Goal: Task Accomplishment & Management: Complete application form

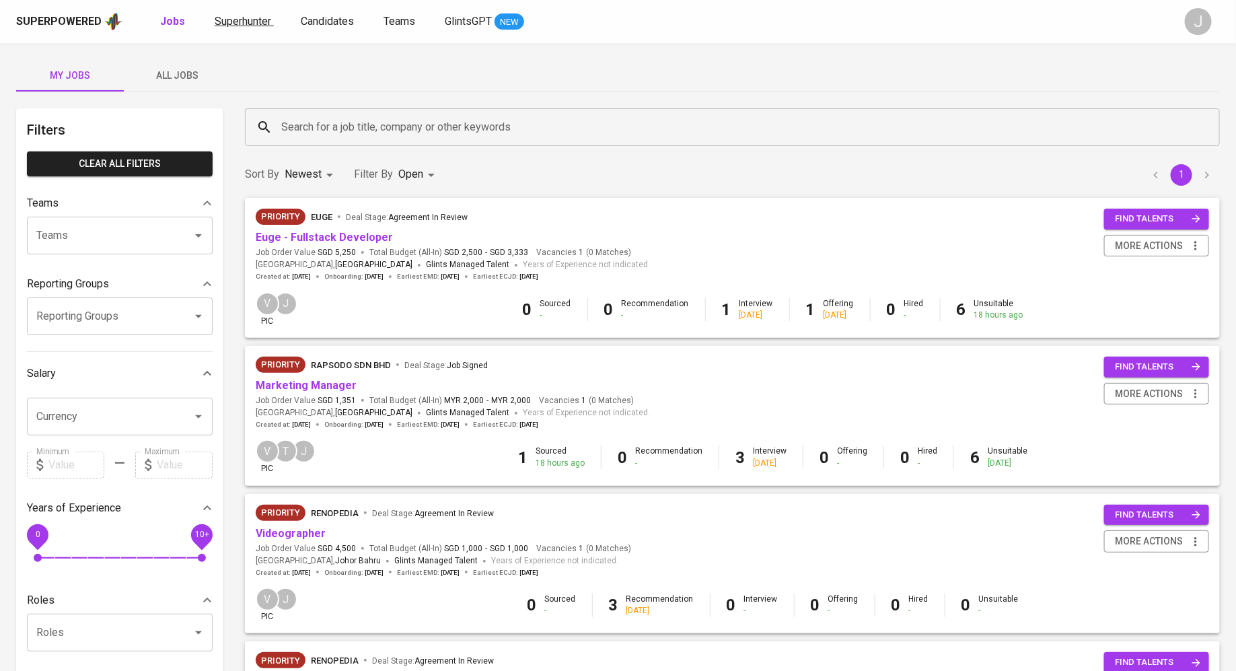
click at [235, 23] on span "Superhunter" at bounding box center [243, 21] width 57 height 13
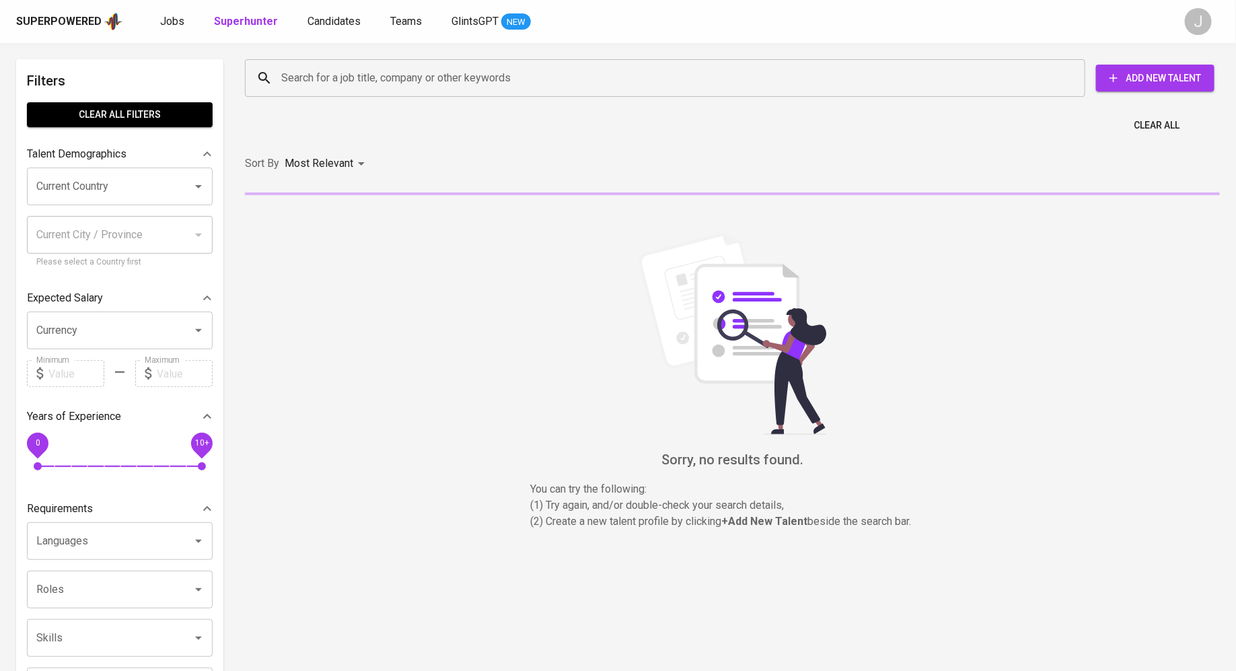
click at [1136, 92] on div "Search for a job title, company or other keywords Search for a job title, compa…" at bounding box center [730, 78] width 970 height 38
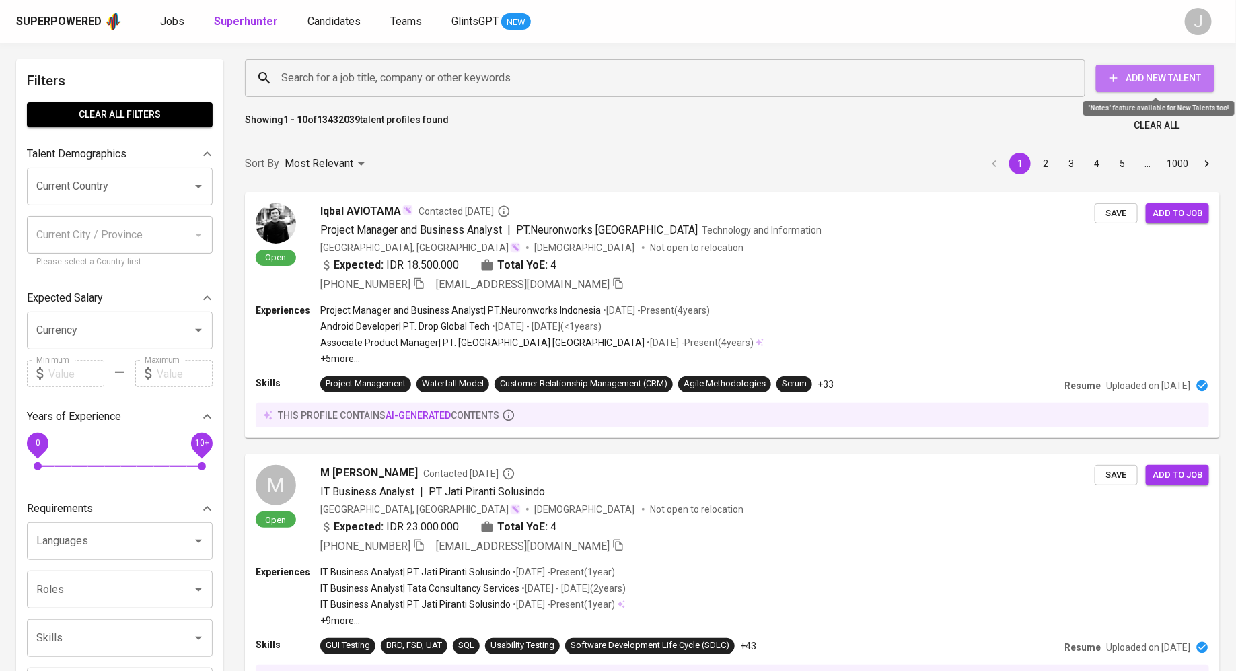
click at [1147, 70] on span "Add New Talent" at bounding box center [1155, 78] width 97 height 17
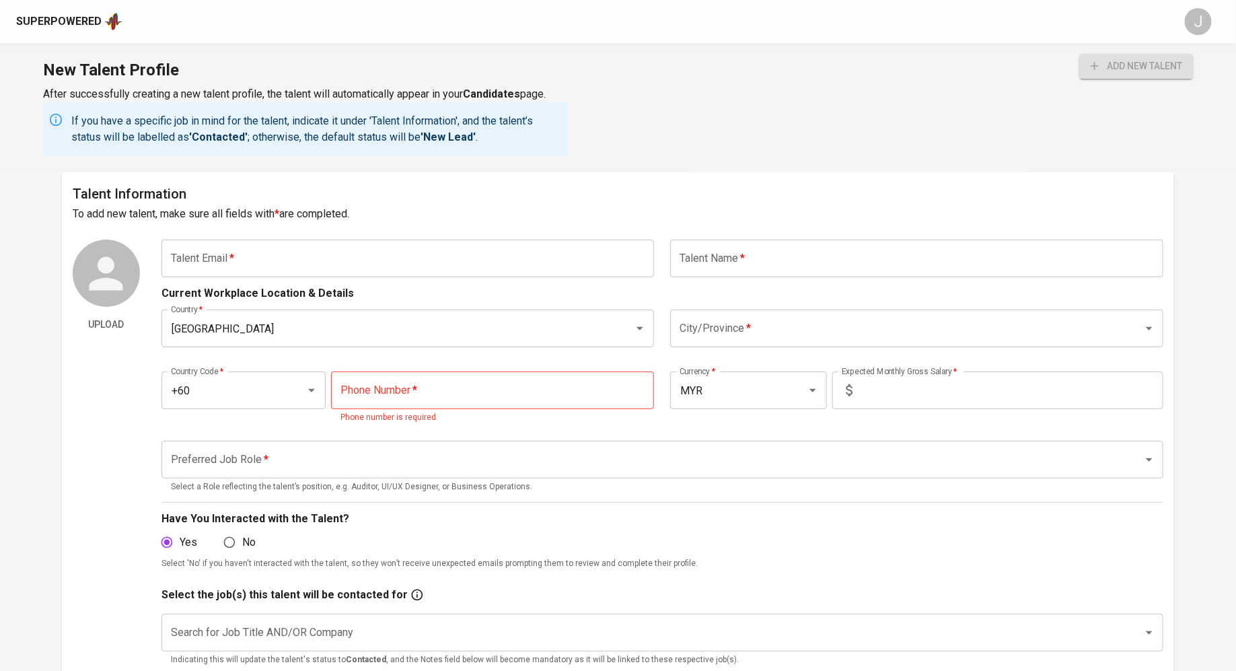
click at [345, 248] on input "text" at bounding box center [407, 259] width 493 height 38
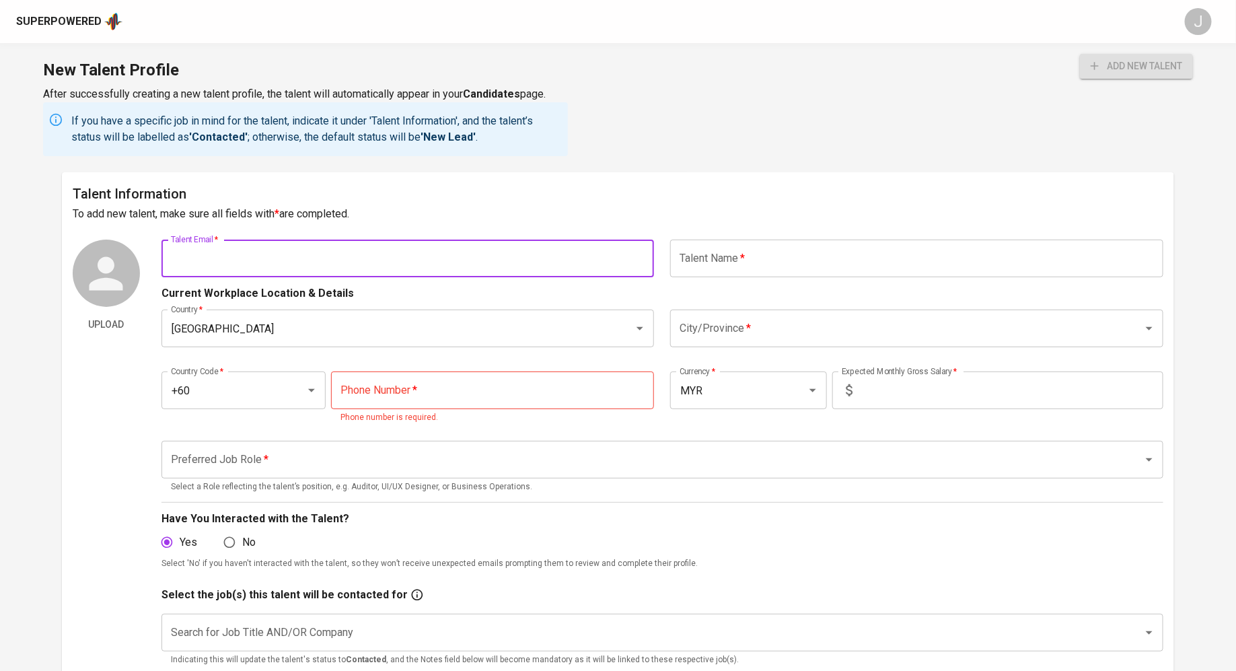
paste input "• wayney0331@gmail.com linkedin: linkedin.com/in/ymw0331 • github: github.com/y…"
type input "• wayney0331@gmail.com linkedin: linkedin.com/in/ymw0331 • github: github.com/y…"
click at [509, 258] on input "text" at bounding box center [407, 259] width 493 height 38
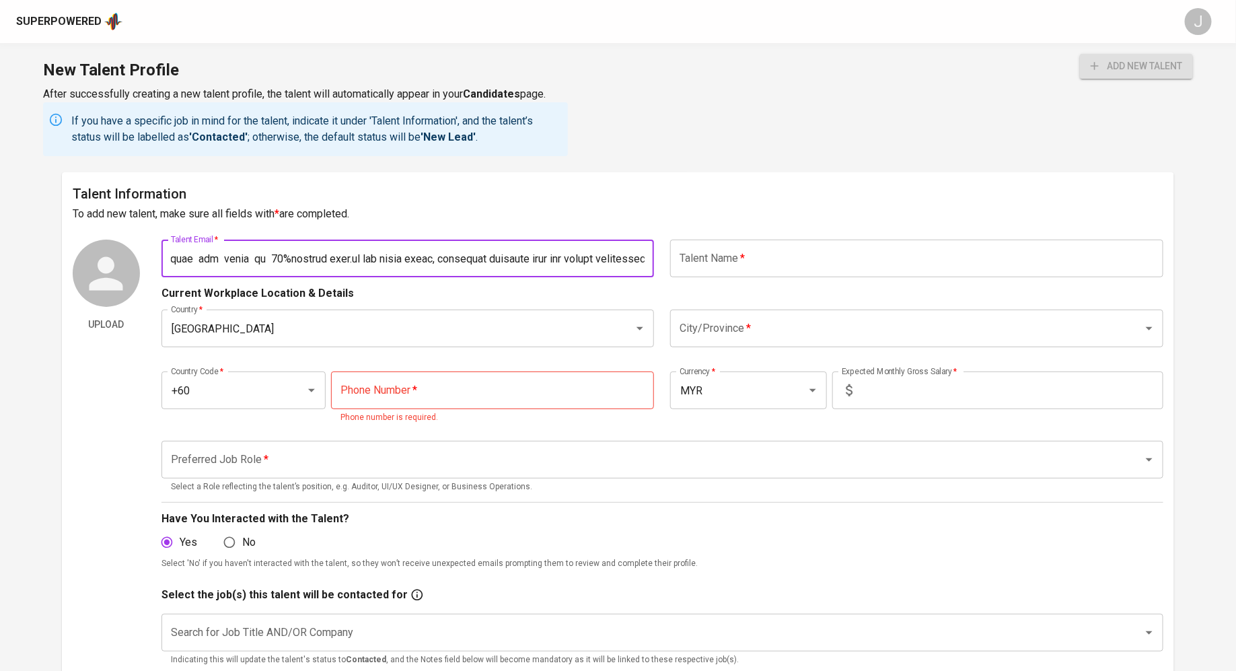
click at [509, 258] on input "text" at bounding box center [407, 259] width 493 height 38
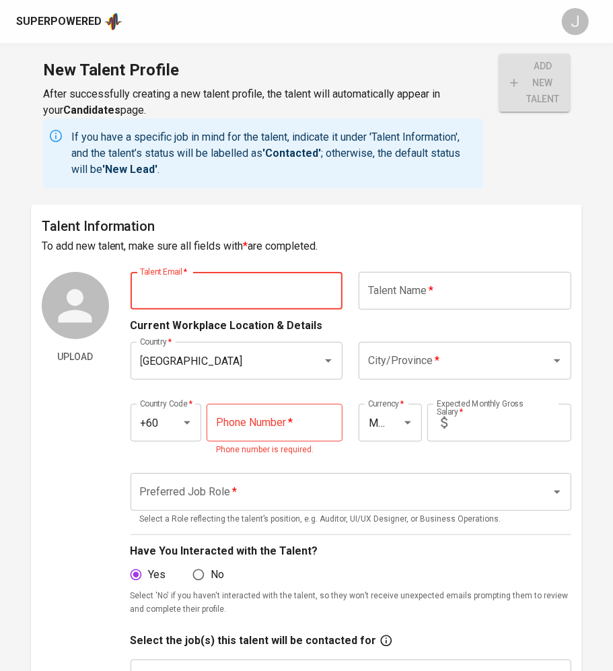
paste input "wayney0331@gmail.com"
type input "wayney0331@gmail.com"
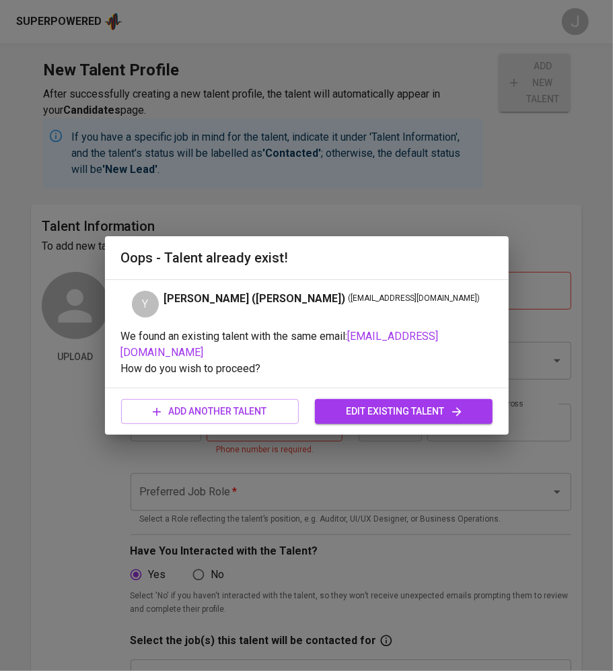
click at [423, 403] on span "edit existing talent" at bounding box center [404, 411] width 156 height 17
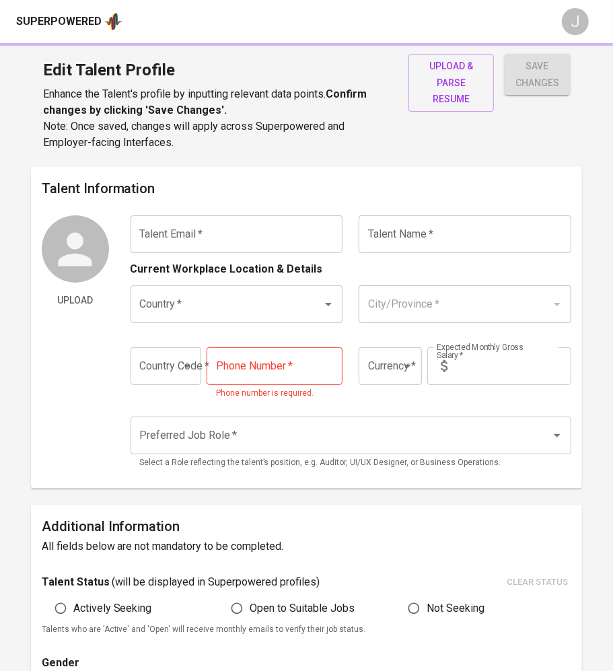
type input "wayney0331@gmail.com"
type input "[PERSON_NAME] ([PERSON_NAME])"
type input "[GEOGRAPHIC_DATA]"
type input "+60"
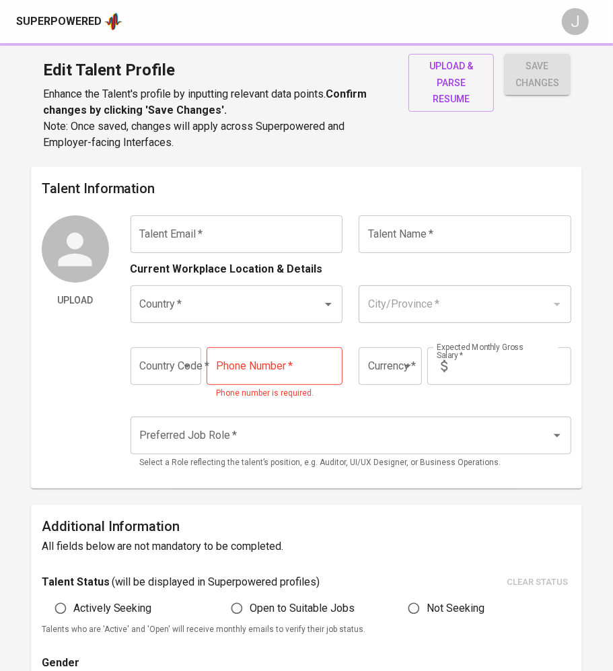
type input "18-220-5562"
type input "MYR"
type input "7,500"
type input "Full Stack Developer"
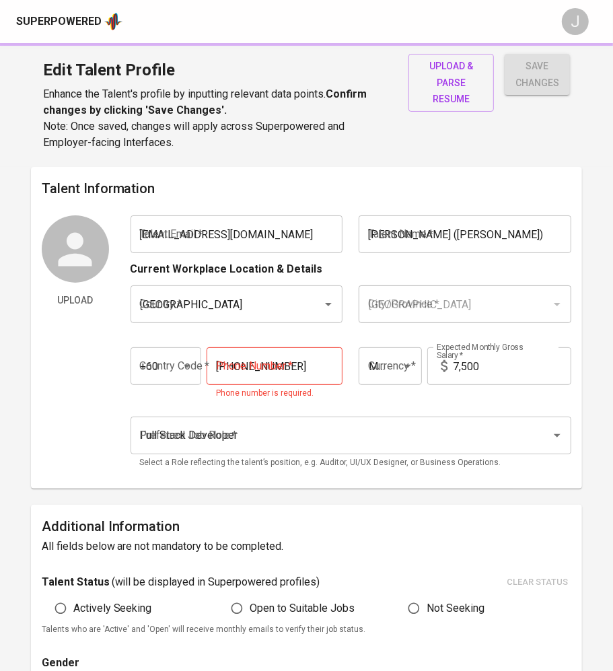
radio input "true"
type input "3"
type input "2 Months"
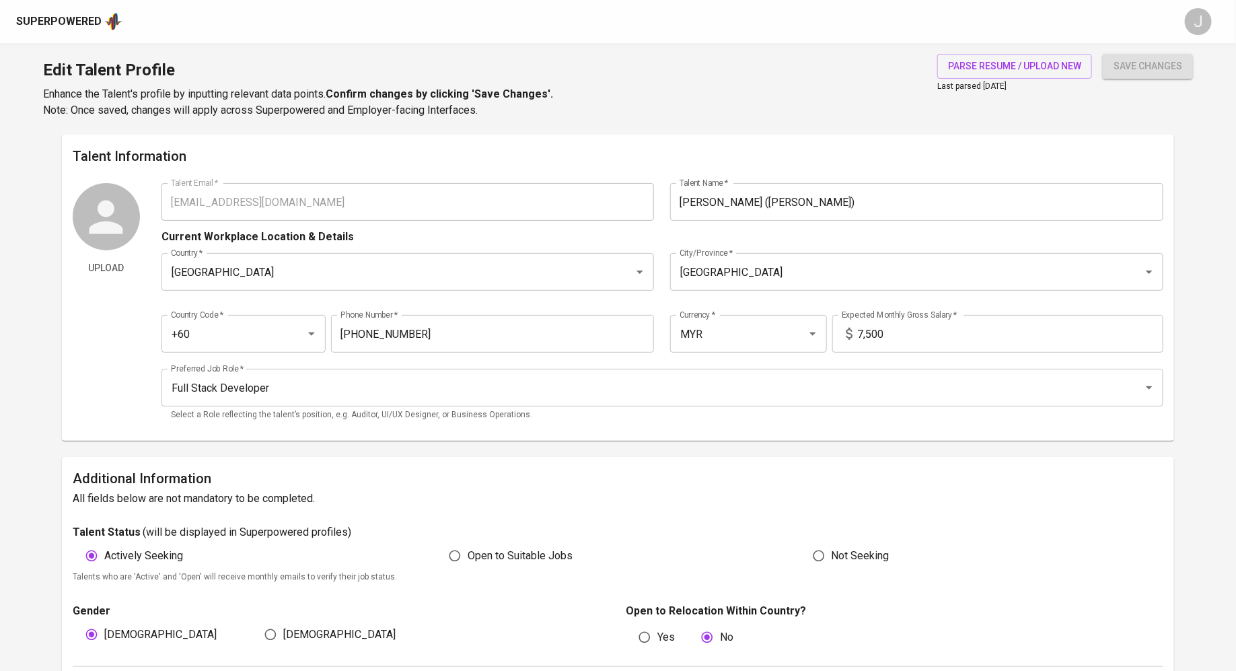
click at [887, 334] on input "7,500" at bounding box center [1010, 334] width 305 height 38
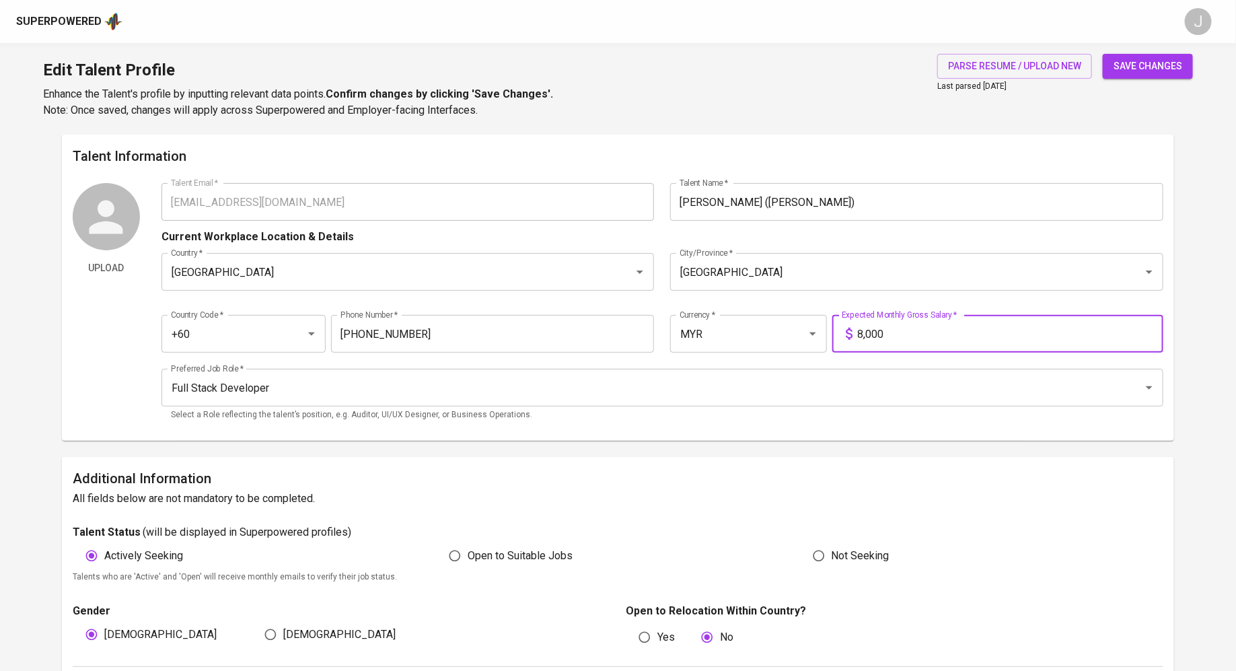
type input "8,000"
click at [649, 496] on h6 "All fields below are not mandatory to be completed." at bounding box center [618, 498] width 1091 height 19
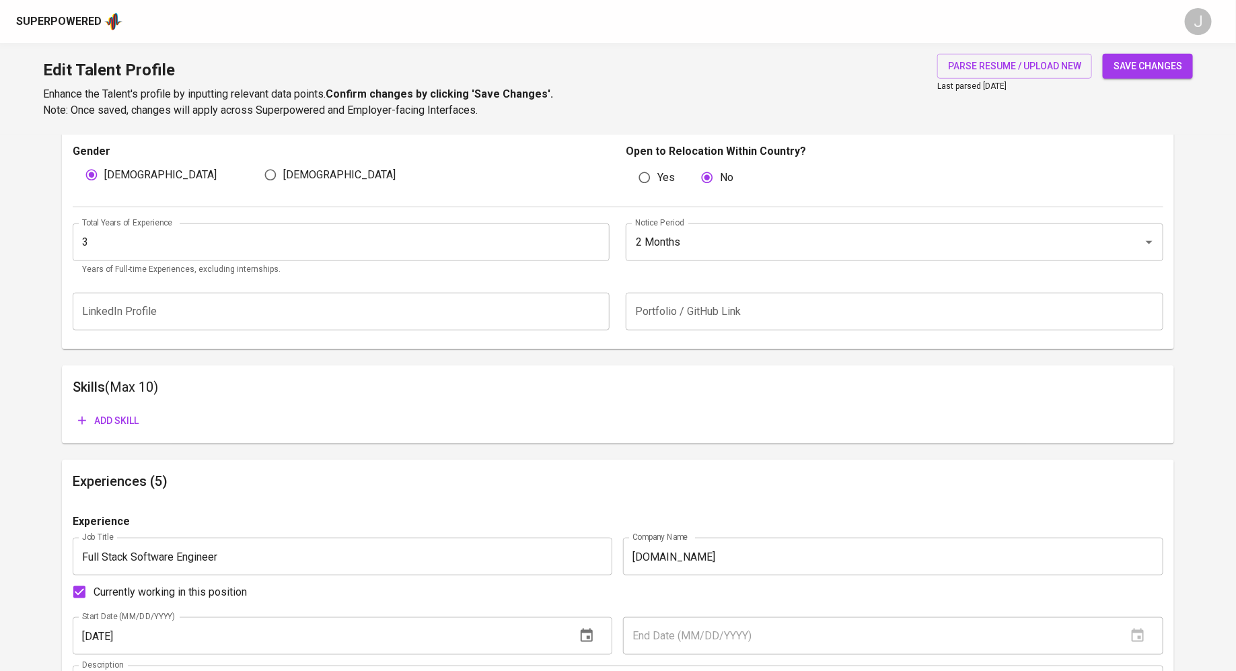
scroll to position [254, 0]
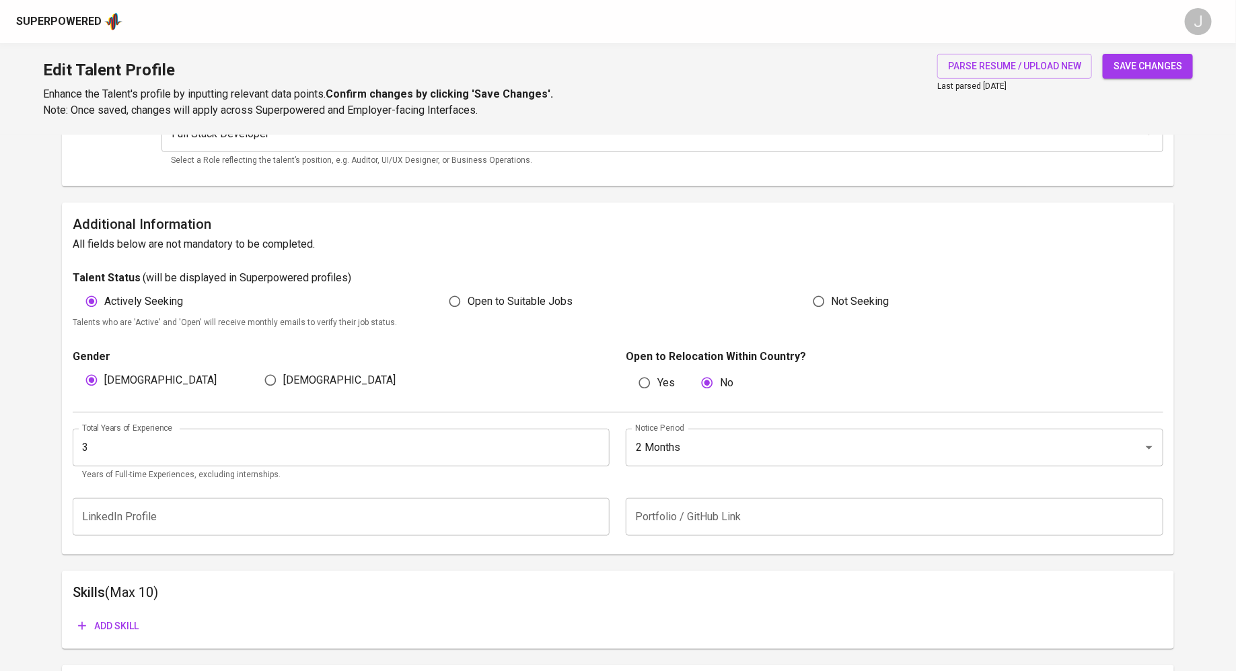
click at [1137, 69] on span "save changes" at bounding box center [1148, 66] width 69 height 17
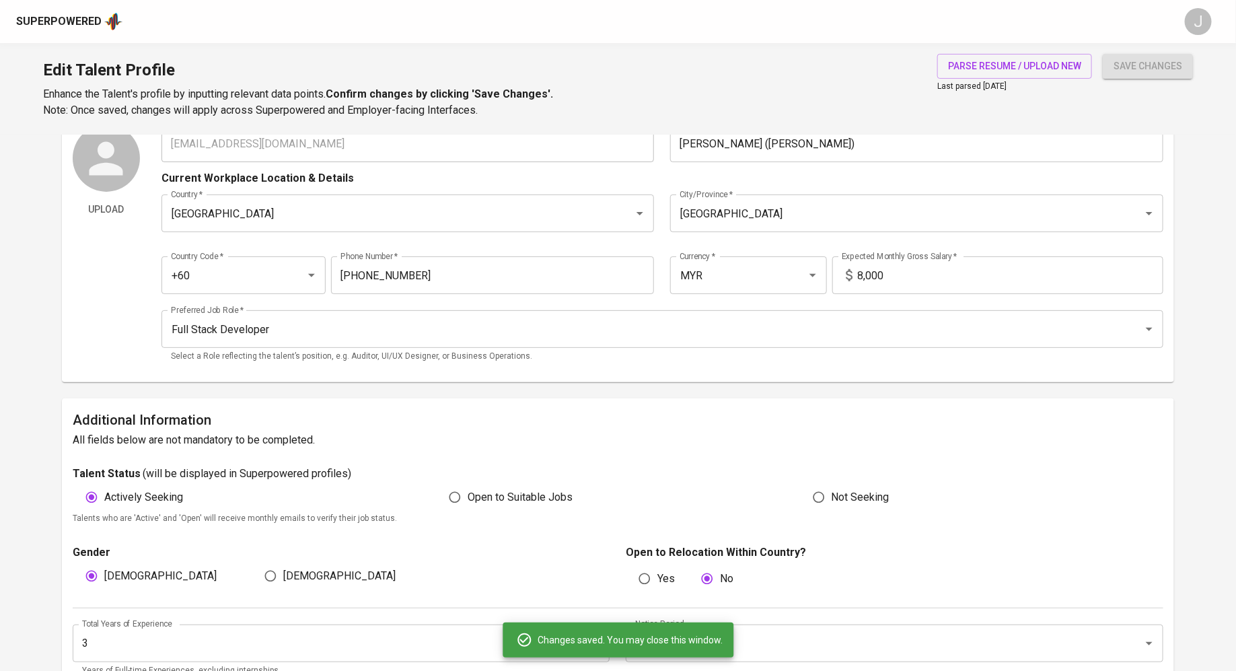
scroll to position [0, 0]
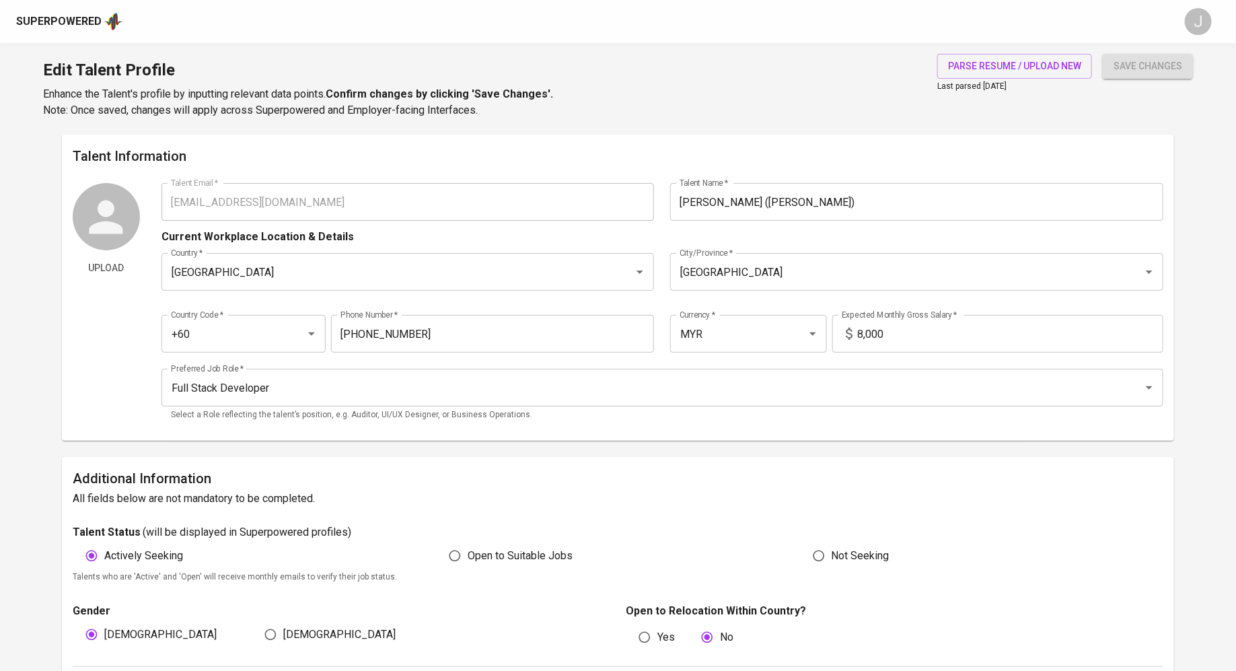
click at [348, 172] on div "Talent Information Upload Talent Email   * wayney0331@gmail.com Talent Email * …" at bounding box center [618, 288] width 1112 height 306
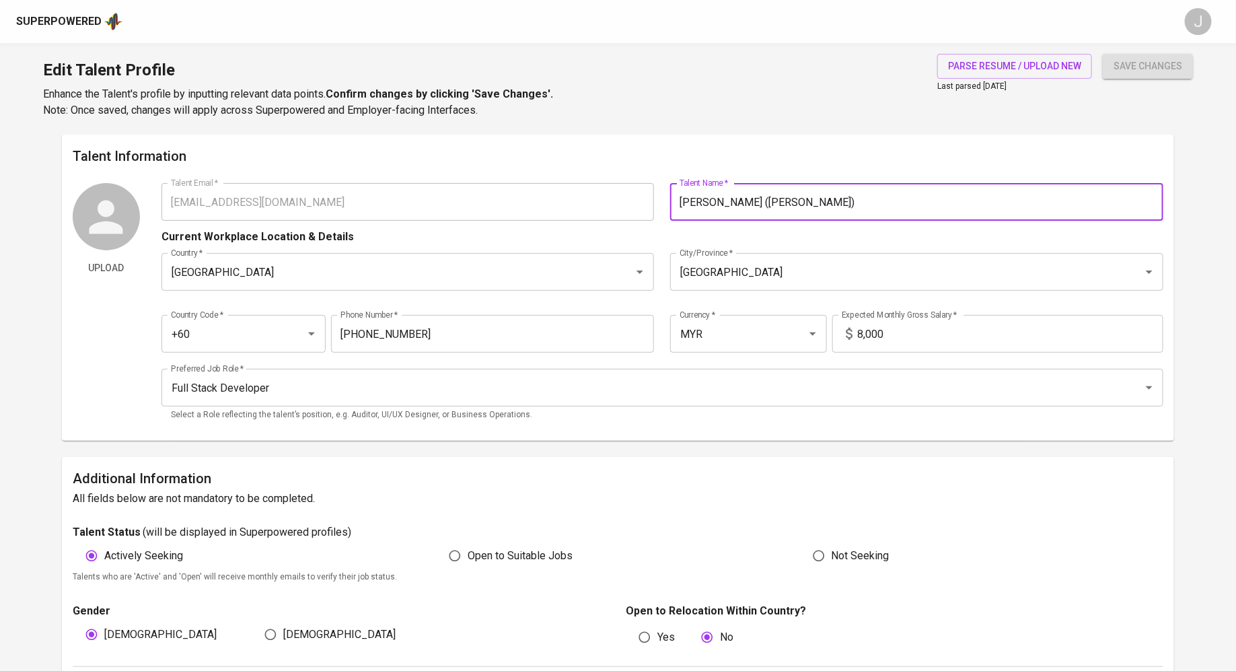
click at [712, 200] on input "[PERSON_NAME] ([PERSON_NAME])" at bounding box center [916, 202] width 493 height 38
click at [375, 136] on div "Talent Information Upload Talent Email   * wayney0331@gmail.com Talent Email * …" at bounding box center [618, 288] width 1112 height 306
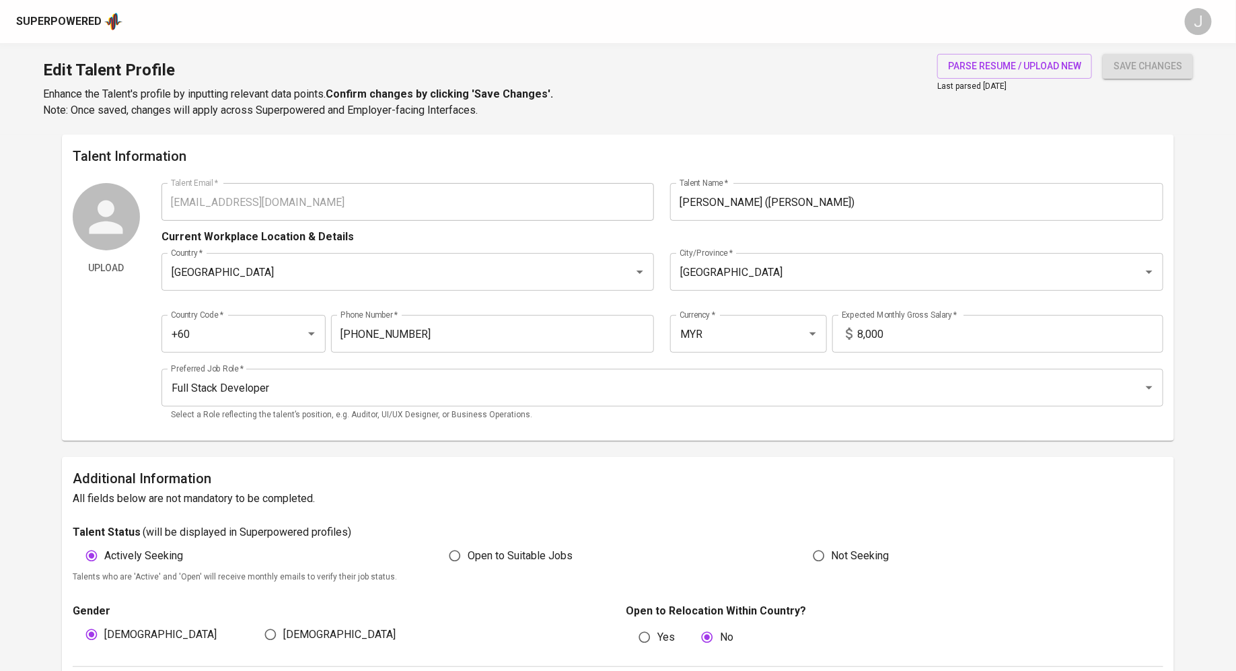
click at [72, 33] on div "Superpowered J" at bounding box center [618, 21] width 1236 height 43
click at [72, 24] on div "Superpowered" at bounding box center [58, 21] width 85 height 15
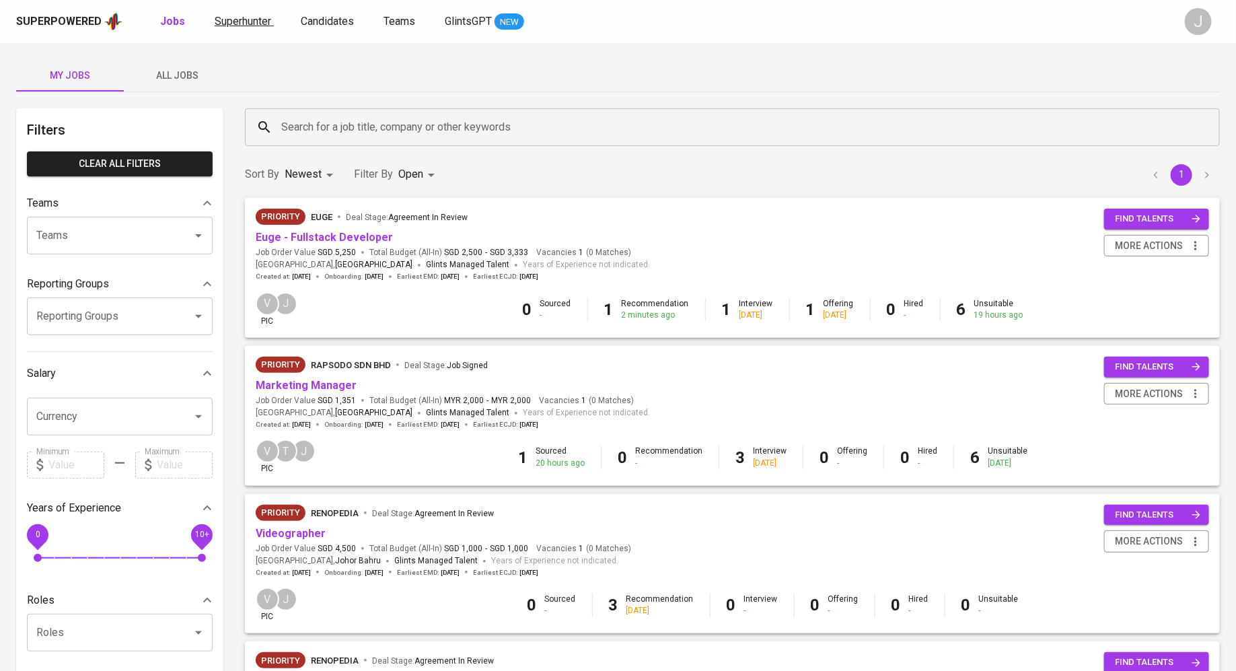
click at [244, 27] on span "Superhunter" at bounding box center [243, 21] width 57 height 13
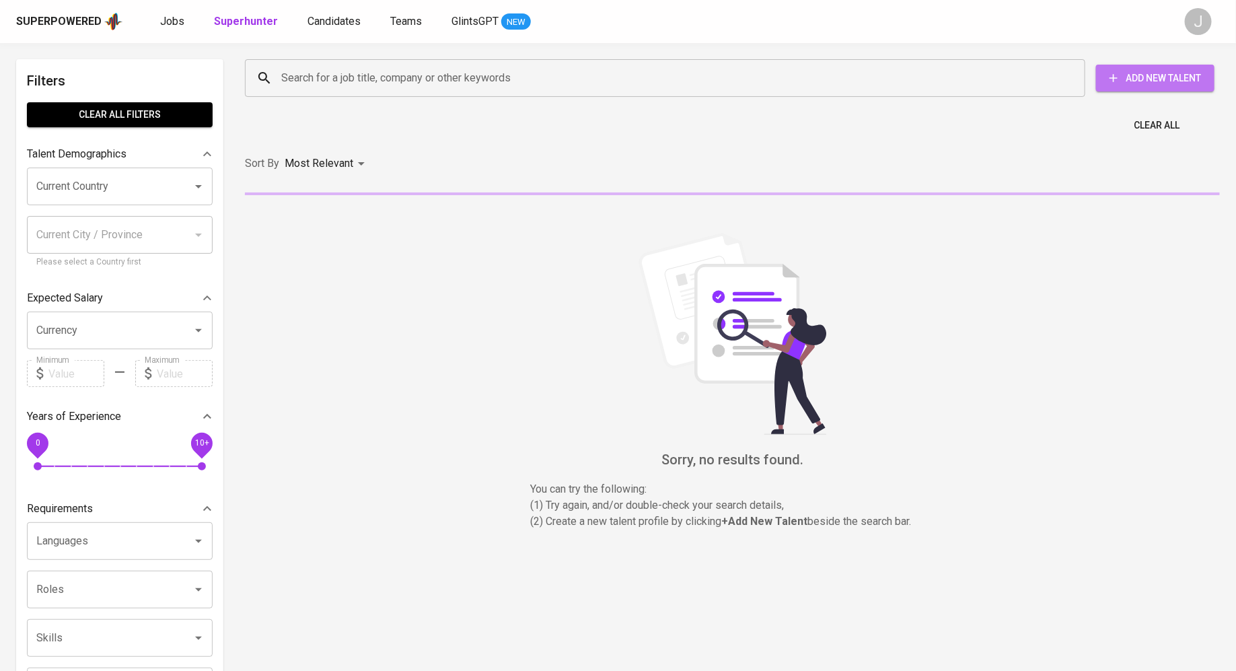
click at [1147, 75] on span "Add New Talent" at bounding box center [1155, 78] width 97 height 17
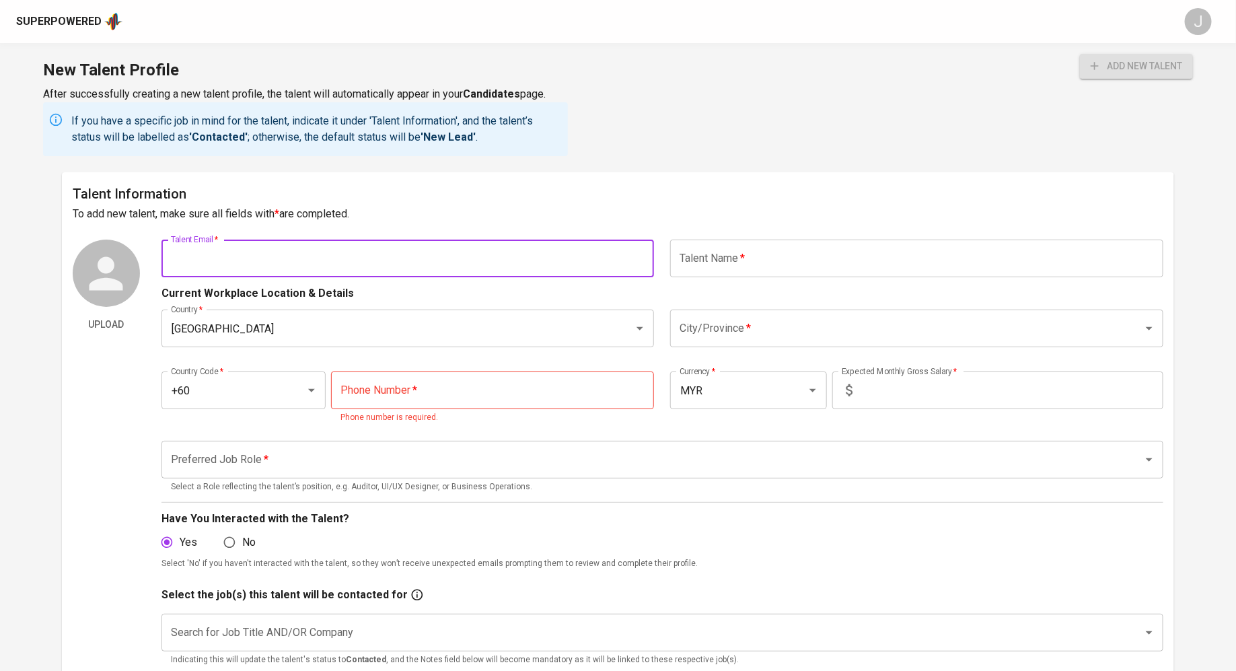
click at [406, 257] on input "text" at bounding box center [407, 259] width 493 height 38
paste input "yeenxdd@gmail.com"
type input "yeenxdd@gmail.com"
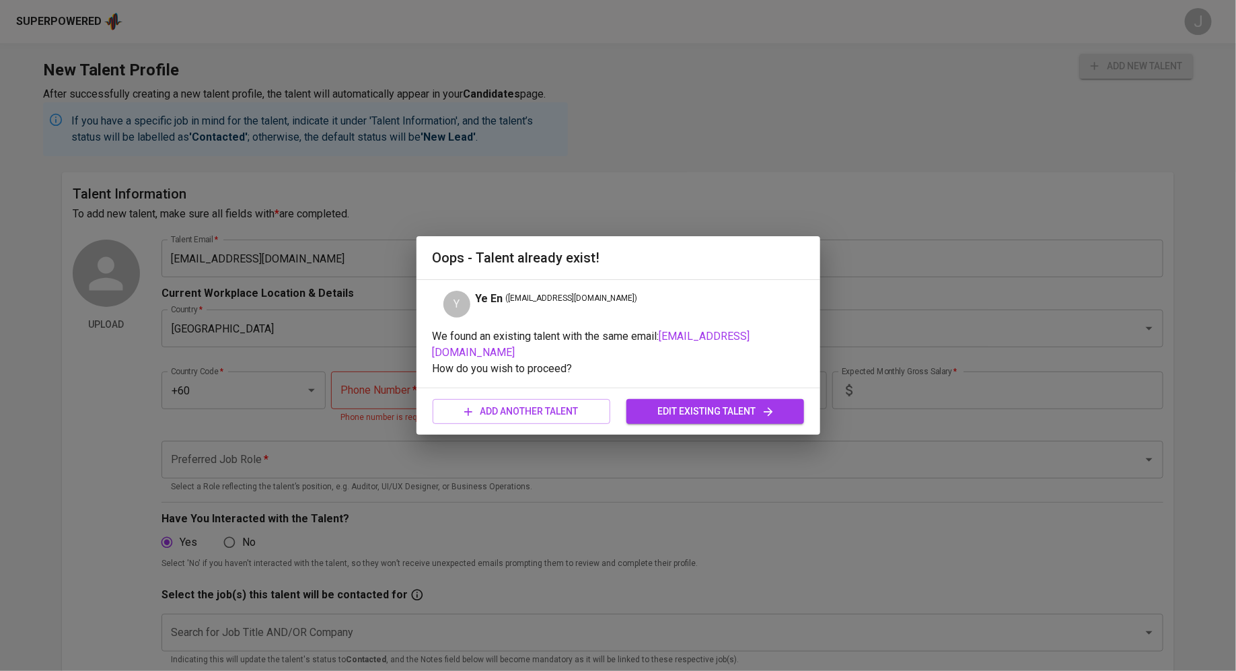
click at [780, 248] on div "Oops - Talent already exist!" at bounding box center [618, 257] width 404 height 43
click at [711, 399] on button "edit existing talent" at bounding box center [715, 411] width 178 height 25
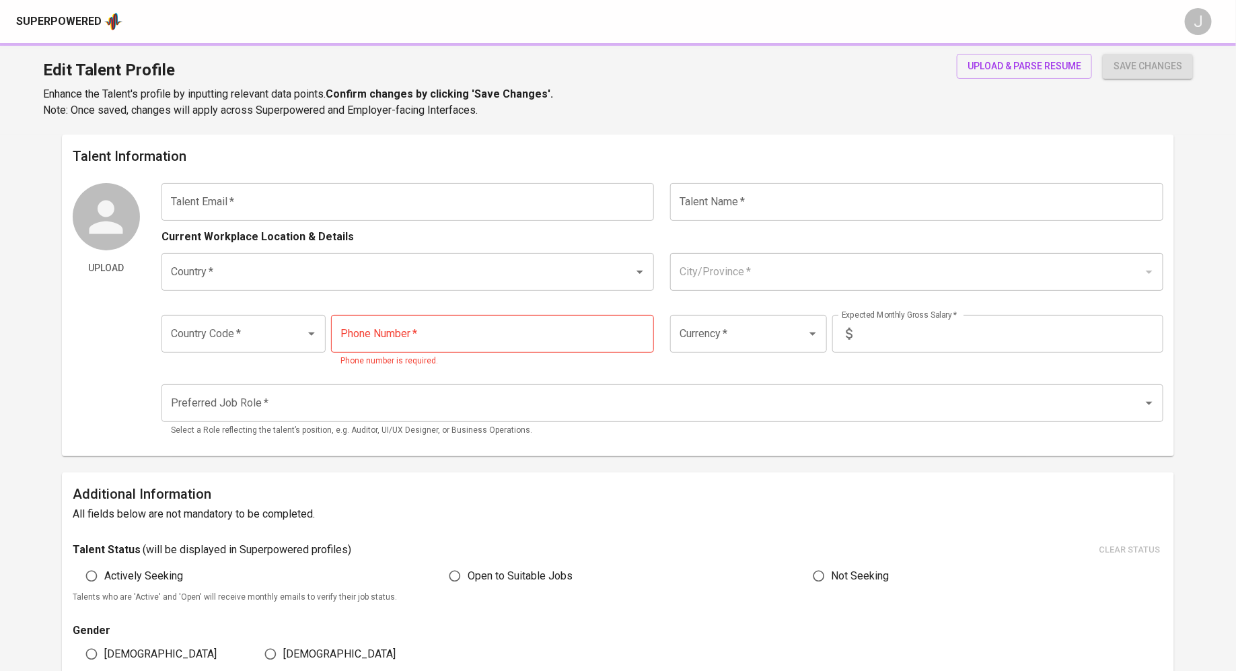
type input "yeenxdd@gmail.com"
type input "Ye En"
type input "Singapore"
type input "+60"
type input "10-664-9336"
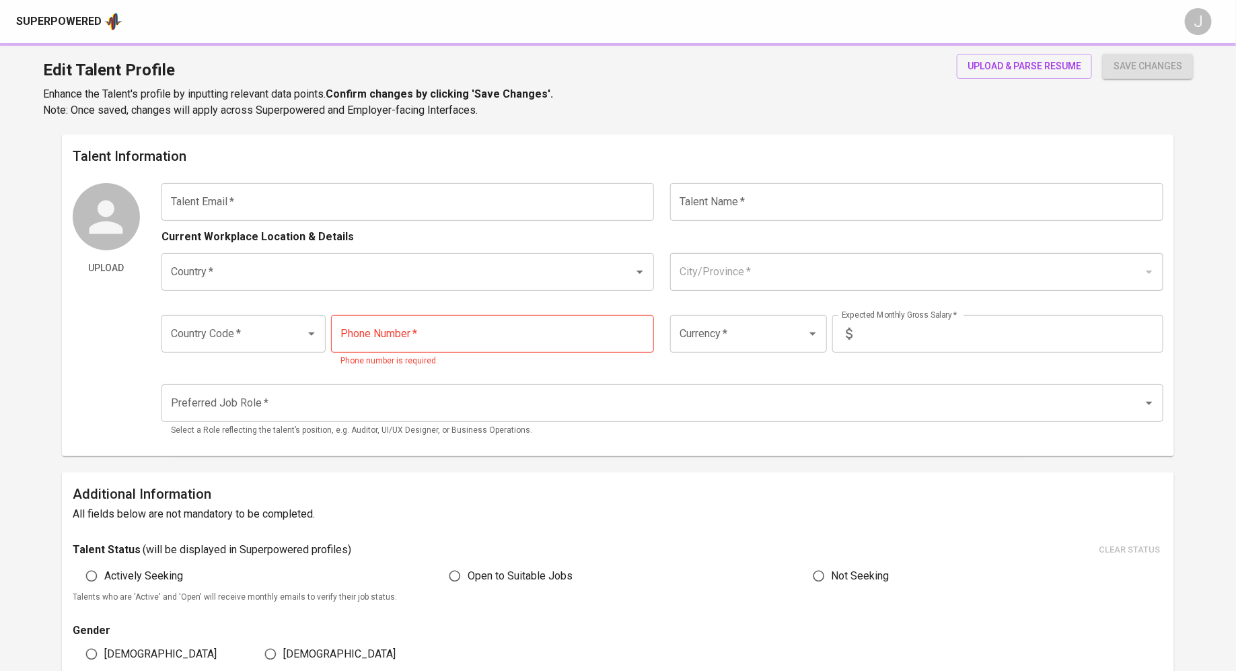
type input "SGD"
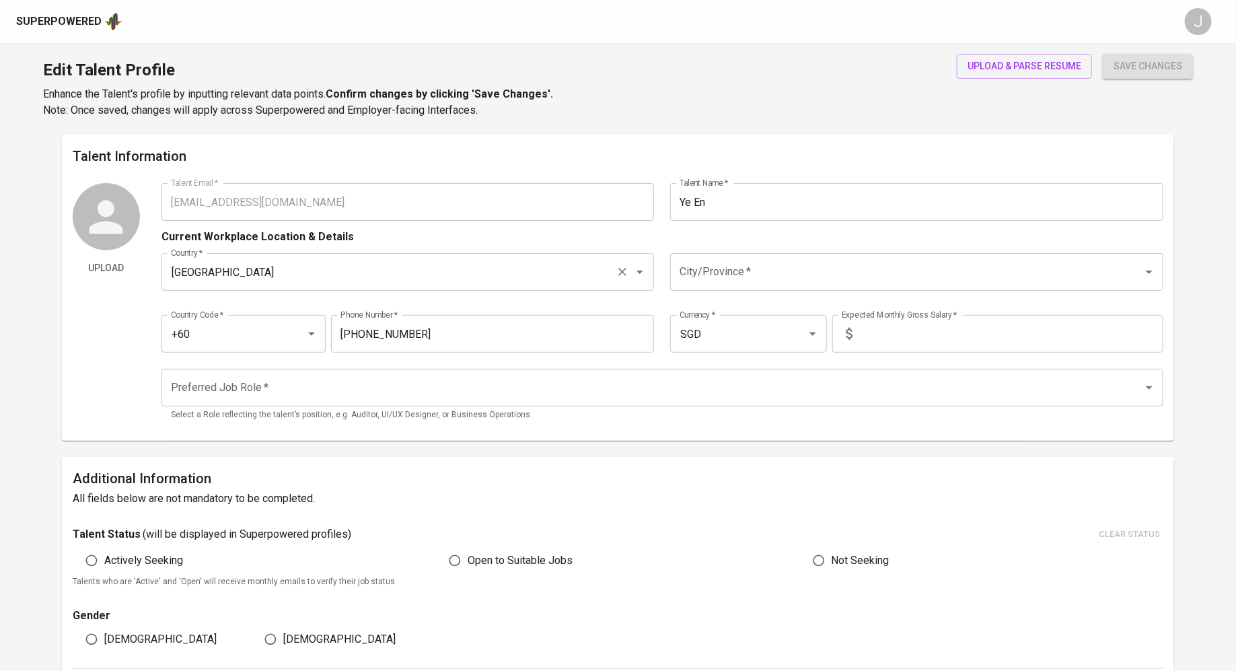
click at [465, 278] on input "Singapore" at bounding box center [389, 272] width 443 height 26
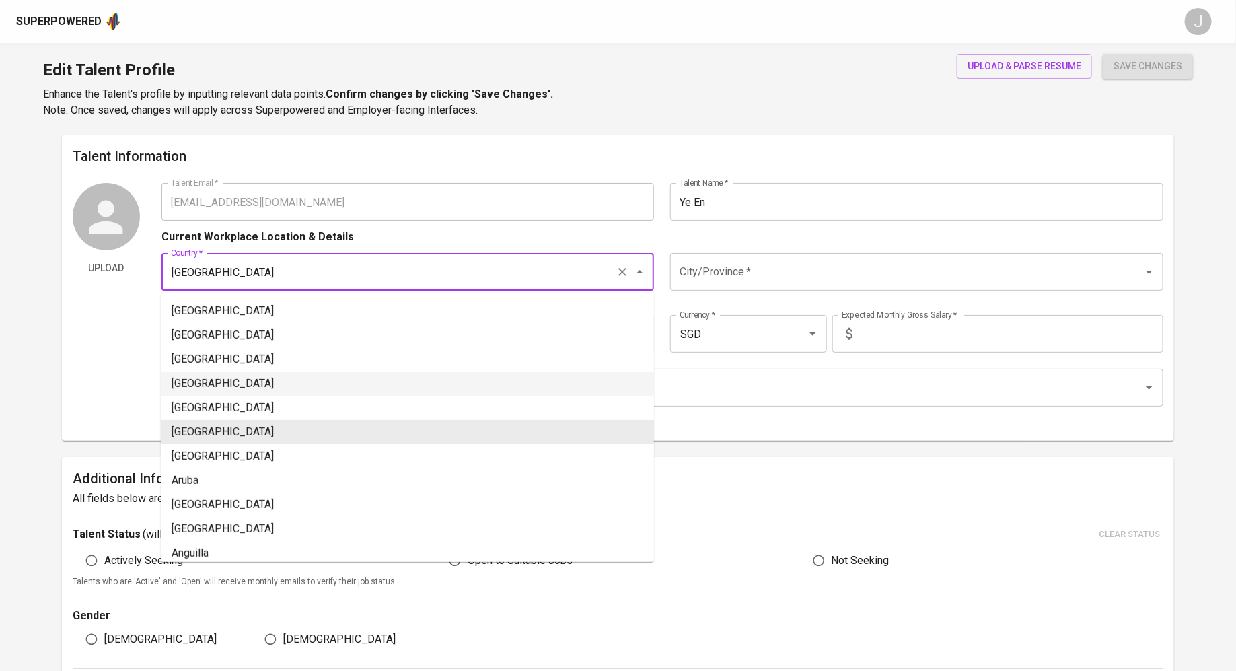
click at [400, 378] on li "[GEOGRAPHIC_DATA]" at bounding box center [407, 383] width 493 height 24
type input "[GEOGRAPHIC_DATA]"
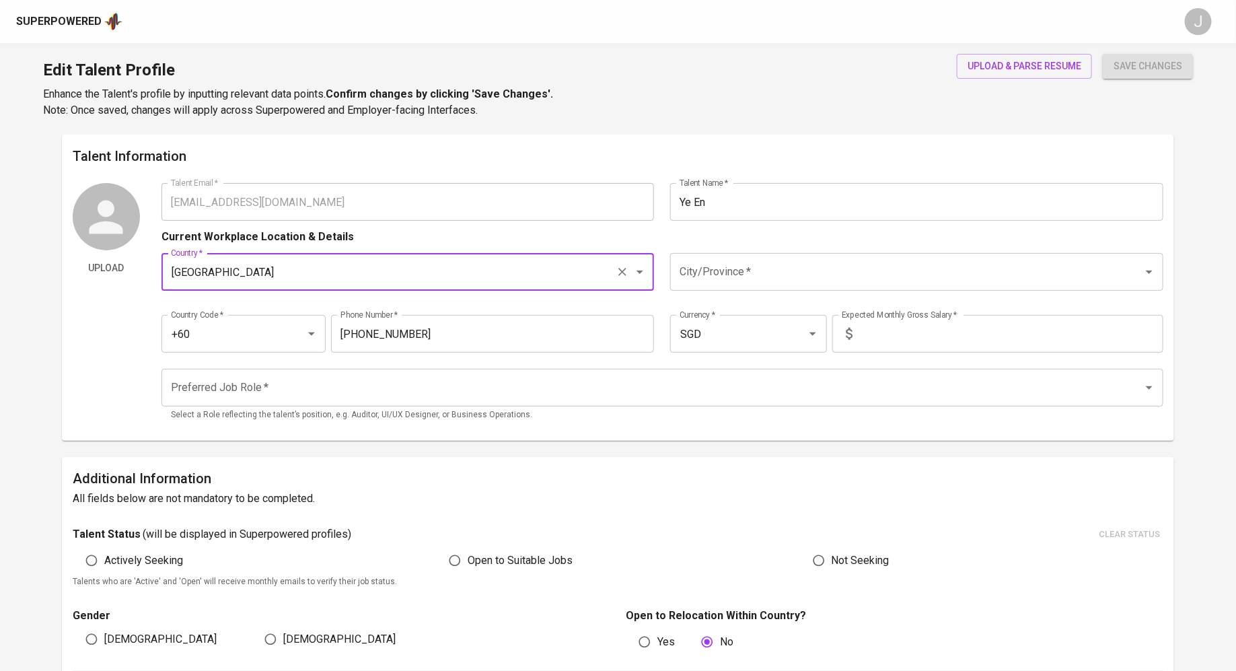
click at [826, 277] on input "City/Province   *" at bounding box center [897, 272] width 443 height 26
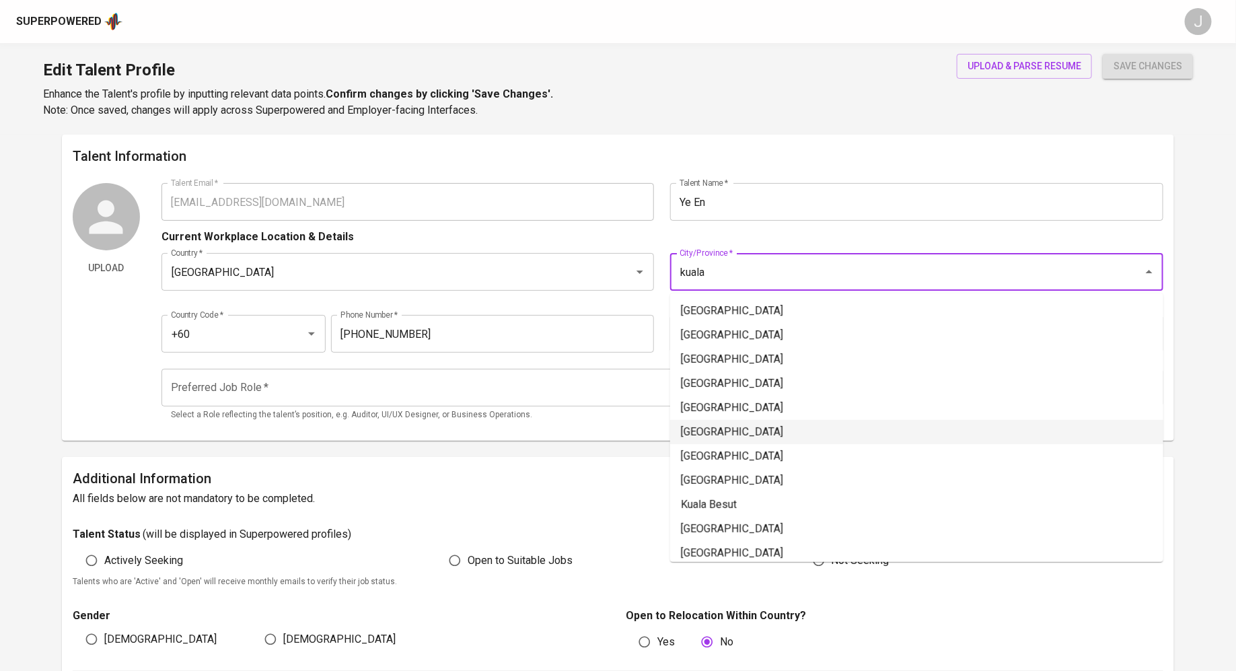
click at [789, 428] on li "[GEOGRAPHIC_DATA]" at bounding box center [916, 432] width 493 height 24
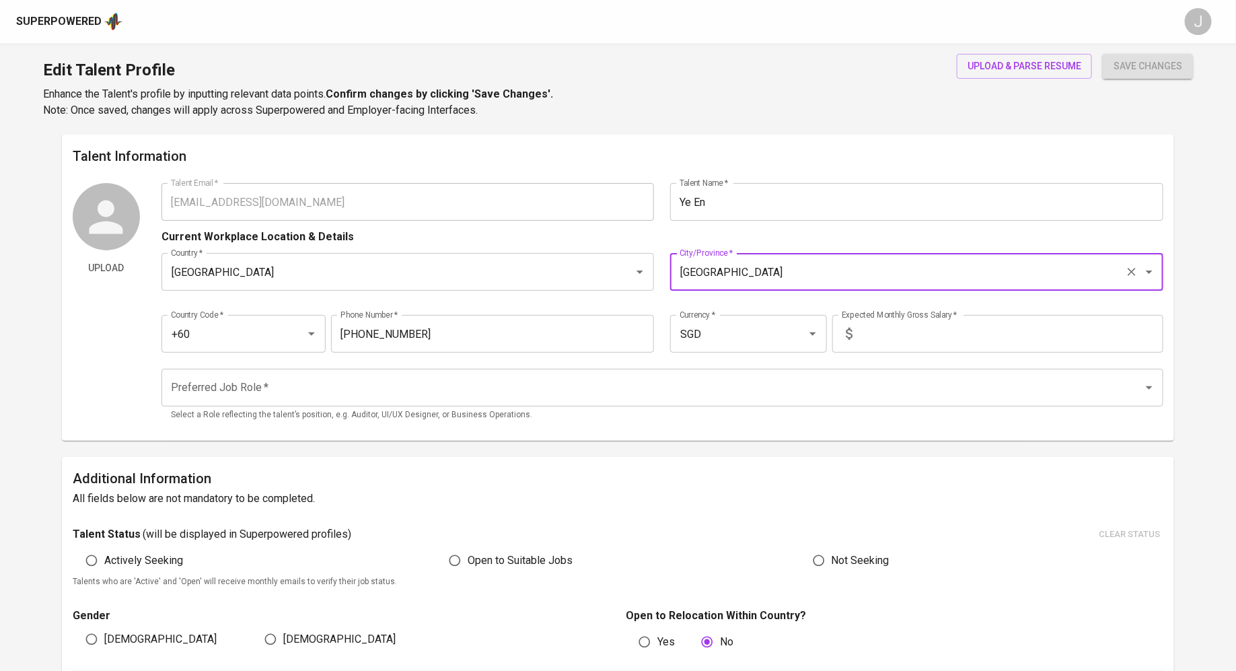
type input "[GEOGRAPHIC_DATA]"
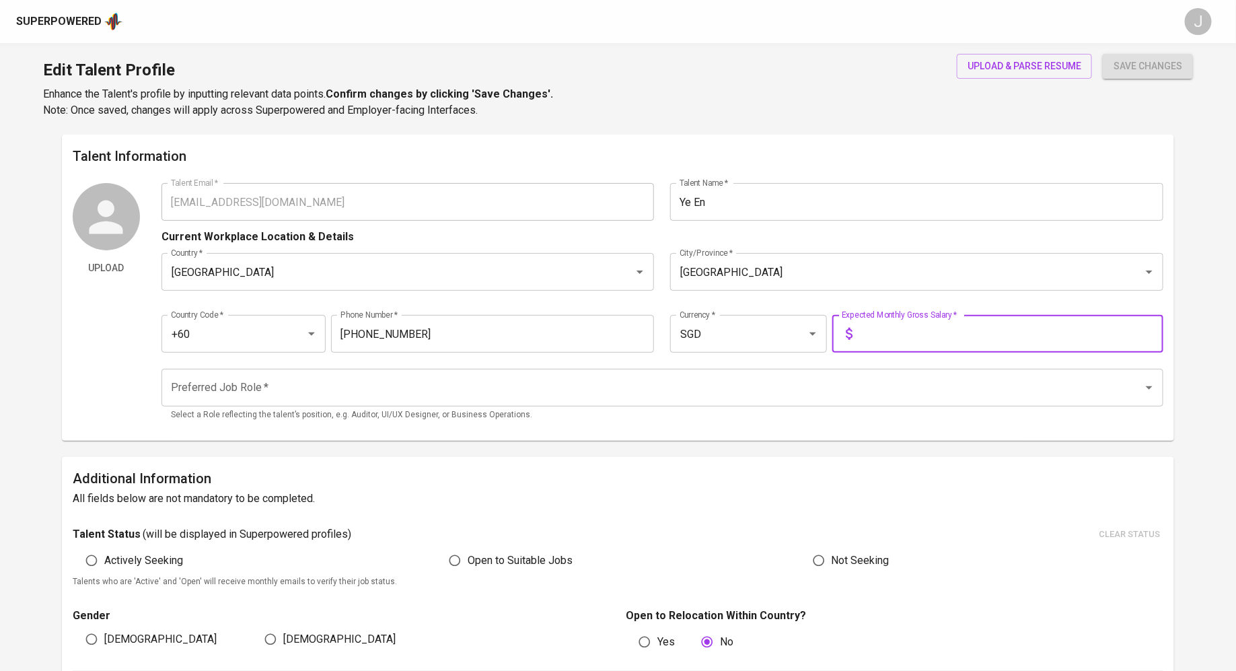
click at [932, 331] on input "text" at bounding box center [1010, 334] width 305 height 38
click at [719, 326] on input "SGD" at bounding box center [729, 334] width 106 height 26
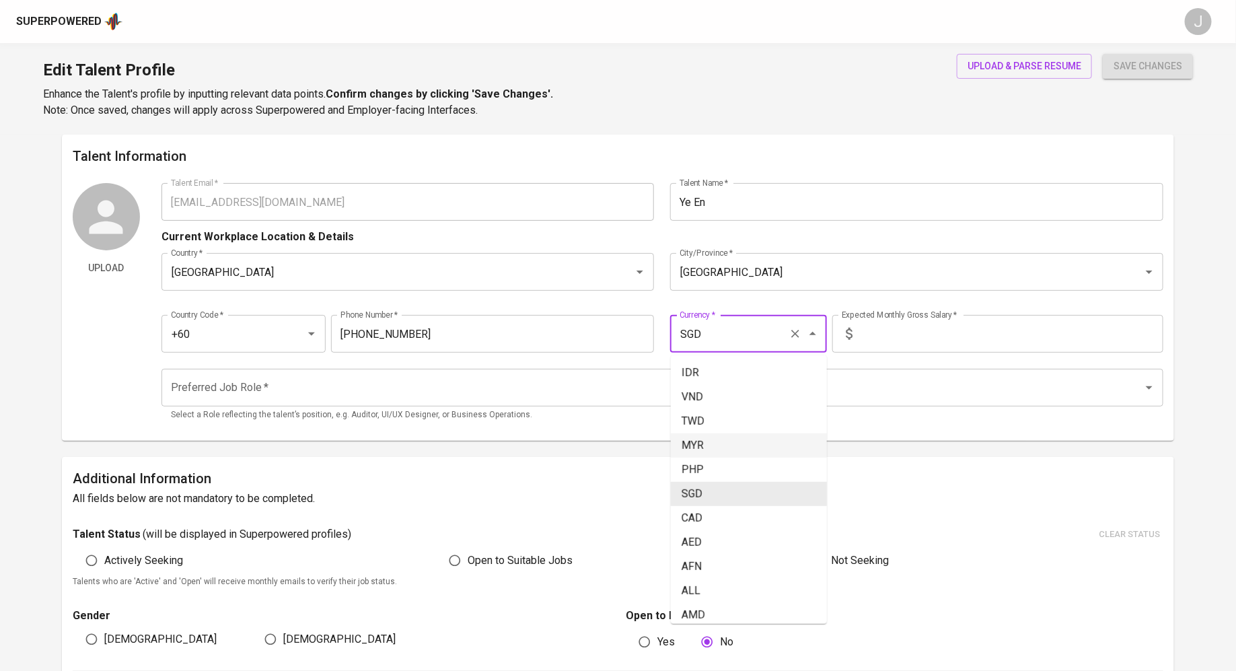
click at [732, 436] on li "MYR" at bounding box center [749, 445] width 156 height 24
type input "MYR"
click at [966, 326] on input "text" at bounding box center [1010, 334] width 305 height 38
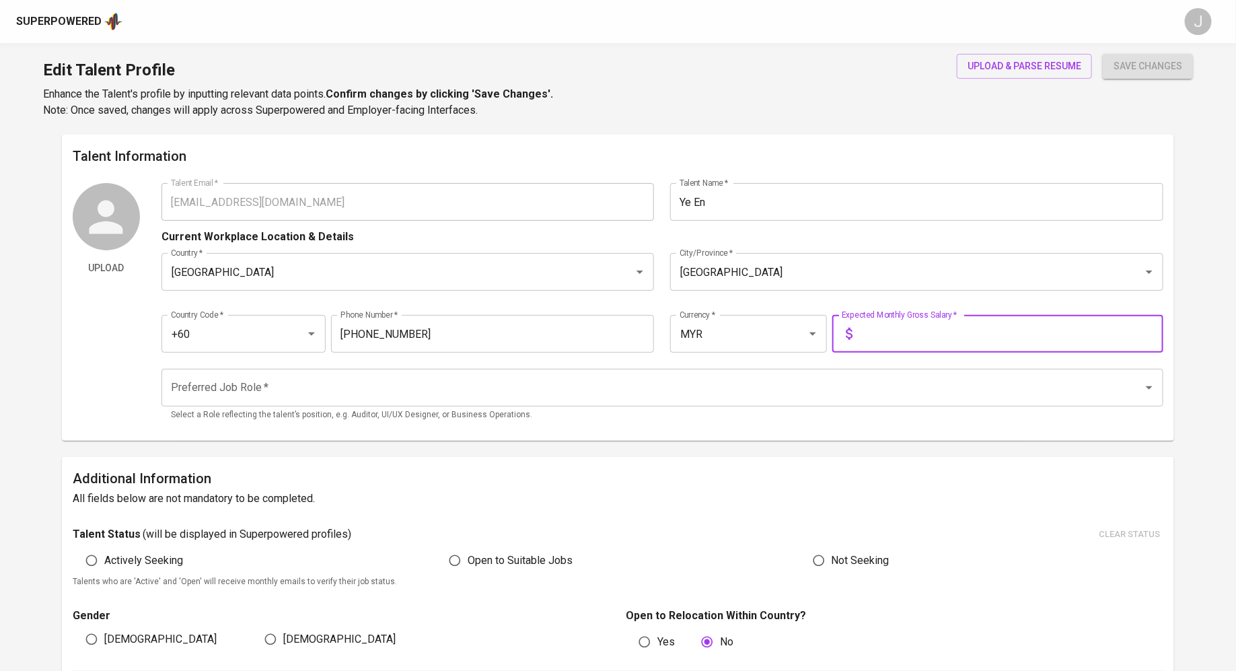
type input "8"
type input "7,000"
click at [368, 381] on input "Preferred Job Role   *" at bounding box center [644, 388] width 952 height 26
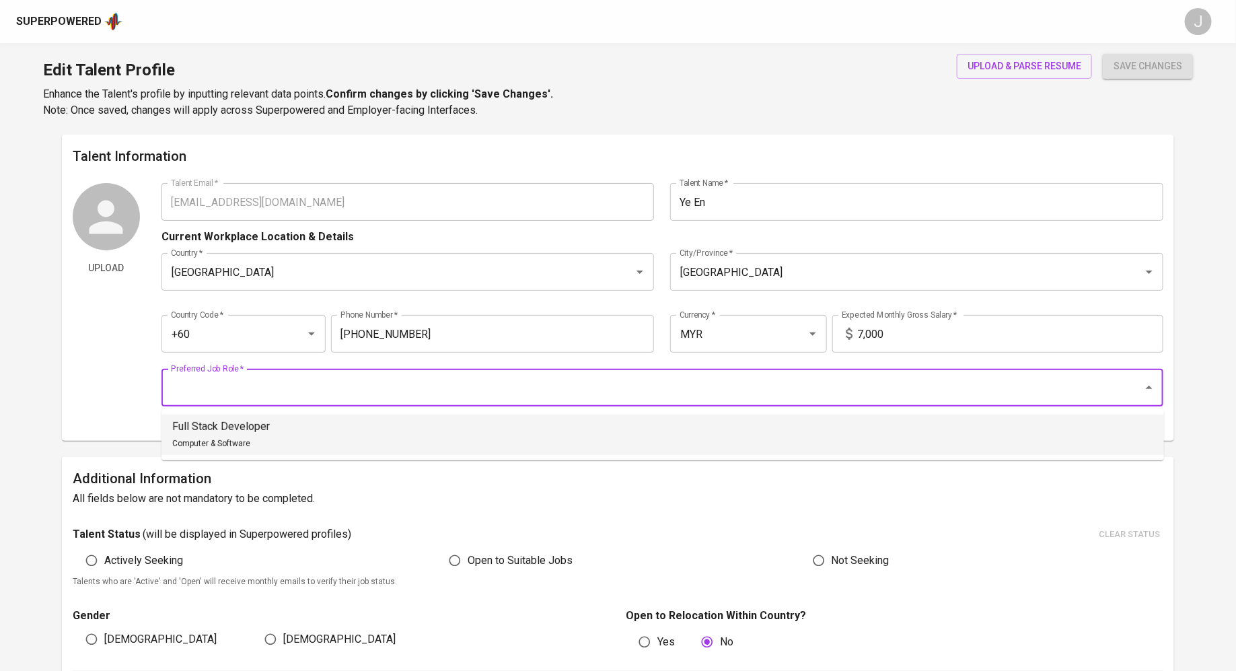
click at [246, 431] on p "Full Stack Developer" at bounding box center [221, 427] width 98 height 16
type input "Full Stack Developer"
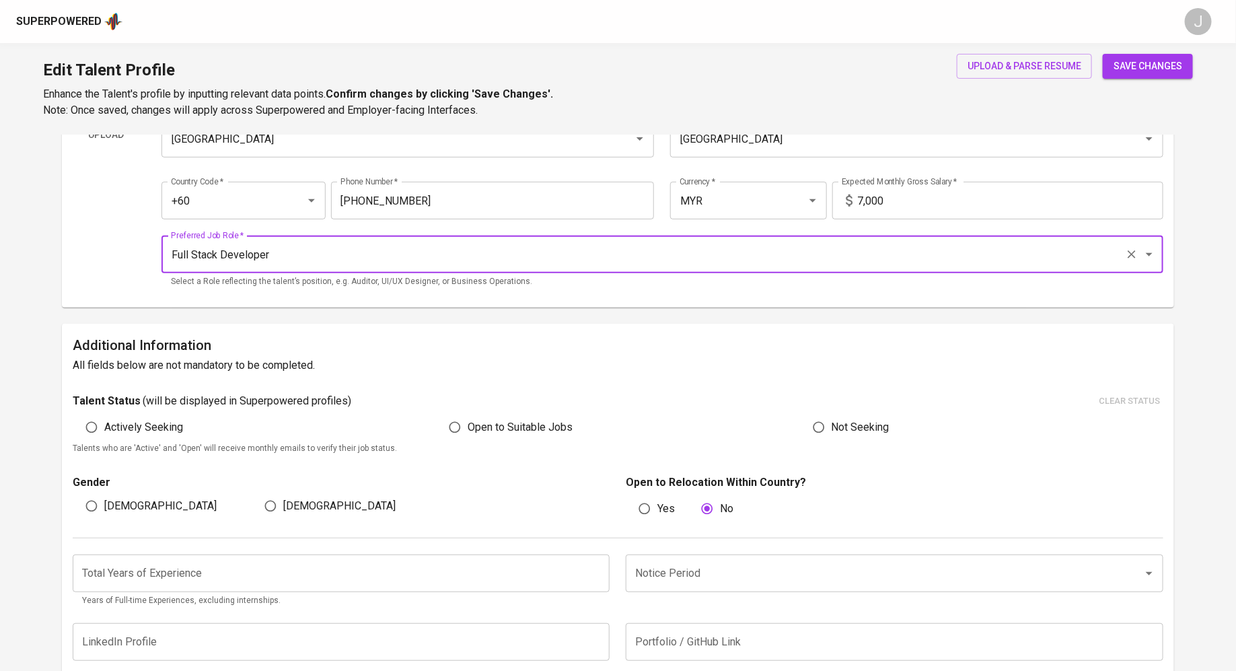
scroll to position [163, 0]
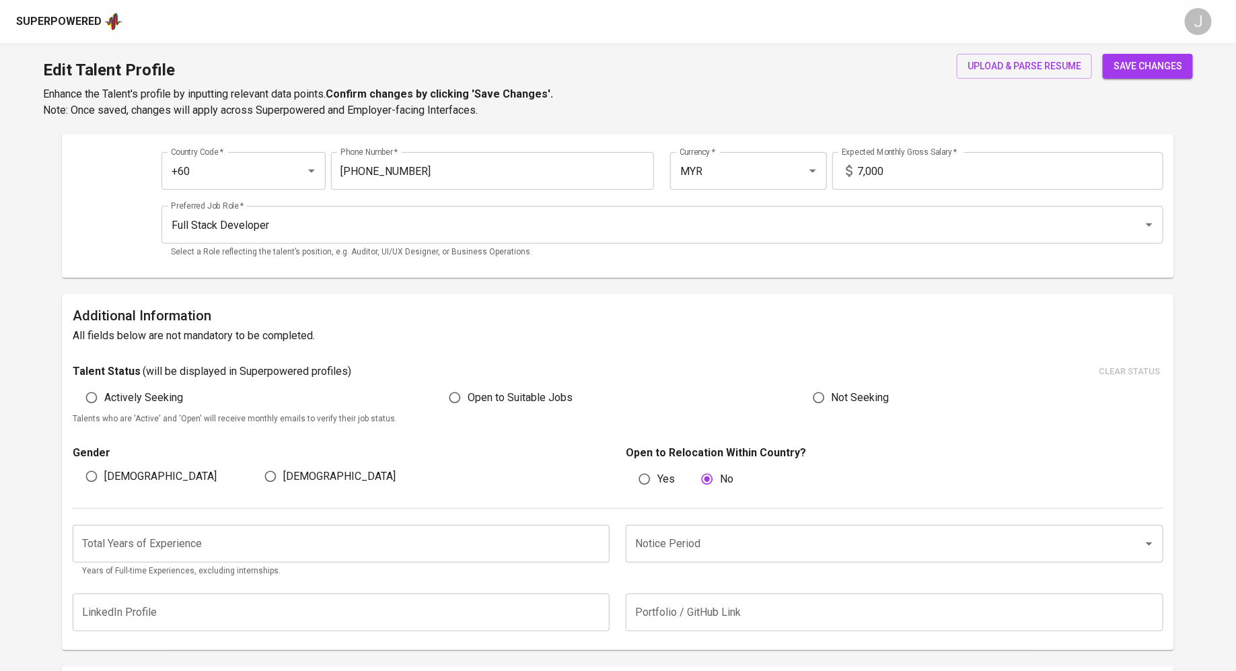
click at [119, 402] on span "Actively Seeking" at bounding box center [143, 398] width 79 height 16
click at [104, 402] on input "Actively Seeking" at bounding box center [92, 398] width 26 height 26
radio input "true"
click at [286, 475] on span "Female" at bounding box center [339, 476] width 112 height 16
click at [283, 475] on input "Female" at bounding box center [271, 477] width 26 height 26
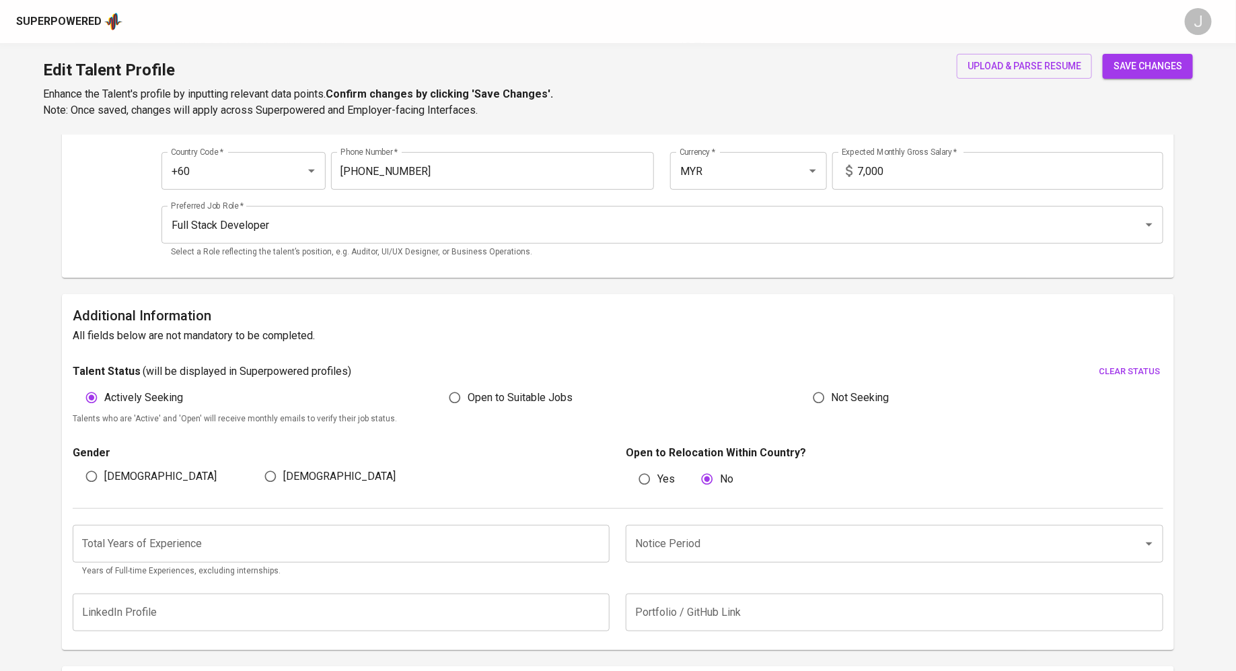
radio input "true"
click at [297, 530] on input "number" at bounding box center [342, 544] width 538 height 38
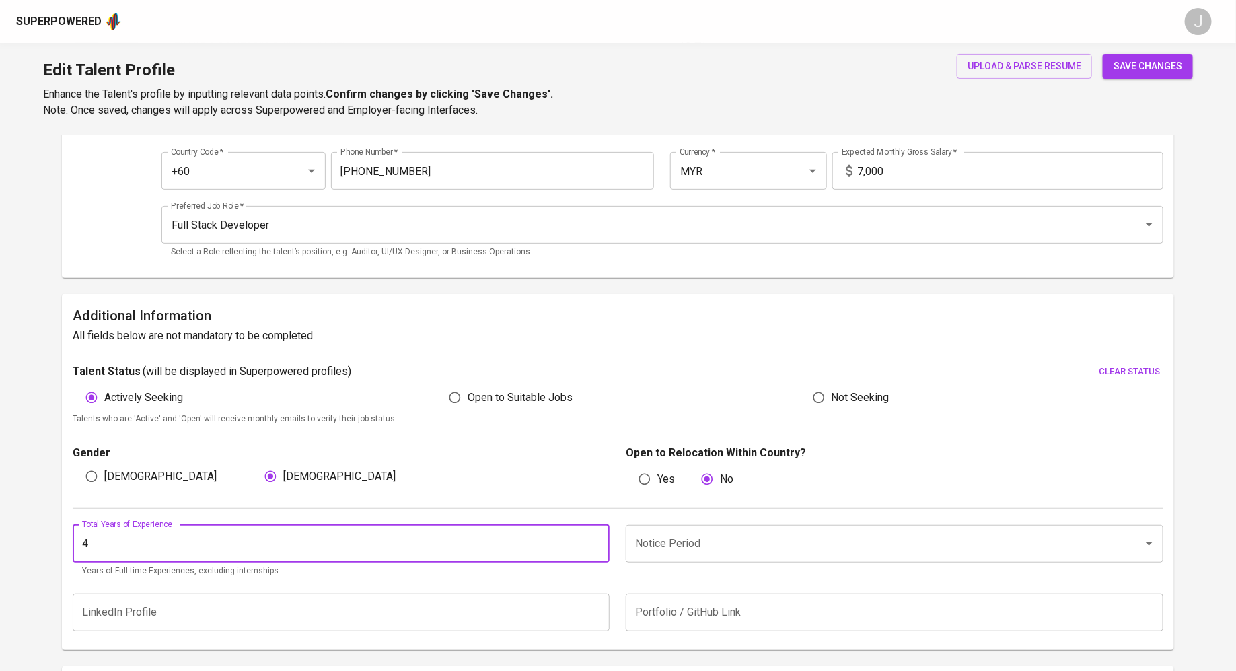
type input "4"
click at [760, 532] on input "Notice Period" at bounding box center [876, 544] width 488 height 26
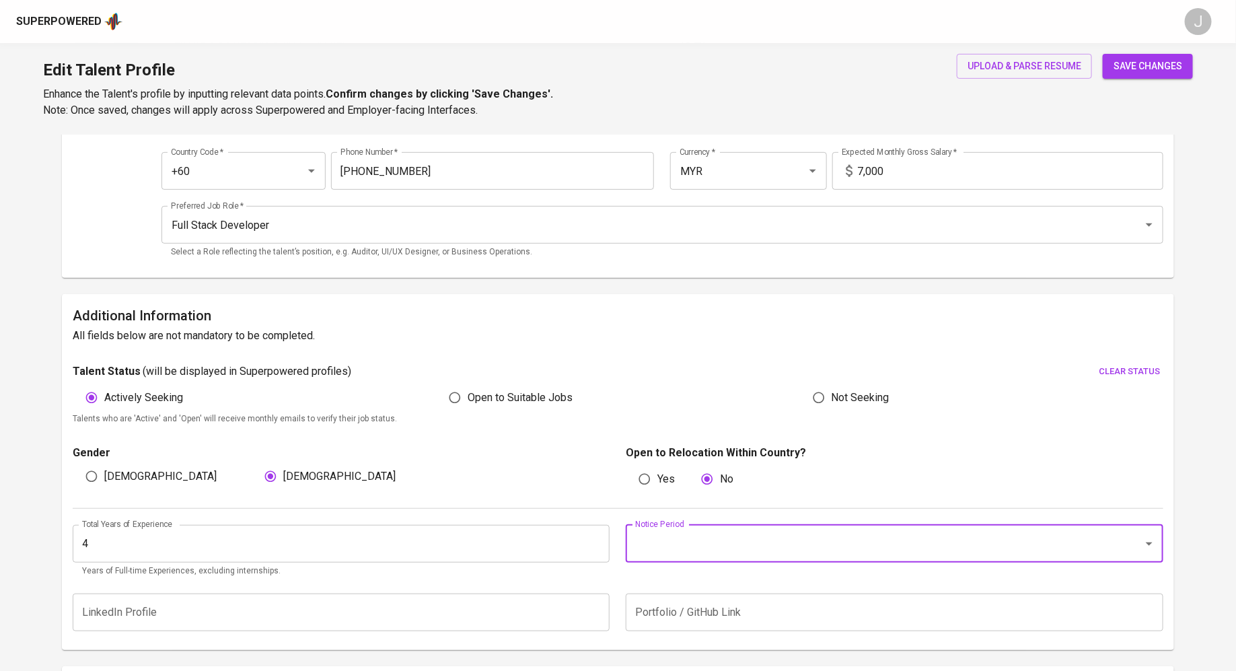
click at [808, 538] on input "Notice Period" at bounding box center [876, 544] width 488 height 26
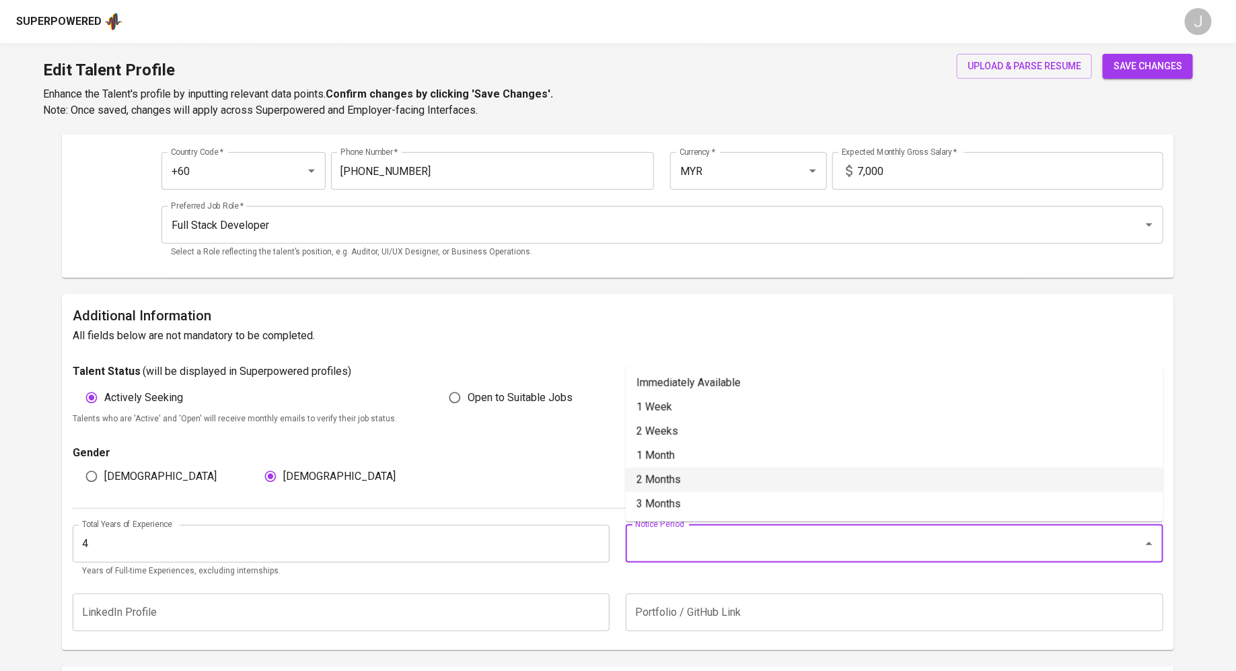
click at [705, 454] on li "1 Month" at bounding box center [895, 455] width 538 height 24
type input "1 Month"
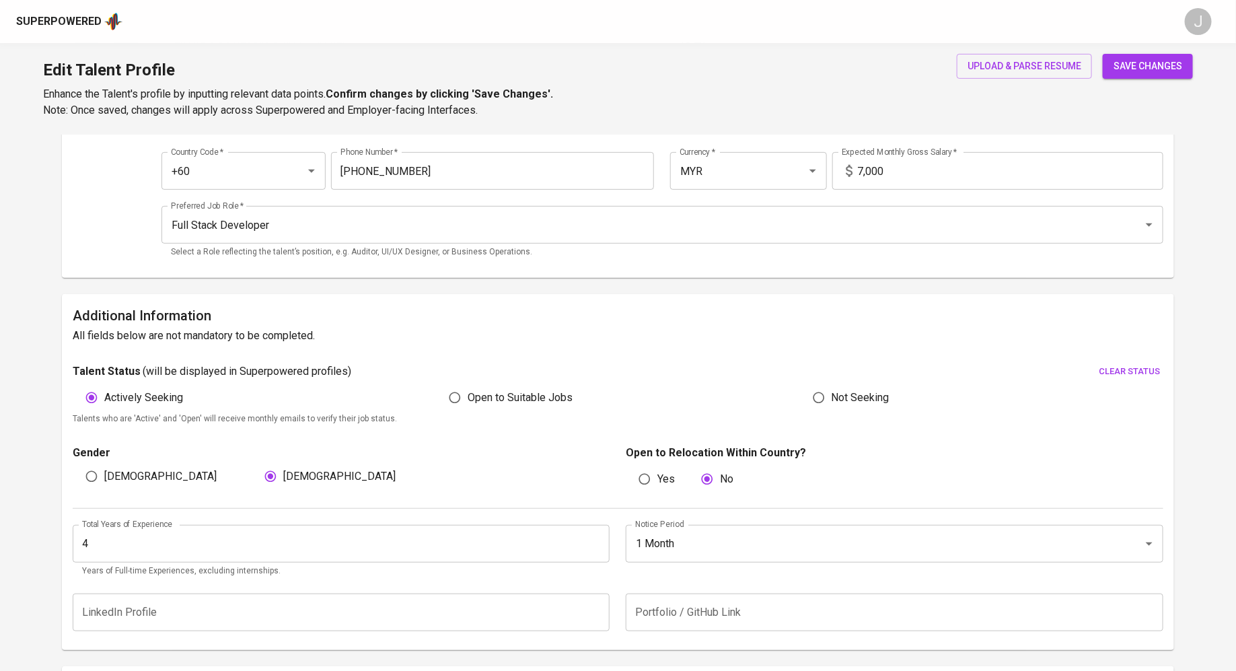
click at [476, 478] on div "Male Female" at bounding box center [342, 477] width 538 height 26
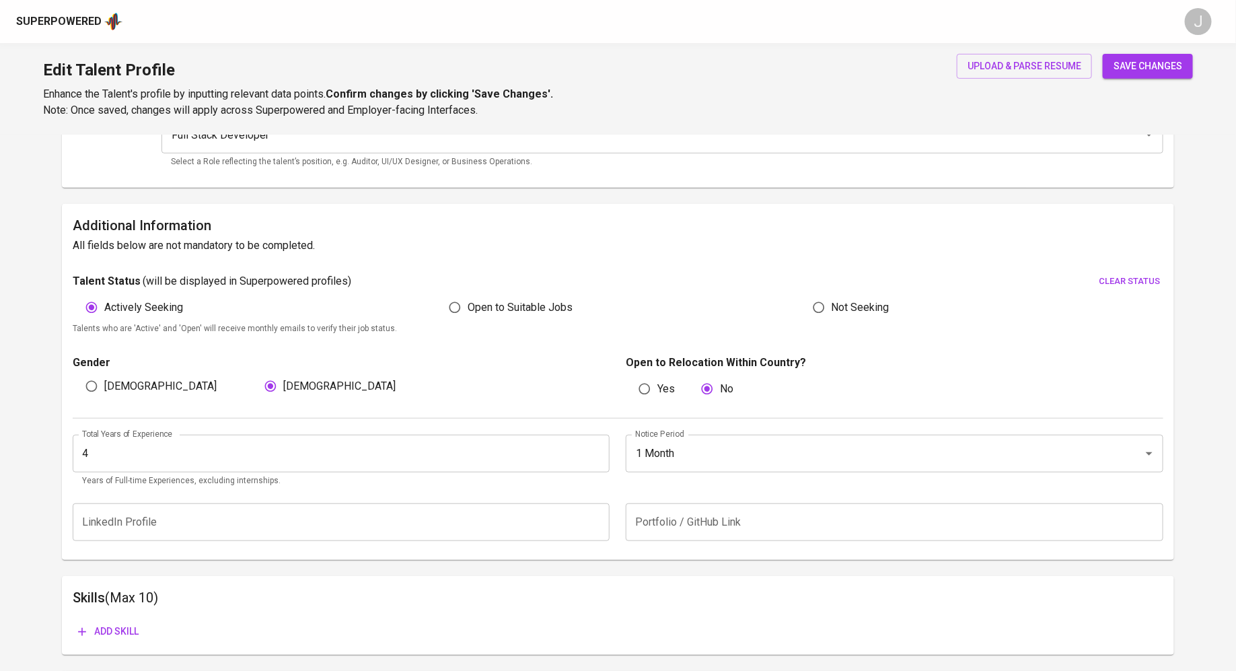
scroll to position [400, 0]
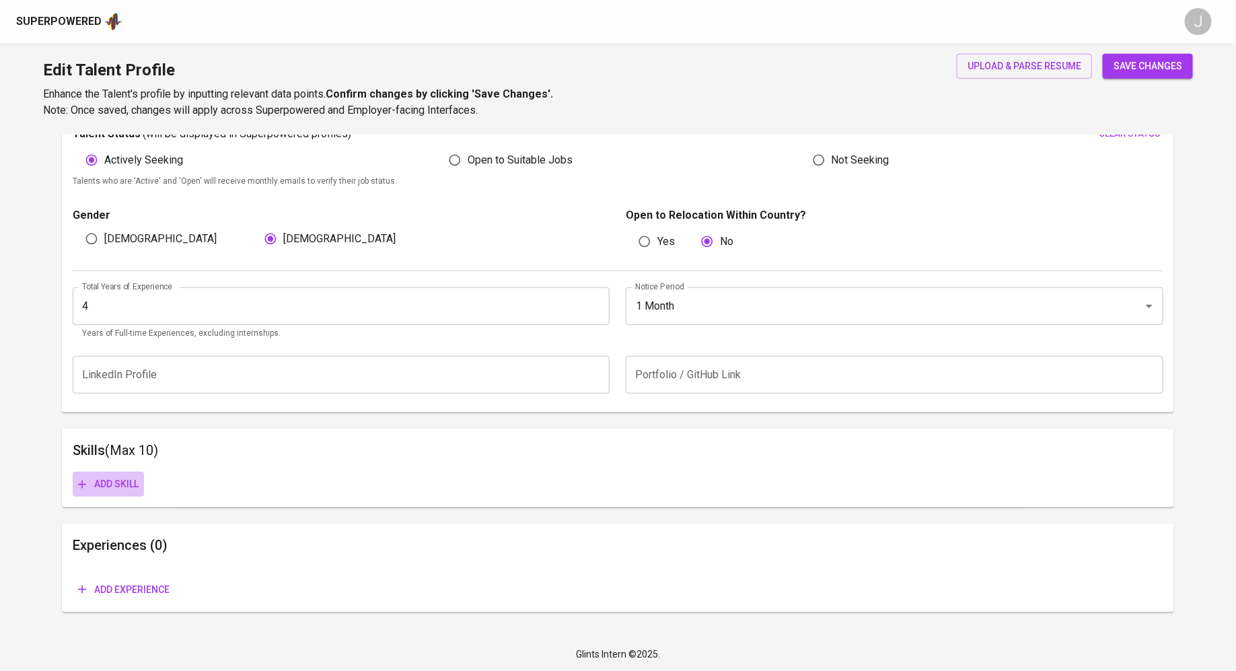
click at [127, 484] on span "Add skill" at bounding box center [108, 484] width 61 height 17
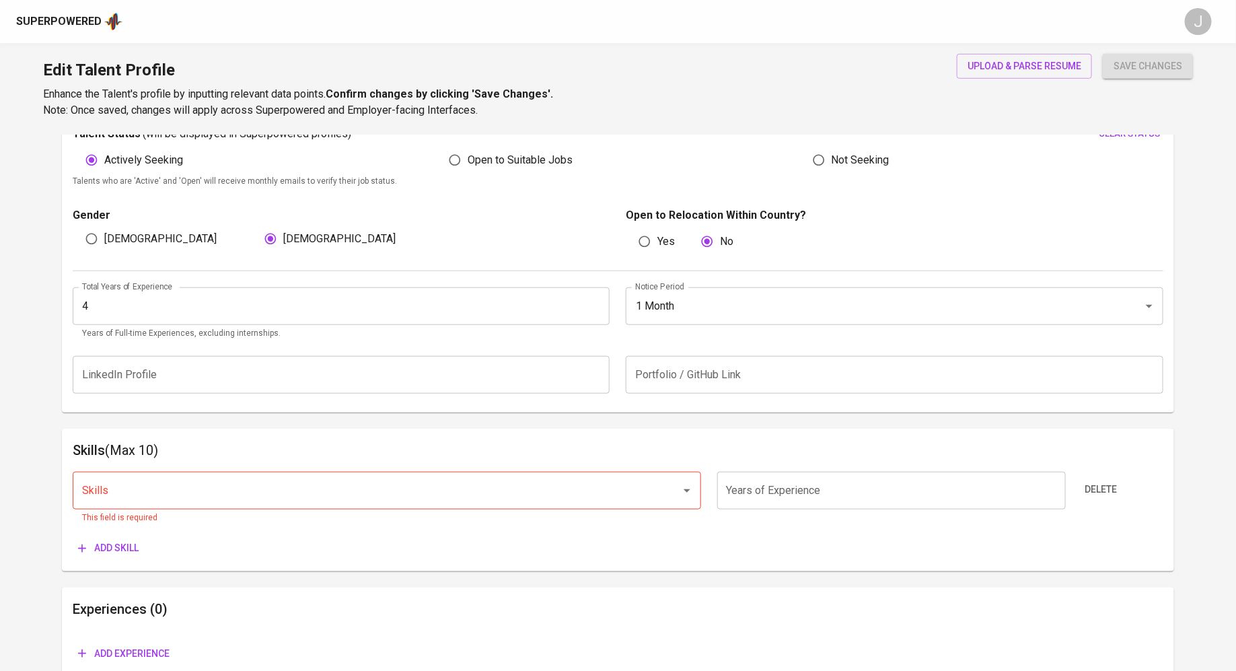
click at [1040, 141] on div "Talent Status ( will be displayed in Superpowered profiles ) clear status" at bounding box center [618, 134] width 1091 height 21
click at [1015, 84] on div "upload & parse resume" at bounding box center [1024, 86] width 135 height 65
click at [1015, 68] on span "upload & parse resume" at bounding box center [1025, 66] width 114 height 17
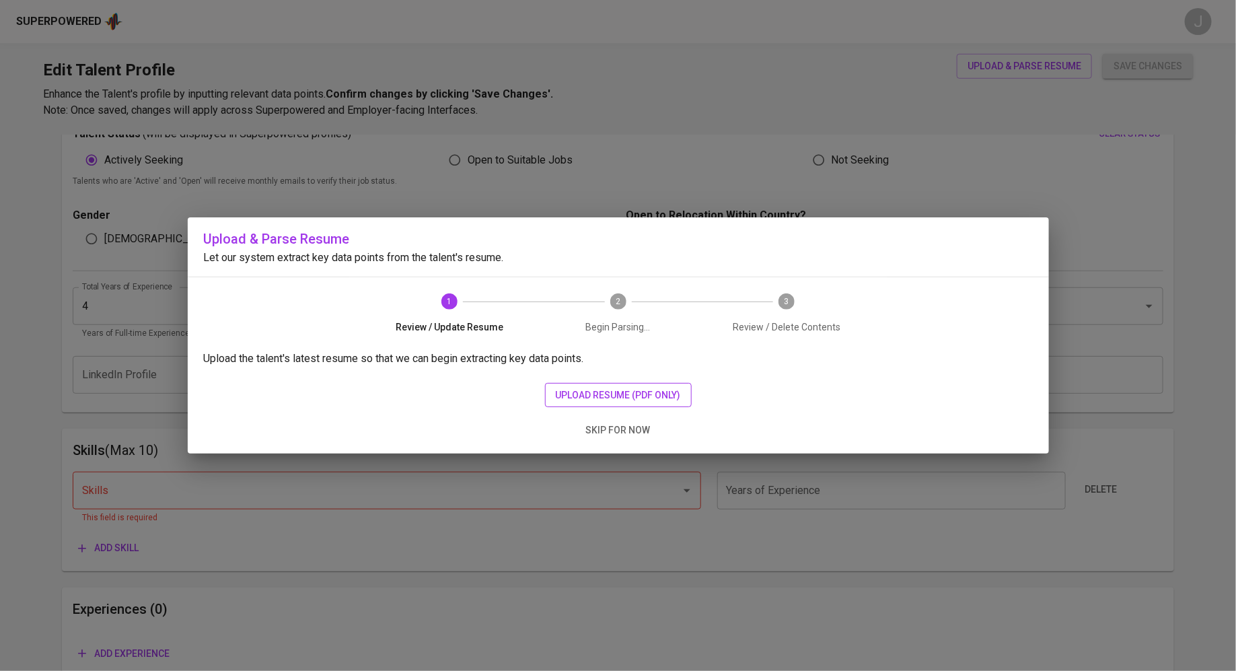
click at [583, 394] on span "upload resume (pdf only)" at bounding box center [618, 395] width 125 height 17
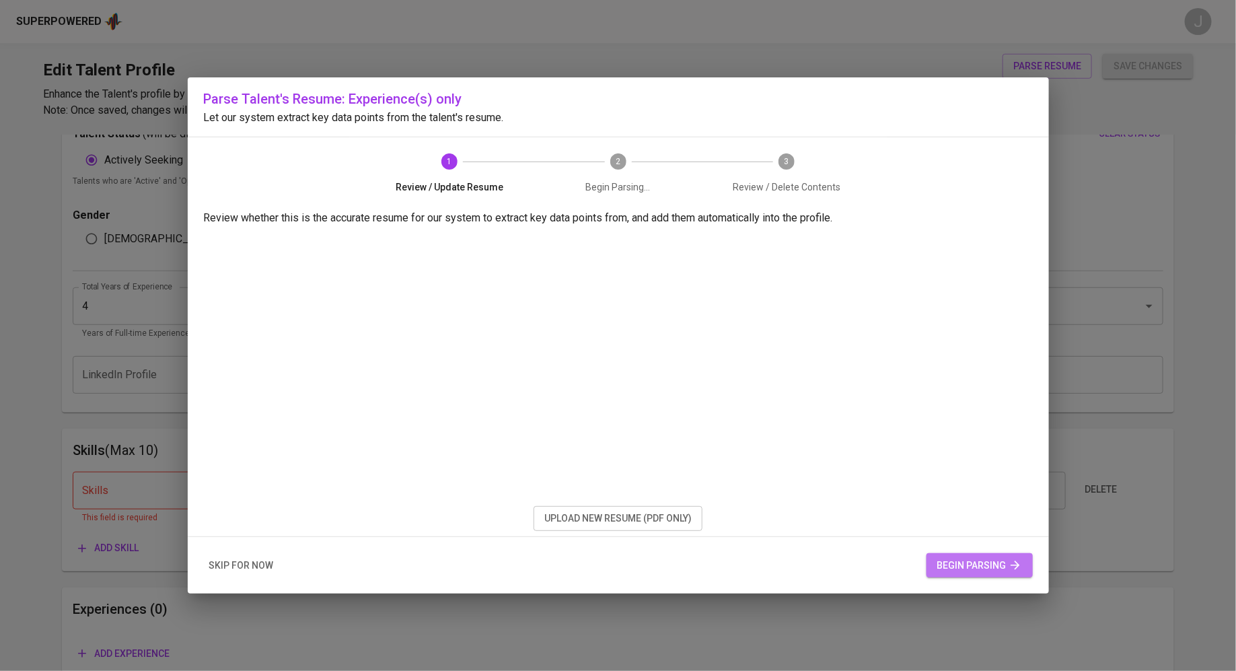
click at [998, 568] on span "begin parsing" at bounding box center [979, 565] width 85 height 17
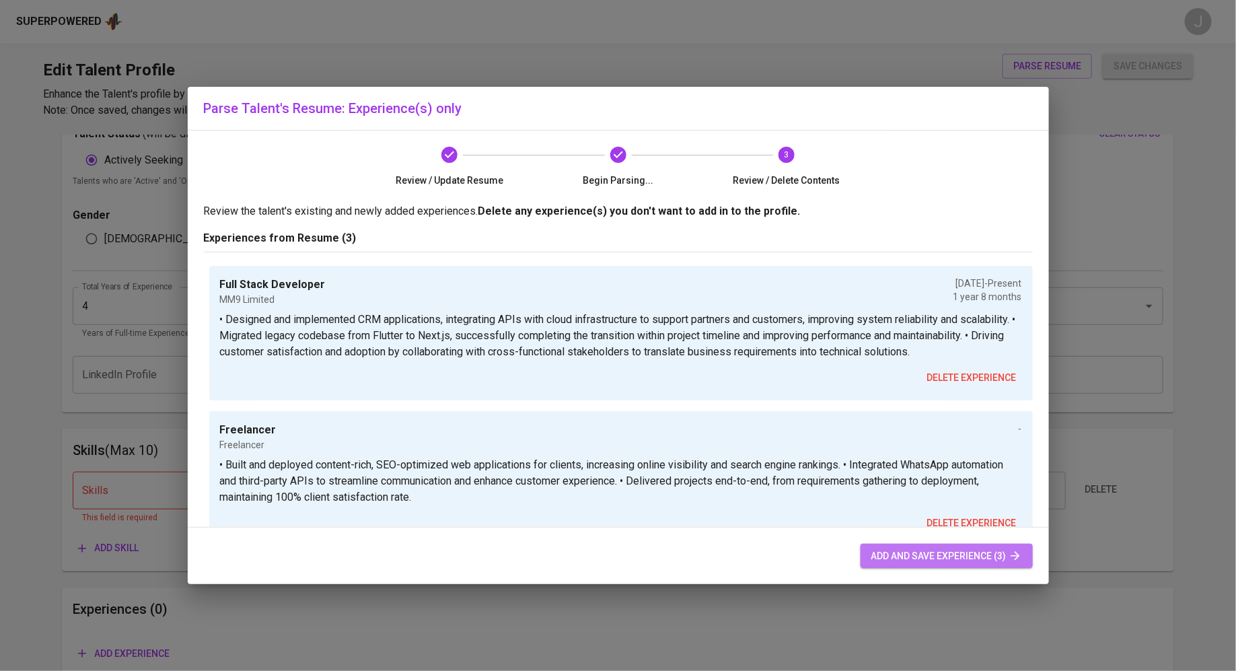
click at [933, 550] on span "add and save experience (3)" at bounding box center [946, 556] width 151 height 17
type input "Singapore"
radio input "false"
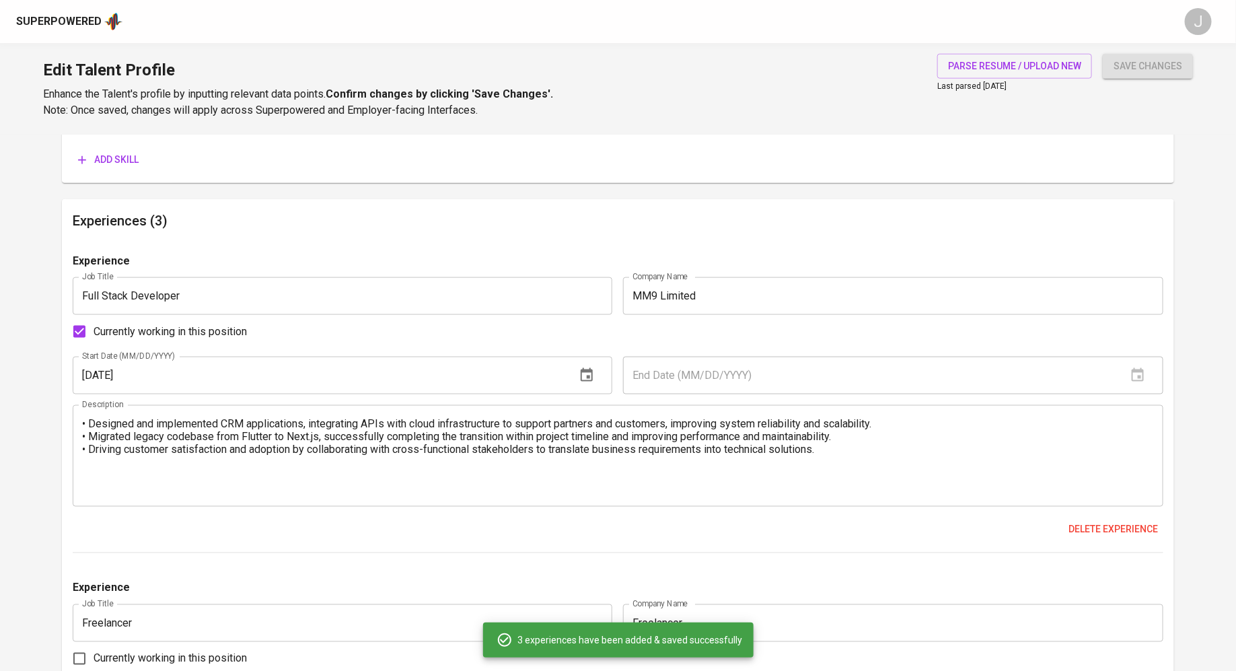
scroll to position [723, 0]
click at [875, 458] on textarea "• Designed and implemented CRM applications, integrating APIs with cloud infras…" at bounding box center [618, 454] width 1072 height 77
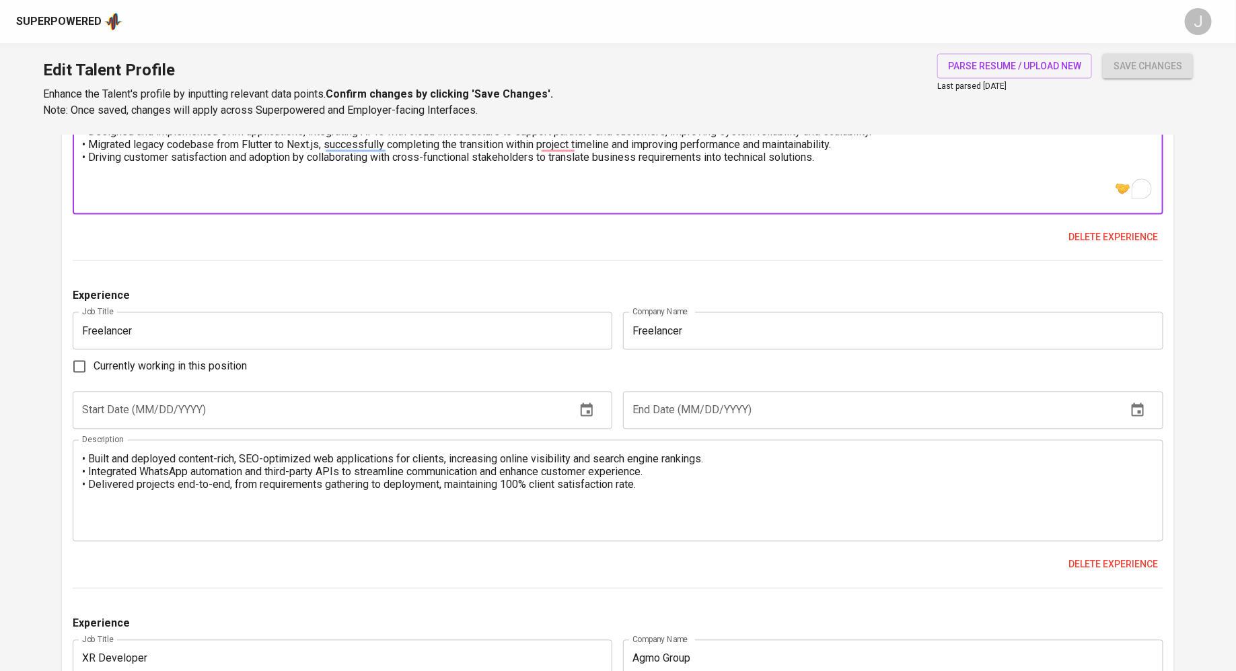
scroll to position [1018, 0]
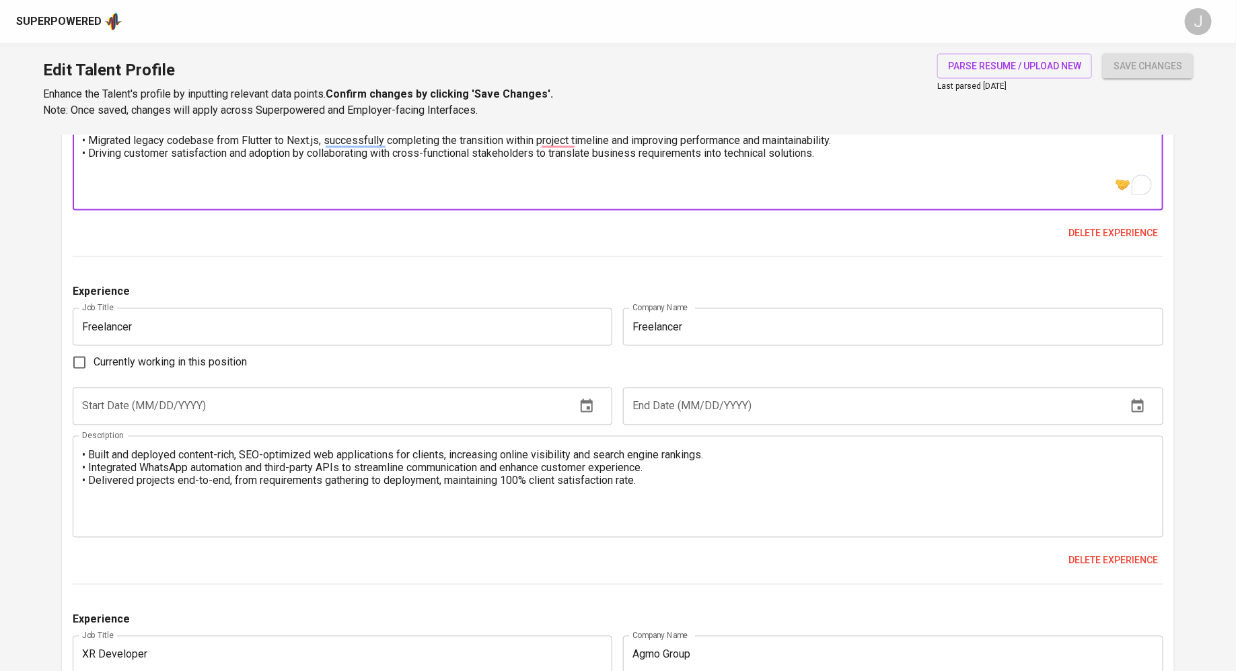
click at [246, 419] on input "text" at bounding box center [319, 407] width 493 height 38
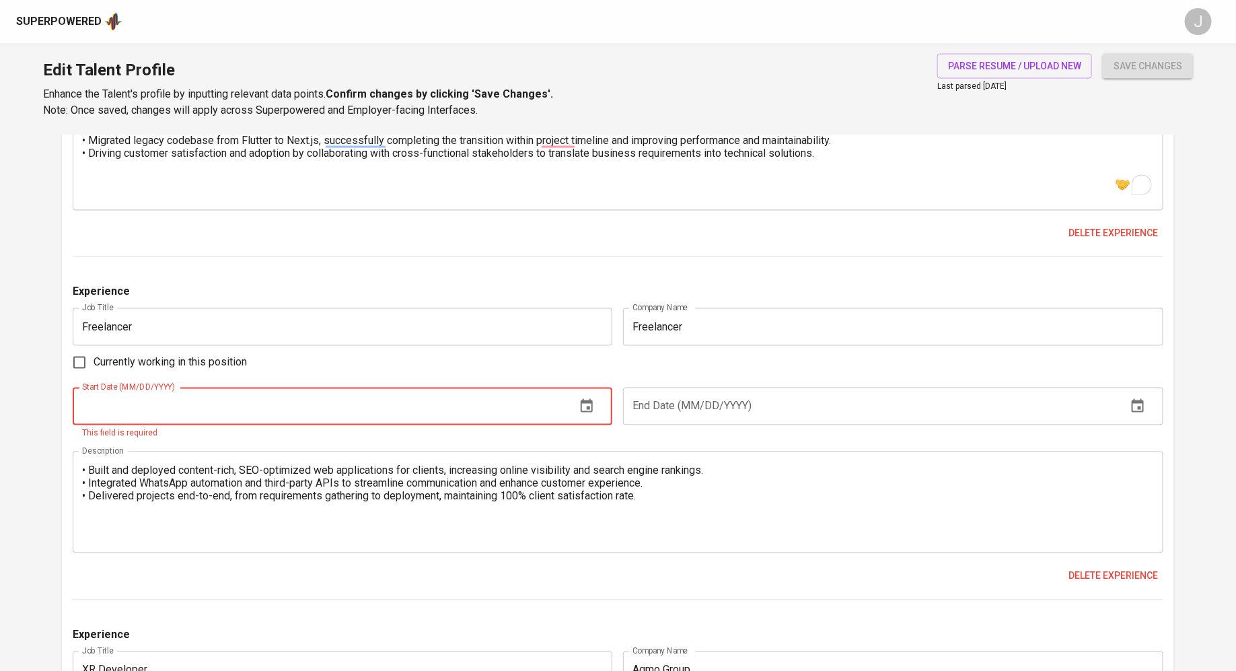
click at [665, 412] on input "text" at bounding box center [869, 407] width 493 height 38
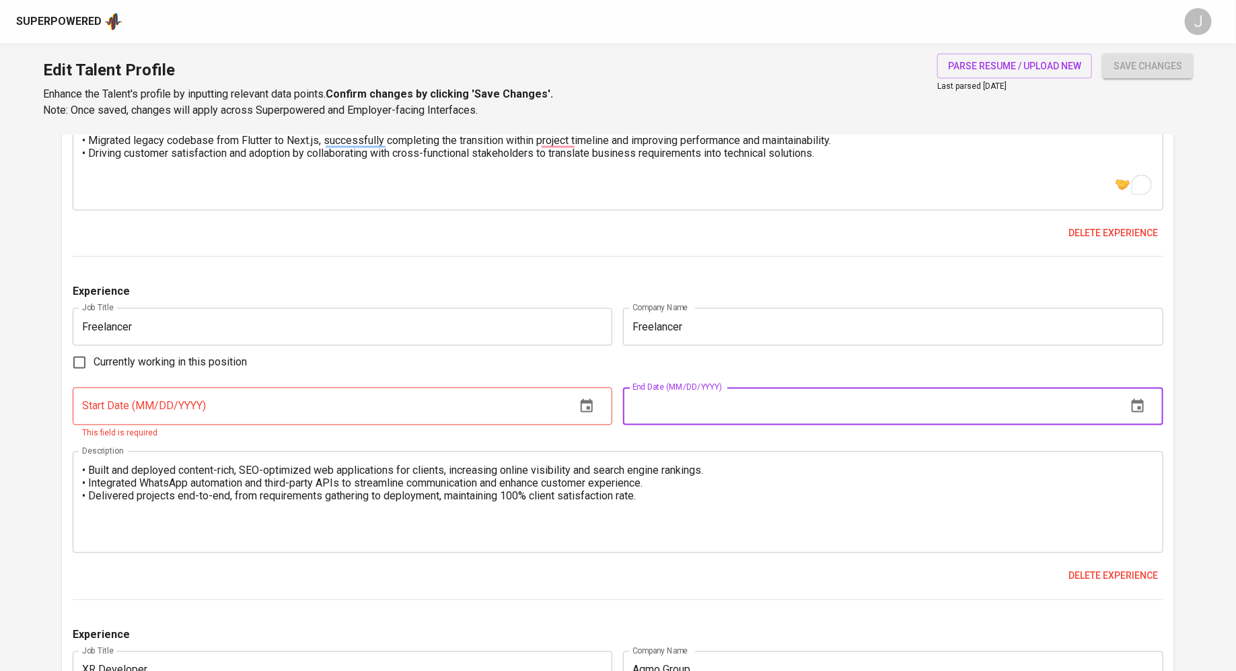
click at [471, 406] on input "text" at bounding box center [319, 407] width 493 height 38
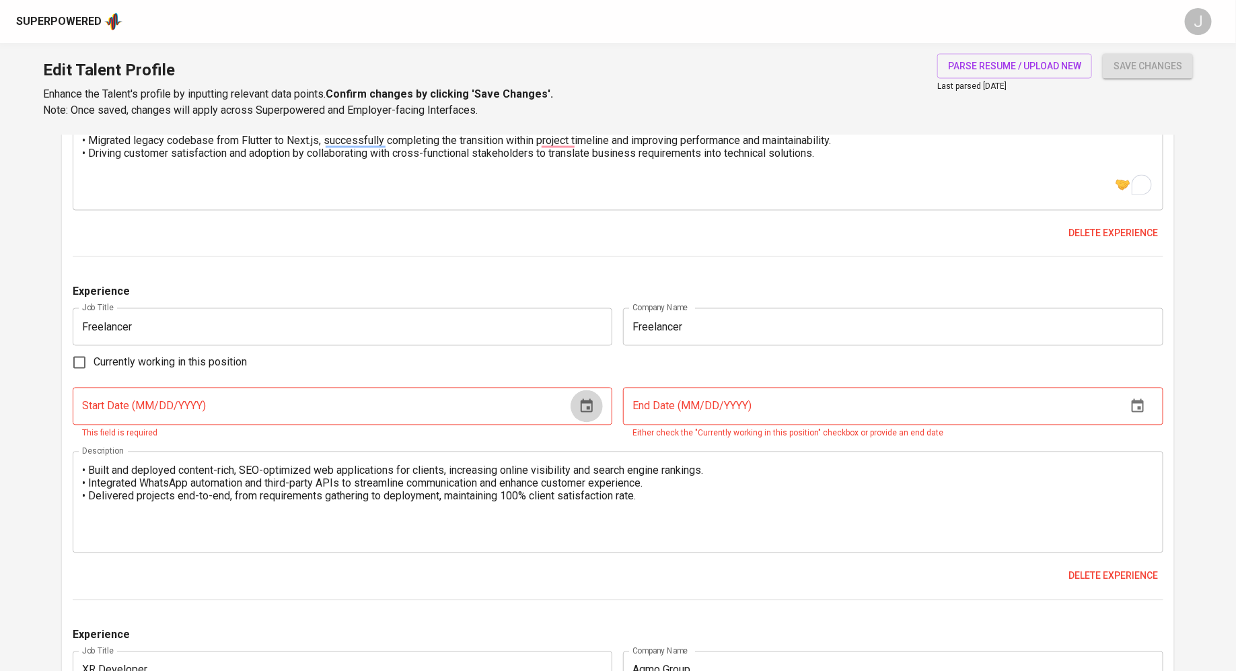
click at [583, 411] on icon "button" at bounding box center [587, 405] width 12 height 13
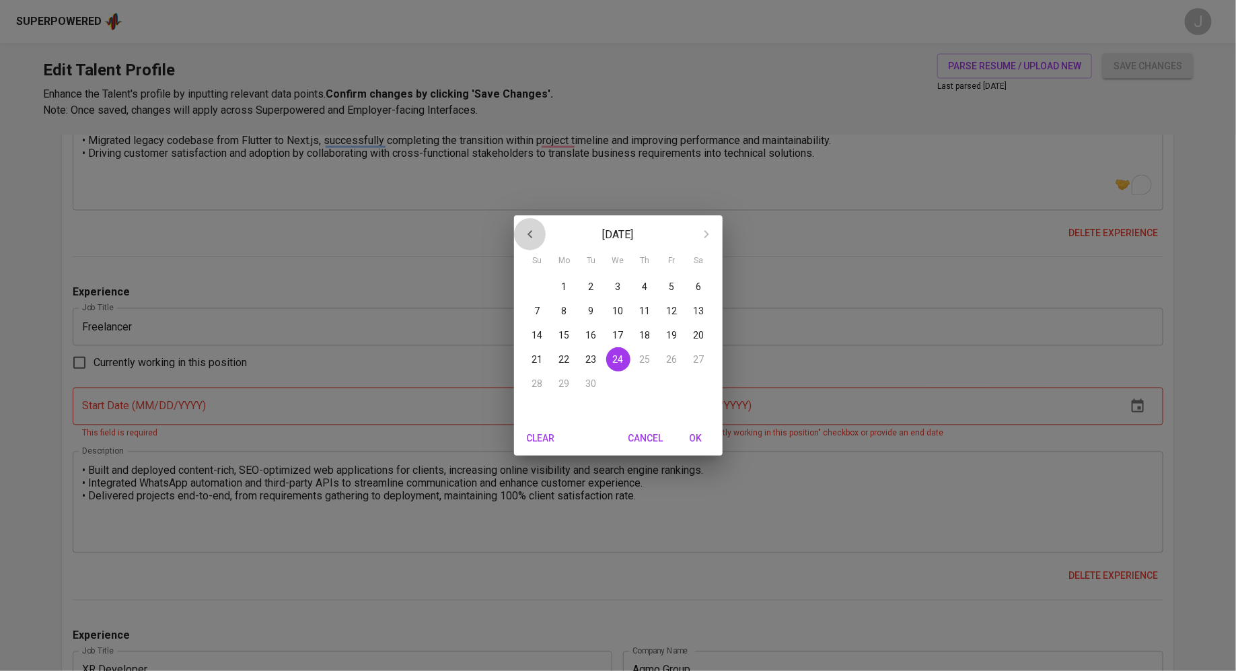
click at [530, 232] on icon "button" at bounding box center [530, 234] width 5 height 8
click at [530, 231] on icon "button" at bounding box center [530, 234] width 16 height 16
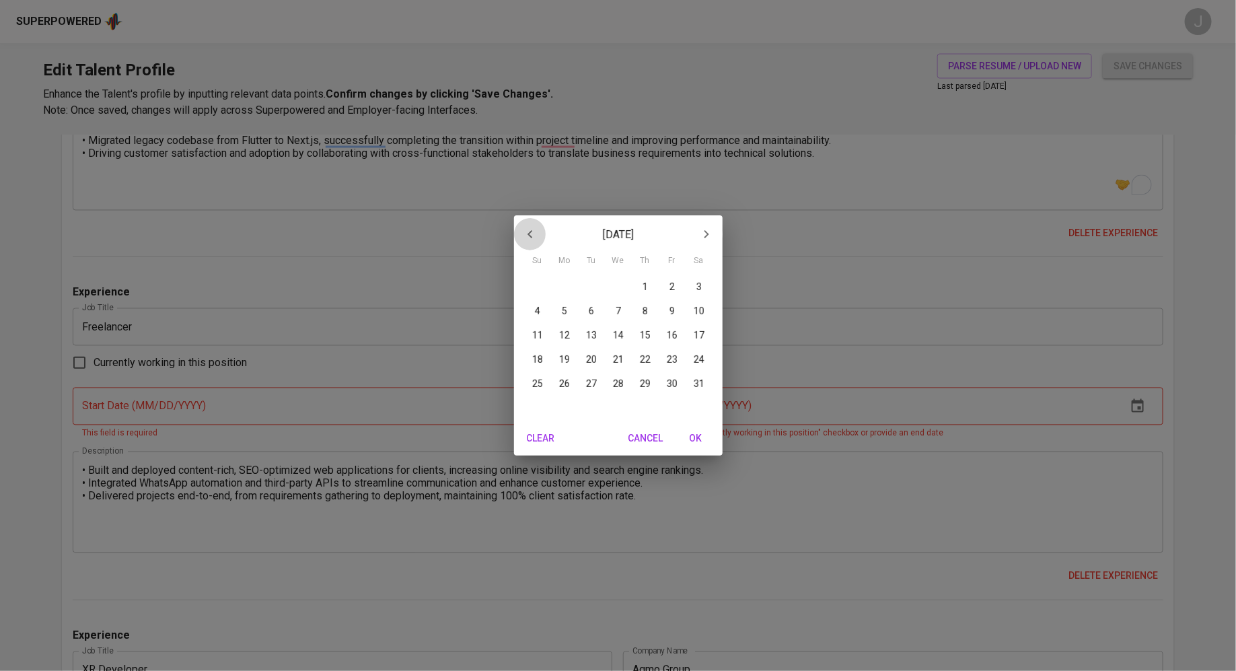
click at [530, 231] on icon "button" at bounding box center [530, 234] width 16 height 16
click at [522, 239] on icon "button" at bounding box center [530, 234] width 16 height 16
click at [558, 322] on div "6" at bounding box center [564, 311] width 27 height 24
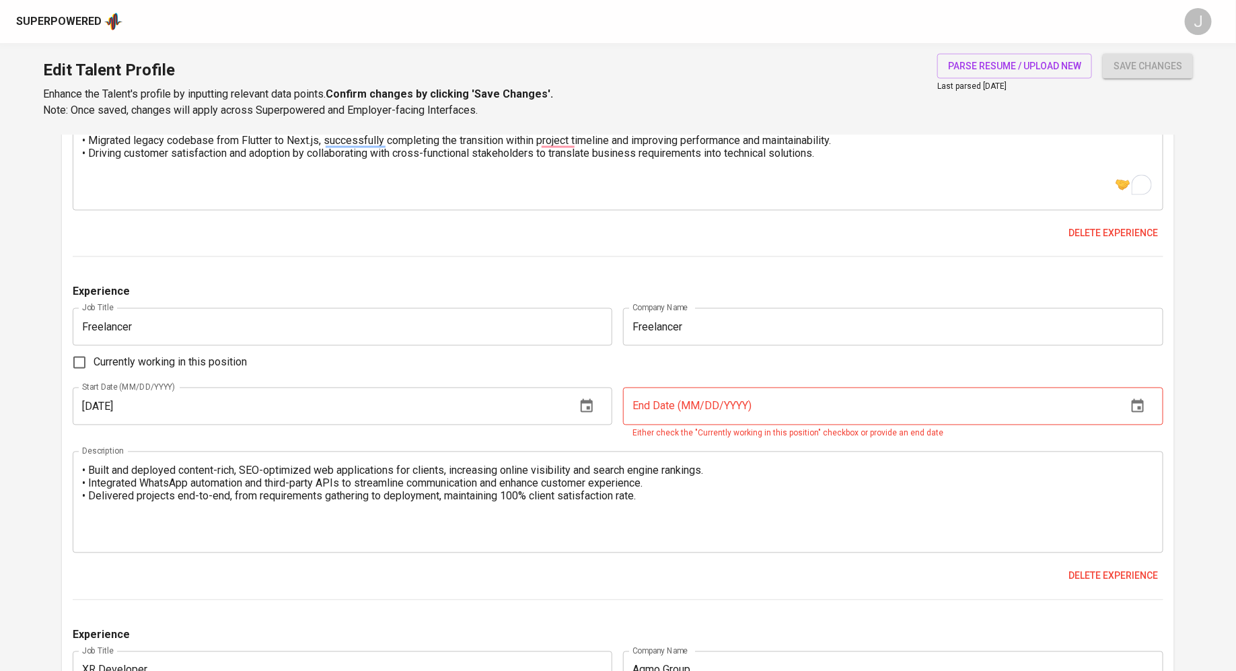
click at [567, 314] on input "Freelancer" at bounding box center [343, 327] width 540 height 38
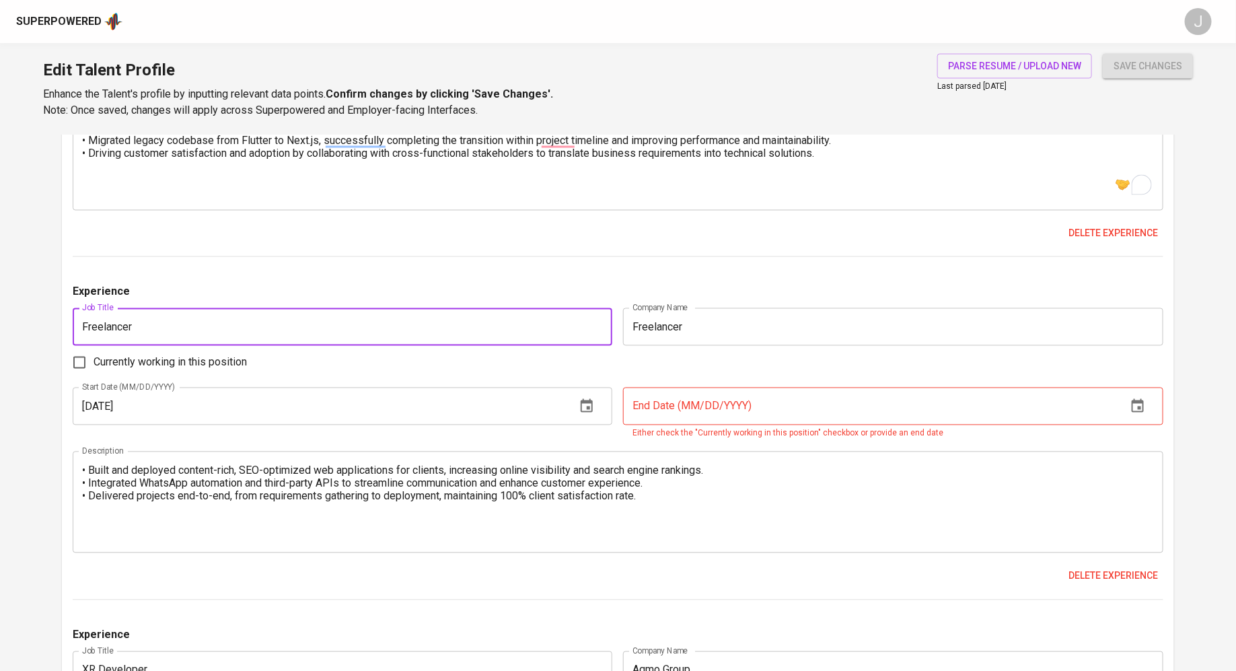
click at [358, 437] on div "Start Date (MM/DD/YYYY) 01/06/2025 Start Date (MM/DD/YYYY)" at bounding box center [346, 414] width 546 height 53
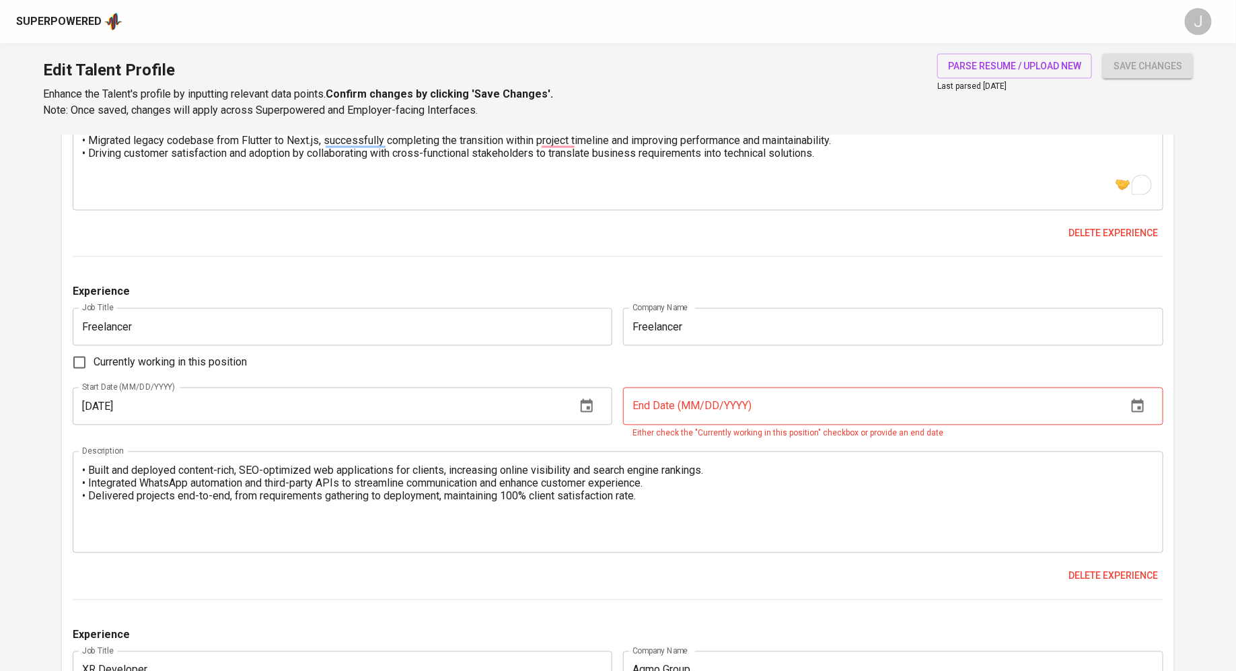
click at [325, 408] on input "01/06/2025" at bounding box center [319, 407] width 493 height 38
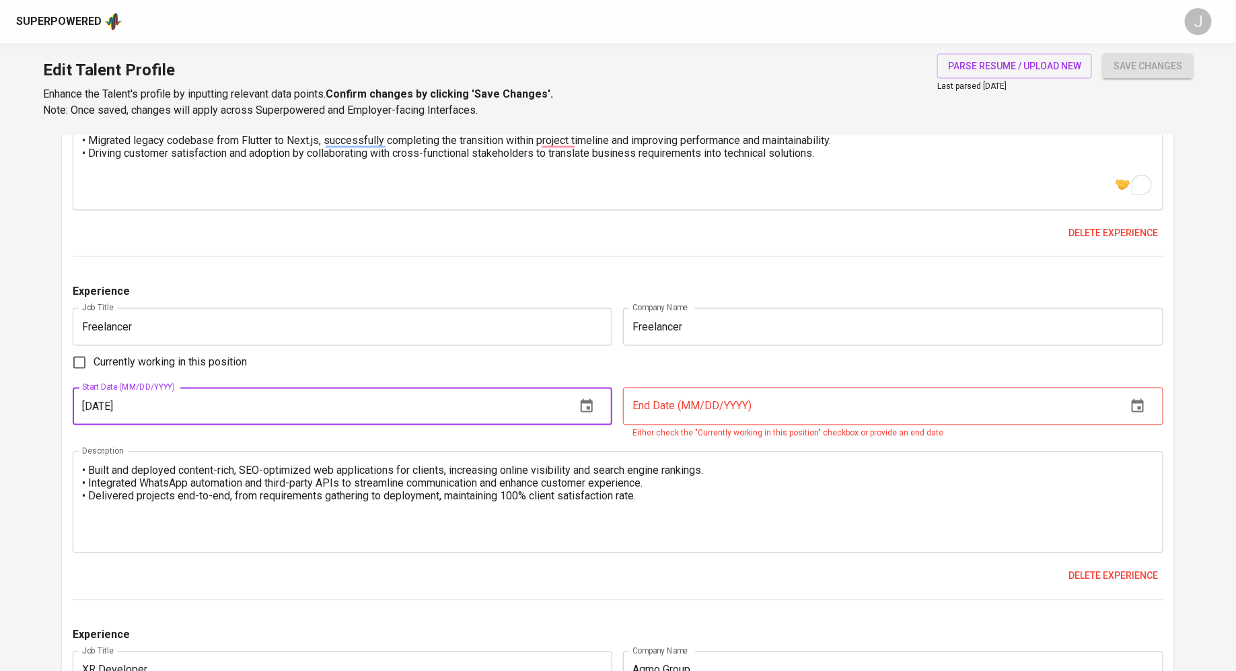
type input "01/06/2020"
click at [361, 269] on div "Experience Job Title Full Stack Developer Job Title Company Name MM9 Limited Co…" at bounding box center [618, 465] width 1091 height 1017
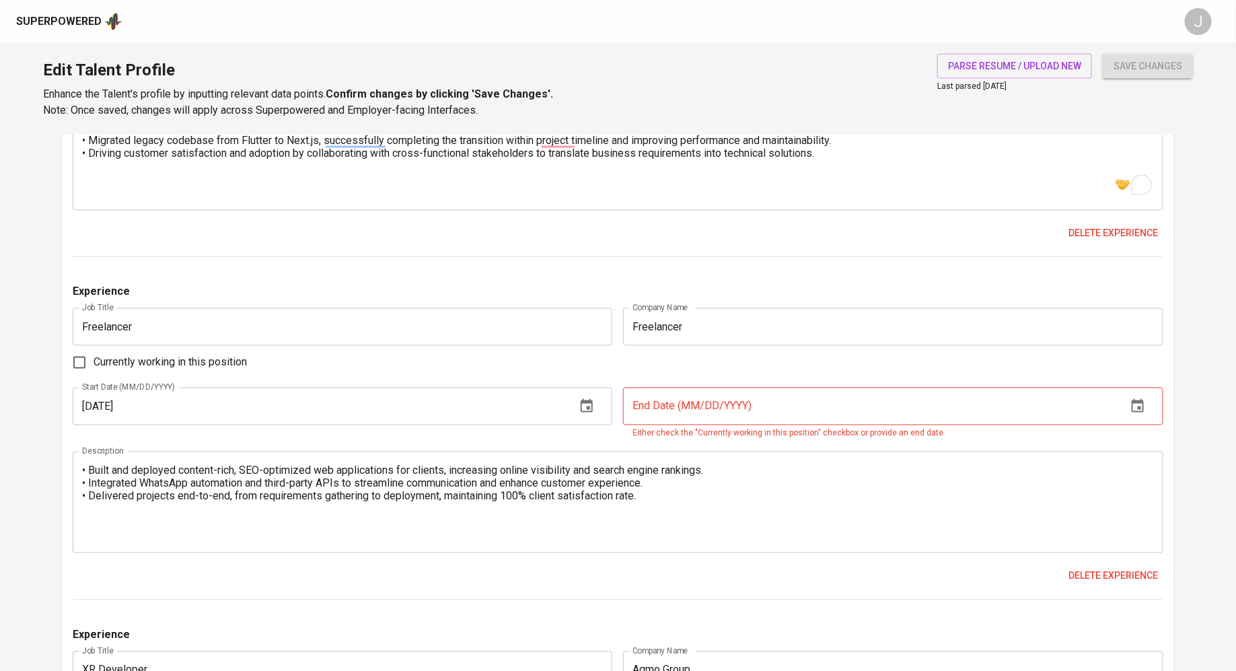
click at [776, 416] on input "text" at bounding box center [869, 407] width 493 height 38
click at [768, 412] on input "text" at bounding box center [869, 407] width 493 height 38
click at [461, 573] on div "Delete experience" at bounding box center [618, 576] width 1091 height 25
click at [712, 406] on input "text" at bounding box center [869, 407] width 493 height 38
click at [723, 359] on div "Currently working in this position" at bounding box center [618, 363] width 1091 height 28
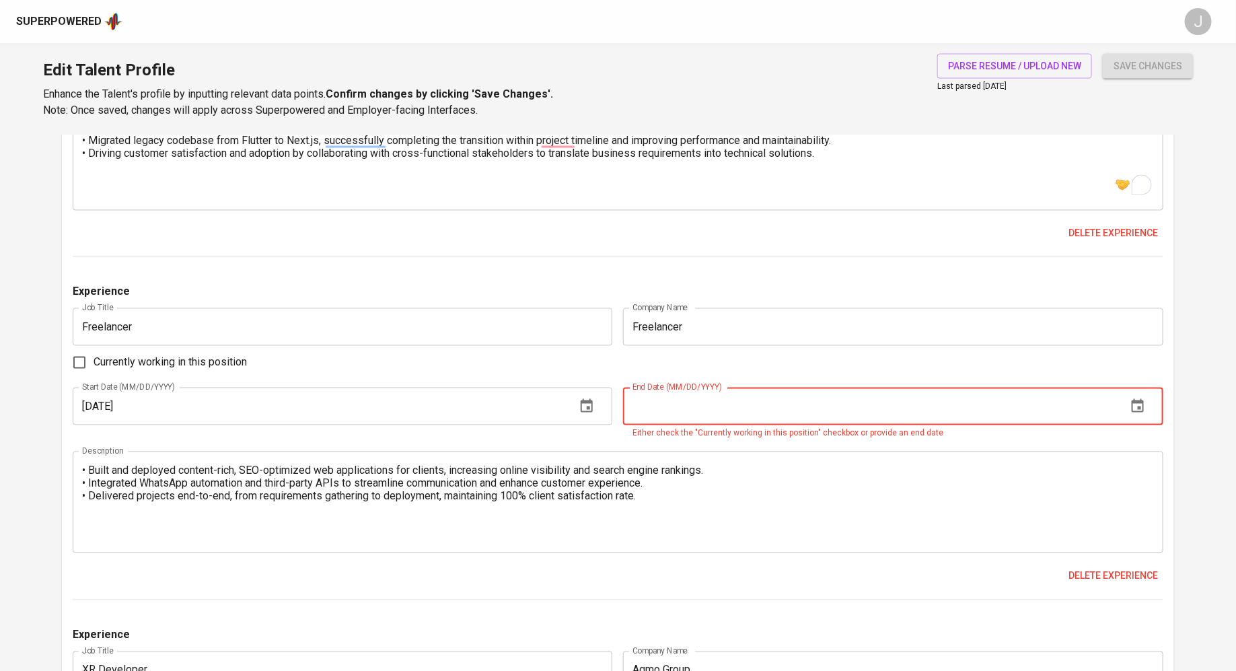
click at [743, 395] on input "text" at bounding box center [869, 407] width 493 height 38
click at [728, 361] on div "Currently working in this position" at bounding box center [618, 363] width 1091 height 28
click at [711, 404] on input "text" at bounding box center [869, 407] width 493 height 38
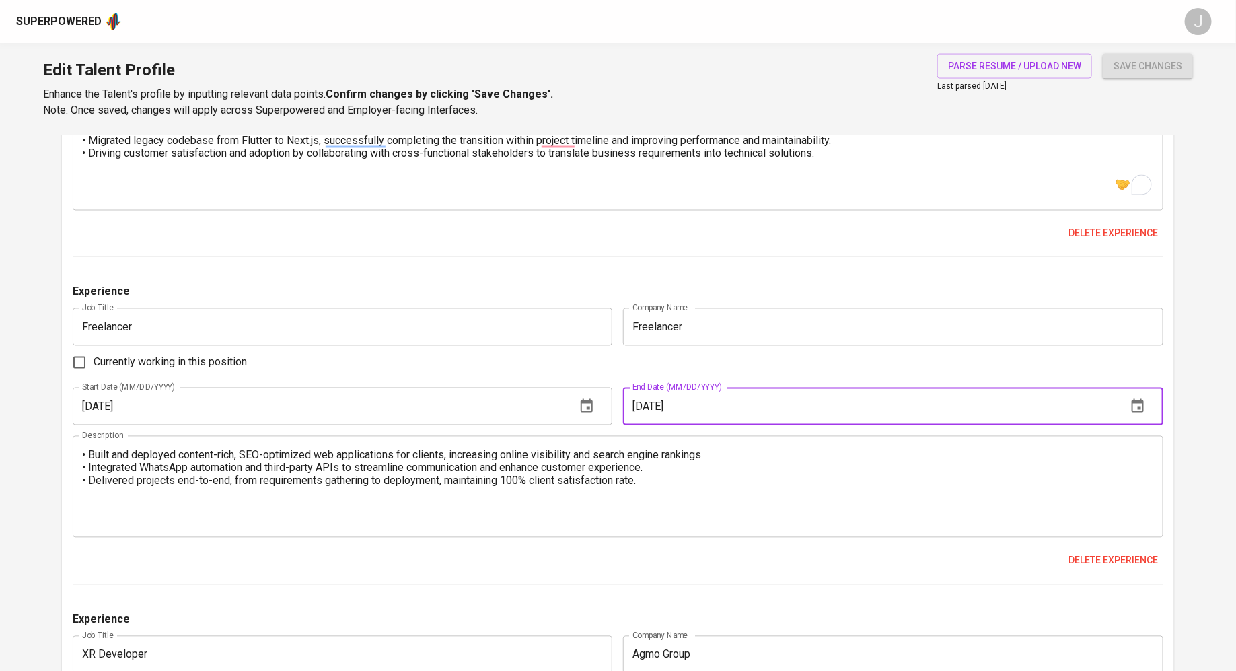
click at [442, 361] on div "Currently working in this position" at bounding box center [618, 363] width 1091 height 28
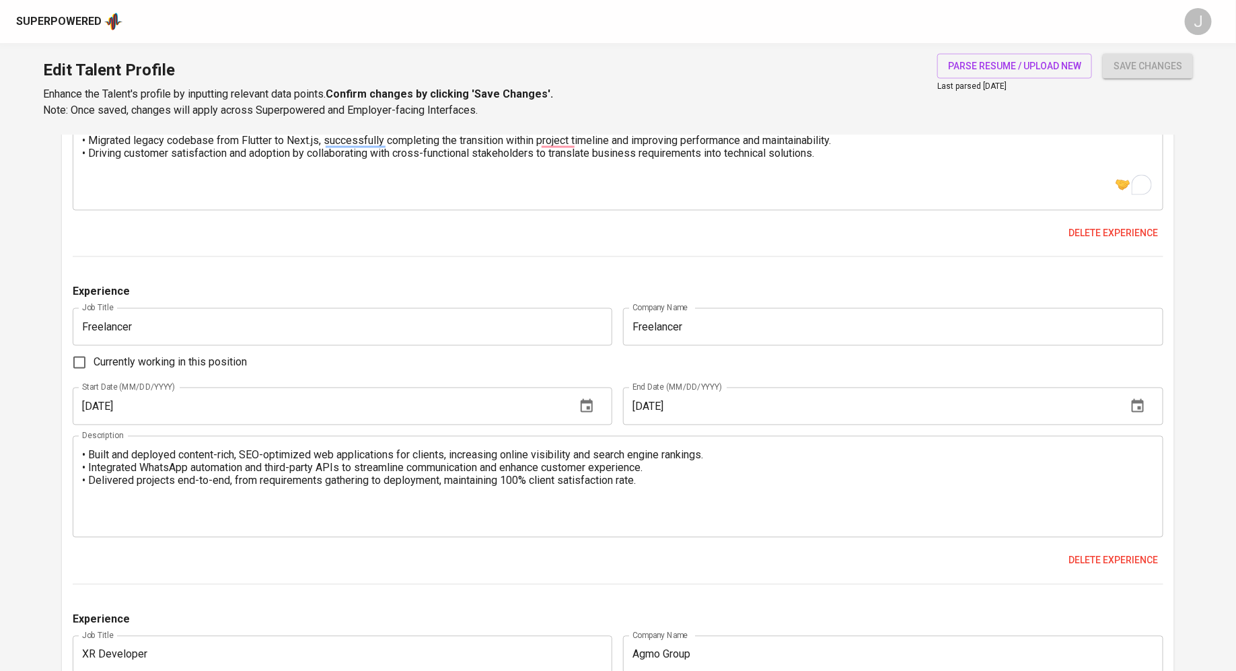
click at [704, 419] on input "12/01/2023" at bounding box center [869, 407] width 493 height 38
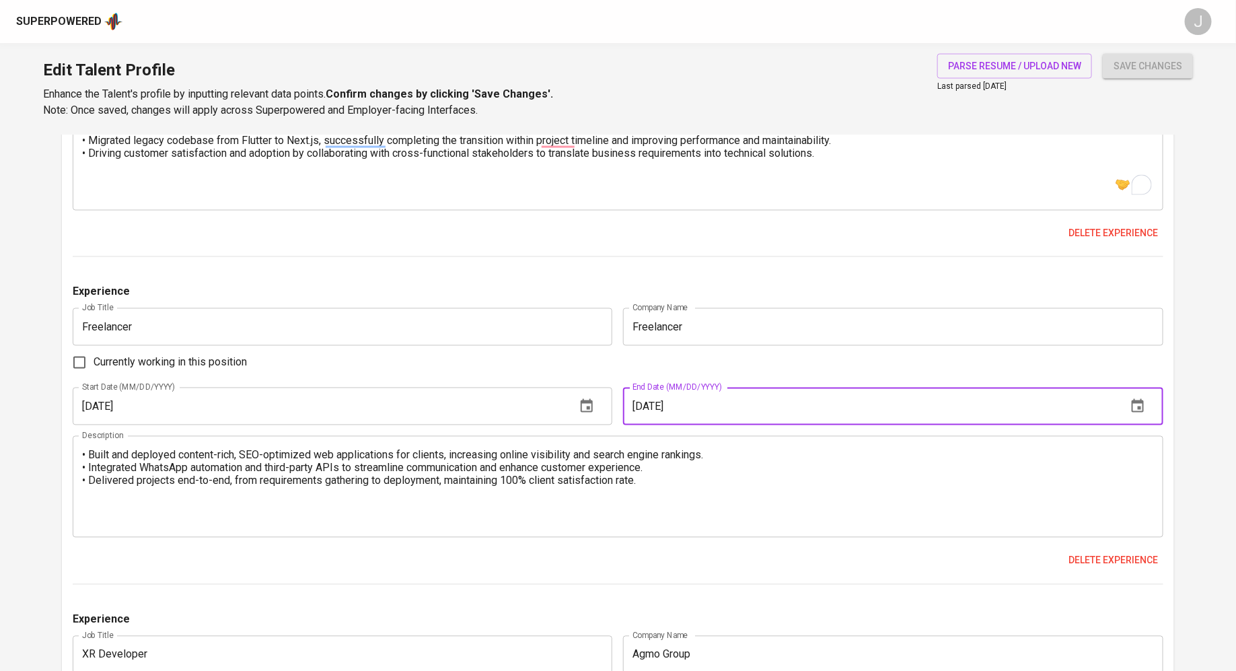
click at [755, 403] on input "12/01/2023" at bounding box center [869, 407] width 493 height 38
type input "12/01/2024"
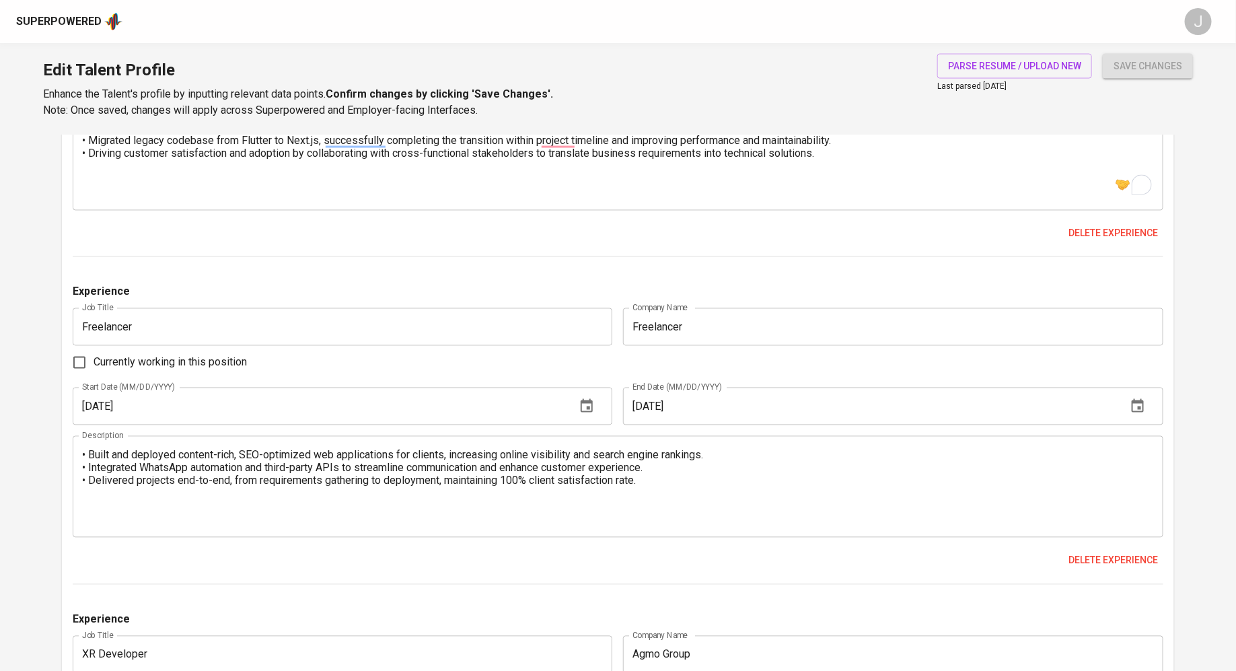
click at [542, 379] on div "Experience Job Title Freelancer Job Title Company Name Freelancer Company Name …" at bounding box center [618, 434] width 1091 height 301
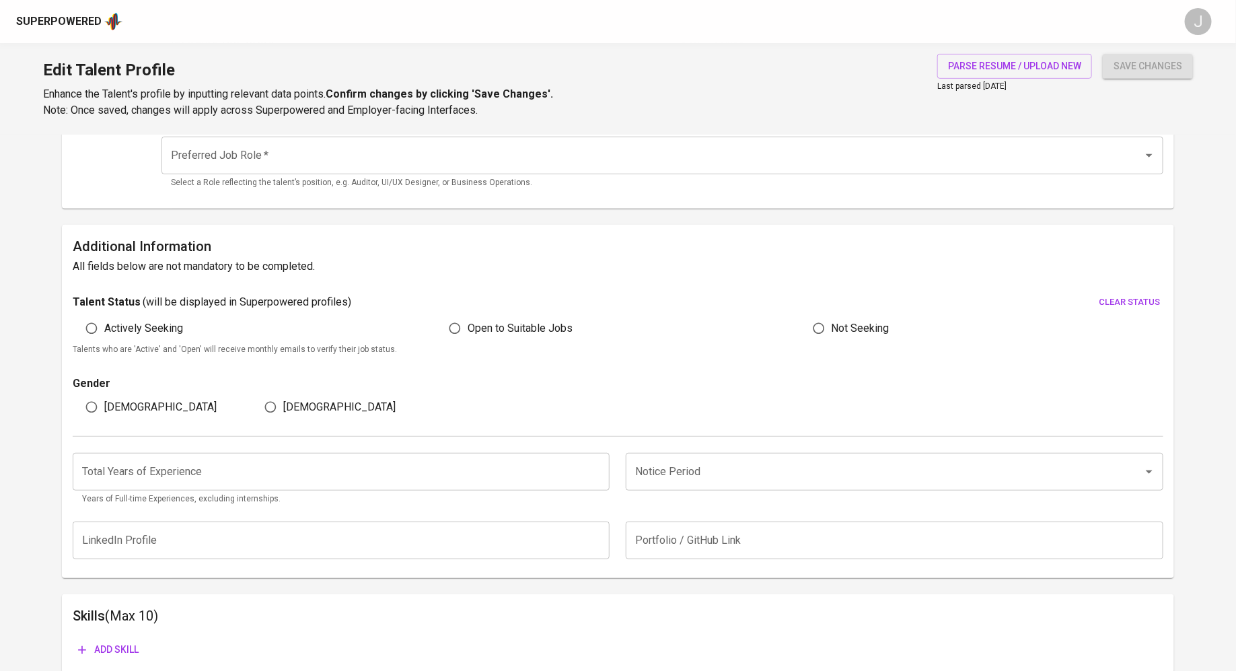
scroll to position [0, 0]
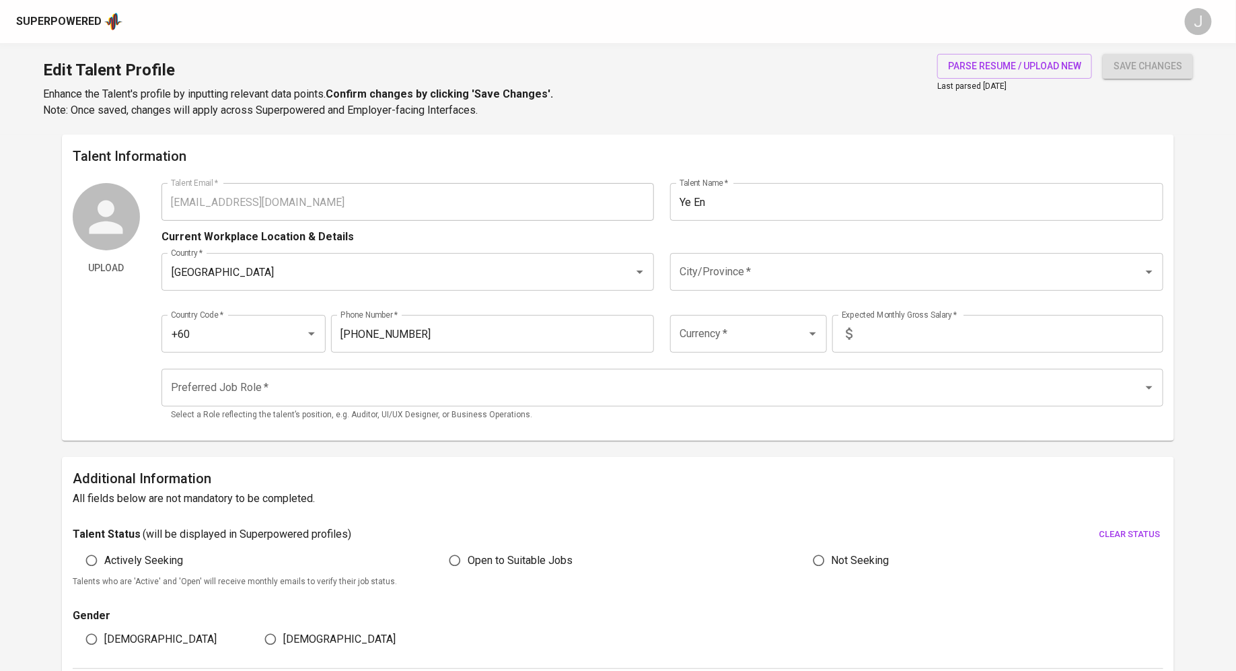
click at [836, 250] on div "Country   * Singapore Country * City/Province   * City/Province *" at bounding box center [662, 272] width 1002 height 54
click at [823, 272] on input "City/Province   *" at bounding box center [897, 272] width 443 height 26
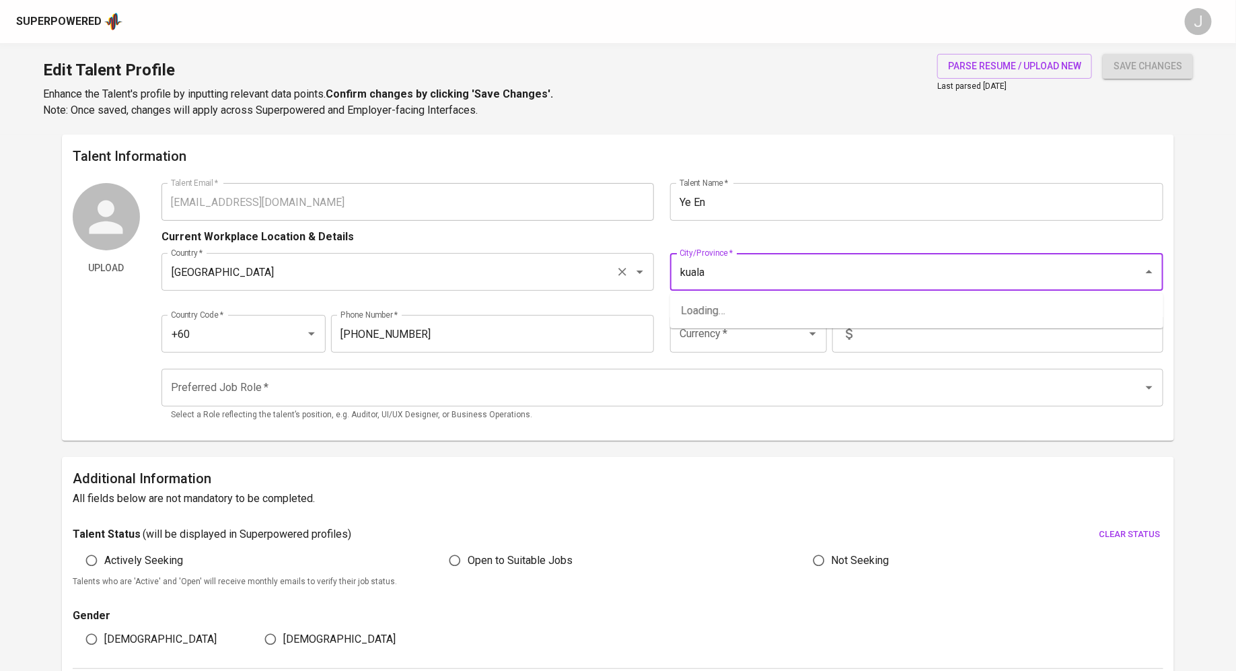
type input "kuala"
click at [536, 263] on input "Singapore" at bounding box center [389, 272] width 443 height 26
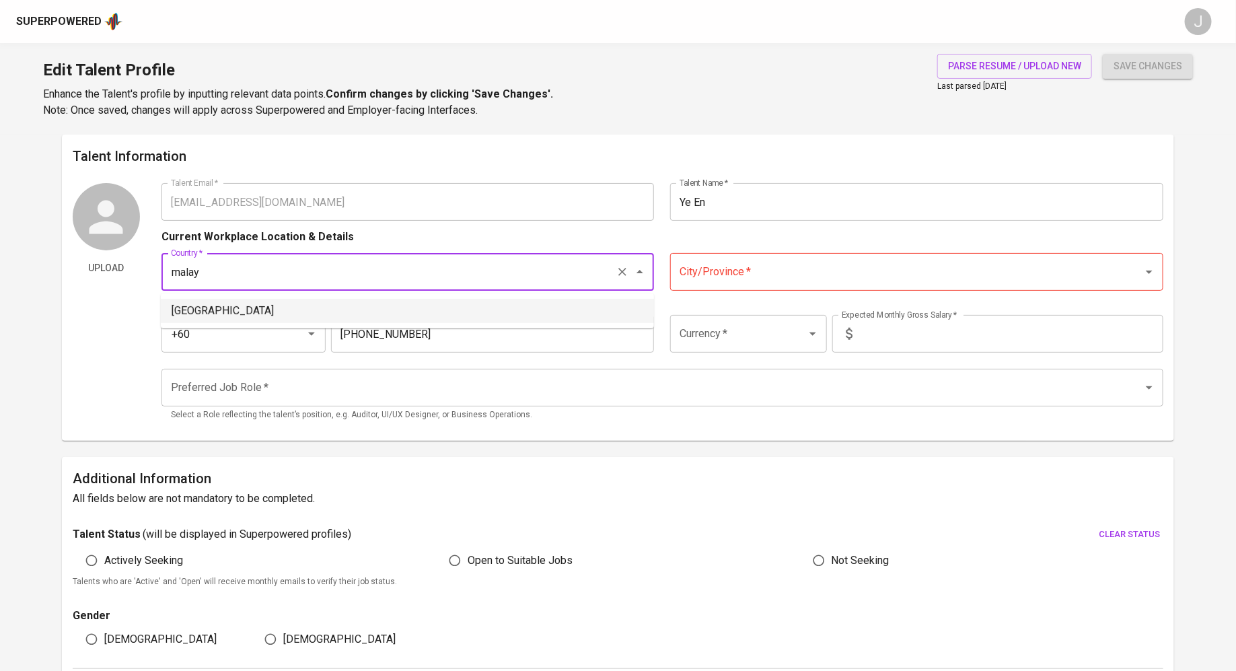
click at [485, 314] on li "[GEOGRAPHIC_DATA]" at bounding box center [407, 311] width 493 height 24
type input "[GEOGRAPHIC_DATA]"
type input "MYR"
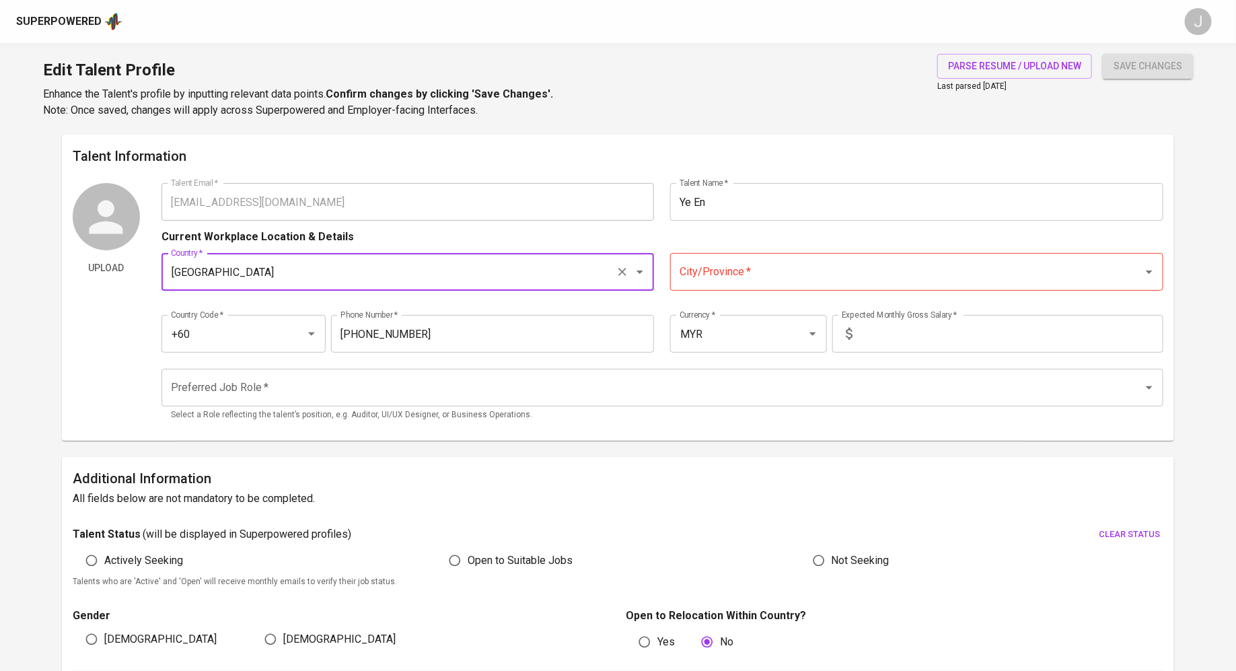
type input "[GEOGRAPHIC_DATA]"
click at [761, 269] on input "City/Province   *" at bounding box center [897, 272] width 443 height 26
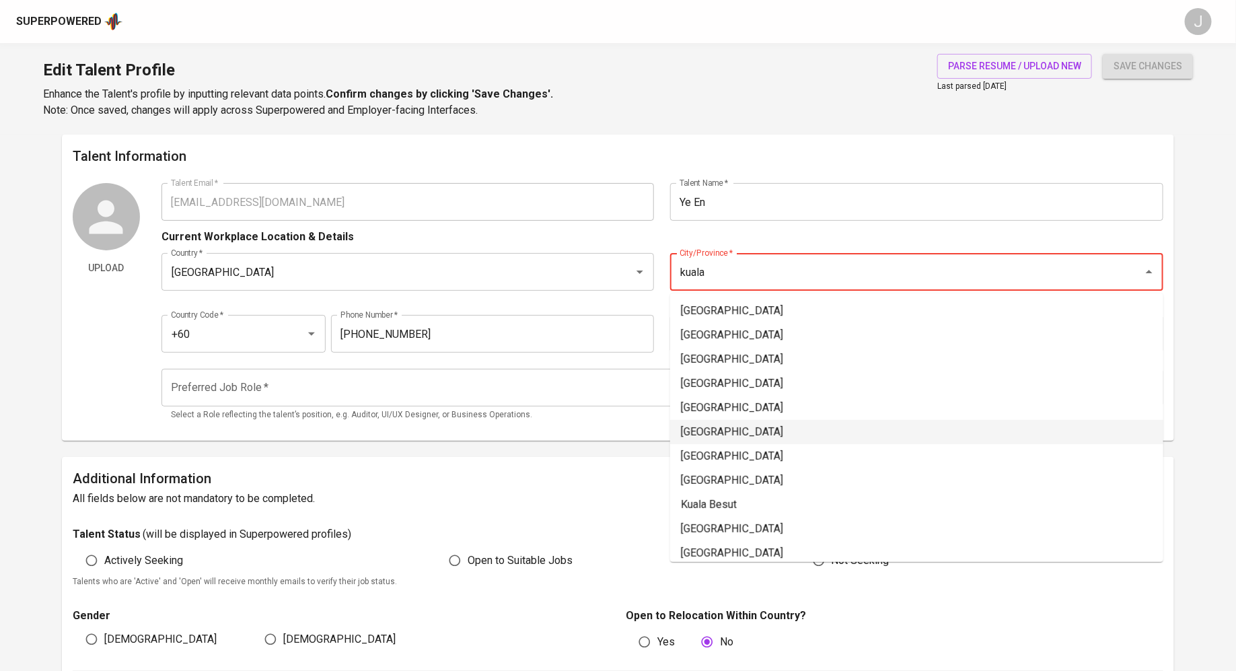
click at [752, 432] on li "[GEOGRAPHIC_DATA]" at bounding box center [916, 432] width 493 height 24
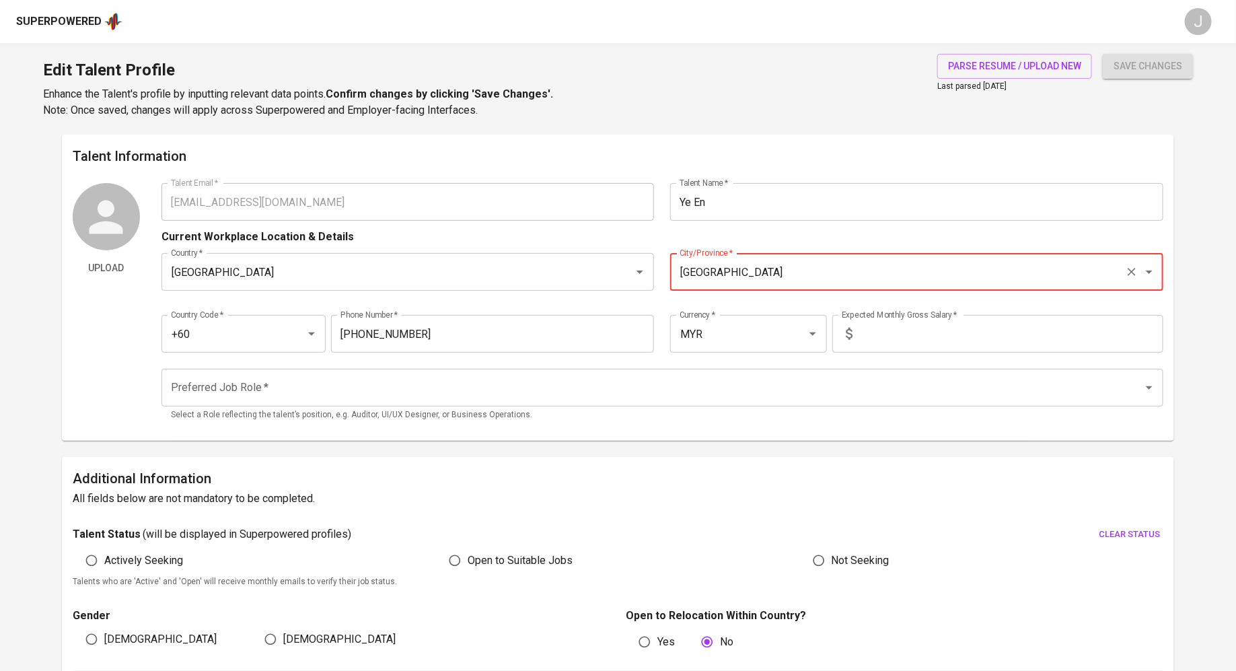
type input "[GEOGRAPHIC_DATA]"
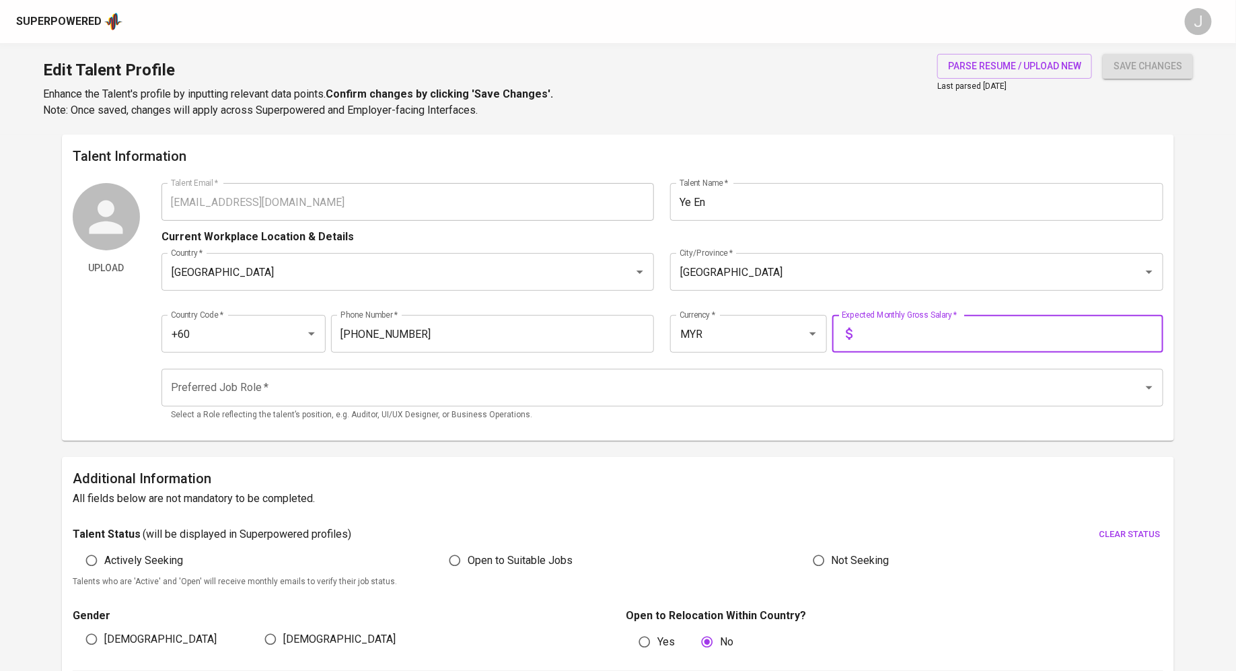
click at [906, 340] on input "text" at bounding box center [1010, 334] width 305 height 38
type input "7,500"
click at [1103, 54] on button "save changes" at bounding box center [1148, 66] width 90 height 25
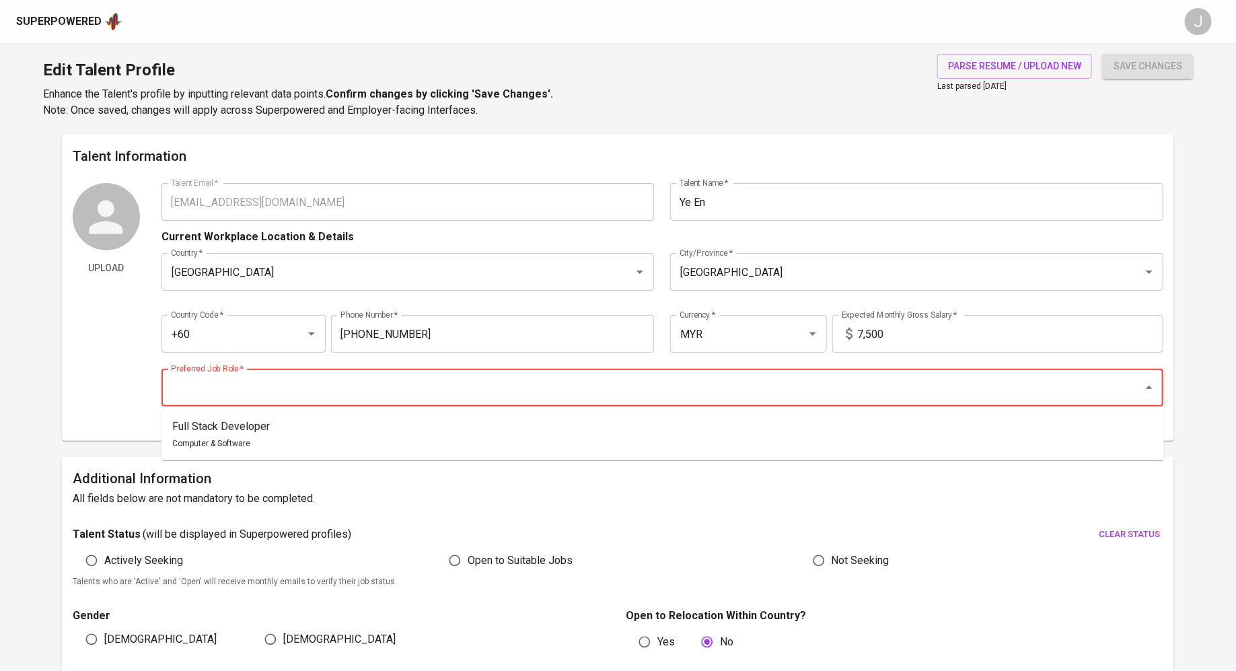
click at [616, 379] on input "Preferred Job Role   *" at bounding box center [644, 388] width 952 height 26
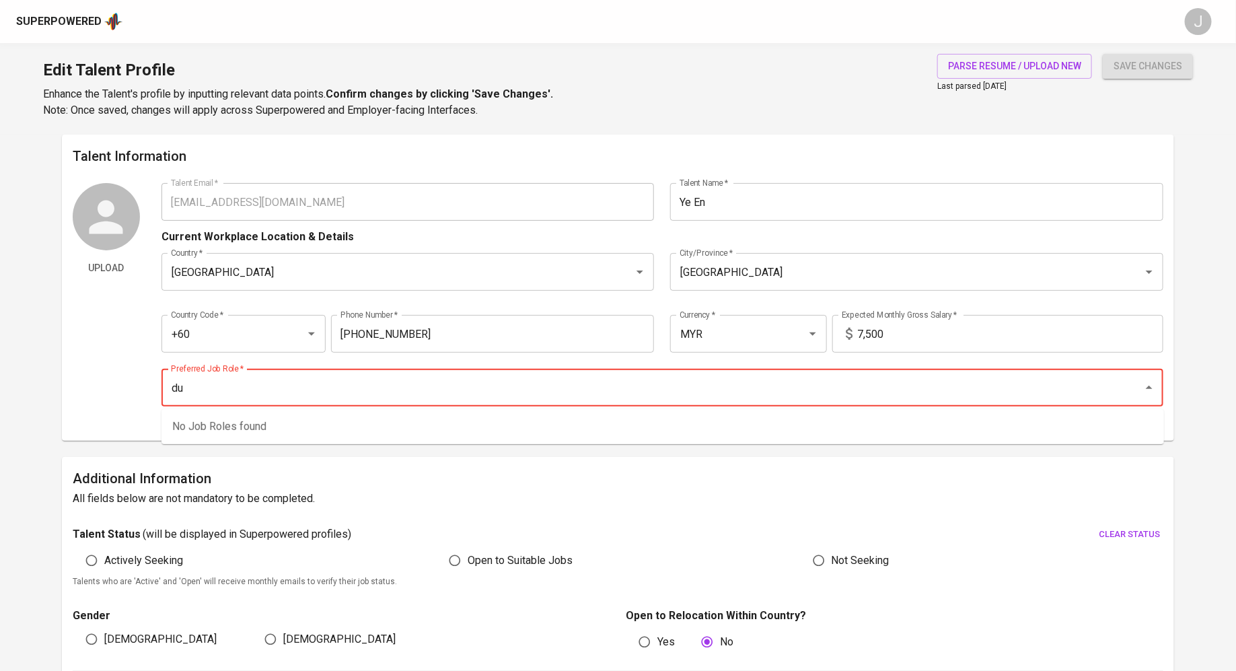
type input "d"
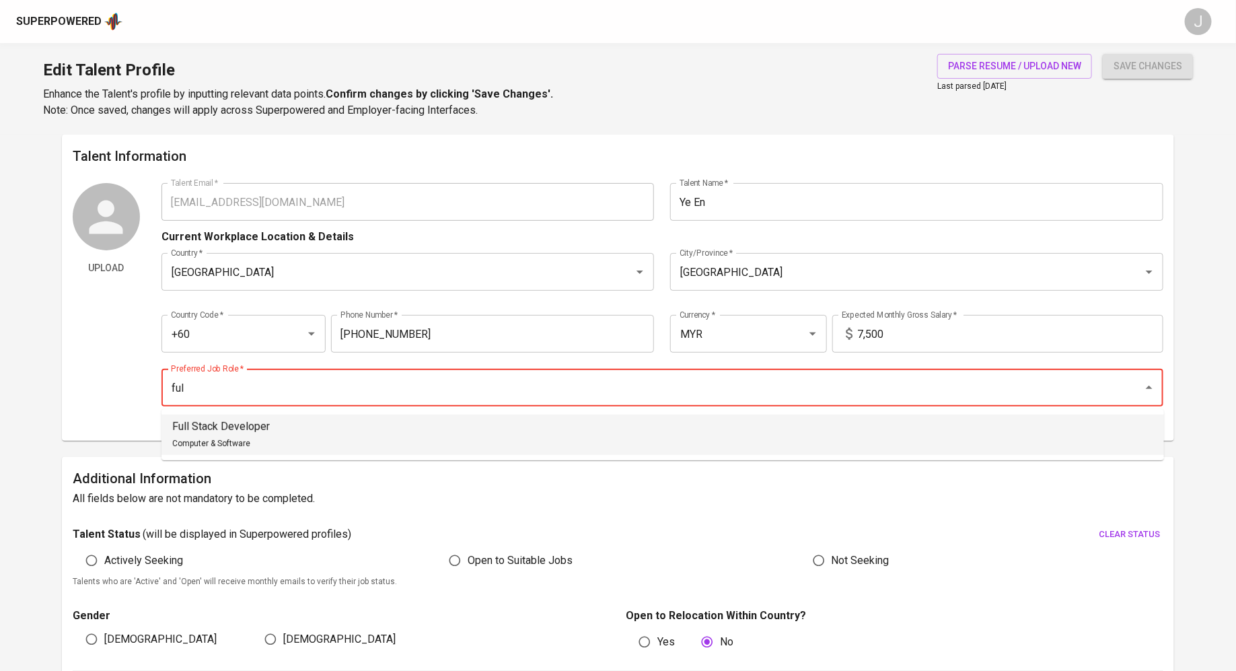
click at [365, 423] on li "Full Stack Developer Computer & Software" at bounding box center [662, 434] width 1003 height 40
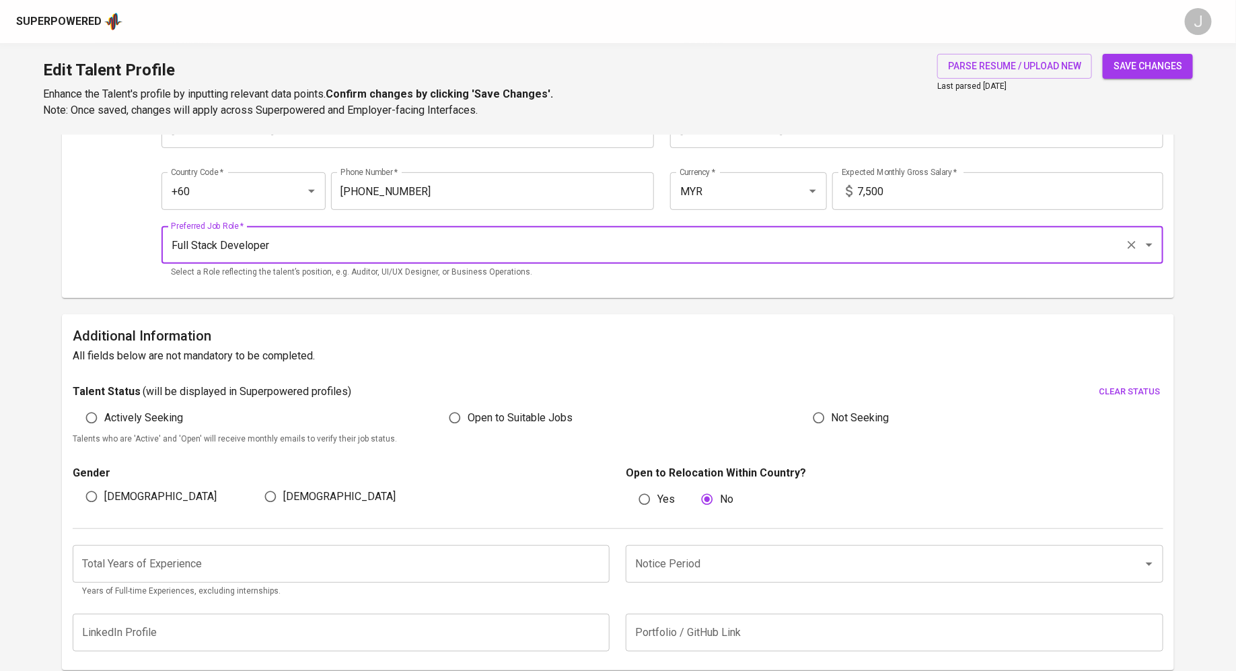
scroll to position [307, 0]
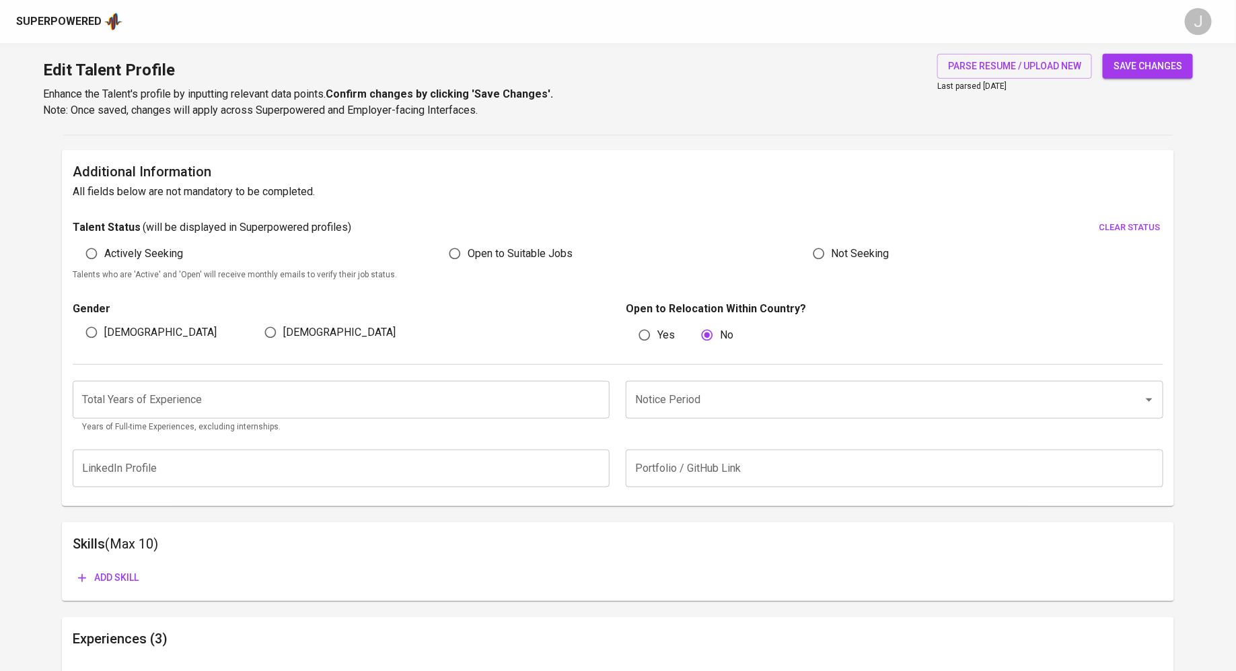
type input "Full Stack Developer"
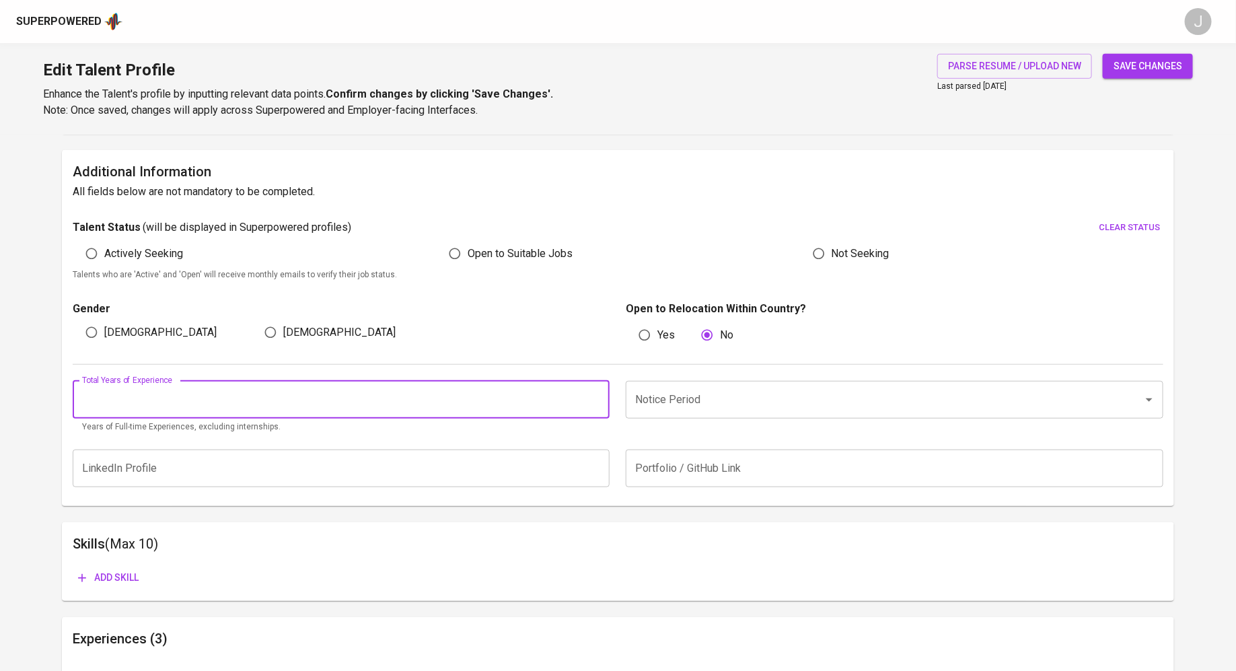
click at [437, 388] on input "number" at bounding box center [342, 400] width 538 height 38
click at [339, 417] on input "number" at bounding box center [342, 400] width 538 height 38
type input "4"
click at [827, 398] on input "Notice Period" at bounding box center [876, 400] width 488 height 26
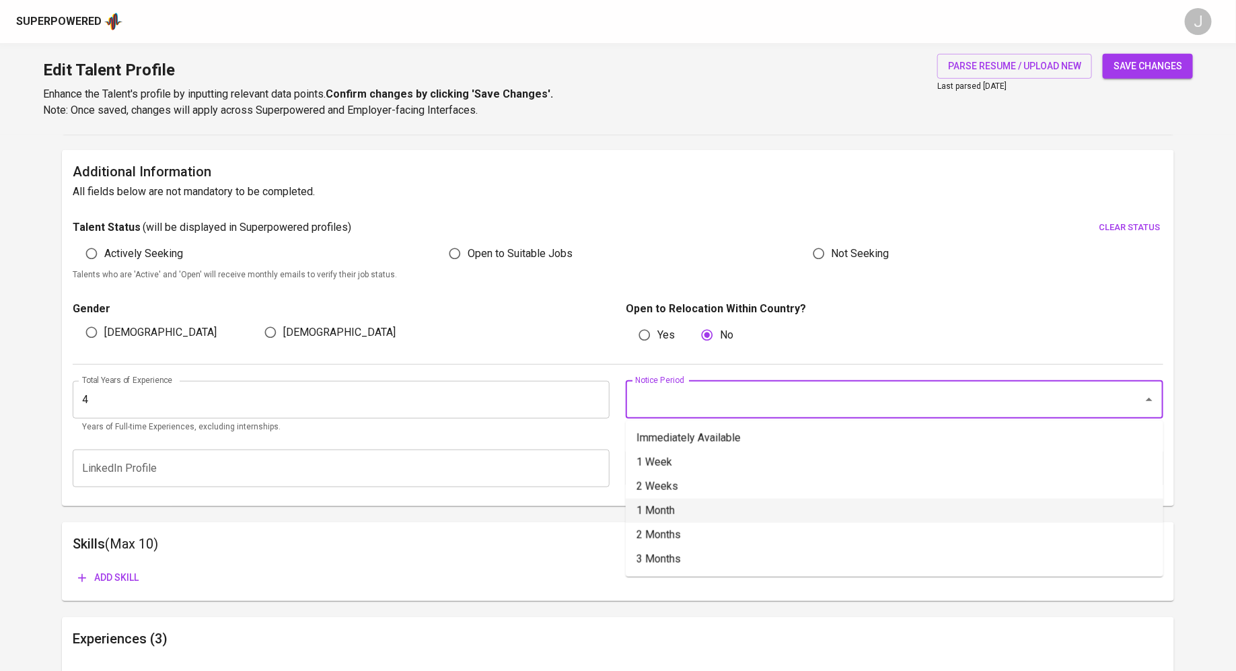
click at [718, 514] on li "1 Month" at bounding box center [895, 511] width 538 height 24
type input "1 Month"
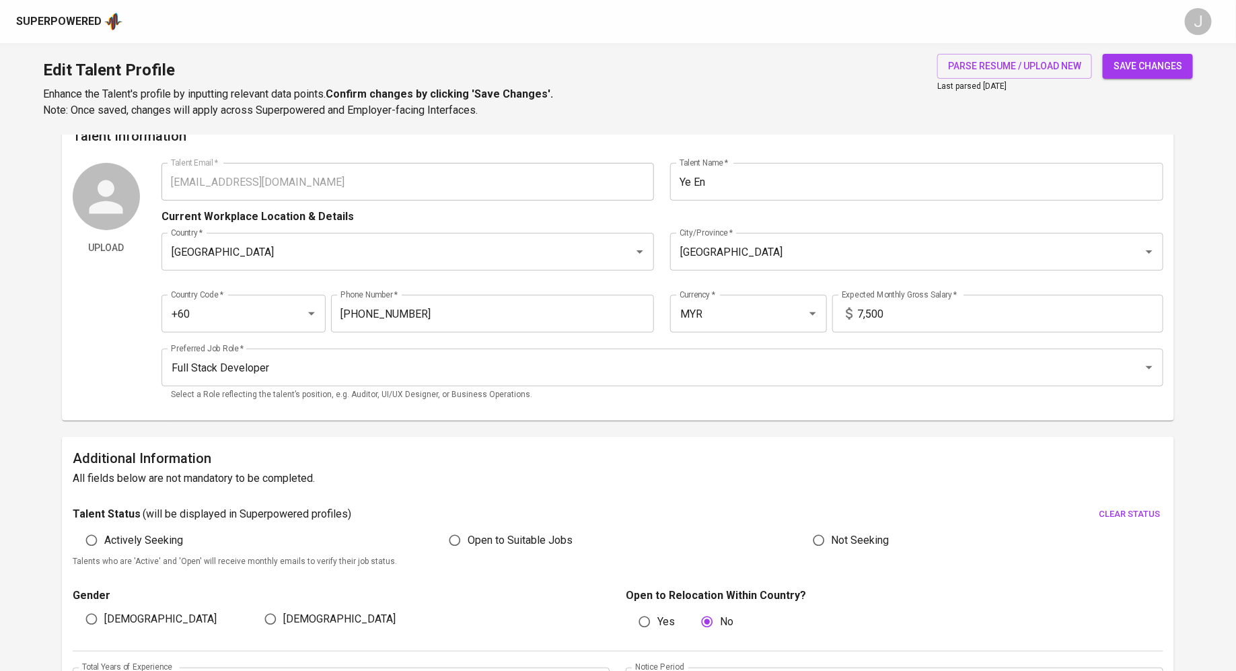
scroll to position [49, 0]
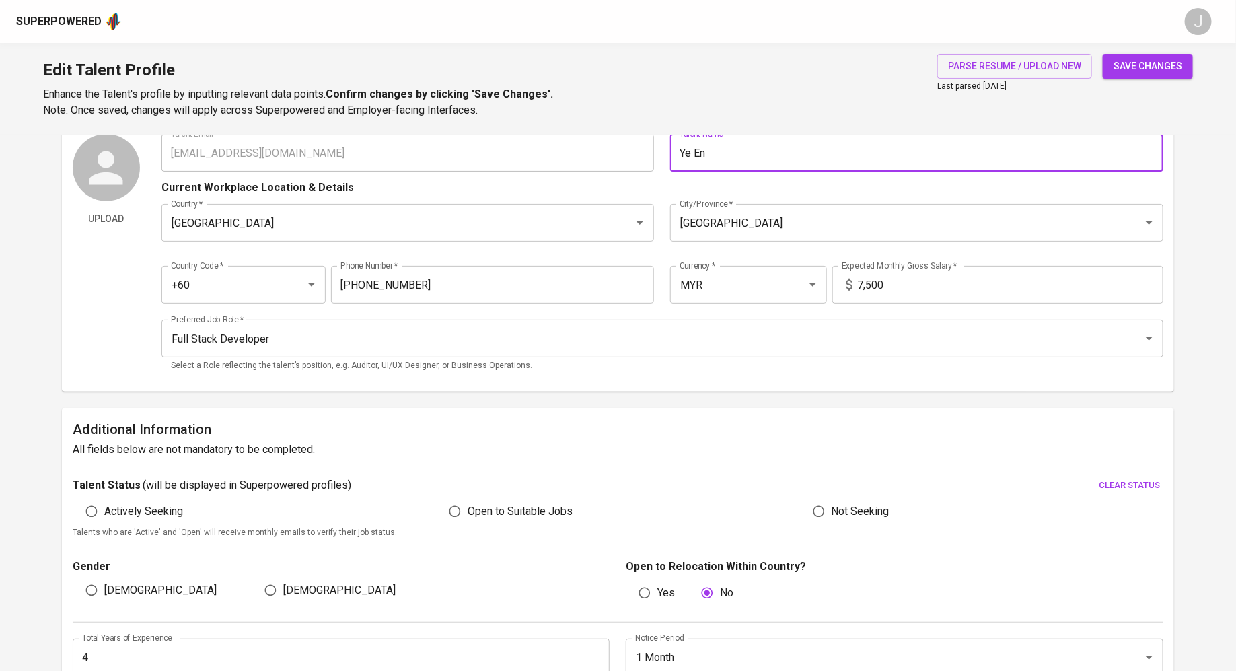
click at [738, 152] on input "Ye En" at bounding box center [916, 153] width 493 height 38
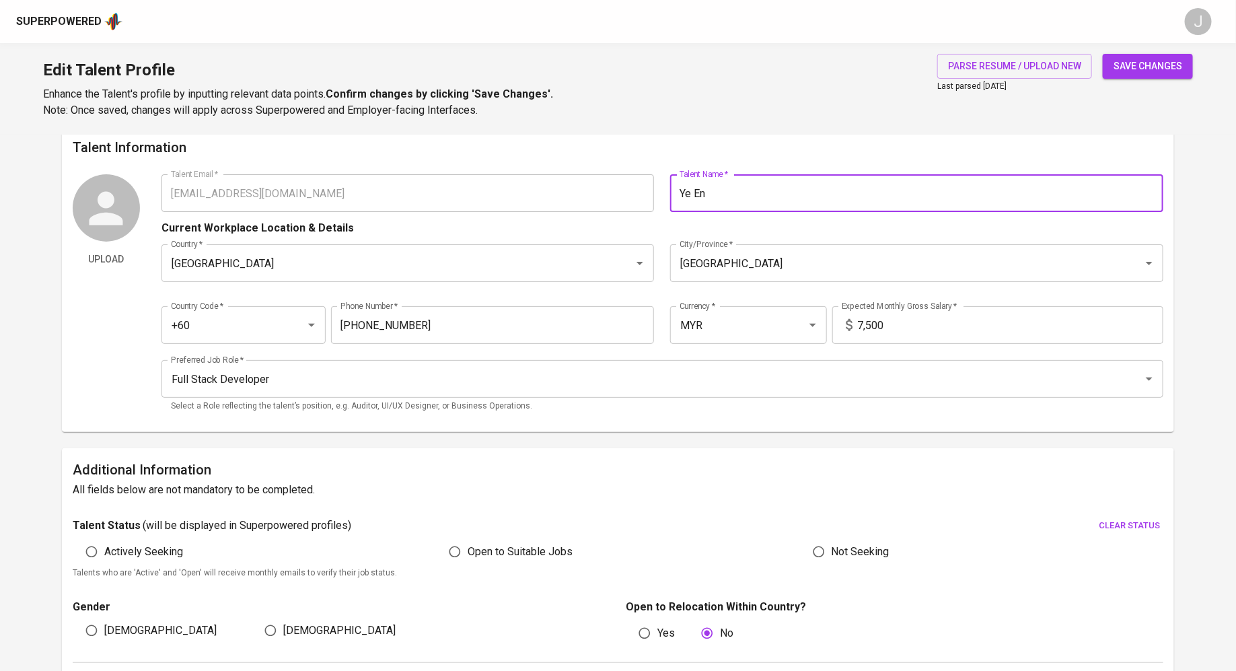
scroll to position [0, 0]
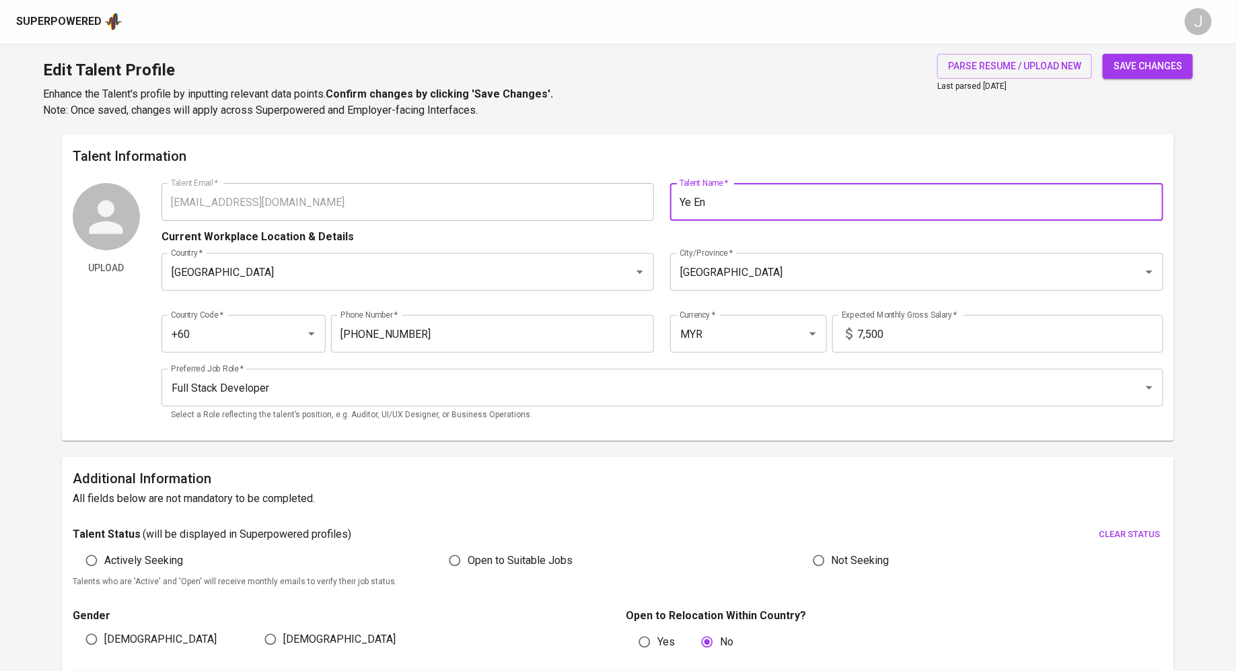
click at [682, 207] on input "Ye En" at bounding box center [916, 202] width 493 height 38
type input "Tai Ye En"
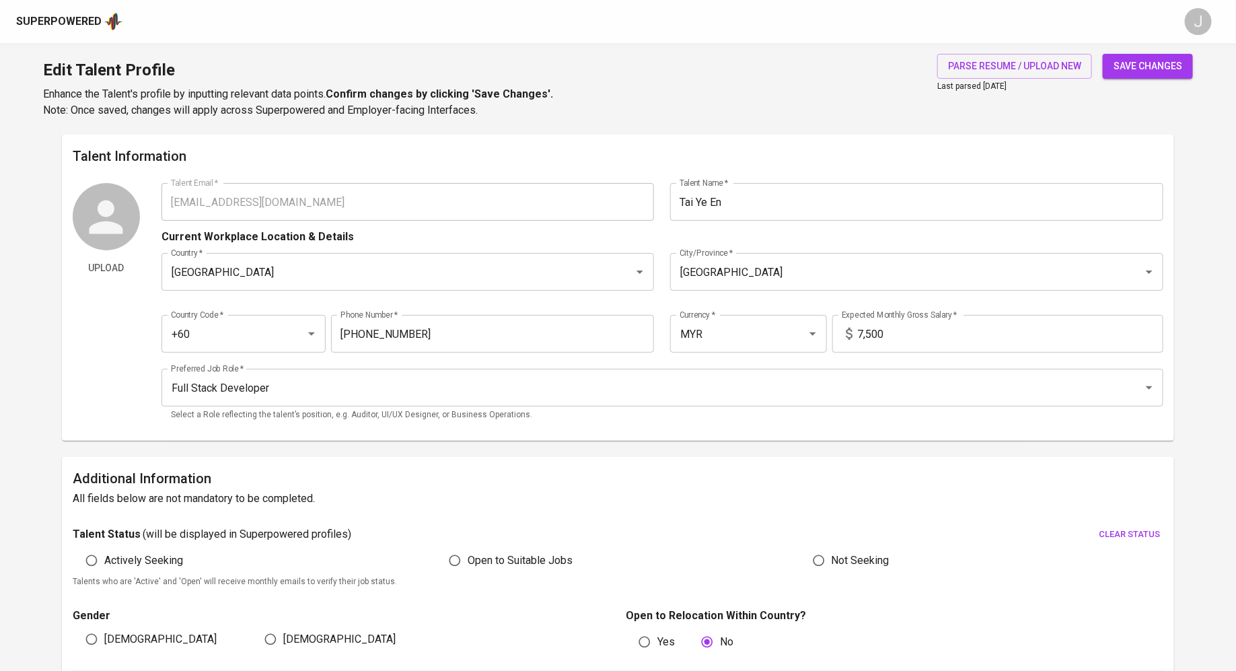
click at [1166, 52] on div "Edit Talent Profile Enhance the Talent's profile by inputting relevant data poi…" at bounding box center [618, 89] width 1236 height 92
click at [1157, 65] on span "save changes" at bounding box center [1148, 66] width 69 height 17
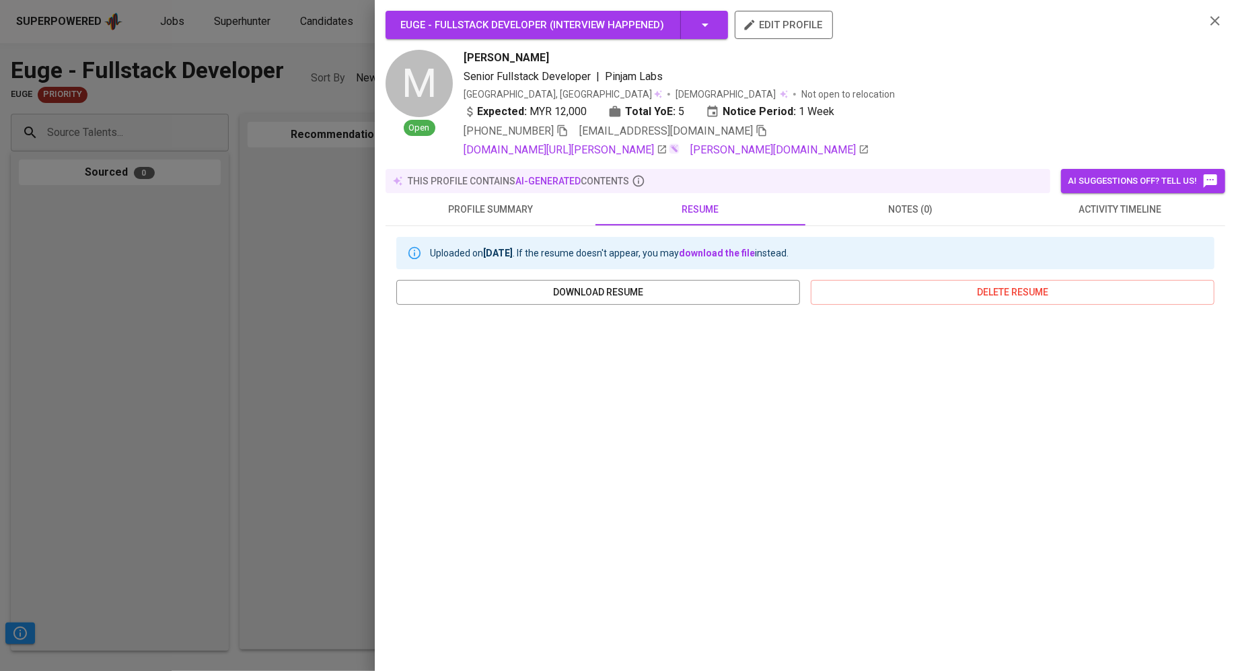
scroll to position [68, 0]
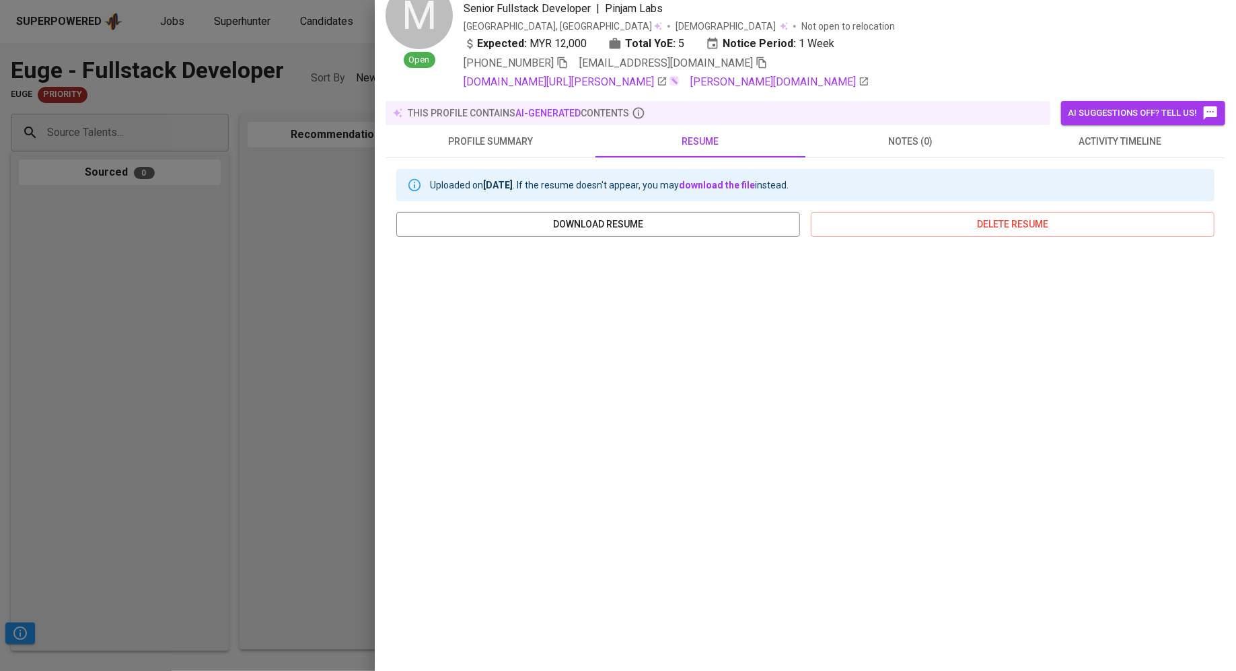
click at [249, 188] on div at bounding box center [618, 335] width 1236 height 671
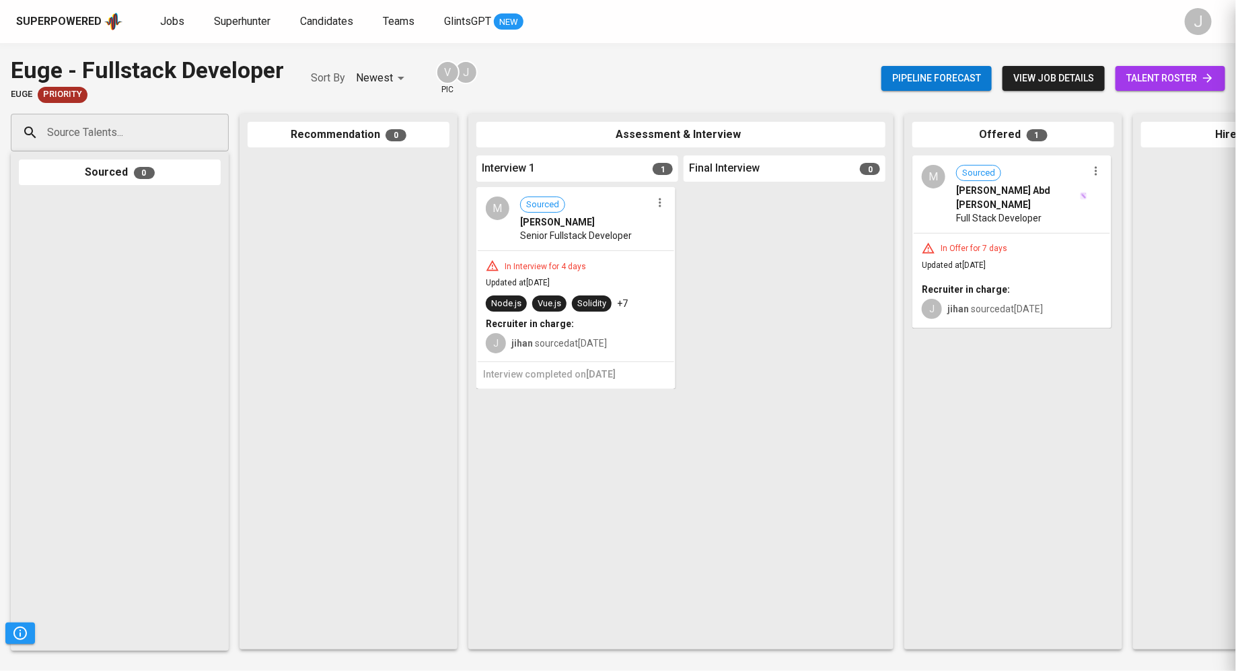
scroll to position [0, 0]
click at [121, 131] on input "Source Talents..." at bounding box center [114, 133] width 141 height 26
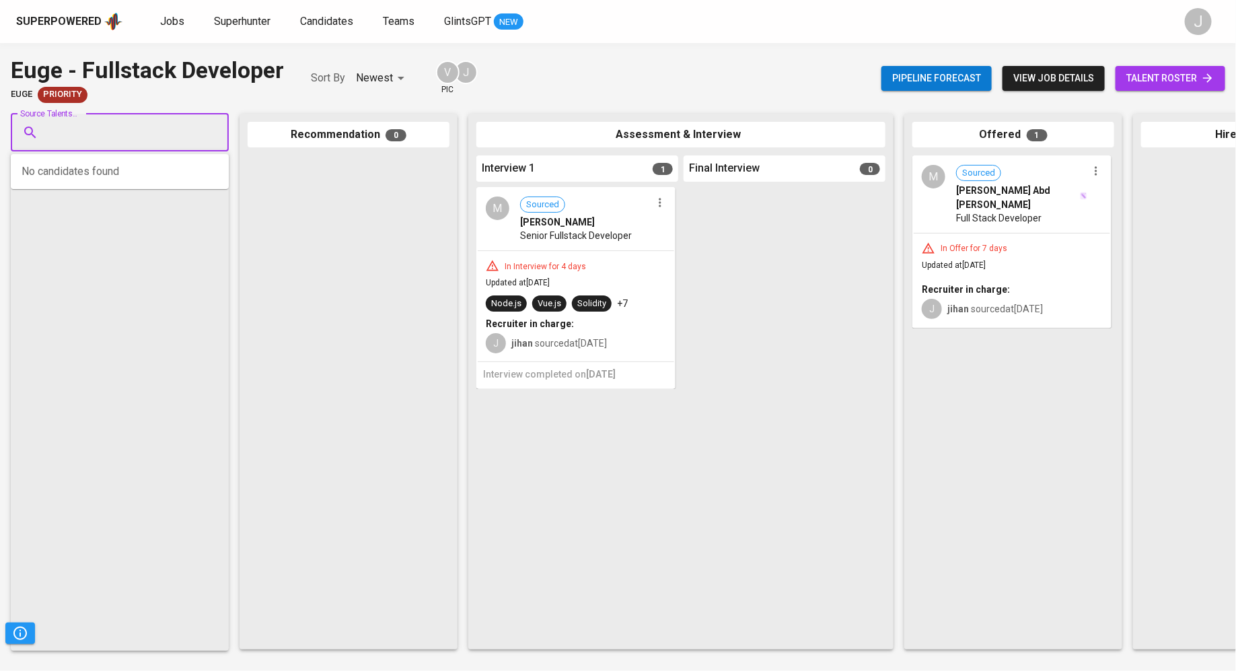
paste input "[EMAIL_ADDRESS][DOMAIN_NAME]"
type input "[EMAIL_ADDRESS][DOMAIN_NAME]"
click at [143, 181] on span "Full Stack Software Engineer" at bounding box center [109, 183] width 106 height 13
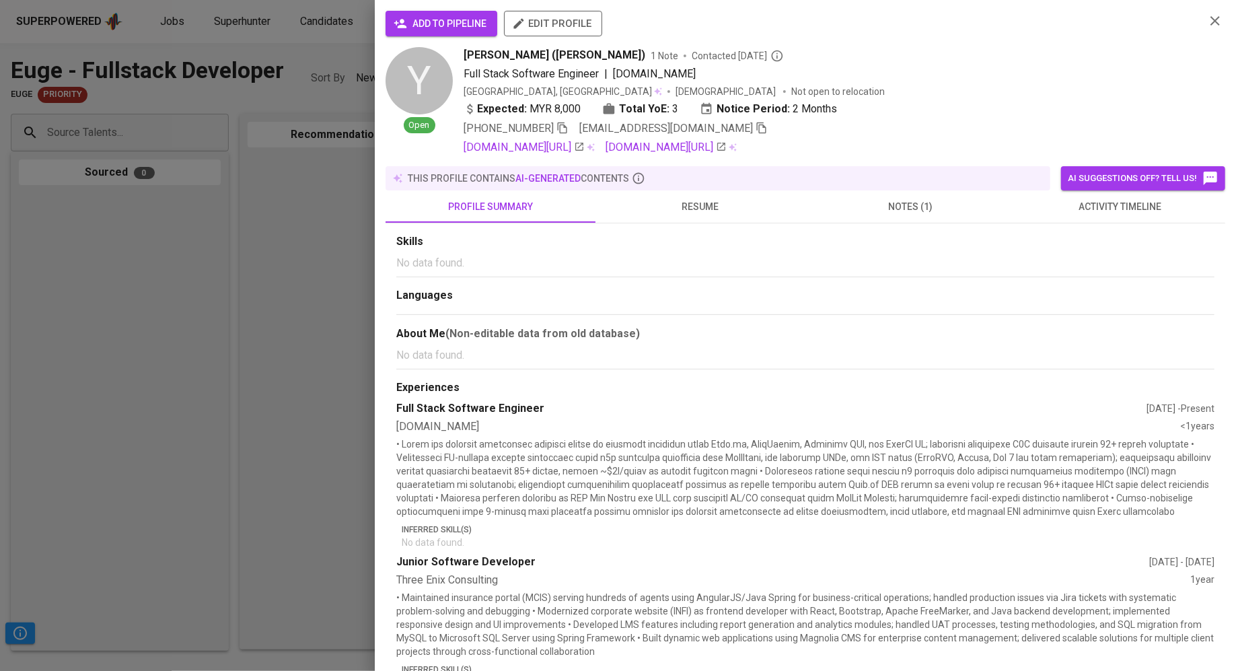
click at [411, 24] on span "add to pipeline" at bounding box center [441, 23] width 90 height 17
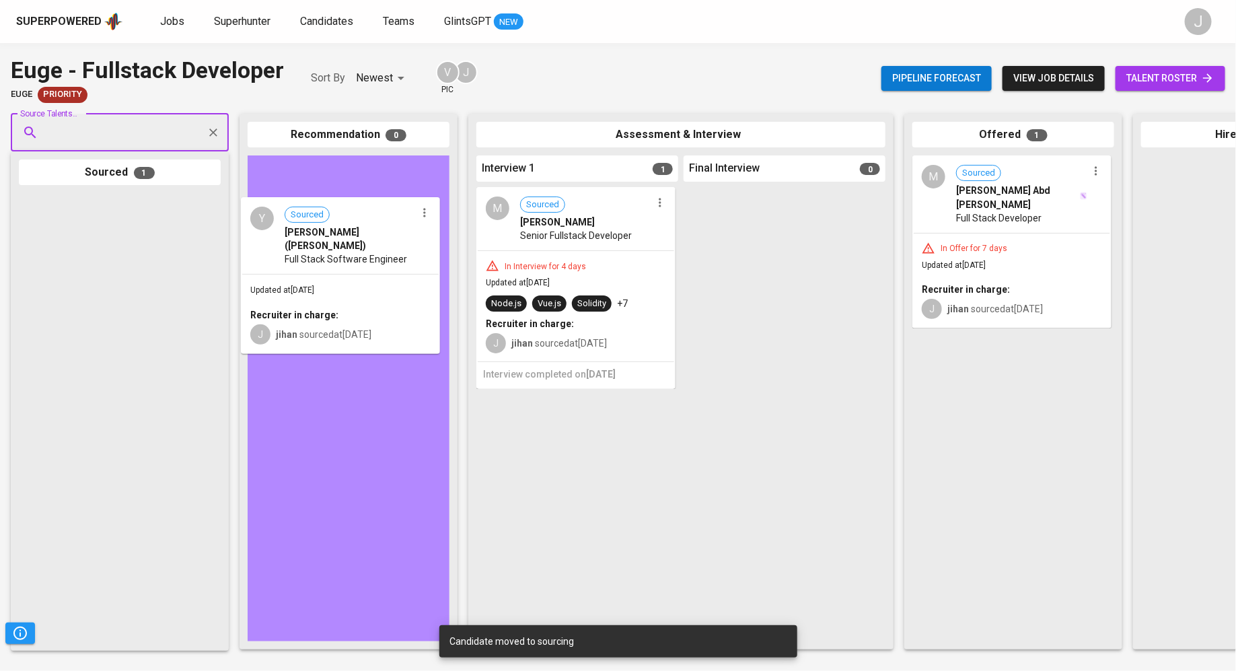
drag, startPoint x: 72, startPoint y: 227, endPoint x: 300, endPoint y: 219, distance: 228.2
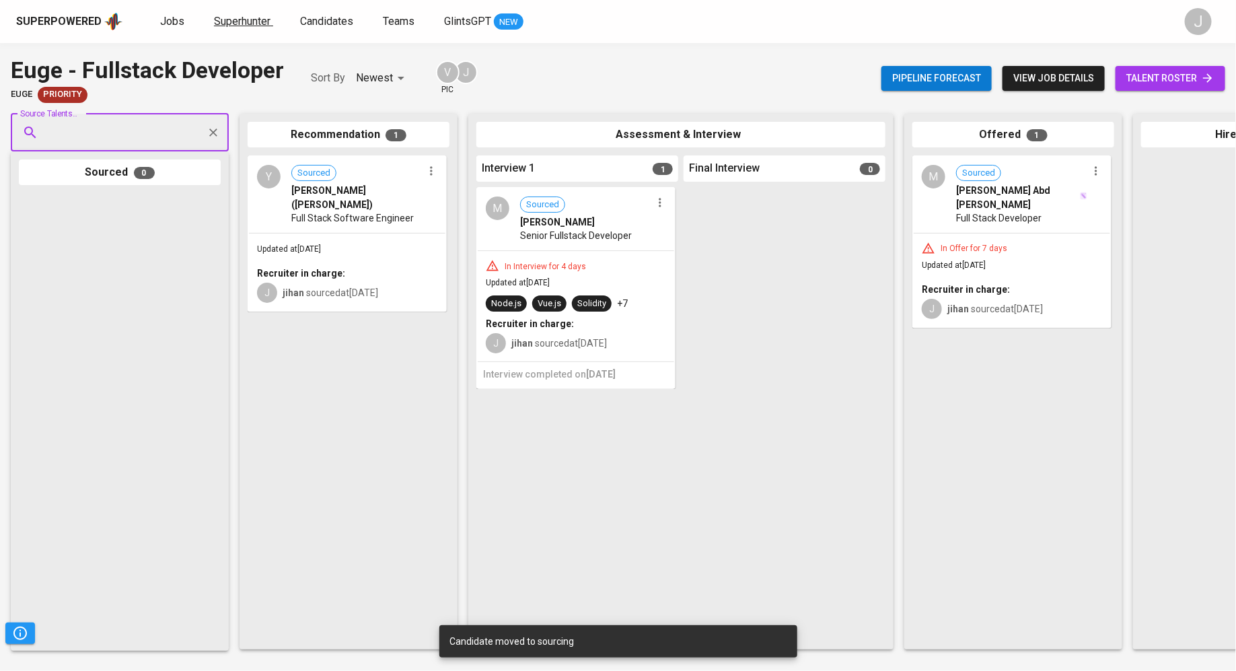
click at [228, 27] on span "Superhunter" at bounding box center [242, 21] width 57 height 13
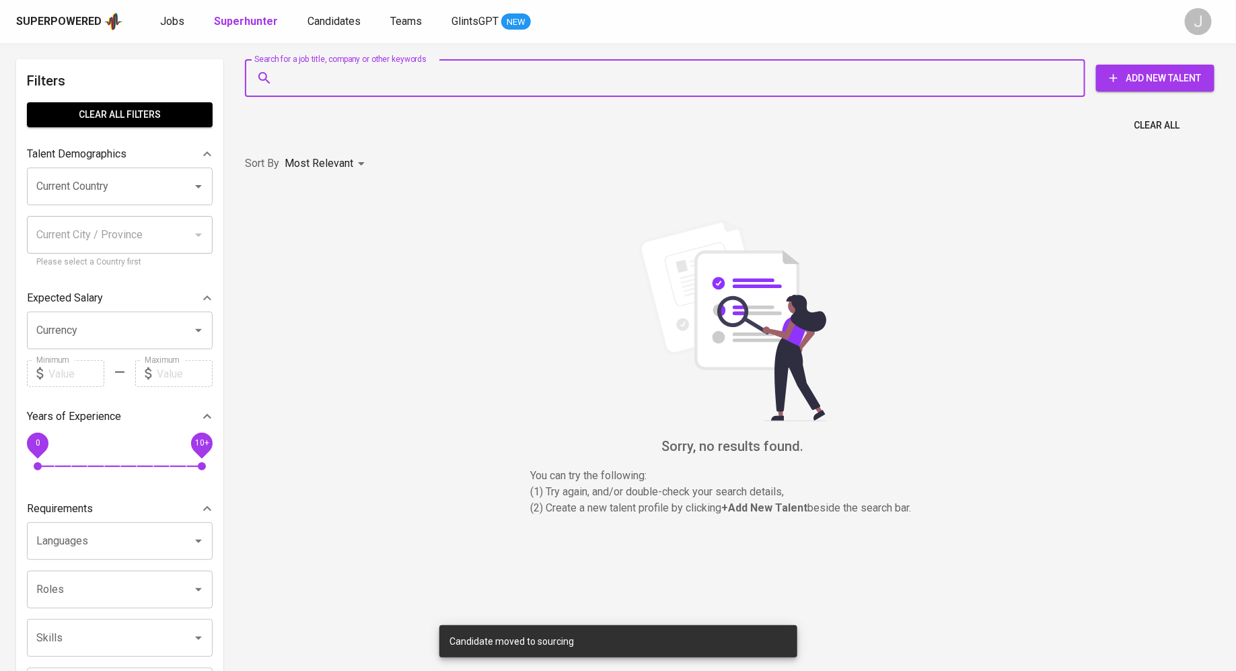
click at [433, 85] on input "Search for a job title, company or other keywords" at bounding box center [668, 78] width 781 height 26
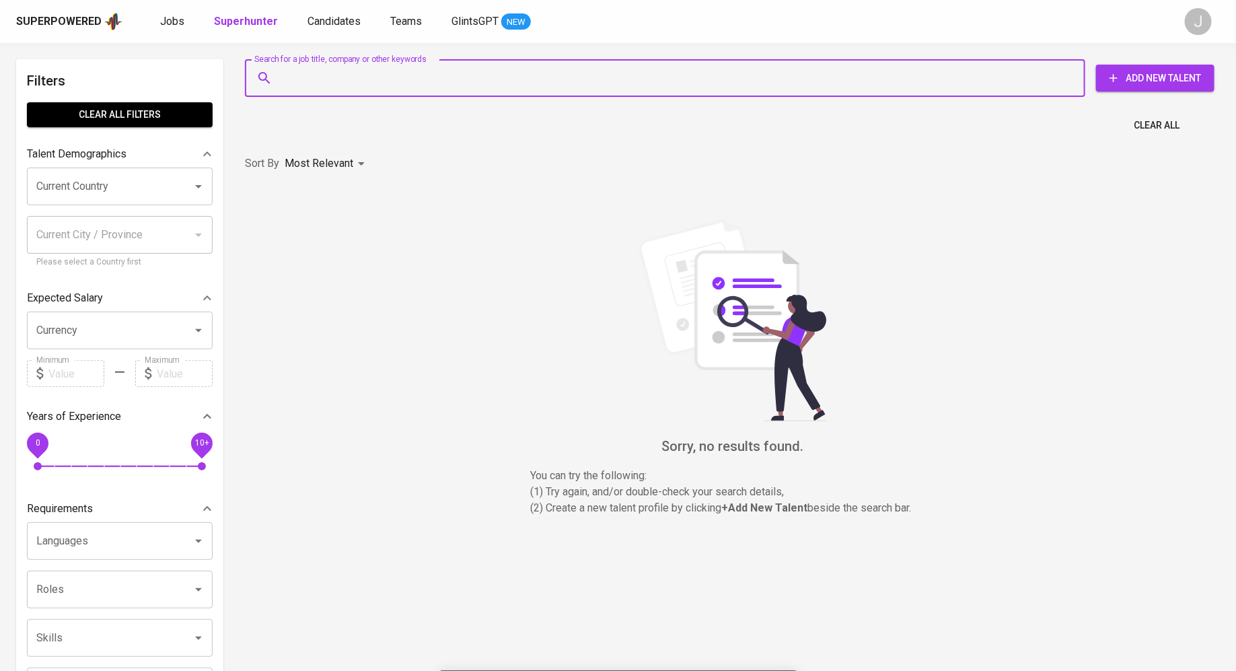
paste input "wayney0331@gmail.com"
type input "wayney0331@gmail.com"
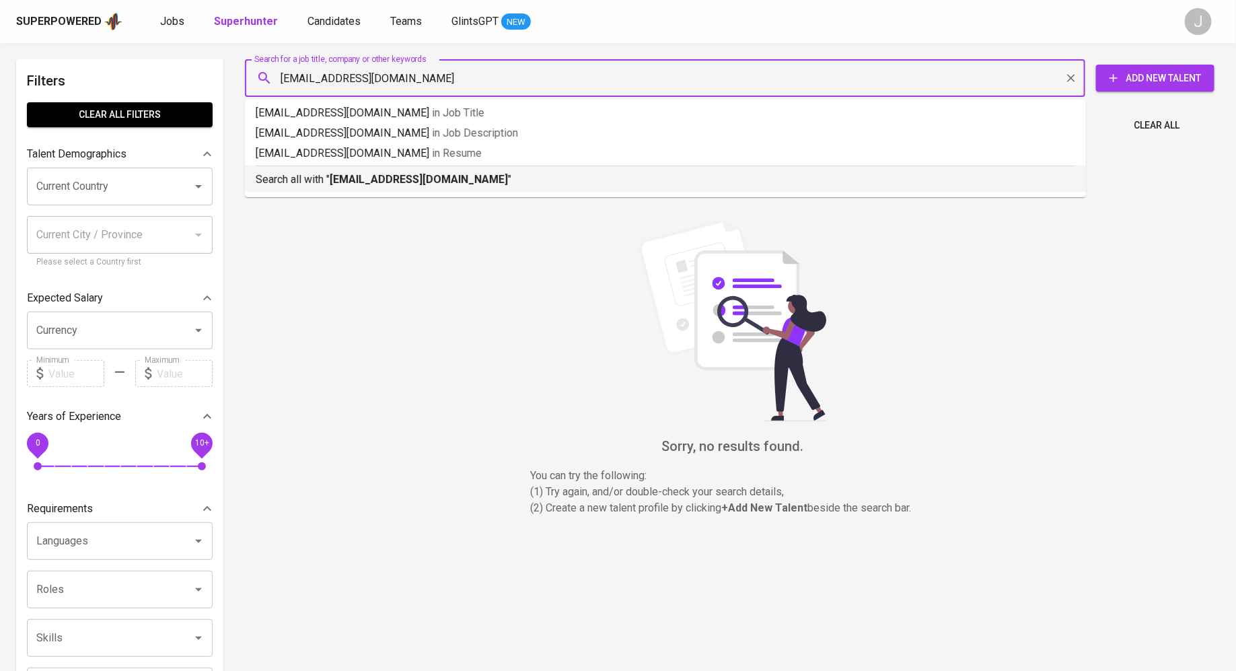
click at [447, 180] on b "wayney0331@gmail.com" at bounding box center [419, 179] width 178 height 13
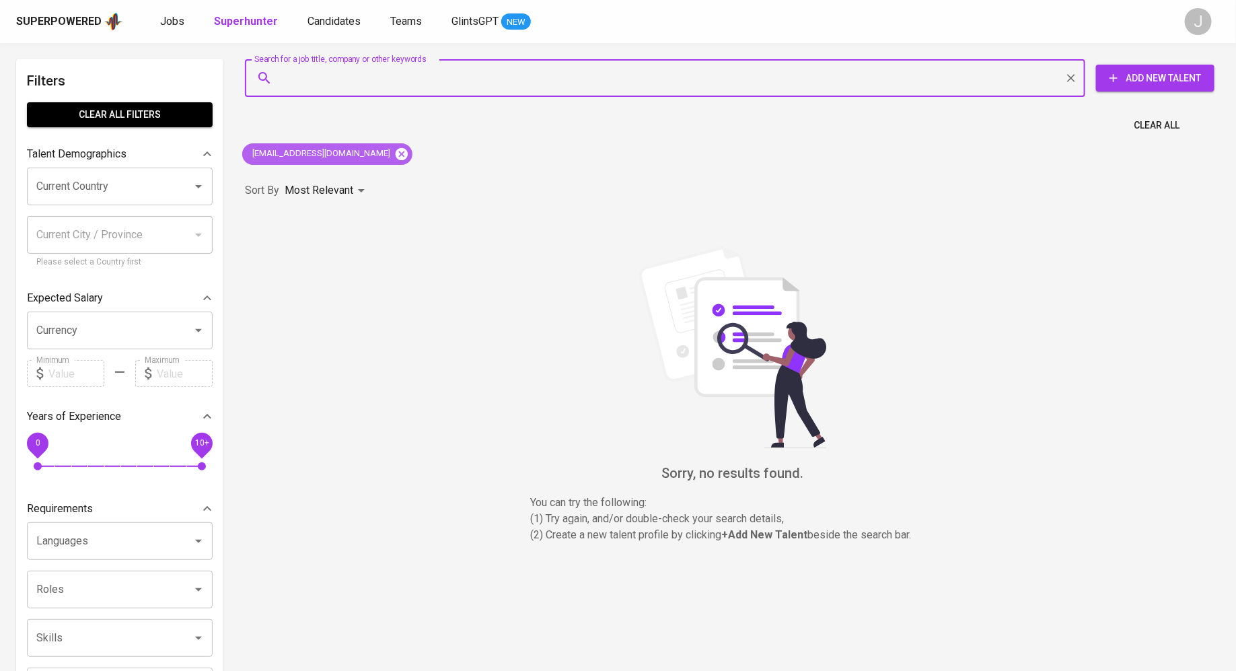
click at [396, 153] on icon at bounding box center [402, 153] width 12 height 12
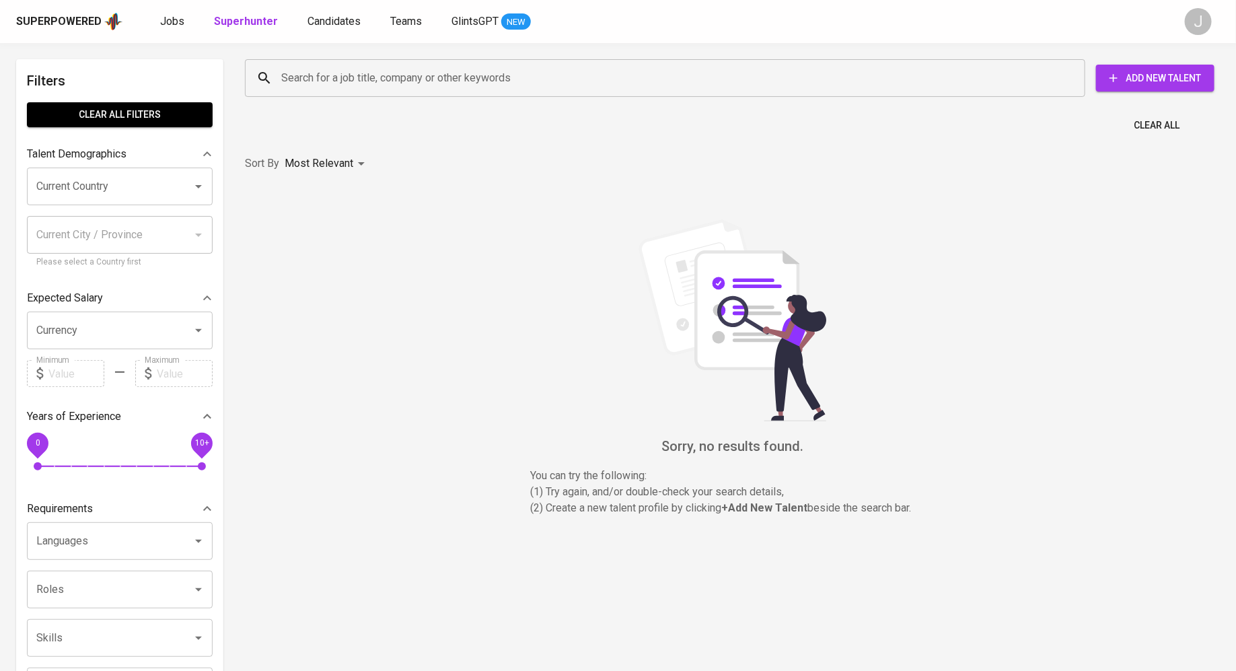
click at [369, 85] on input "Search for a job title, company or other keywords" at bounding box center [668, 78] width 781 height 26
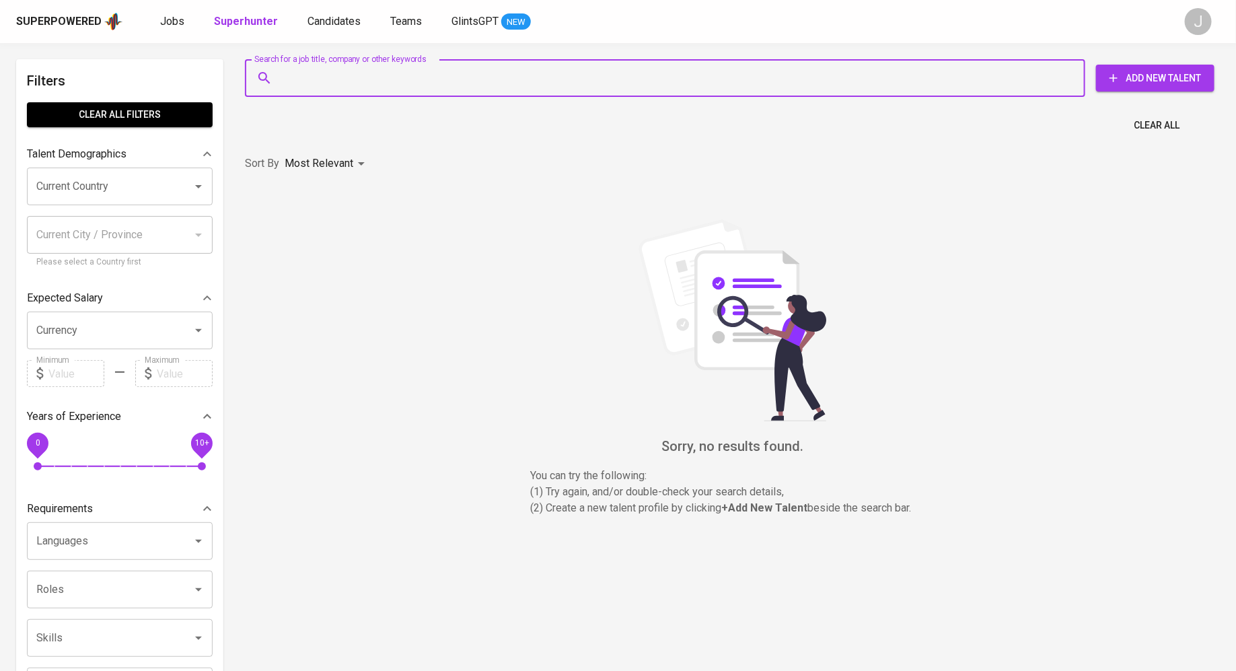
paste input "wayney0331@gmail.com"
type input "wayney0331@gmail.com"
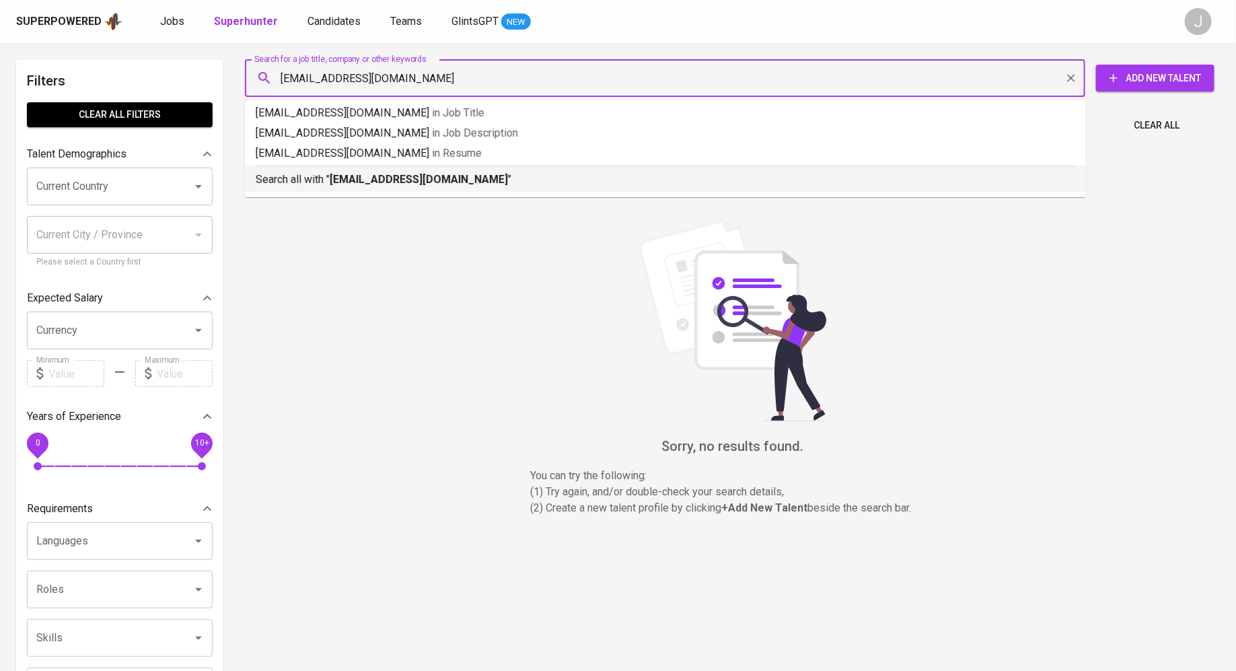
click at [373, 175] on b "wayney0331@gmail.com" at bounding box center [419, 179] width 178 height 13
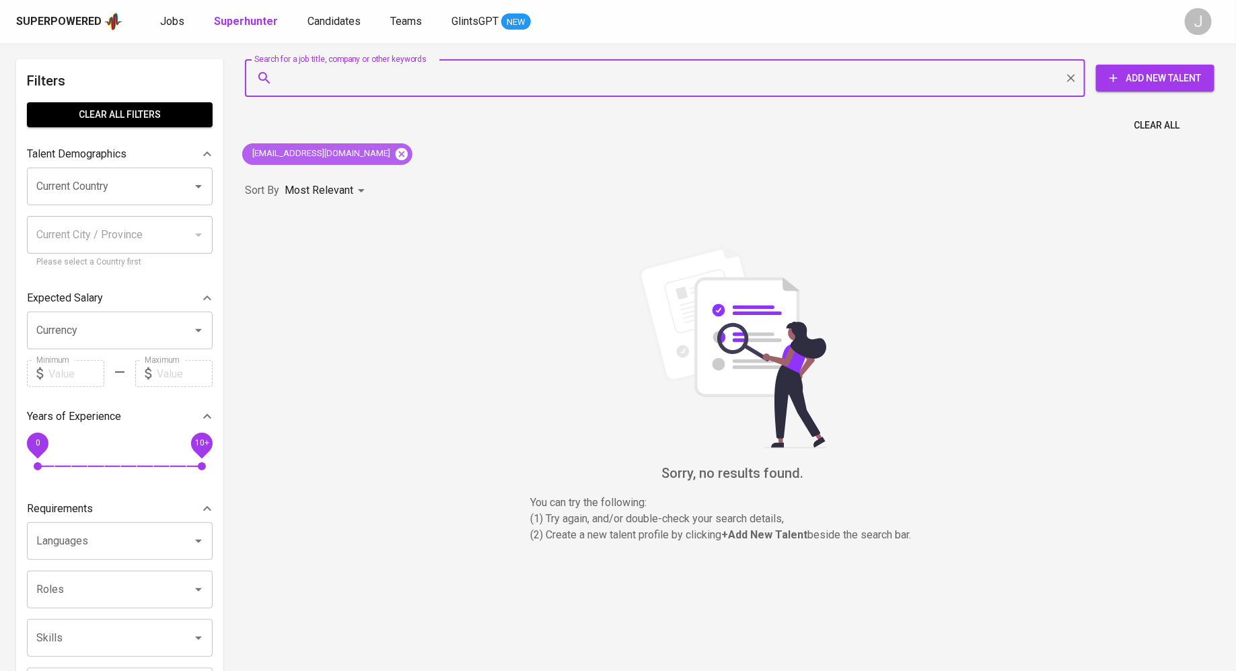
click at [396, 157] on icon at bounding box center [402, 153] width 12 height 12
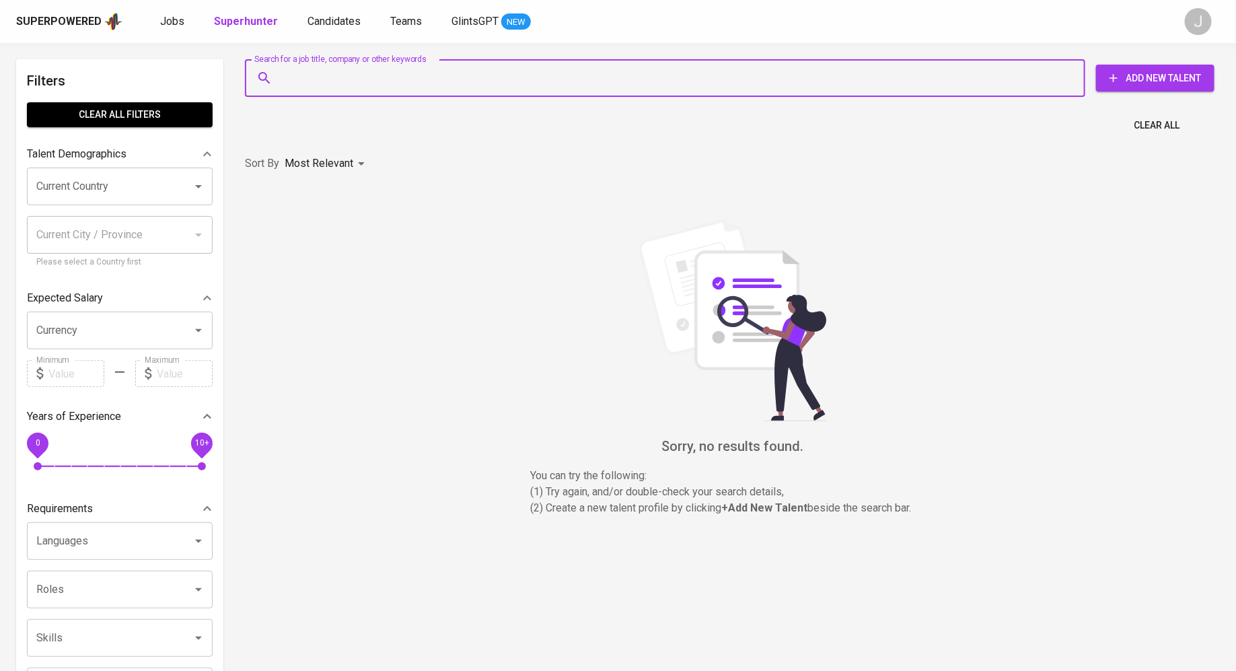
click at [351, 75] on input "Search for a job title, company or other keywords" at bounding box center [668, 78] width 781 height 26
paste input "wayney0331@gmail.com"
type input "wayney0331@gmail.com"
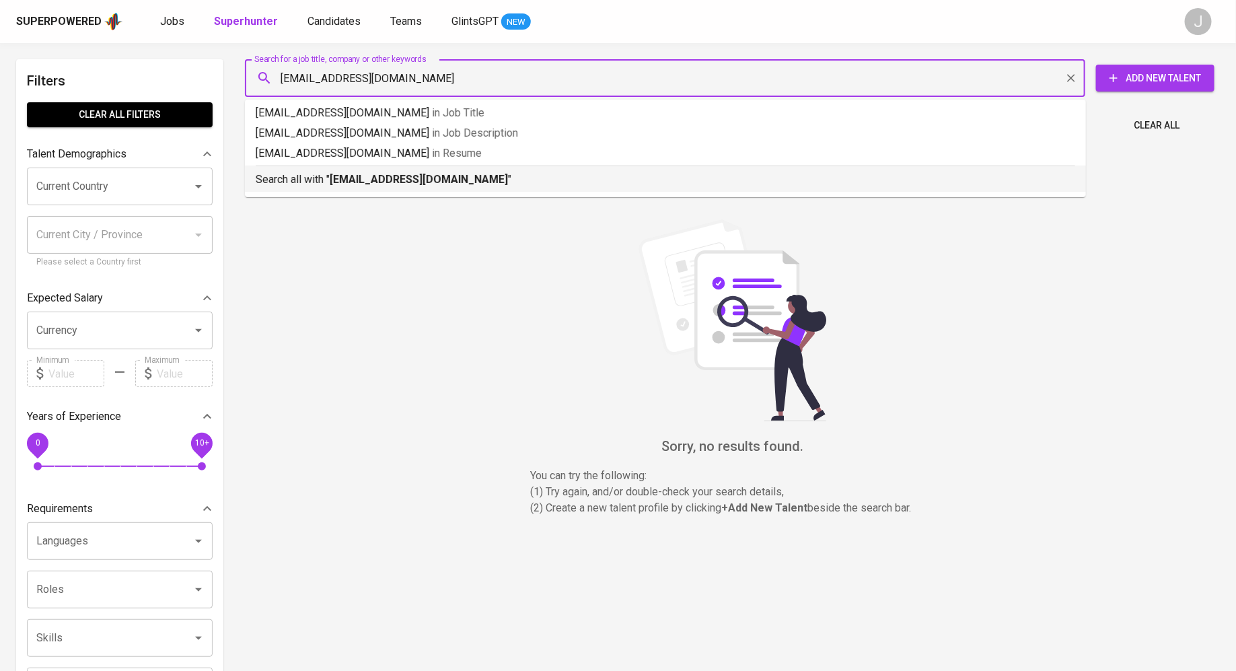
click at [353, 187] on p "Search all with " wayney0331@gmail.com "" at bounding box center [666, 180] width 820 height 16
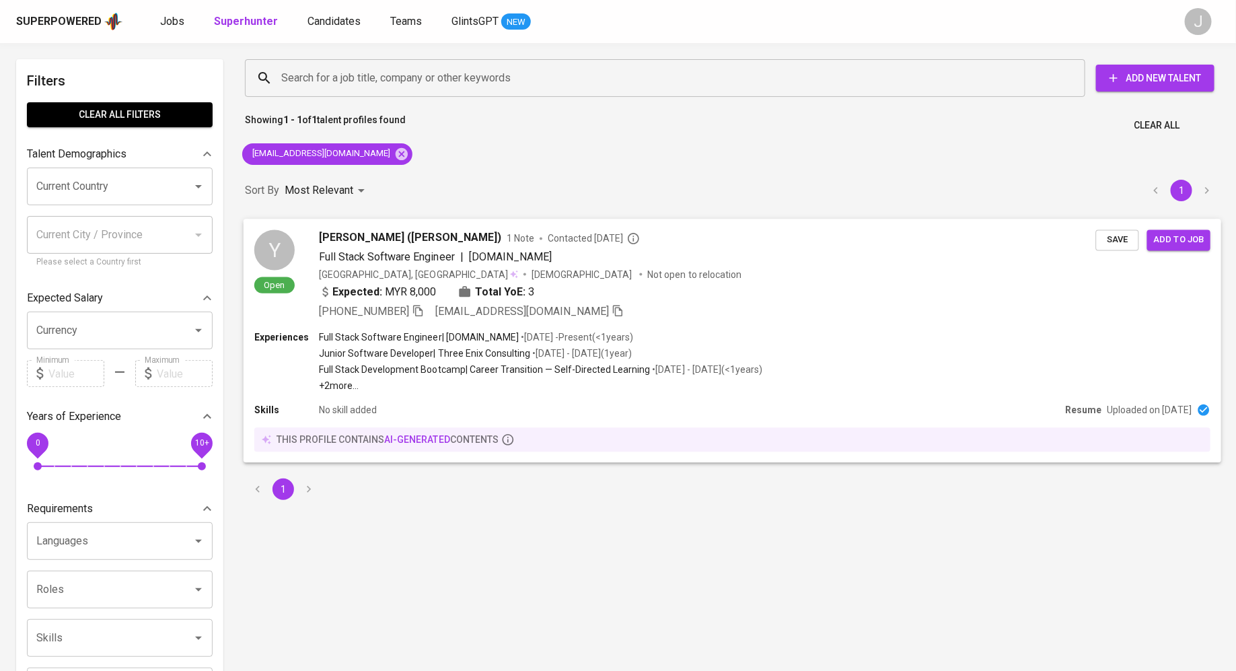
click at [399, 235] on span "[PERSON_NAME] ([PERSON_NAME])" at bounding box center [410, 237] width 182 height 16
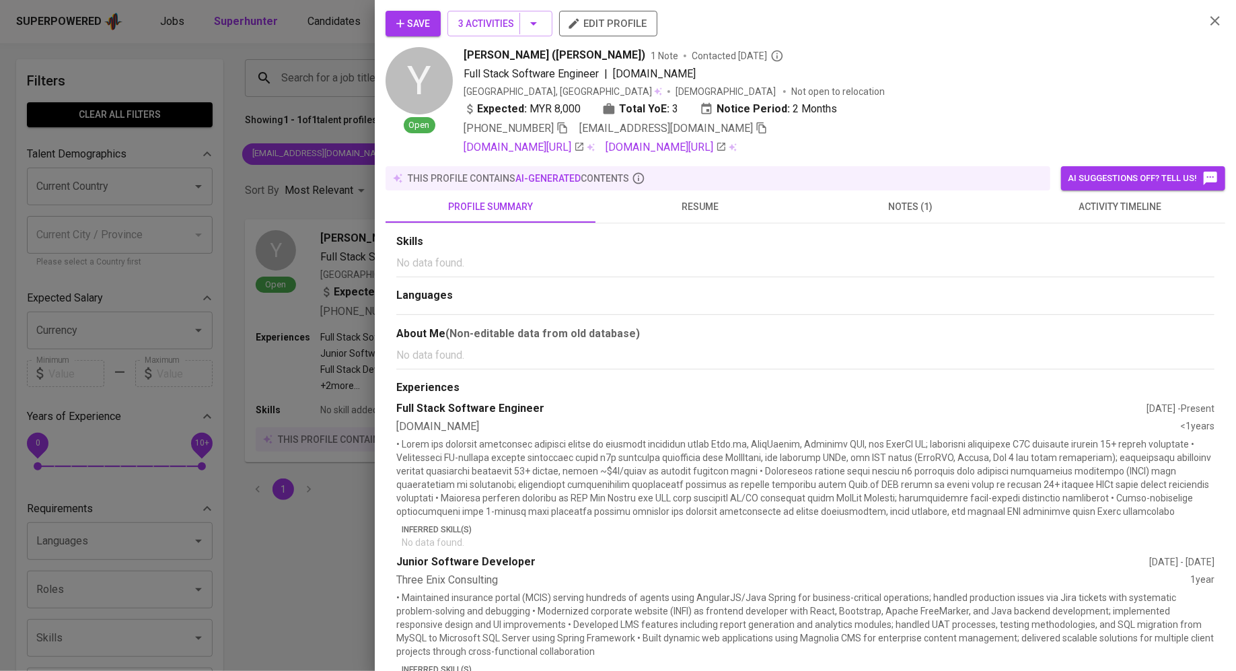
click at [899, 209] on span "notes (1)" at bounding box center [910, 206] width 194 height 17
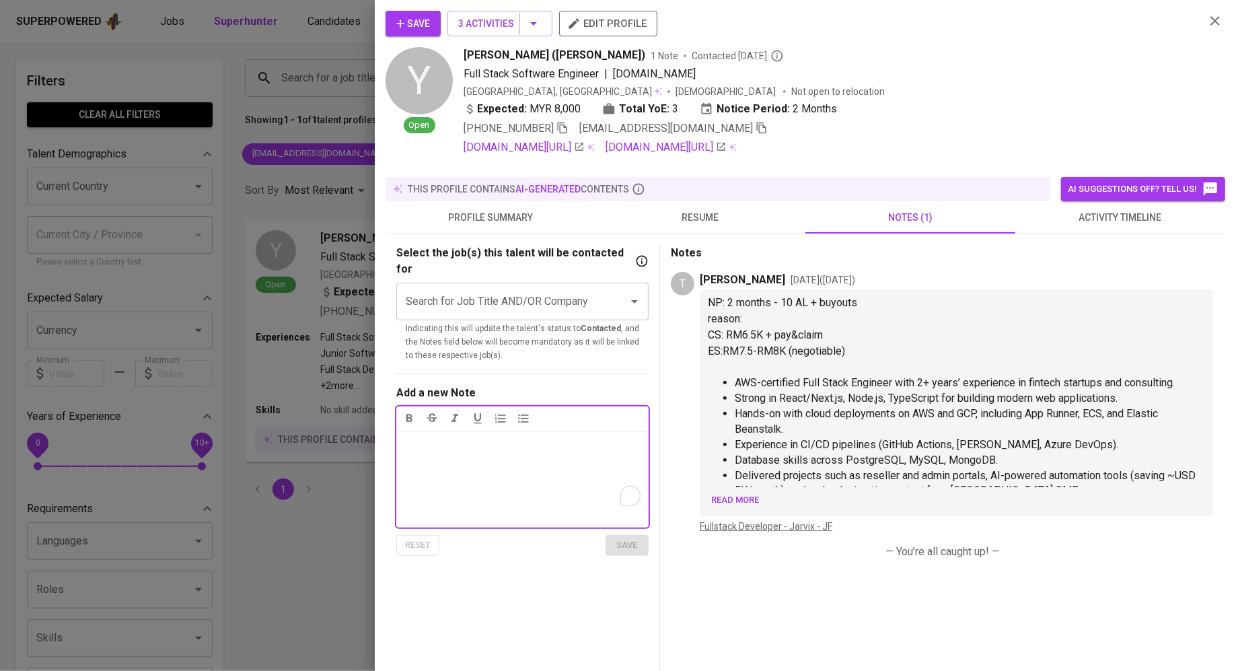
click at [703, 207] on button "resume" at bounding box center [700, 217] width 210 height 32
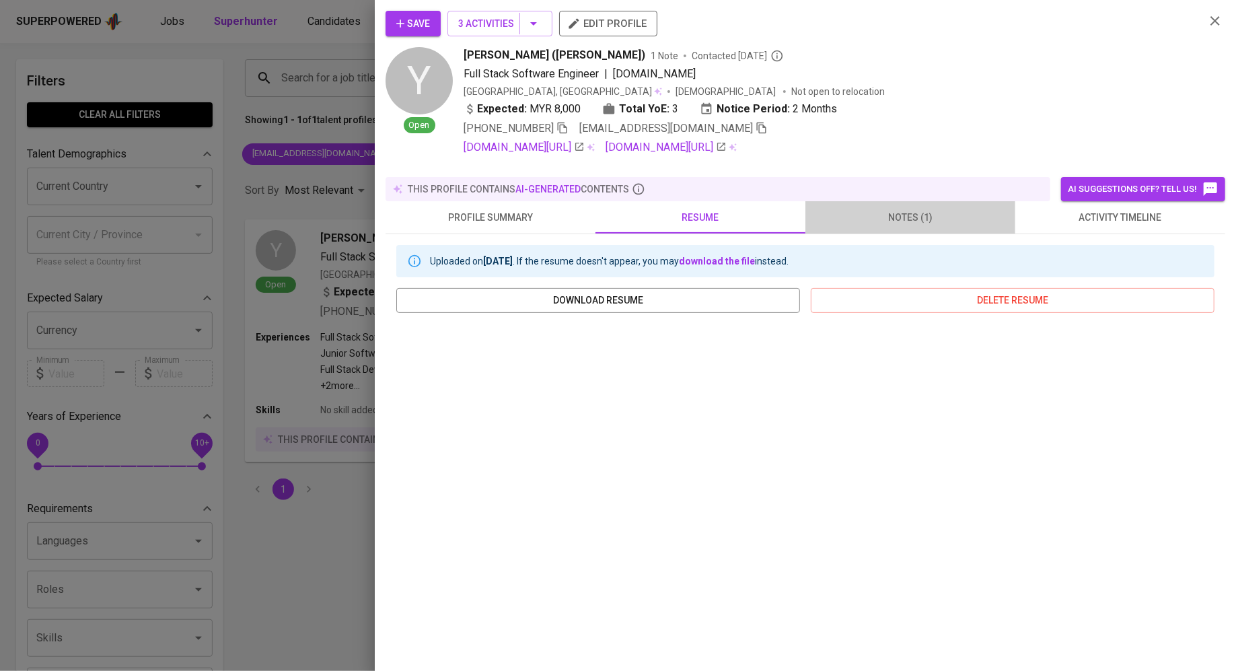
click at [922, 209] on span "notes (1)" at bounding box center [910, 217] width 194 height 17
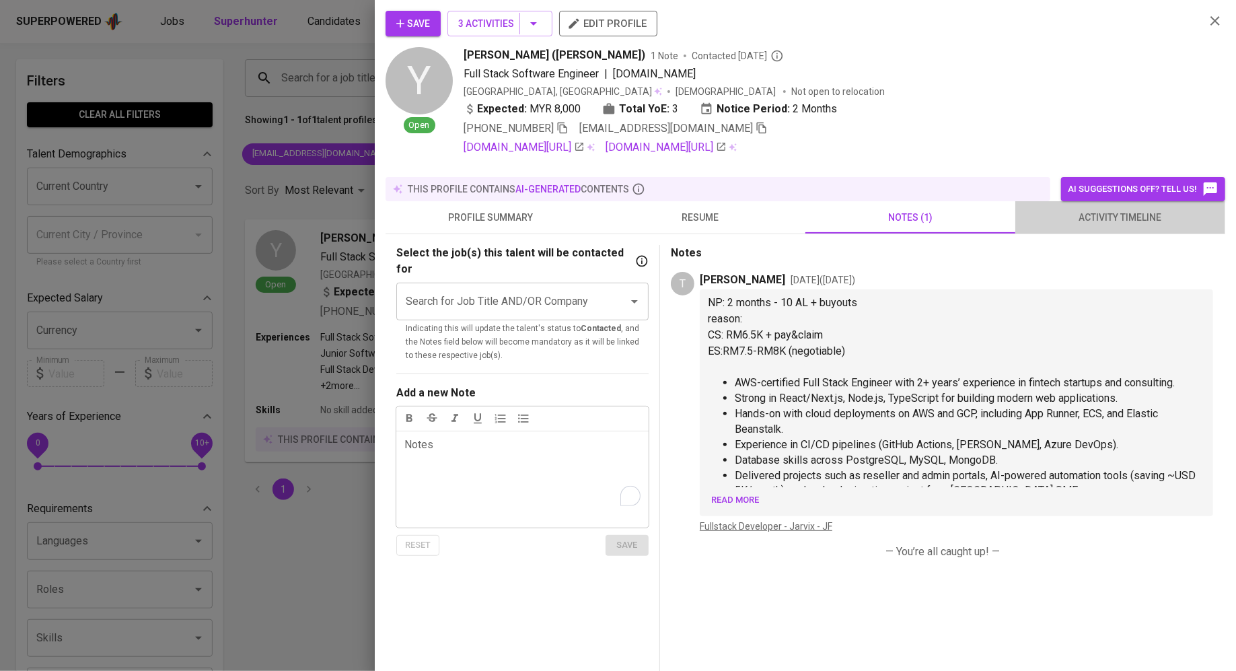
click at [1135, 213] on span "activity timeline" at bounding box center [1120, 217] width 194 height 17
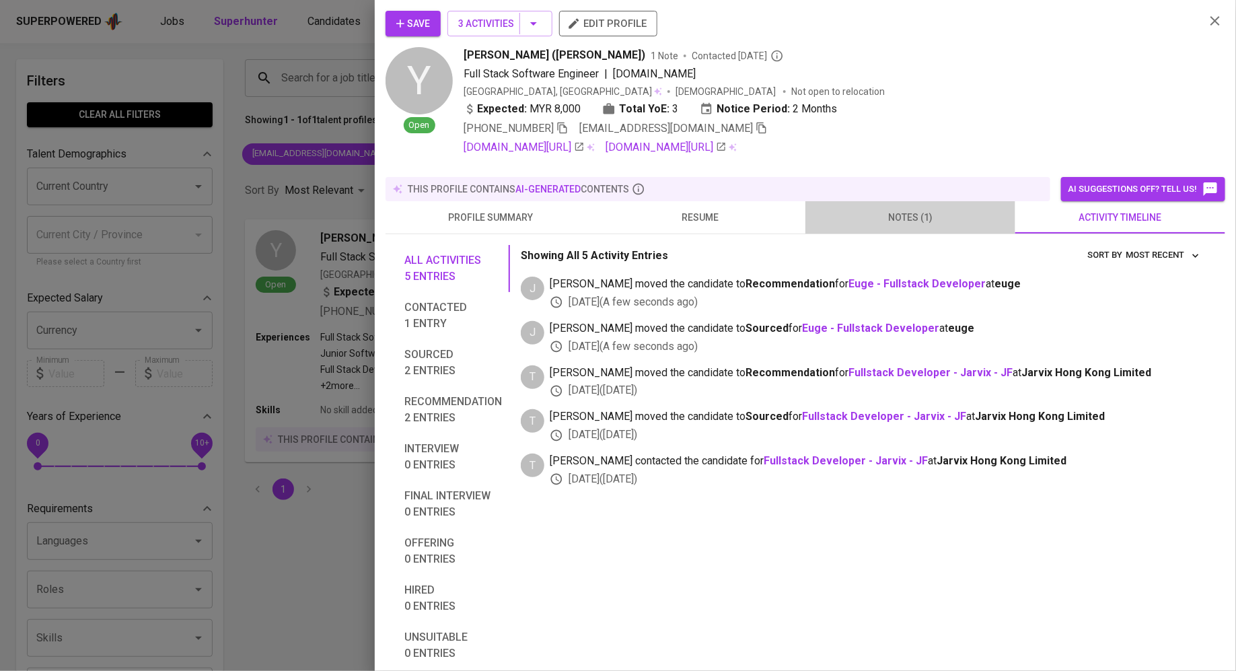
click at [901, 209] on span "notes (1)" at bounding box center [910, 217] width 194 height 17
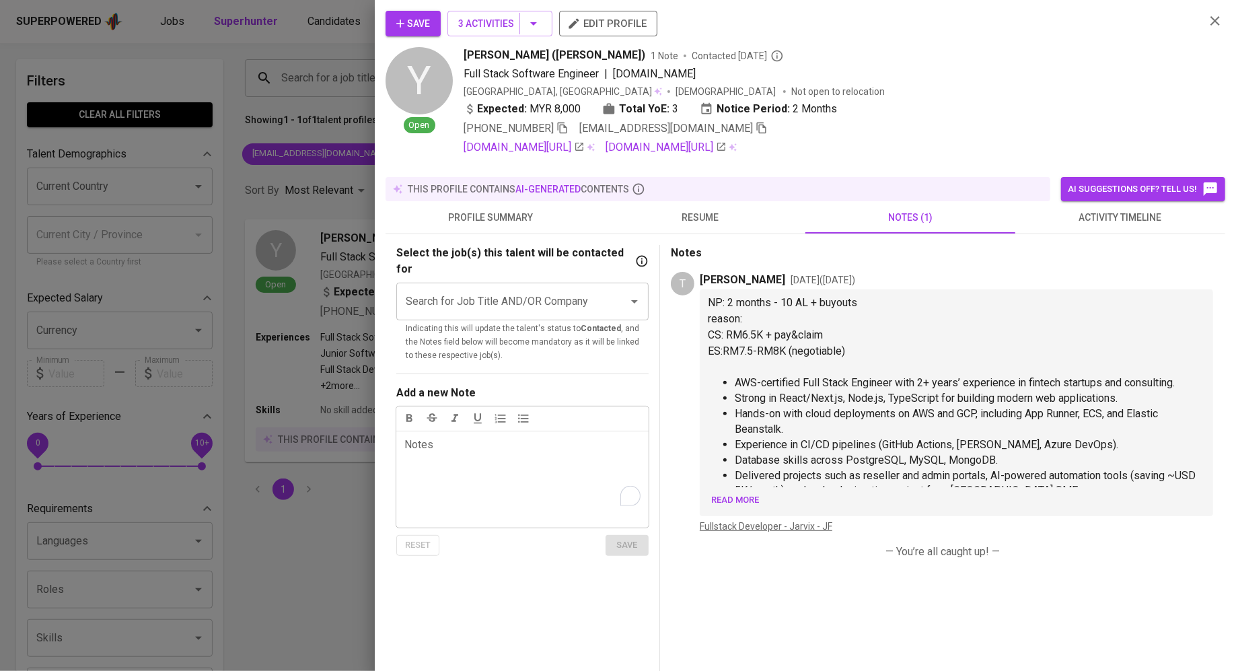
click at [252, 316] on div at bounding box center [618, 335] width 1236 height 671
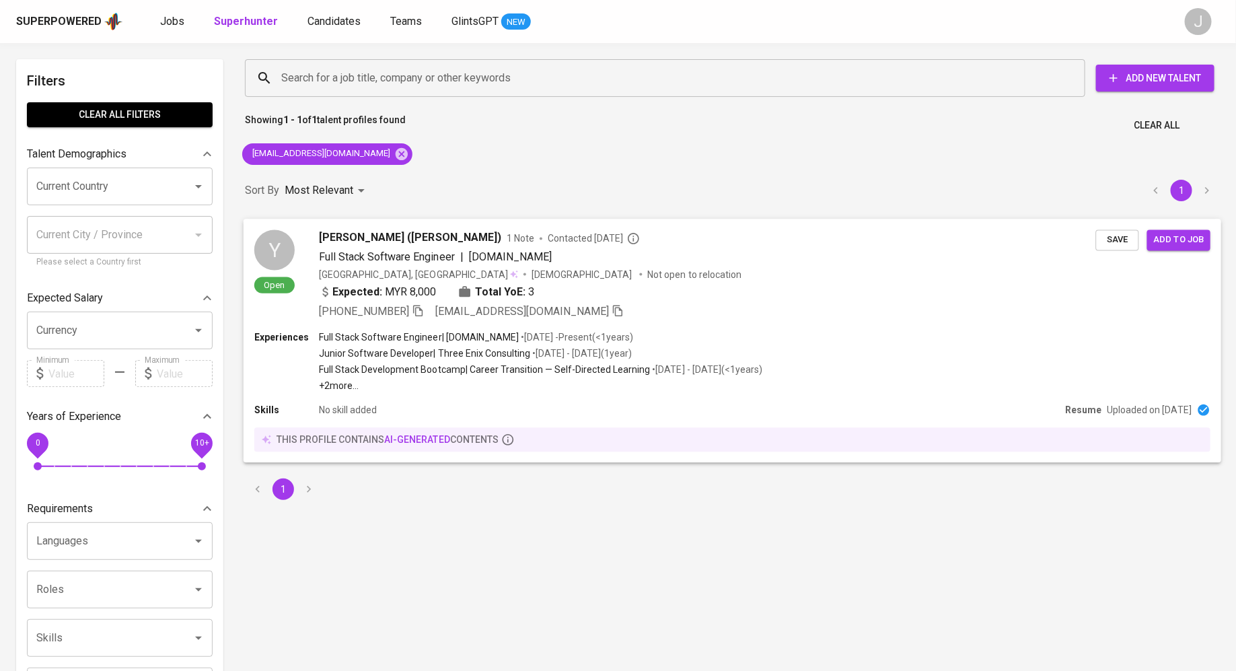
click at [394, 233] on span "[PERSON_NAME] ([PERSON_NAME])" at bounding box center [410, 237] width 182 height 16
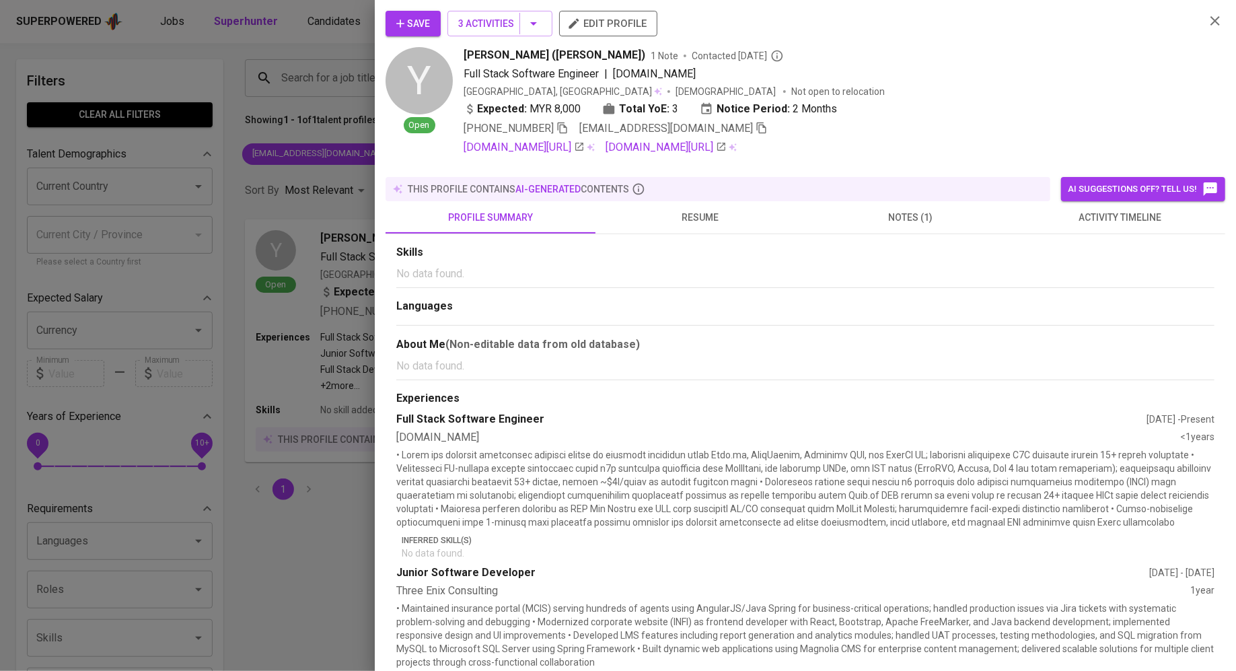
click at [918, 211] on span "notes (1)" at bounding box center [910, 217] width 194 height 17
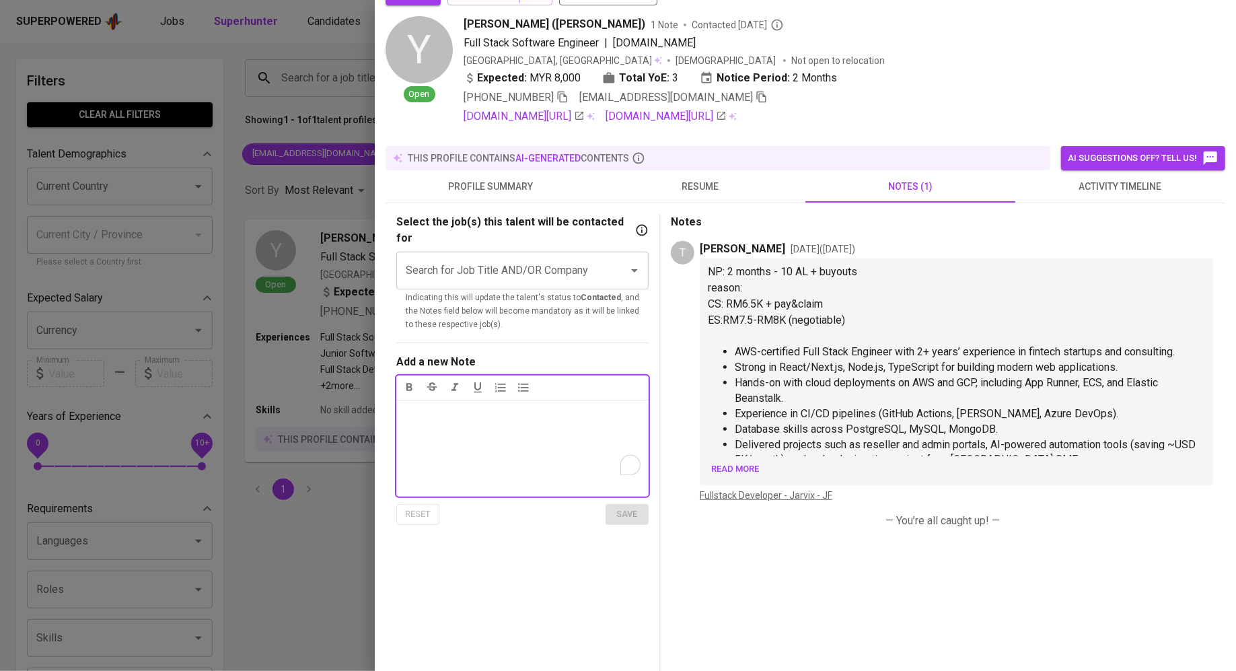
scroll to position [35, 0]
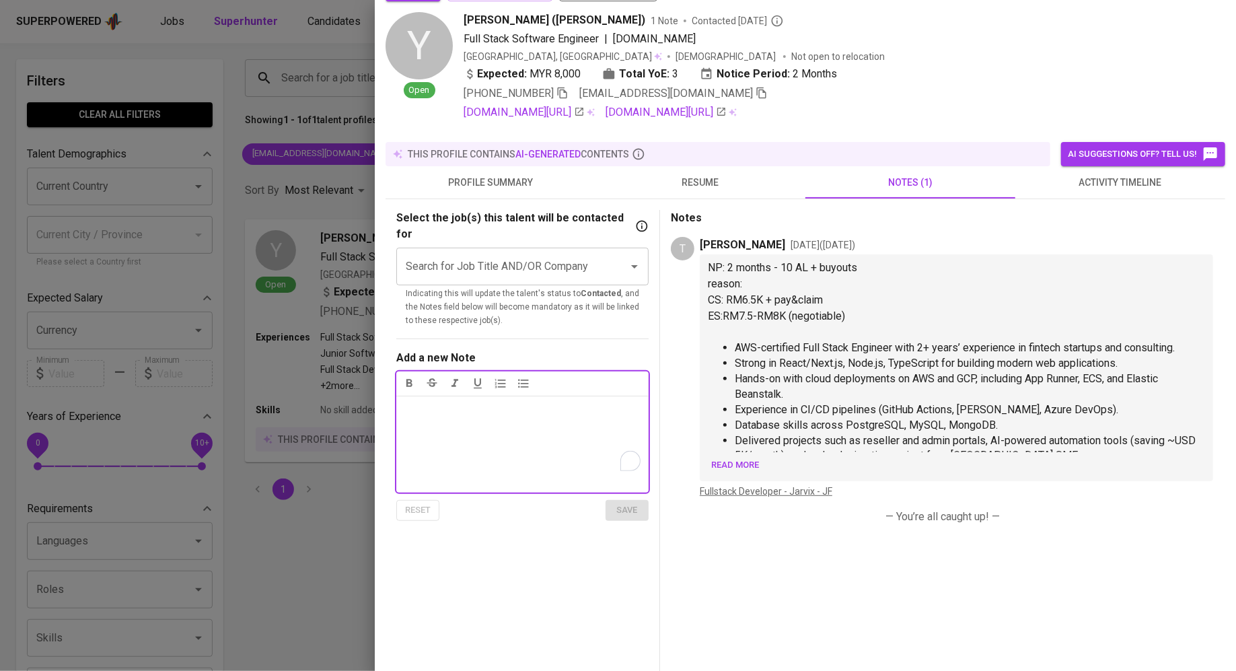
click at [725, 466] on span "Read more" at bounding box center [735, 465] width 48 height 15
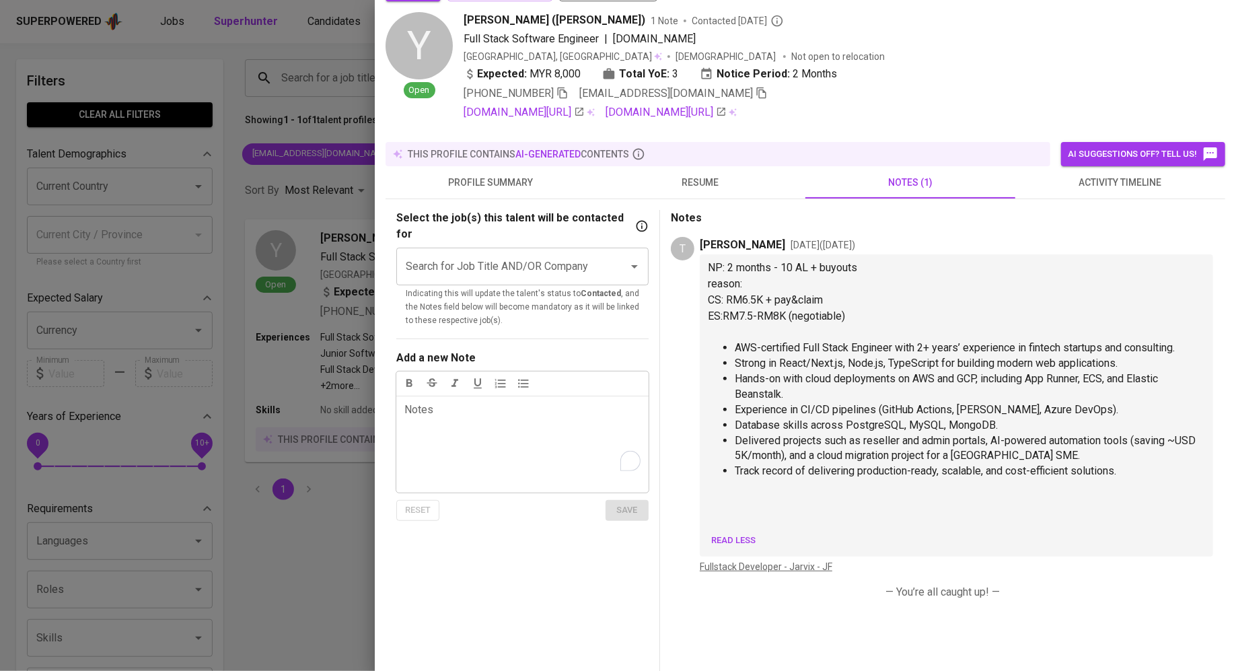
click at [536, 184] on span "profile summary" at bounding box center [491, 182] width 194 height 17
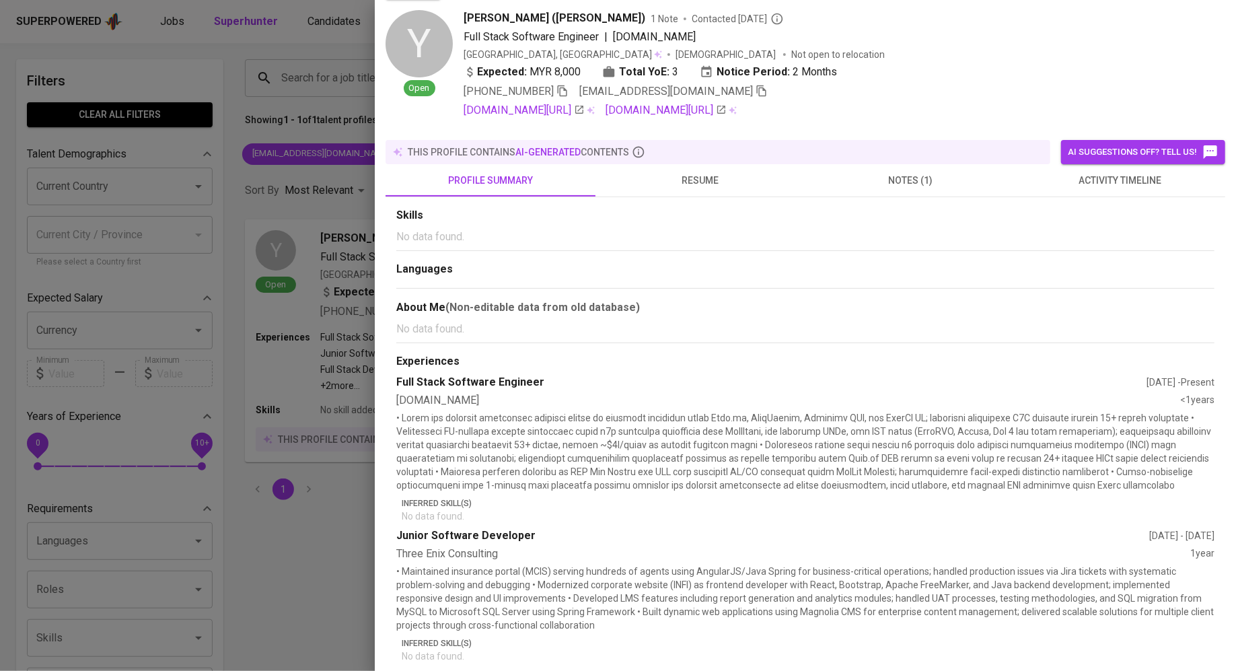
scroll to position [0, 0]
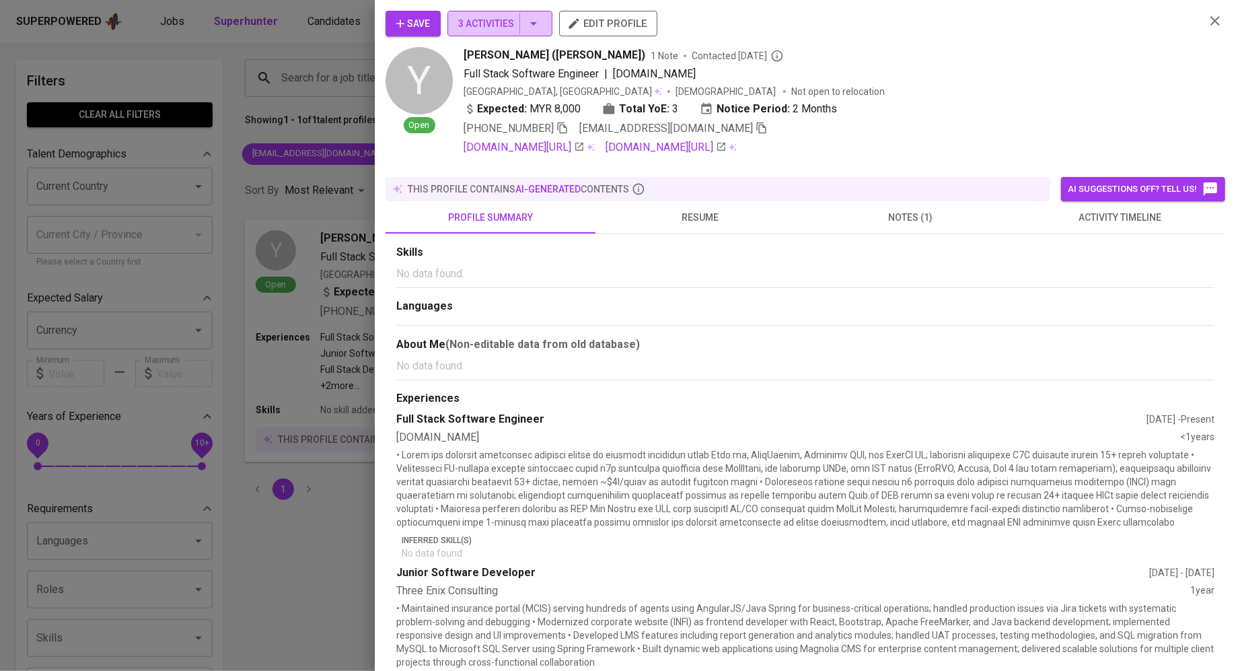
click at [511, 17] on span "3 Activities" at bounding box center [499, 23] width 83 height 17
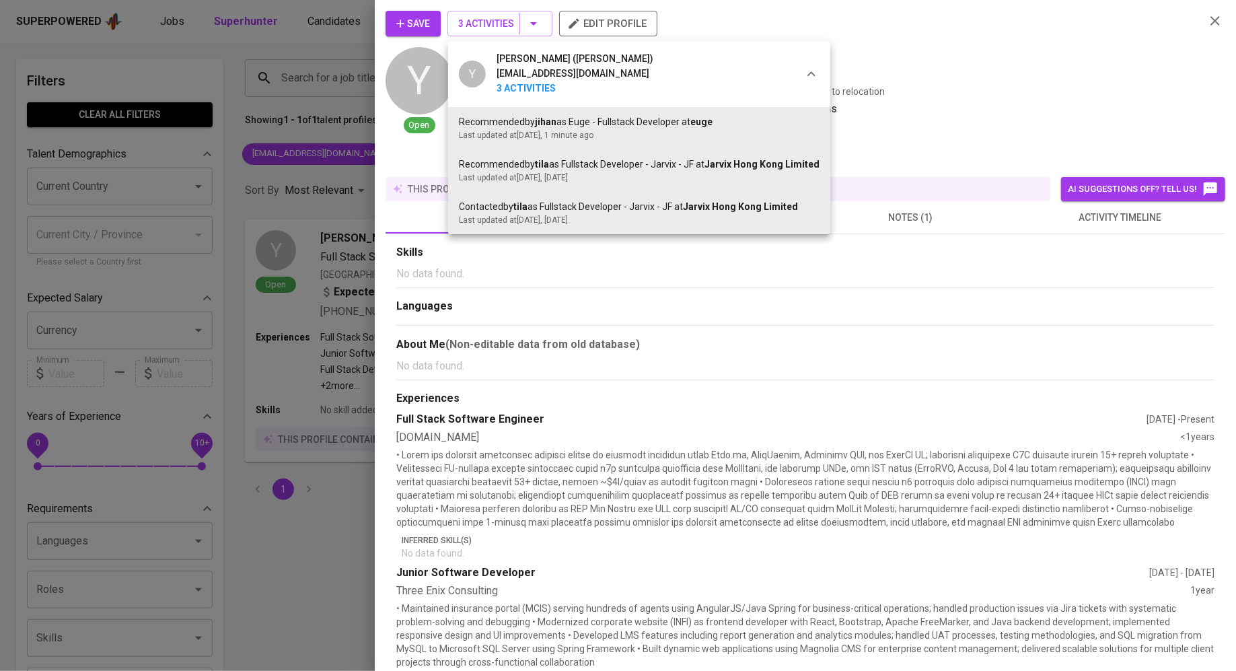
click at [807, 67] on icon at bounding box center [811, 74] width 16 height 16
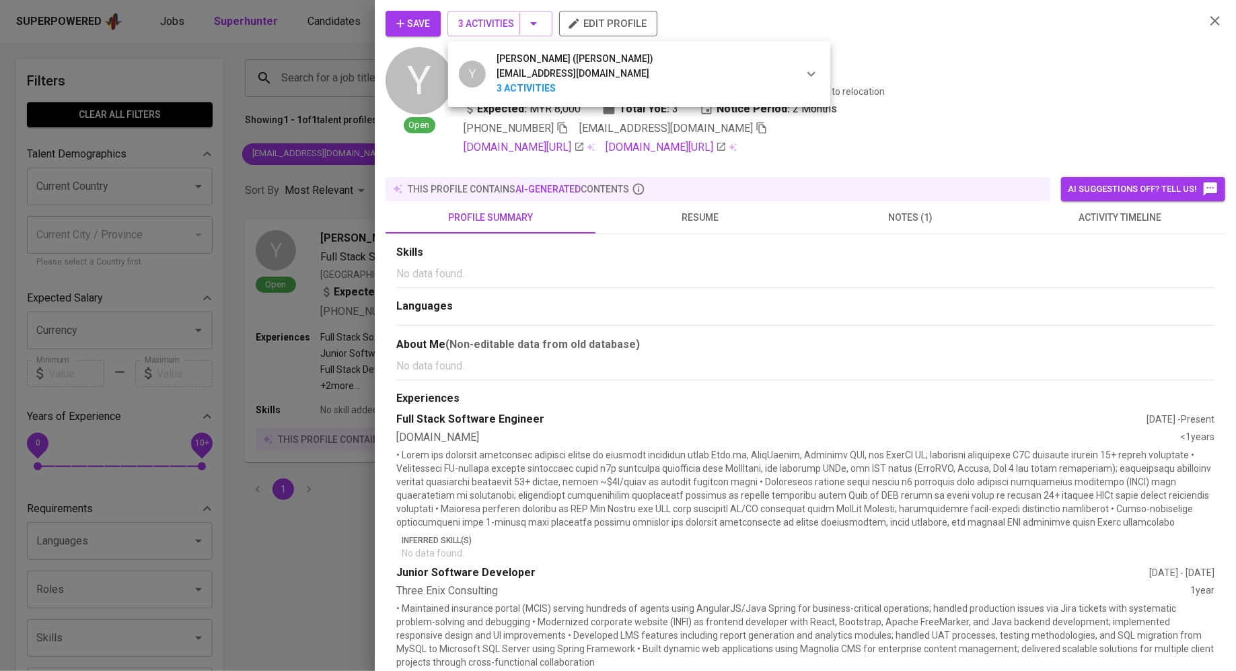
click at [258, 289] on div at bounding box center [618, 335] width 1236 height 671
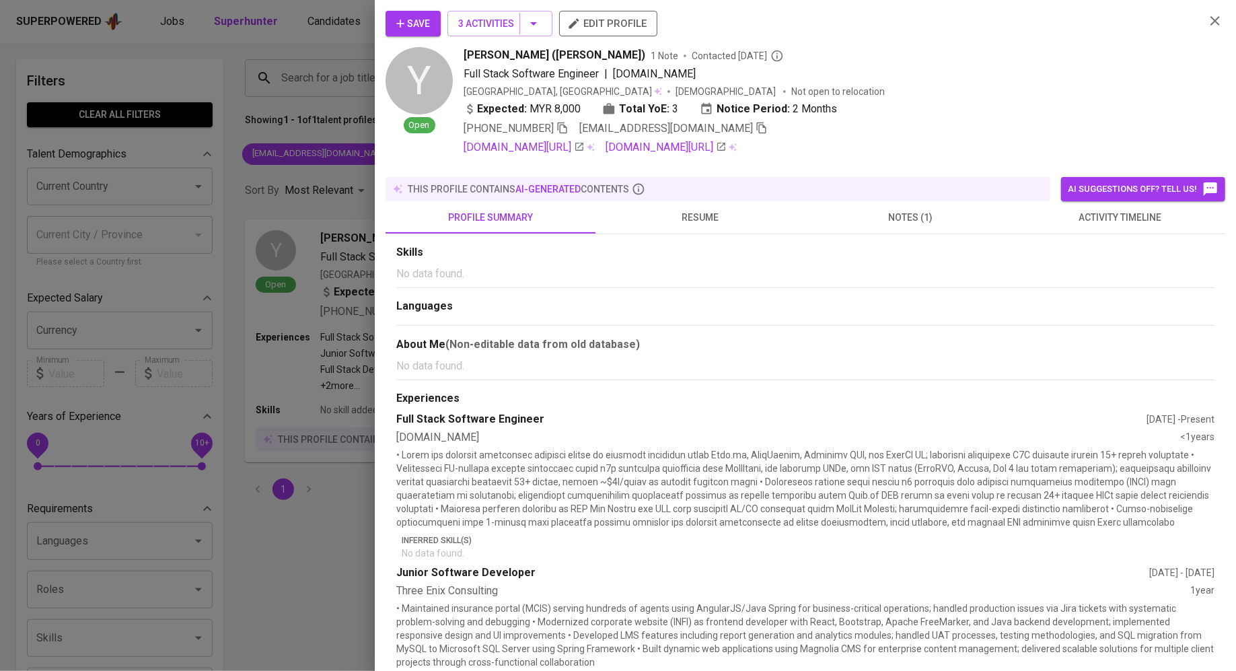
click at [323, 300] on div at bounding box center [618, 335] width 1236 height 671
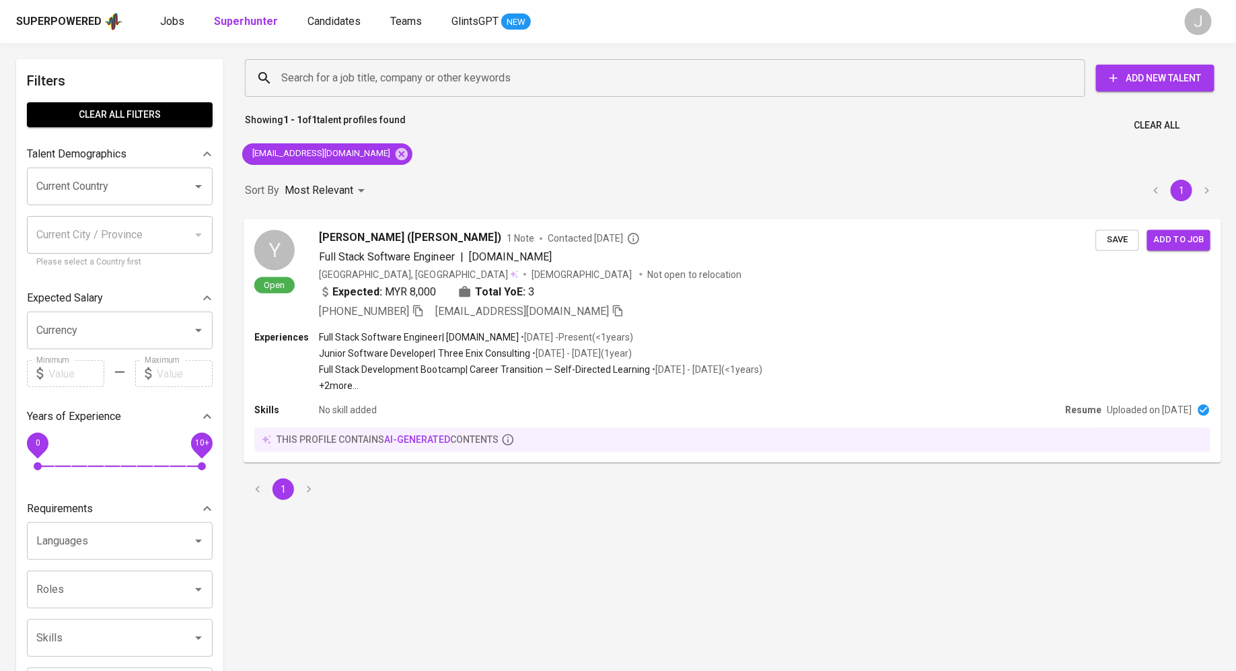
click at [415, 240] on span "[PERSON_NAME] ([PERSON_NAME])" at bounding box center [410, 237] width 182 height 16
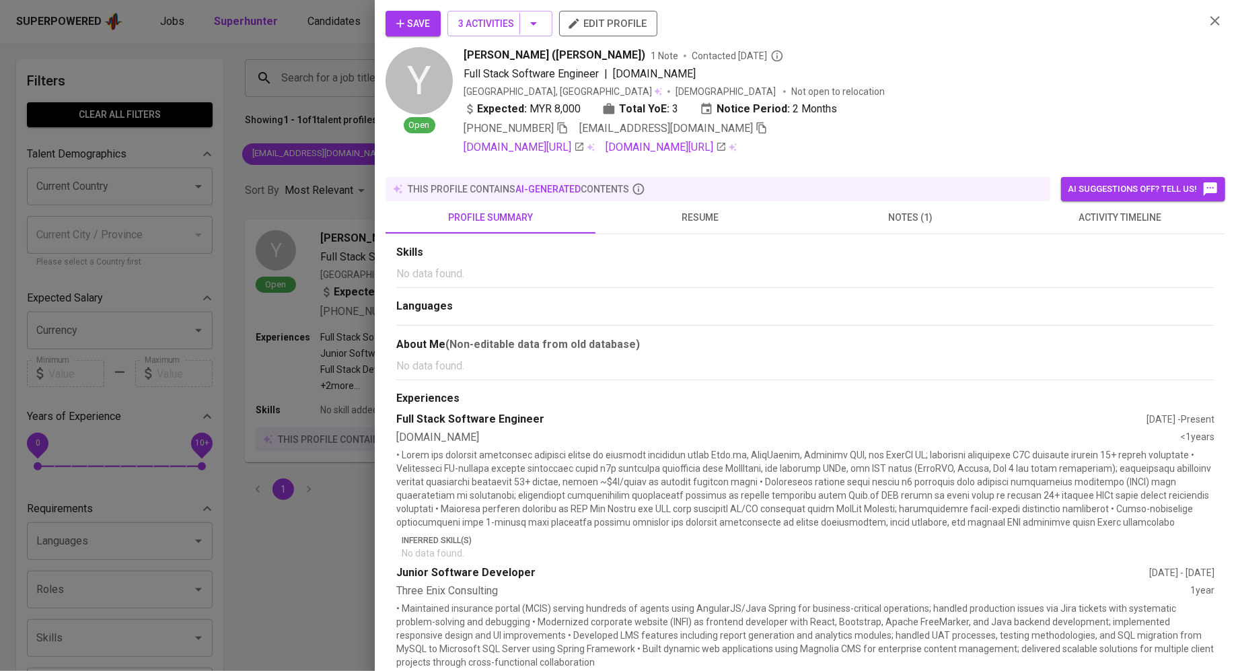
click at [274, 247] on div at bounding box center [618, 335] width 1236 height 671
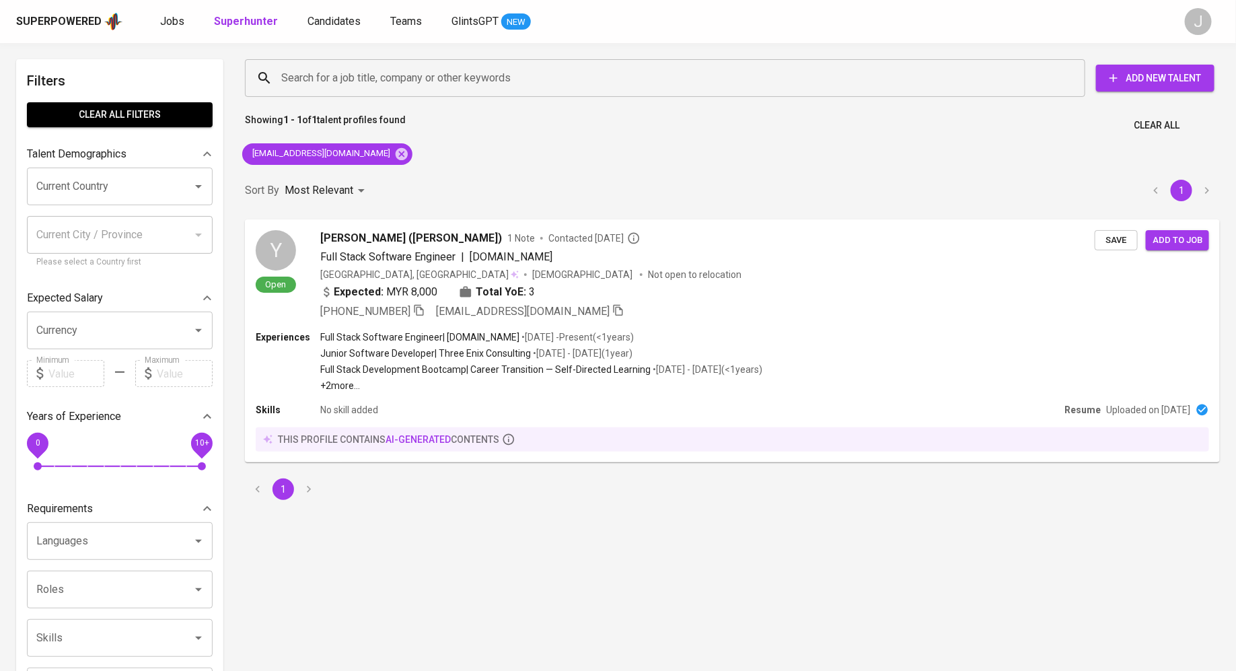
click at [632, 147] on div "Search for a job title, company or other keywords Search for a job title, compa…" at bounding box center [732, 279] width 991 height 457
click at [352, 156] on span "wayney0331@gmail.com" at bounding box center [320, 153] width 156 height 13
click at [394, 155] on icon at bounding box center [401, 154] width 15 height 15
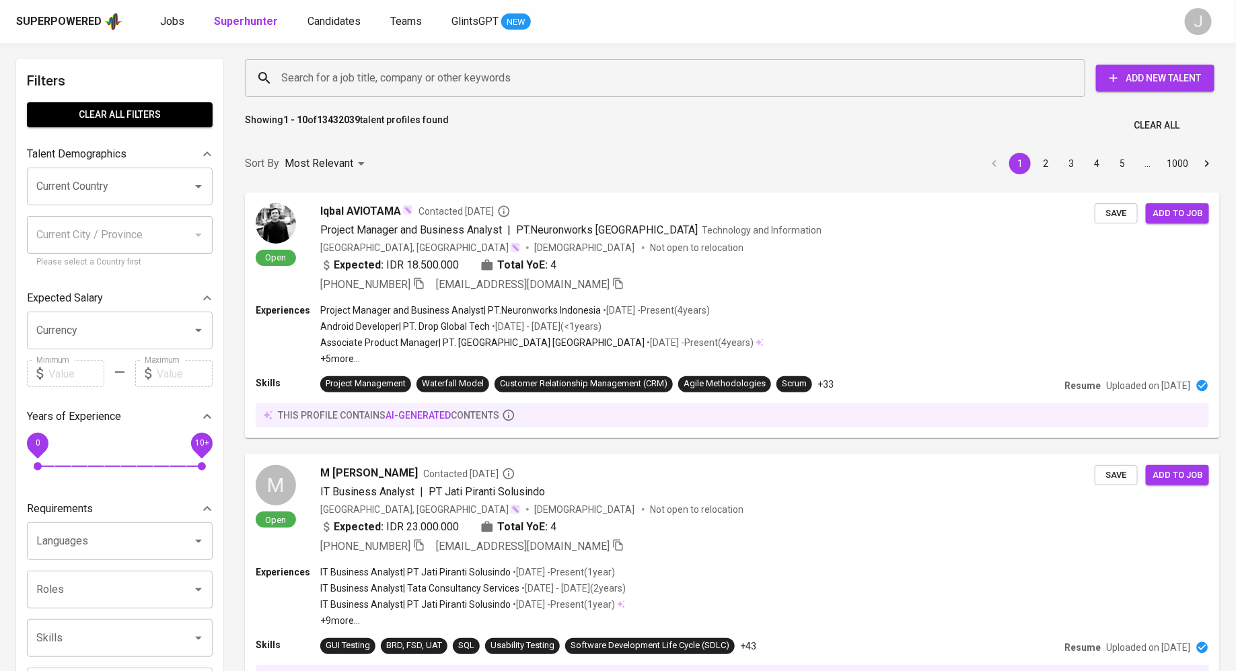
click at [364, 78] on input "Search for a job title, company or other keywords" at bounding box center [668, 78] width 781 height 26
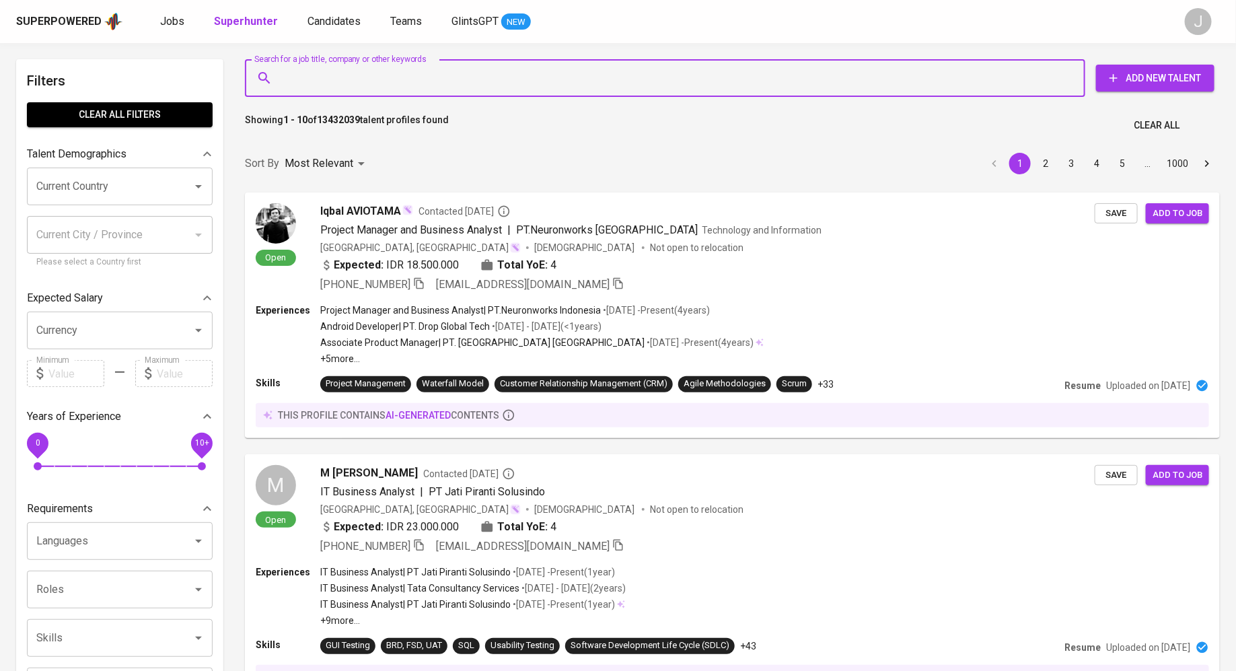
paste input "yeenxdd@gmail.com"
type input "yeenxdd@gmail.com"
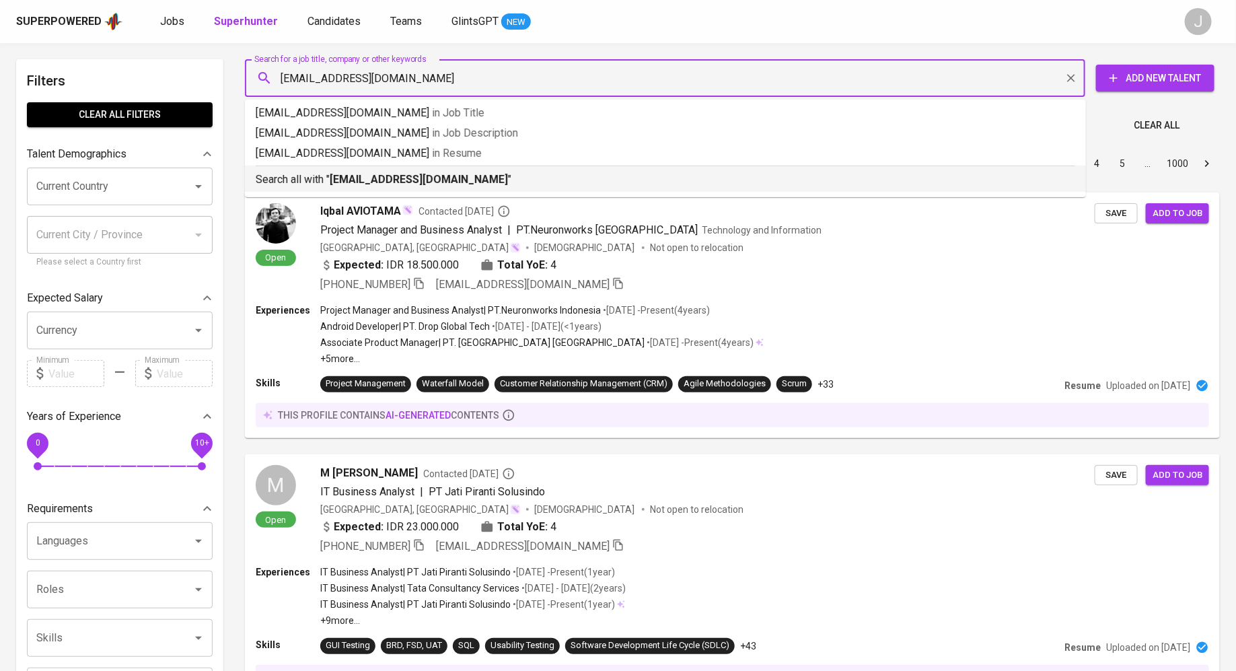
click at [470, 182] on p "Search all with " yeenxdd@gmail.com "" at bounding box center [666, 180] width 820 height 16
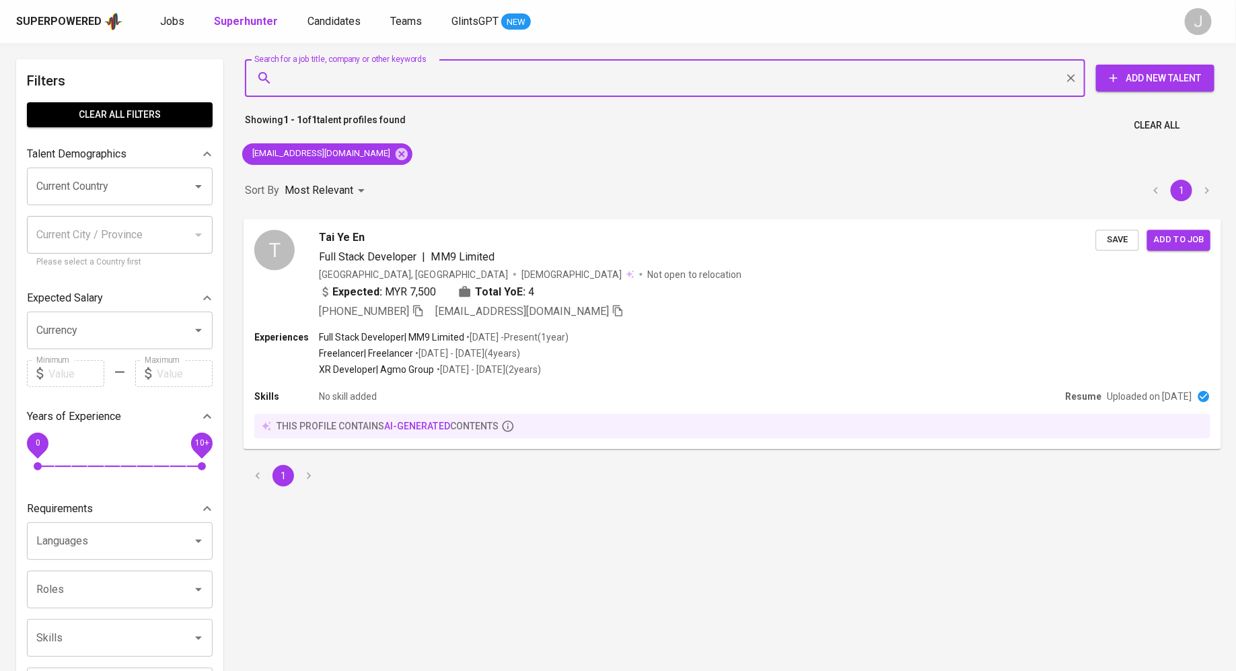
click at [1170, 242] on span "Add to job" at bounding box center [1179, 239] width 50 height 15
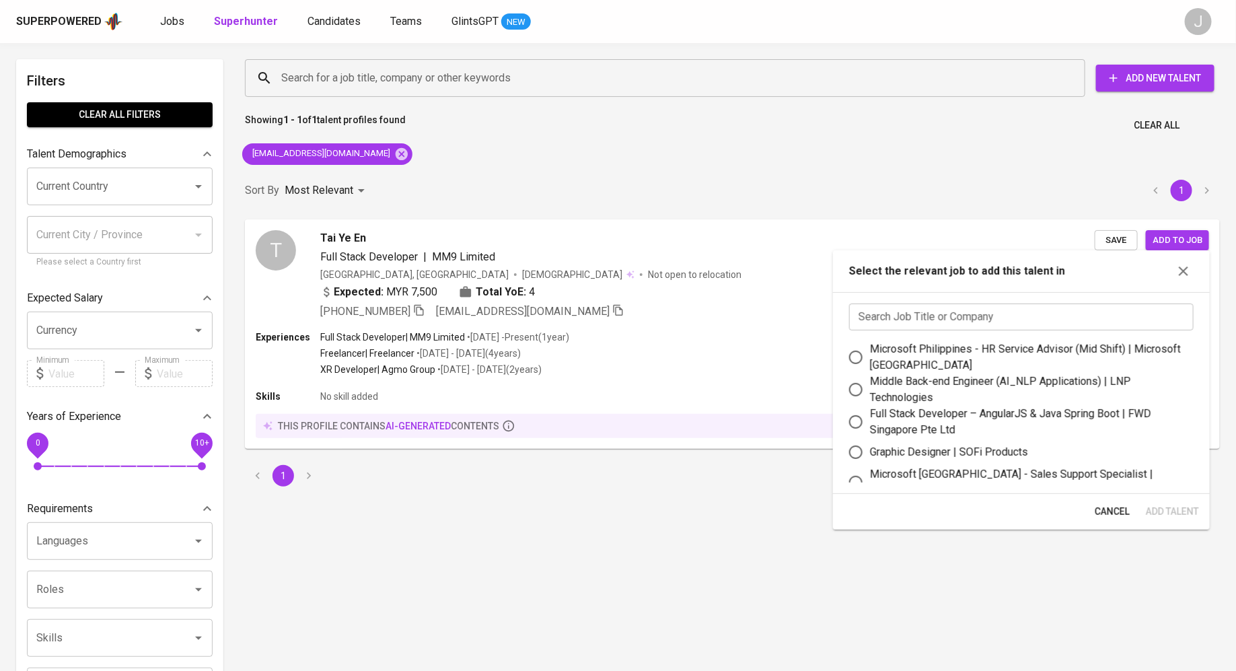
click at [946, 307] on input "text" at bounding box center [1021, 316] width 344 height 27
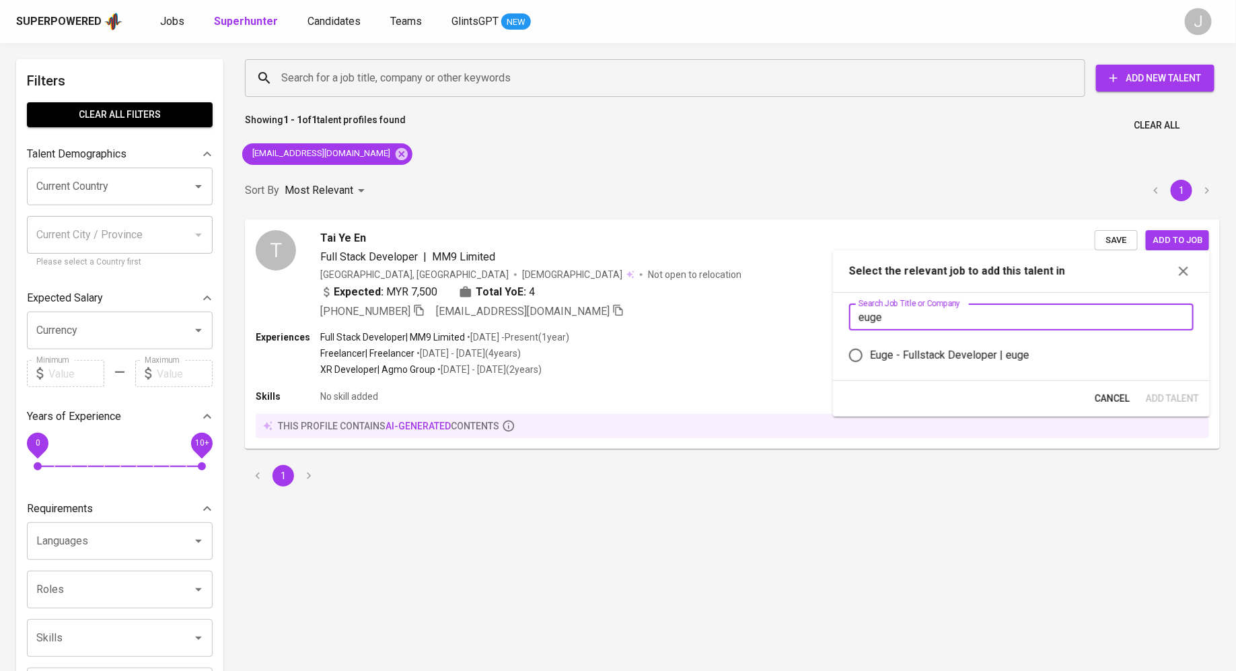
type input "euge"
click at [912, 349] on div "Euge - Fullstack Developer | euge" at bounding box center [949, 355] width 159 height 16
click at [870, 349] on input "Euge - Fullstack Developer | euge" at bounding box center [856, 355] width 28 height 28
radio input "true"
click at [1161, 394] on span "Add Talent" at bounding box center [1173, 398] width 53 height 17
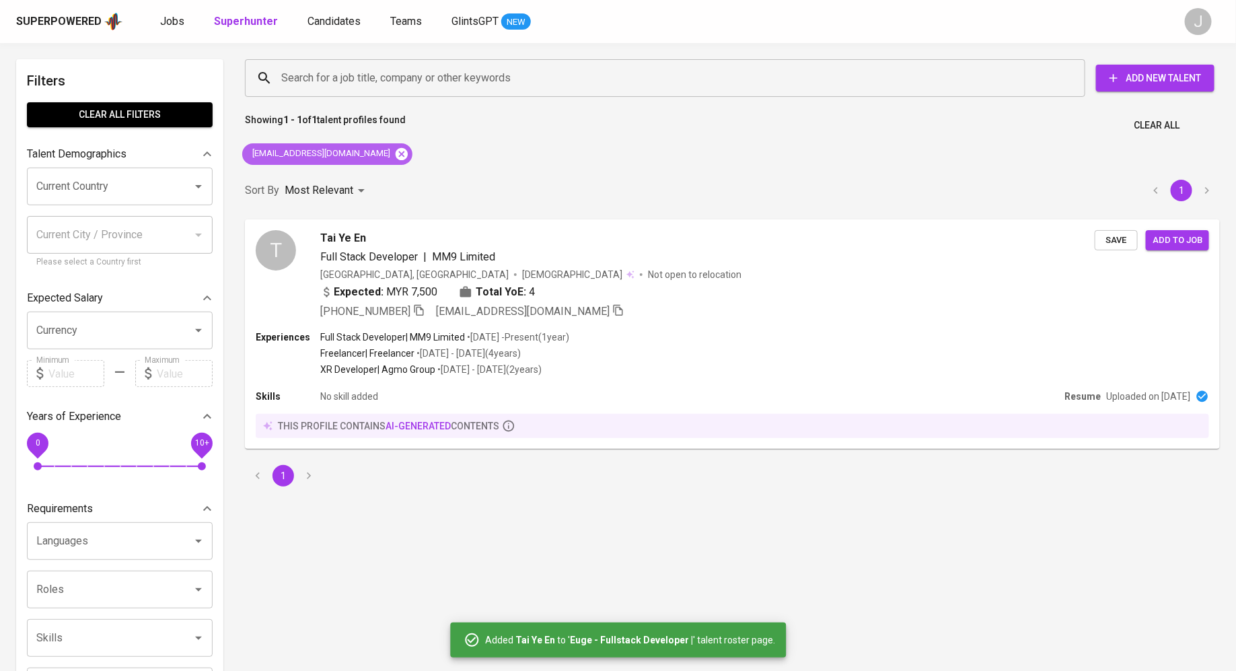
click at [396, 154] on icon at bounding box center [402, 153] width 12 height 12
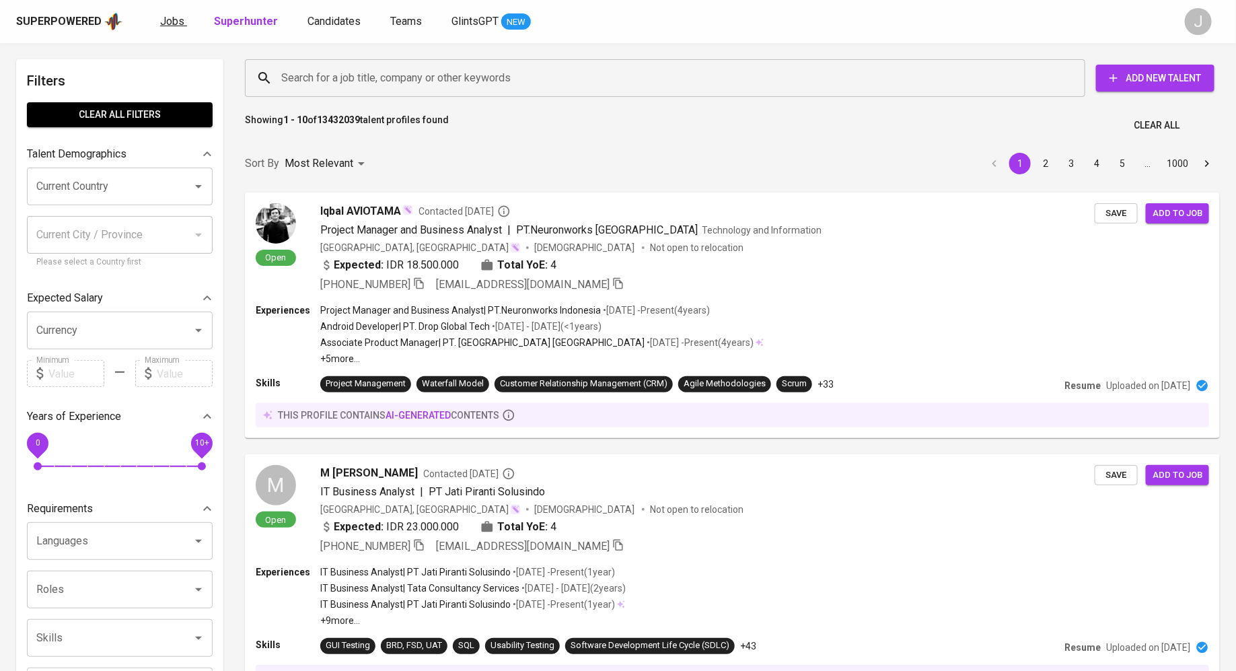
click at [176, 16] on span "Jobs" at bounding box center [172, 21] width 24 height 13
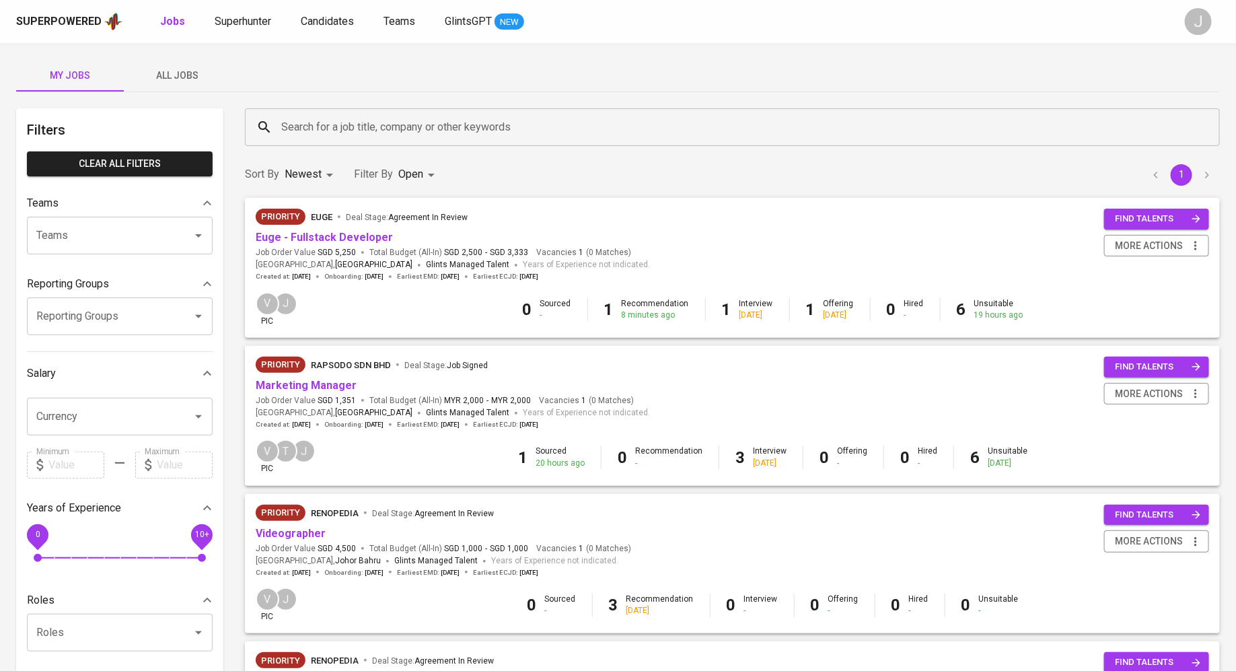
click at [324, 248] on span "SGD 5,250" at bounding box center [337, 252] width 38 height 11
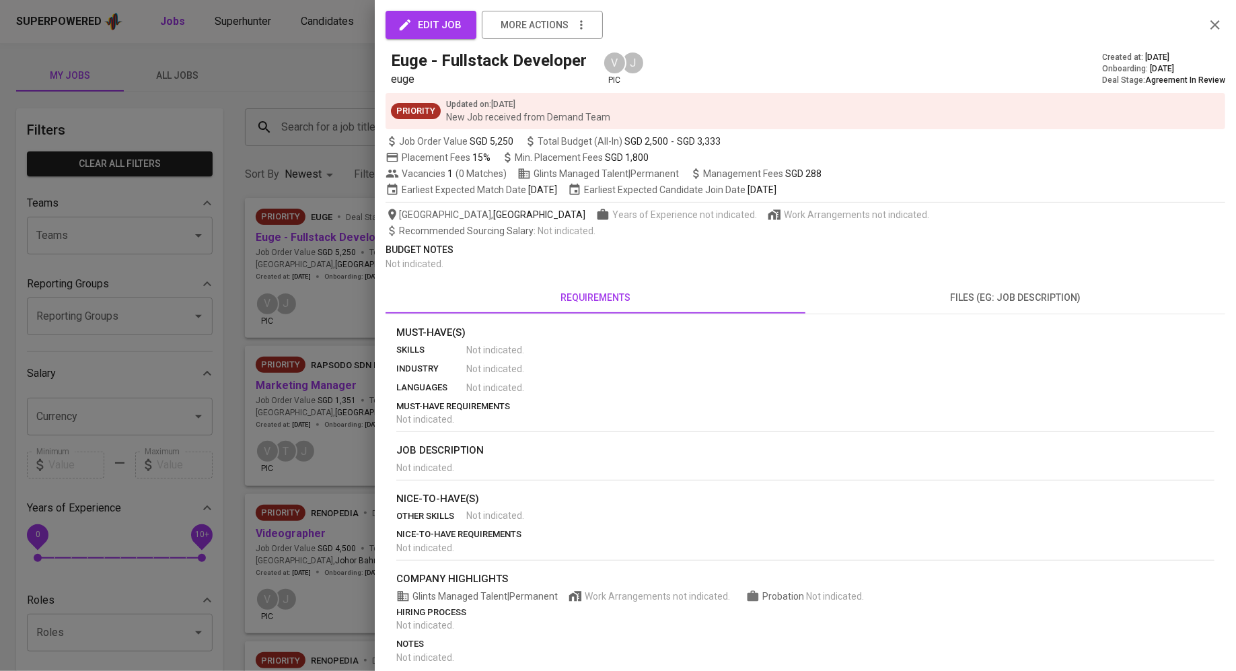
click at [338, 235] on div at bounding box center [618, 335] width 1236 height 671
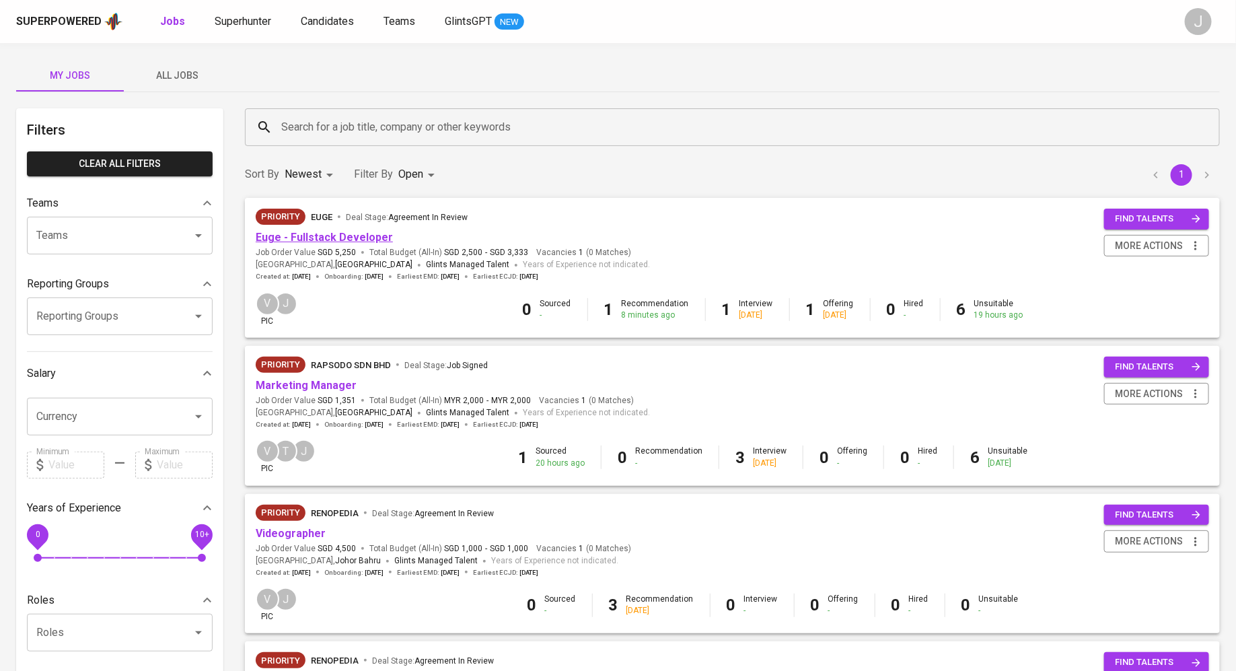
click at [335, 239] on link "Euge - Fullstack Developer" at bounding box center [324, 237] width 137 height 13
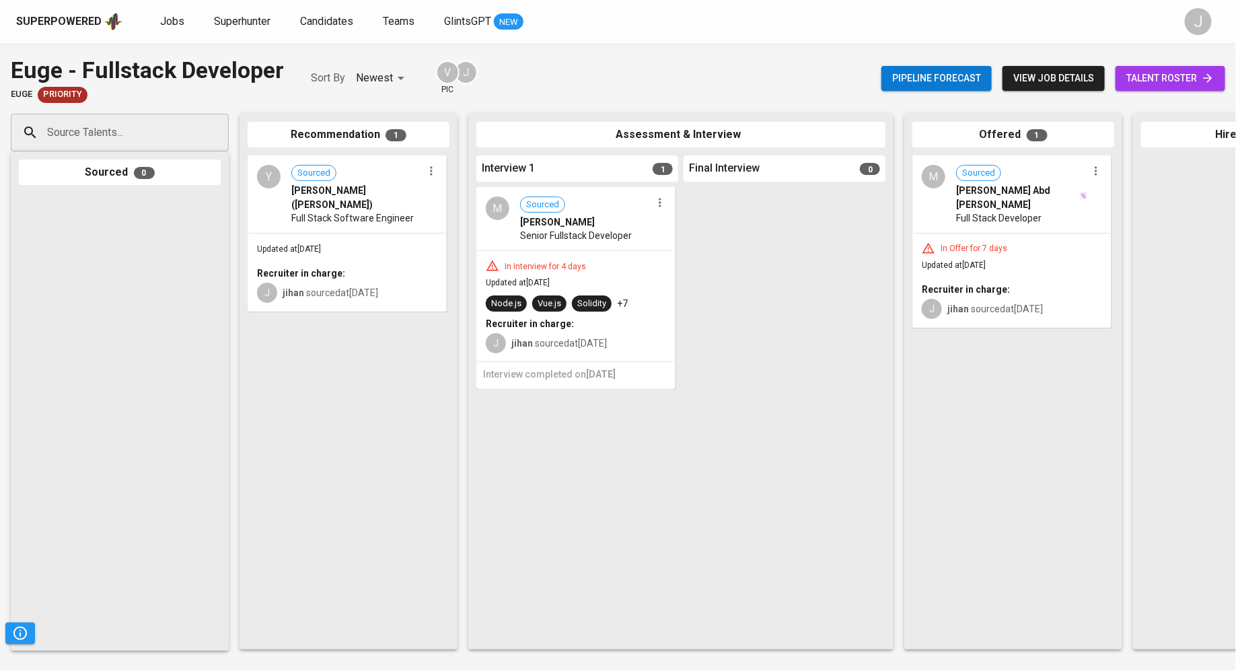
click at [145, 116] on div "Source Talents..." at bounding box center [120, 133] width 218 height 38
paste input "yeenxdd@gmail.com"
type input "yeenxdd@gmail.com"
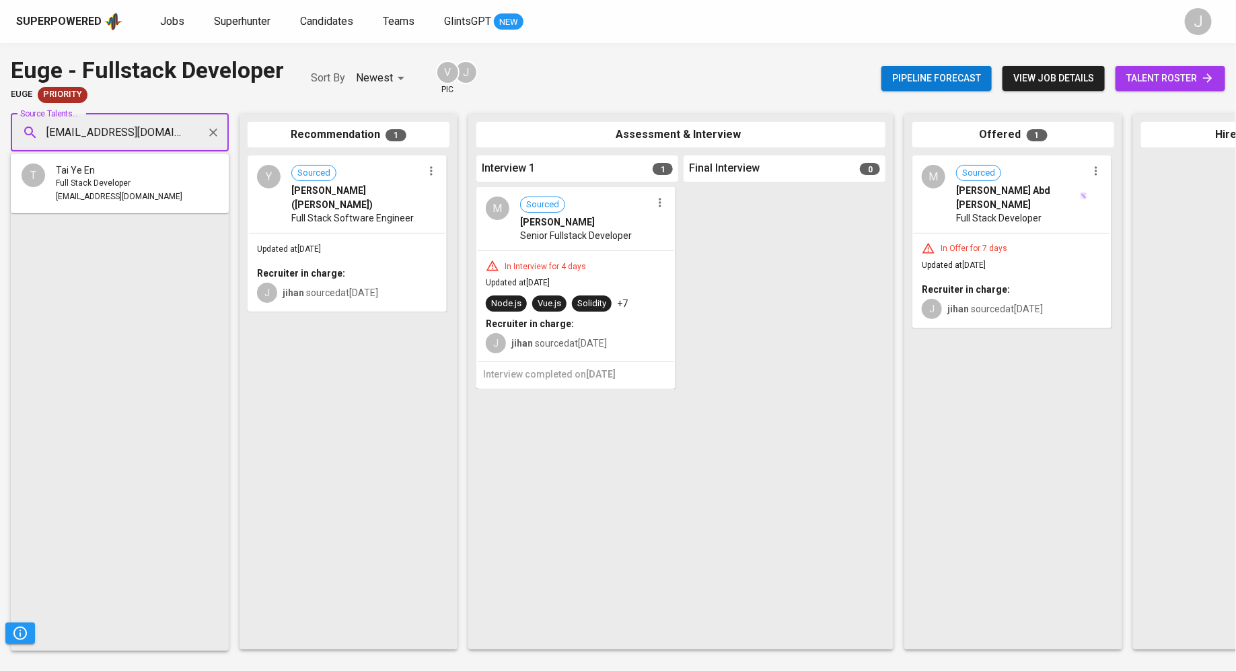
click at [147, 170] on li "T Tai Ye En Full Stack Developer yeenxdd@gmail.com" at bounding box center [120, 183] width 218 height 48
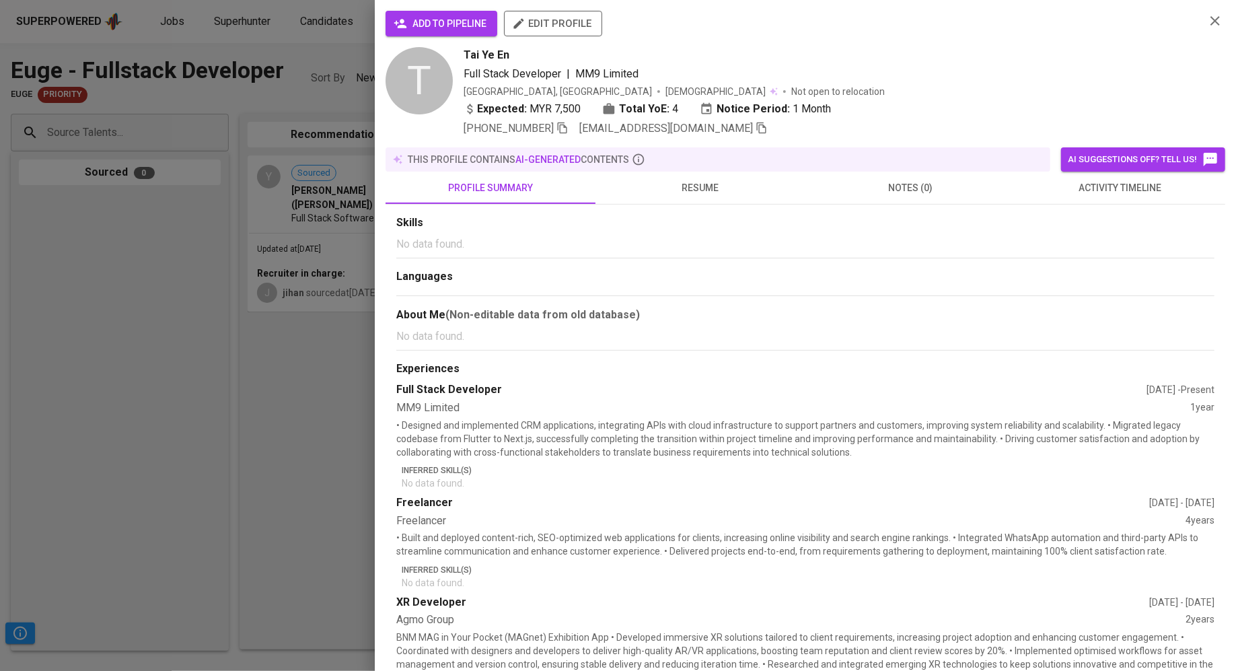
click at [447, 24] on span "add to pipeline" at bounding box center [441, 23] width 90 height 17
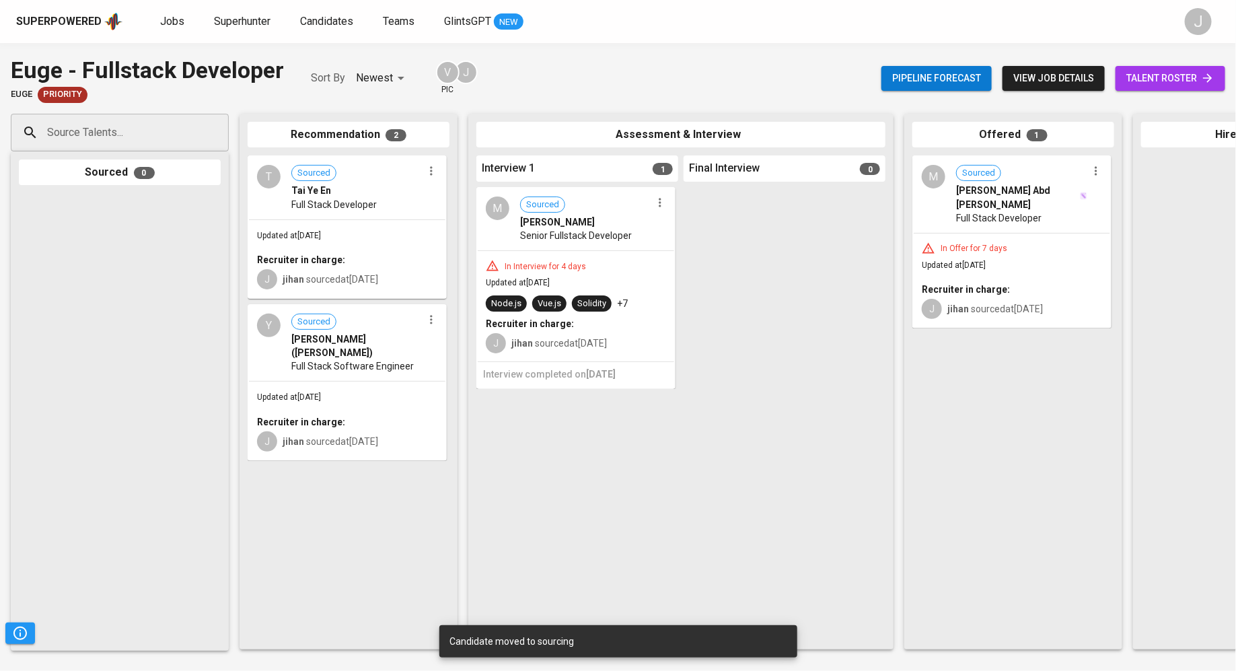
click at [338, 248] on div "Updated at Sep 25, 2025 Recruiter in charge: J jihan sourced at Sep 25, 2025" at bounding box center [347, 259] width 196 height 78
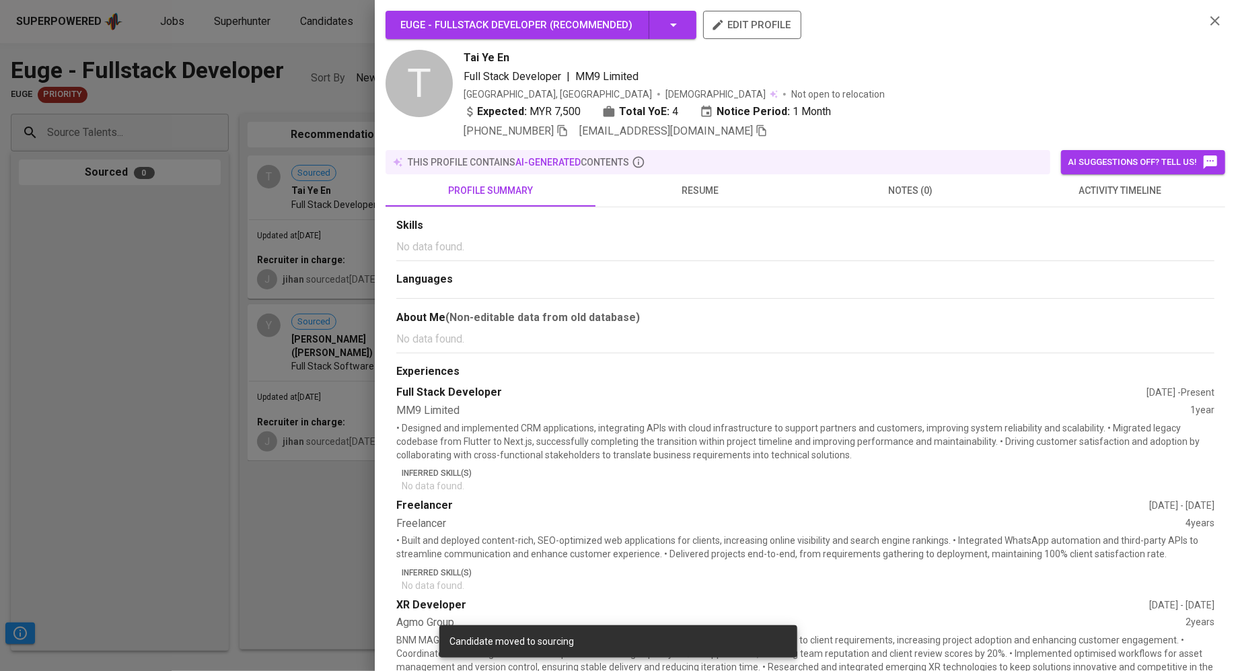
click at [227, 396] on div at bounding box center [618, 335] width 1236 height 671
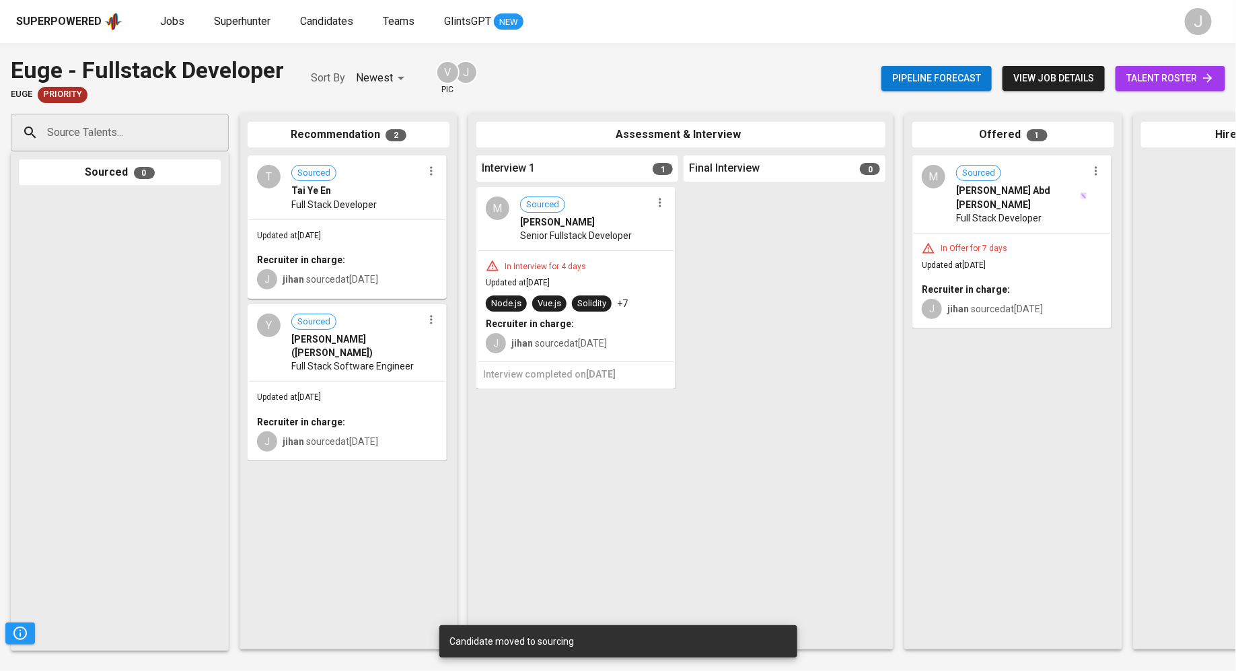
click at [362, 359] on div "Y Sourced YONG MING WEI (WAYNEY) Full Stack Software Engineer" at bounding box center [347, 342] width 196 height 75
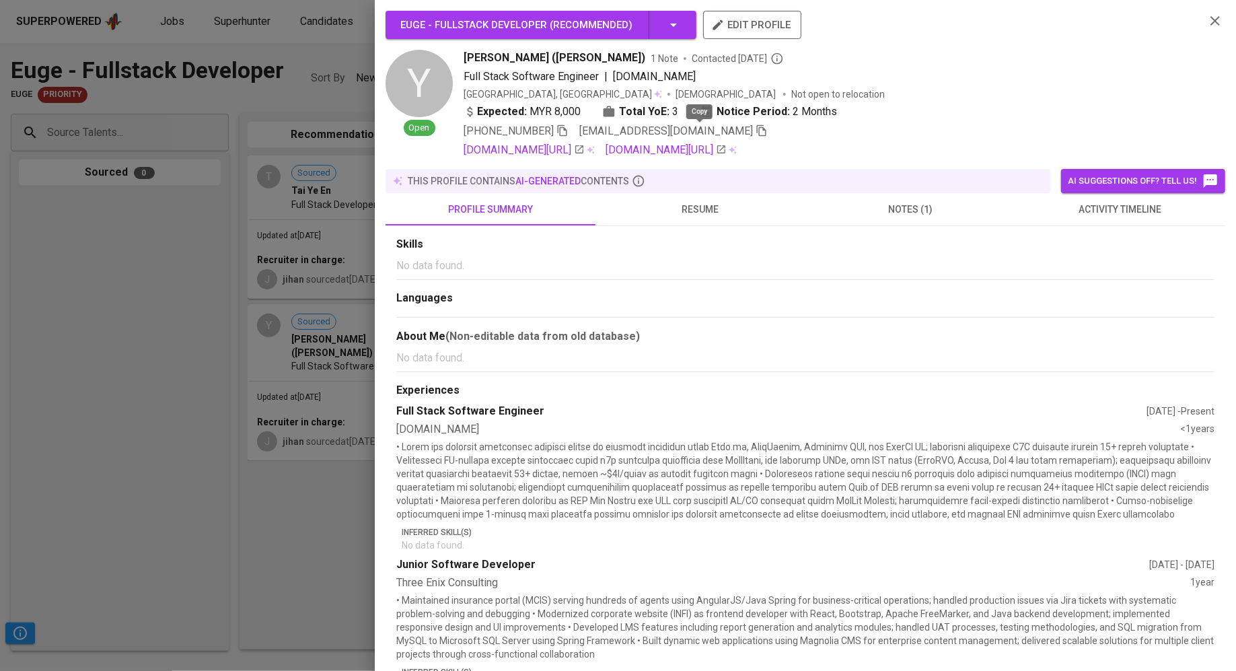
click at [756, 132] on icon "button" at bounding box center [762, 130] width 12 height 12
click at [254, 43] on div at bounding box center [618, 335] width 1236 height 671
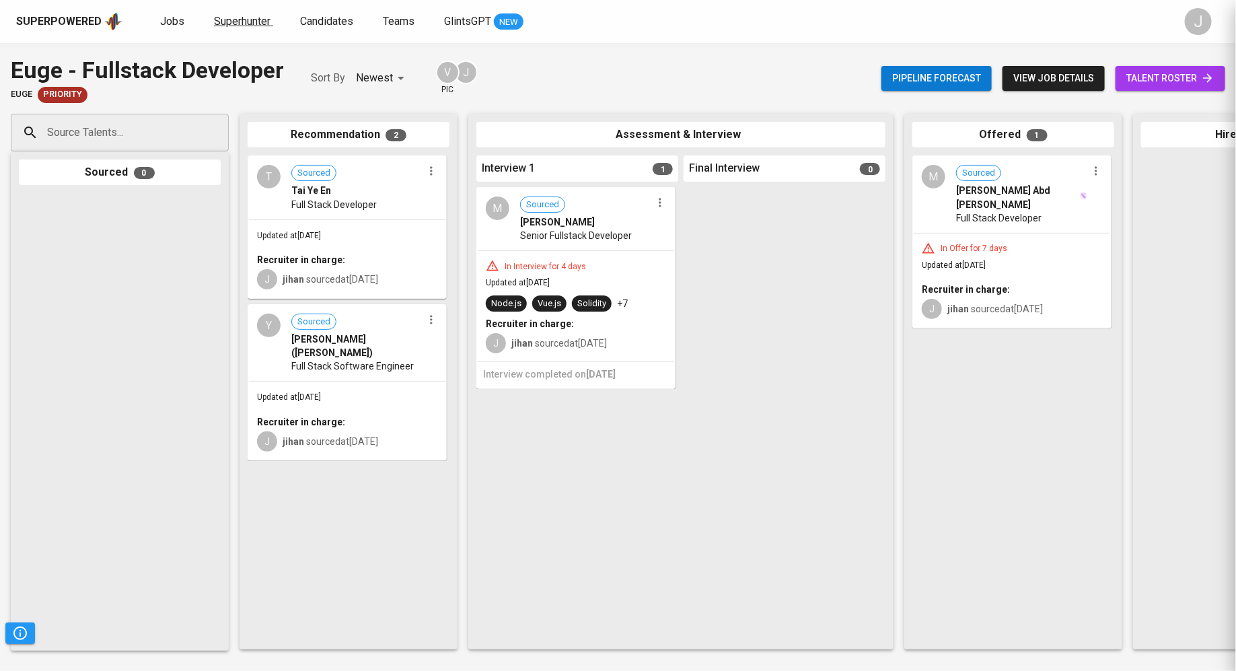
click at [243, 26] on span "Superhunter" at bounding box center [242, 21] width 57 height 13
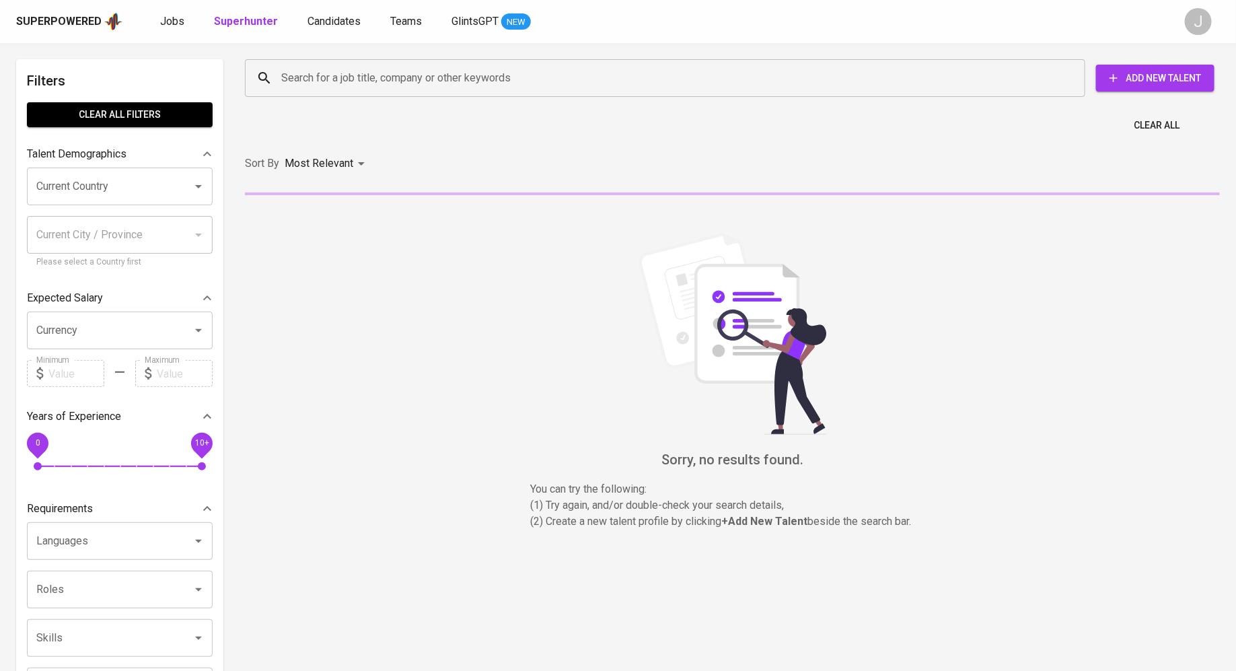
click at [300, 85] on input "Search for a job title, company or other keywords" at bounding box center [668, 78] width 781 height 26
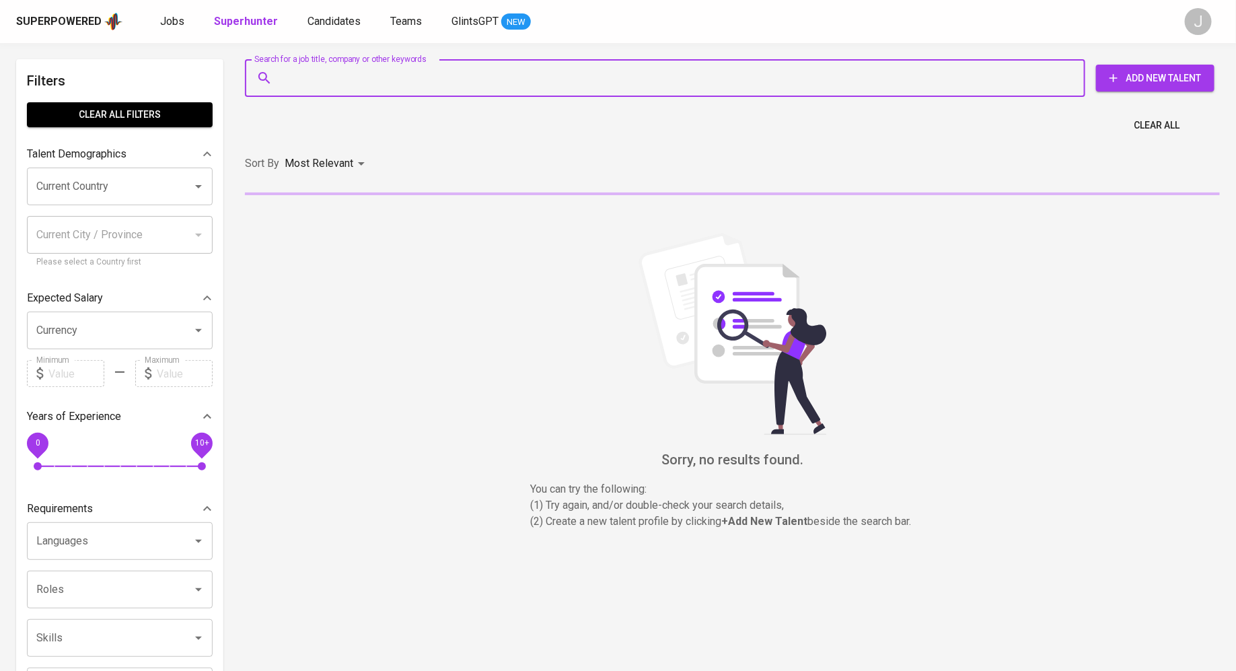
paste input "wayney0331@gmail.com"
type input "wayney0331@gmail.com"
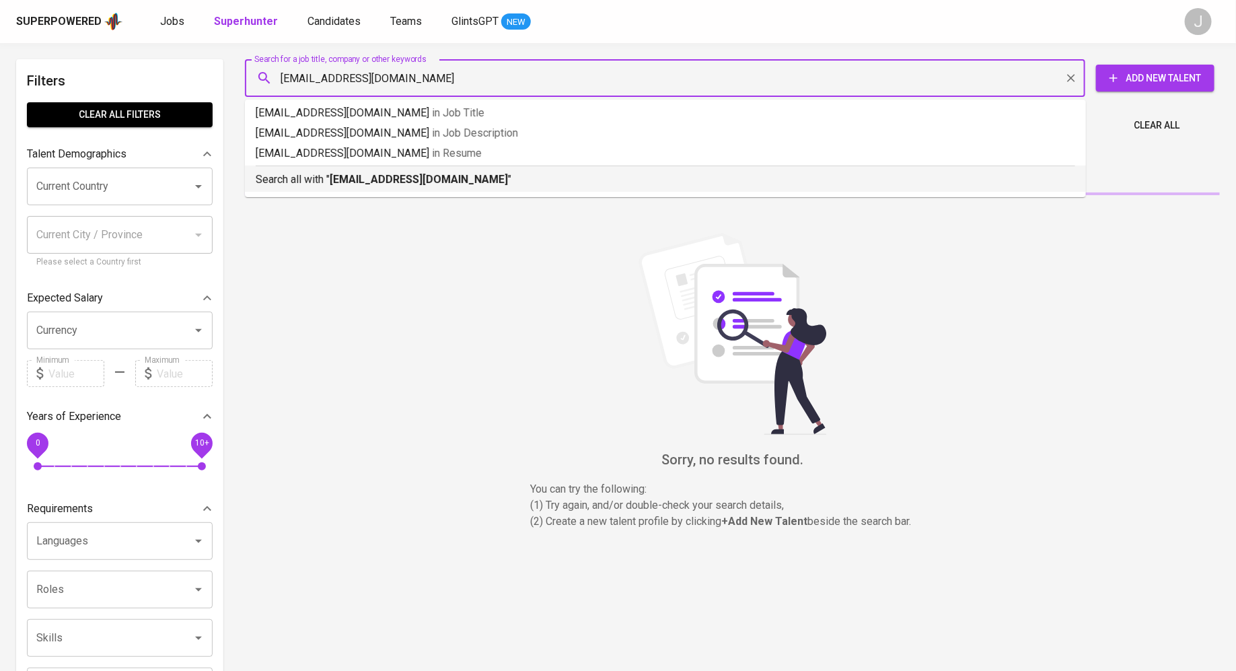
click at [448, 187] on p "Search all with " wayney0331@gmail.com "" at bounding box center [666, 180] width 820 height 16
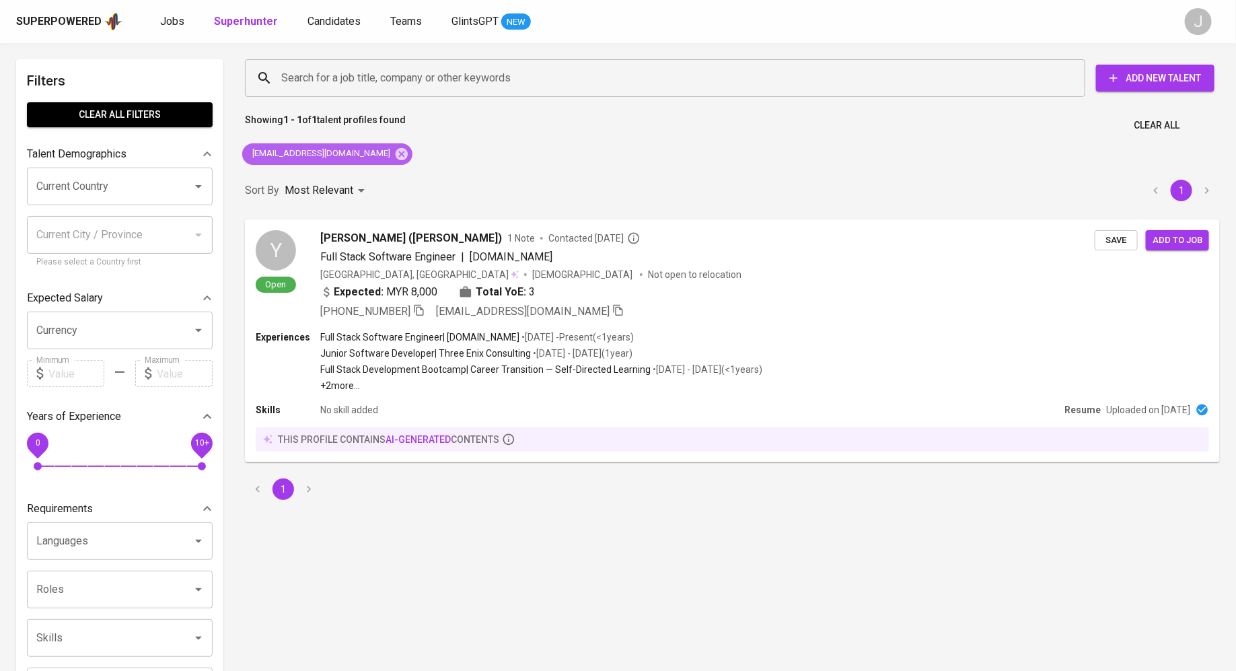
click at [365, 143] on div "wayney0331@gmail.com" at bounding box center [327, 154] width 170 height 22
click at [396, 155] on icon at bounding box center [402, 153] width 12 height 12
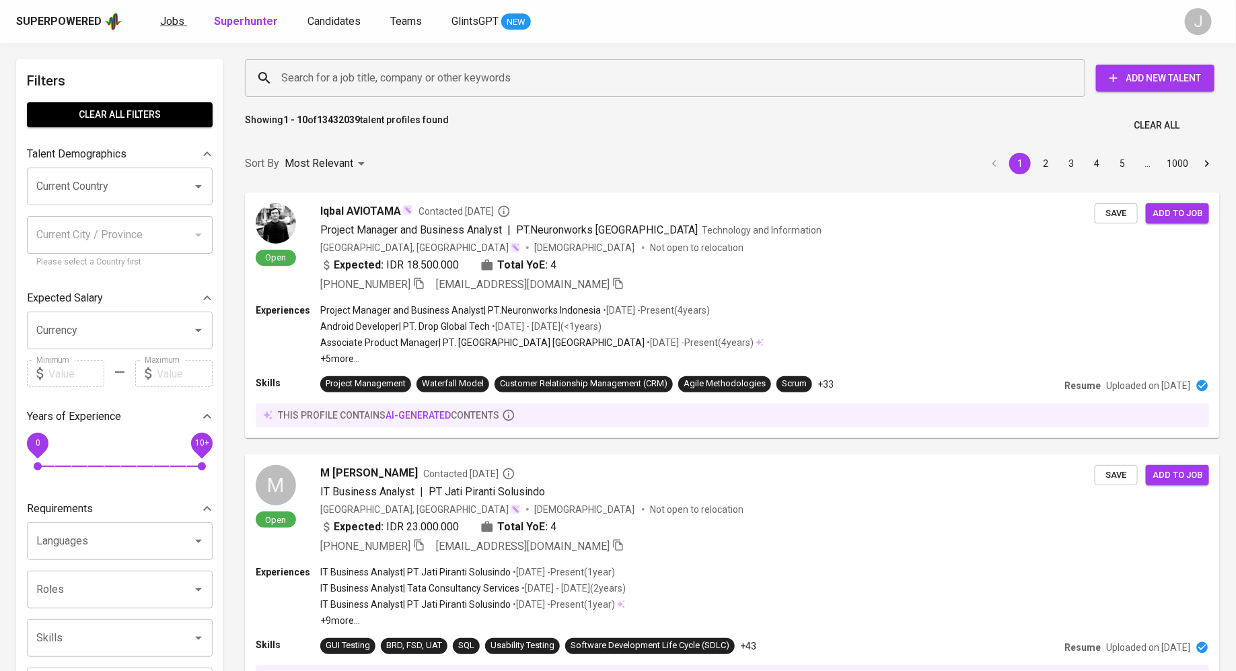
click at [175, 23] on span "Jobs" at bounding box center [172, 21] width 24 height 13
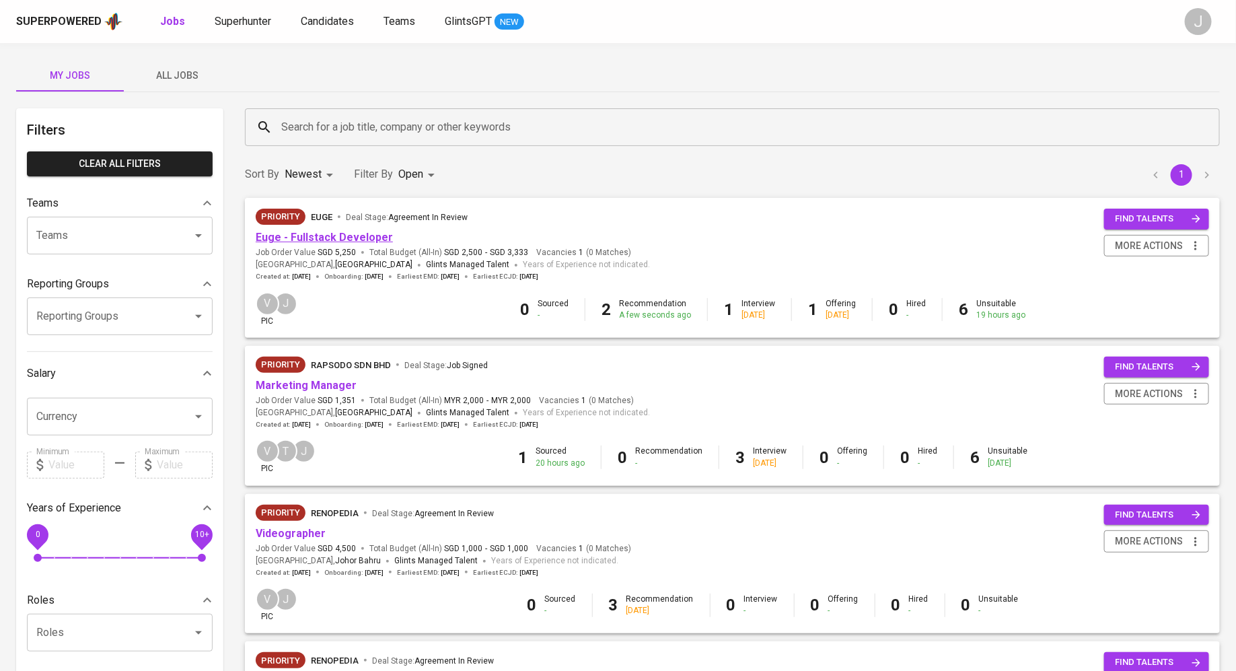
click at [330, 236] on link "Euge - Fullstack Developer" at bounding box center [324, 237] width 137 height 13
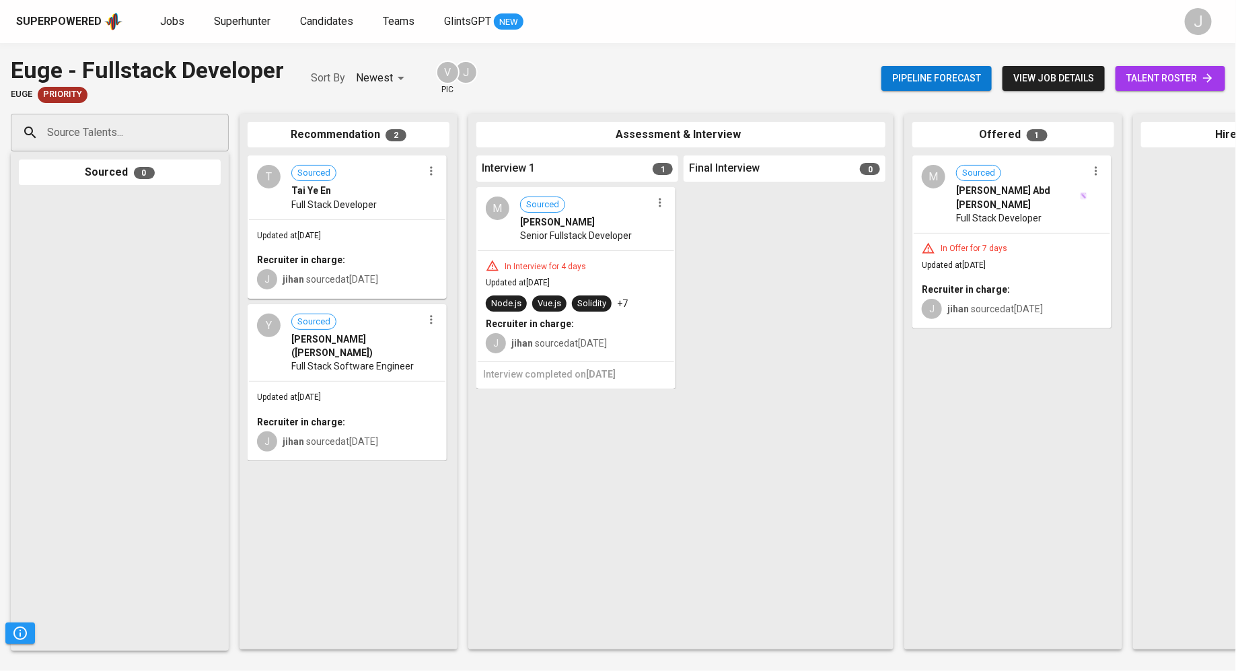
click at [359, 395] on div "Updated at Sep 25, 2025 Recruiter in charge: J jihan sourced at Sep 25, 2025" at bounding box center [347, 420] width 196 height 78
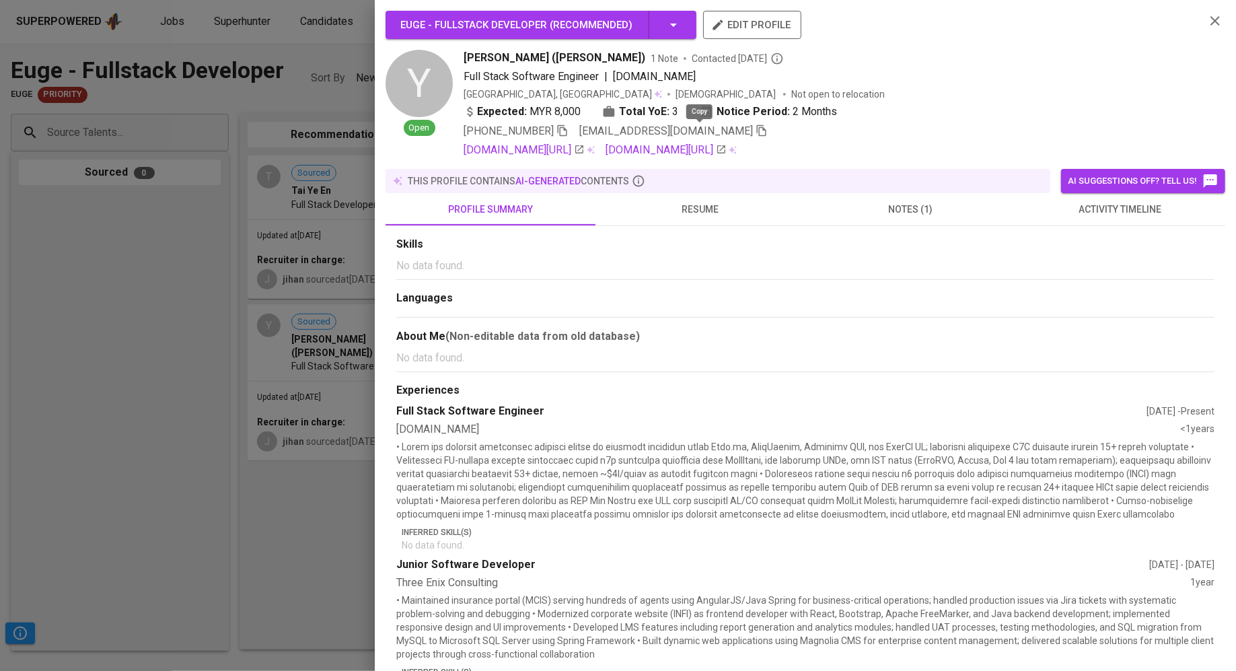
click at [757, 133] on icon "button" at bounding box center [761, 130] width 9 height 11
click at [306, 246] on div at bounding box center [618, 335] width 1236 height 671
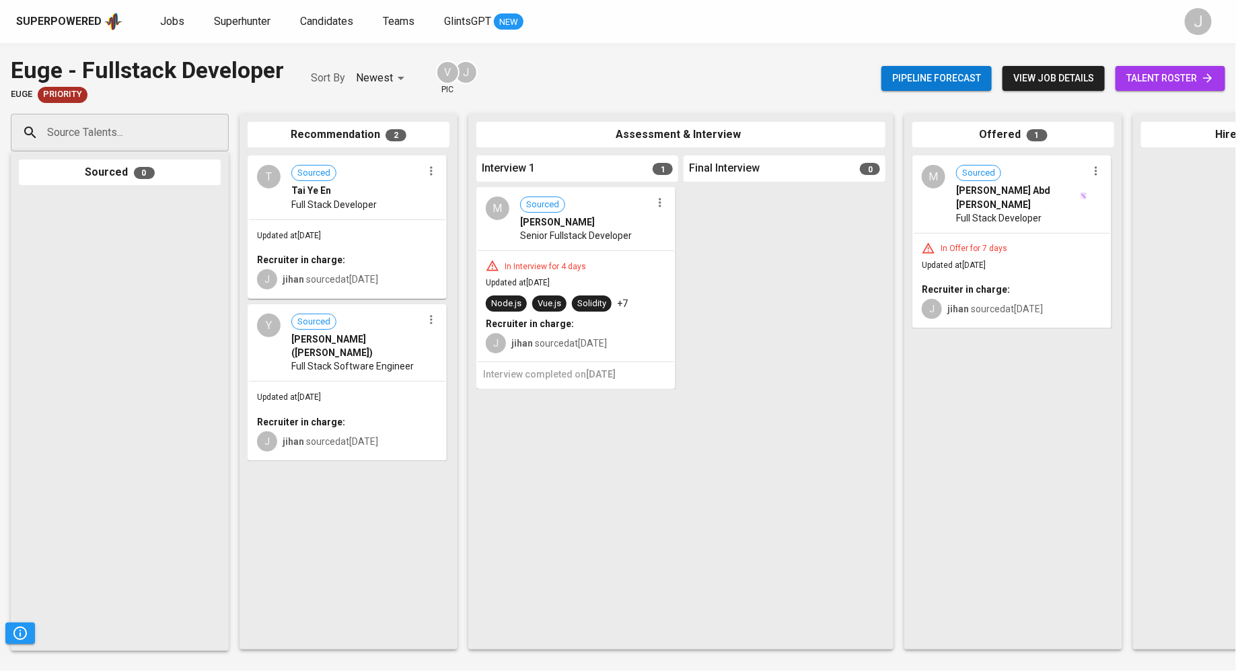
click at [231, 11] on div "Superpowered Jobs Superhunter Candidates Teams GlintsGPT NEW" at bounding box center [596, 21] width 1161 height 20
click at [239, 21] on span "Superhunter" at bounding box center [242, 21] width 57 height 13
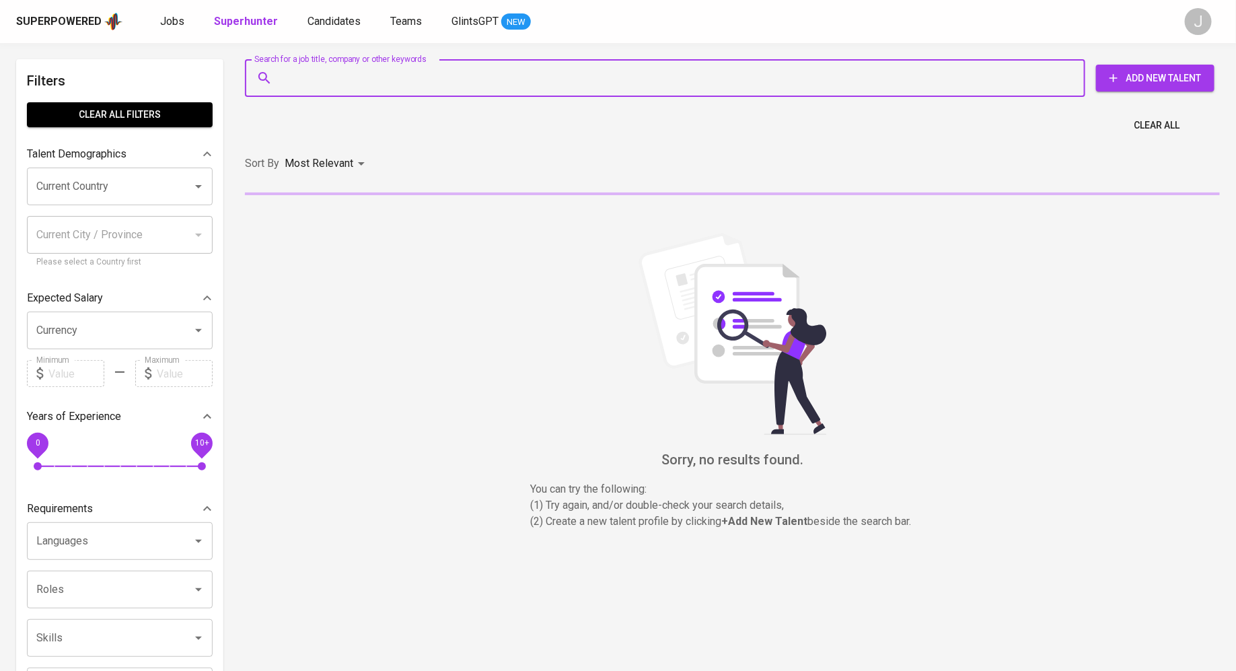
click at [357, 75] on input "Search for a job title, company or other keywords" at bounding box center [668, 78] width 781 height 26
paste input "wayney0331@gmail.com"
type input "wayney0331@gmail.com"
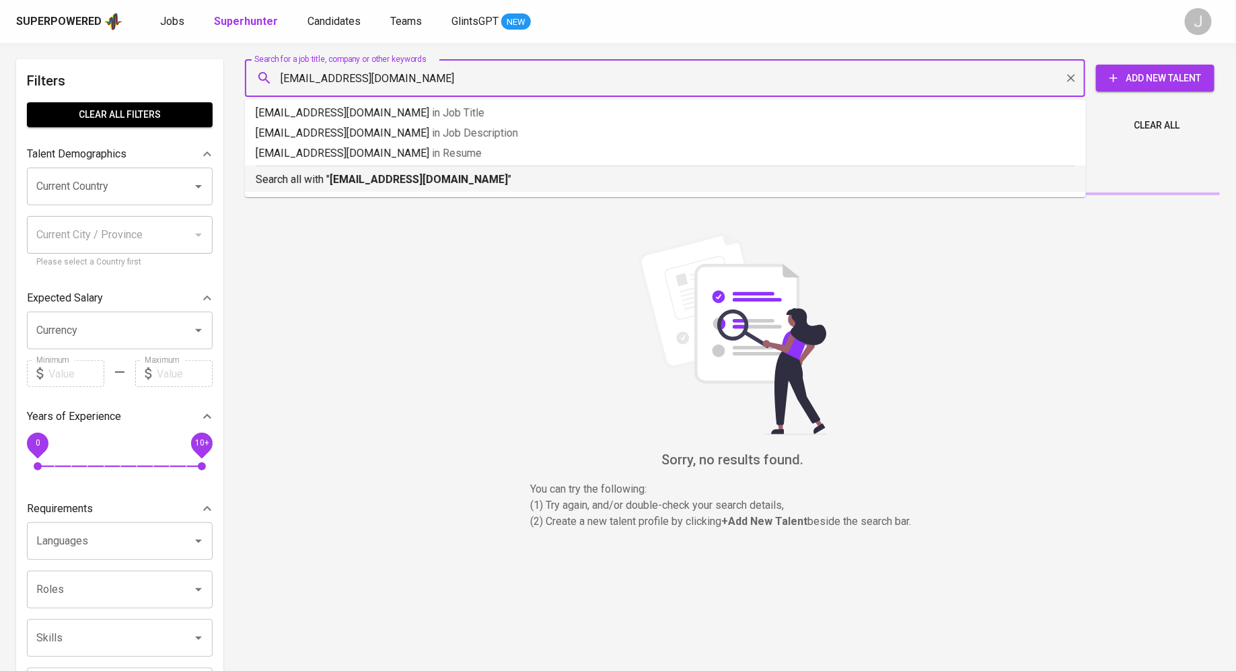
click at [410, 184] on b "wayney0331@gmail.com" at bounding box center [419, 179] width 178 height 13
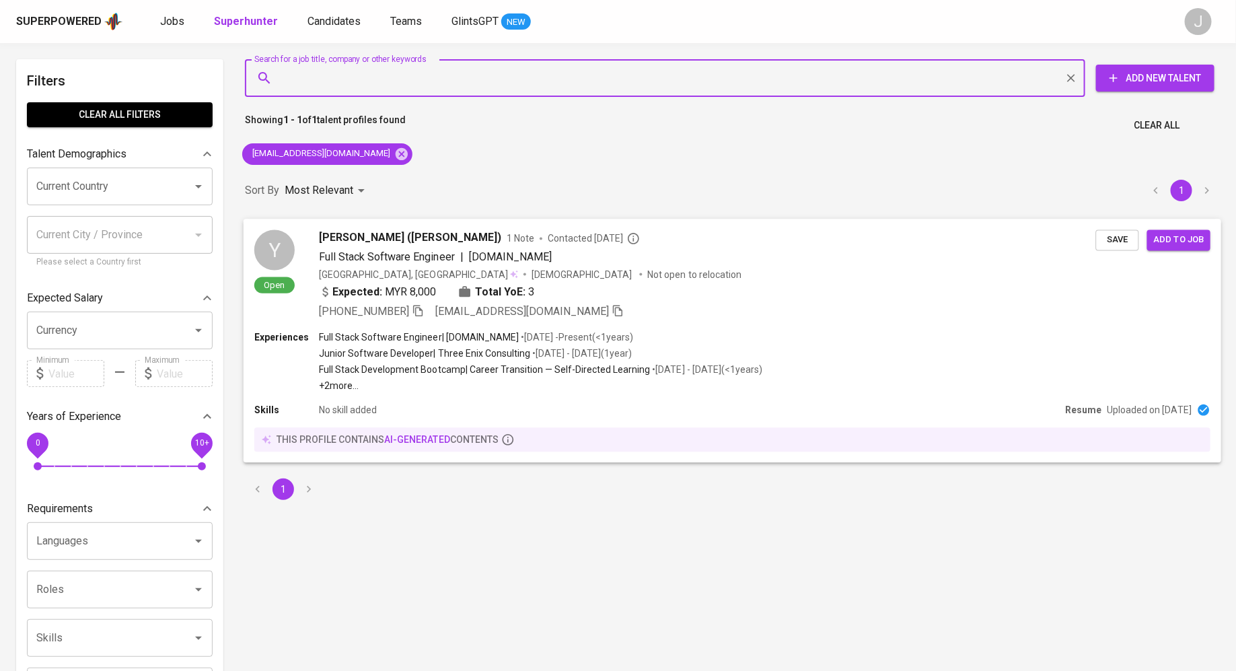
click at [1177, 236] on span "Add to job" at bounding box center [1179, 239] width 50 height 15
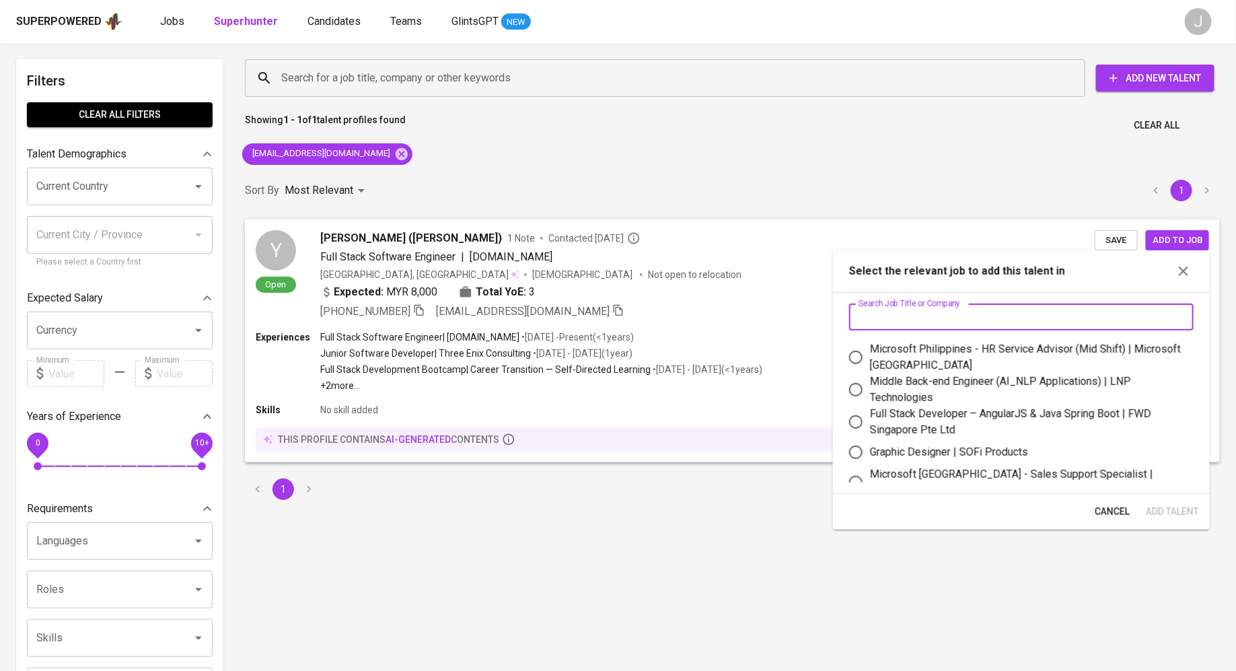
click at [959, 318] on input "text" at bounding box center [1021, 316] width 344 height 27
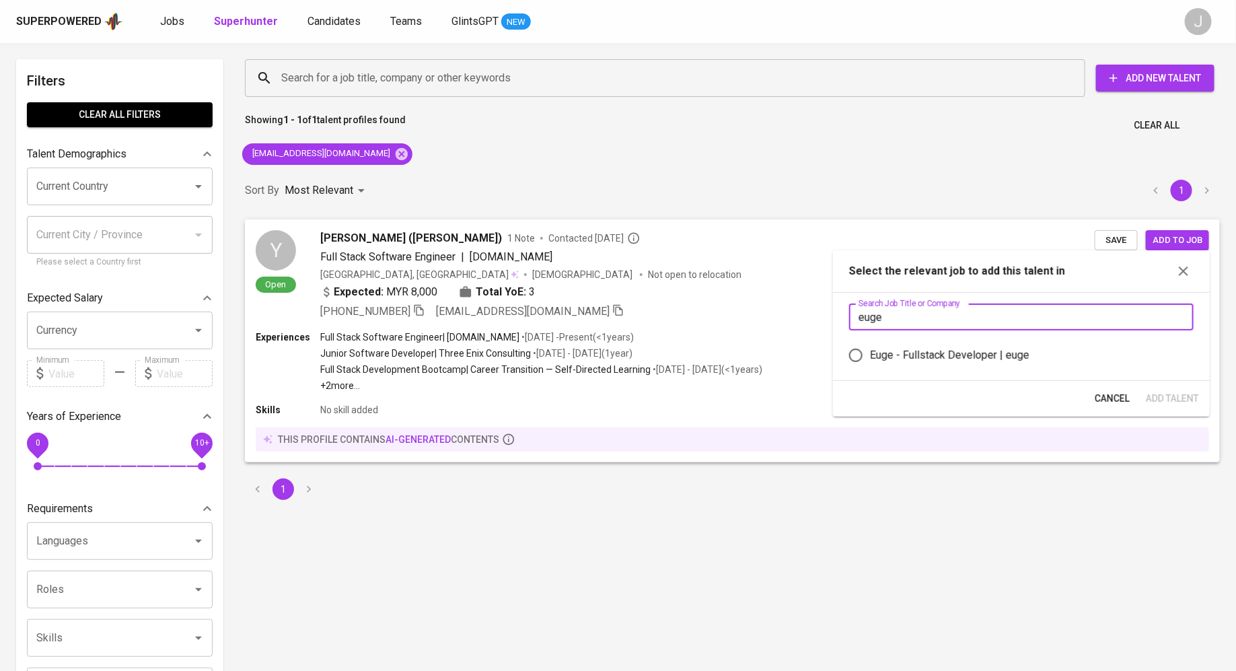
type input "euge"
click at [965, 356] on div "Euge - Fullstack Developer | euge" at bounding box center [949, 355] width 159 height 16
click at [870, 356] on input "Euge - Fullstack Developer | euge" at bounding box center [856, 355] width 28 height 28
radio input "true"
click at [1190, 402] on span "Add Talent" at bounding box center [1172, 398] width 53 height 17
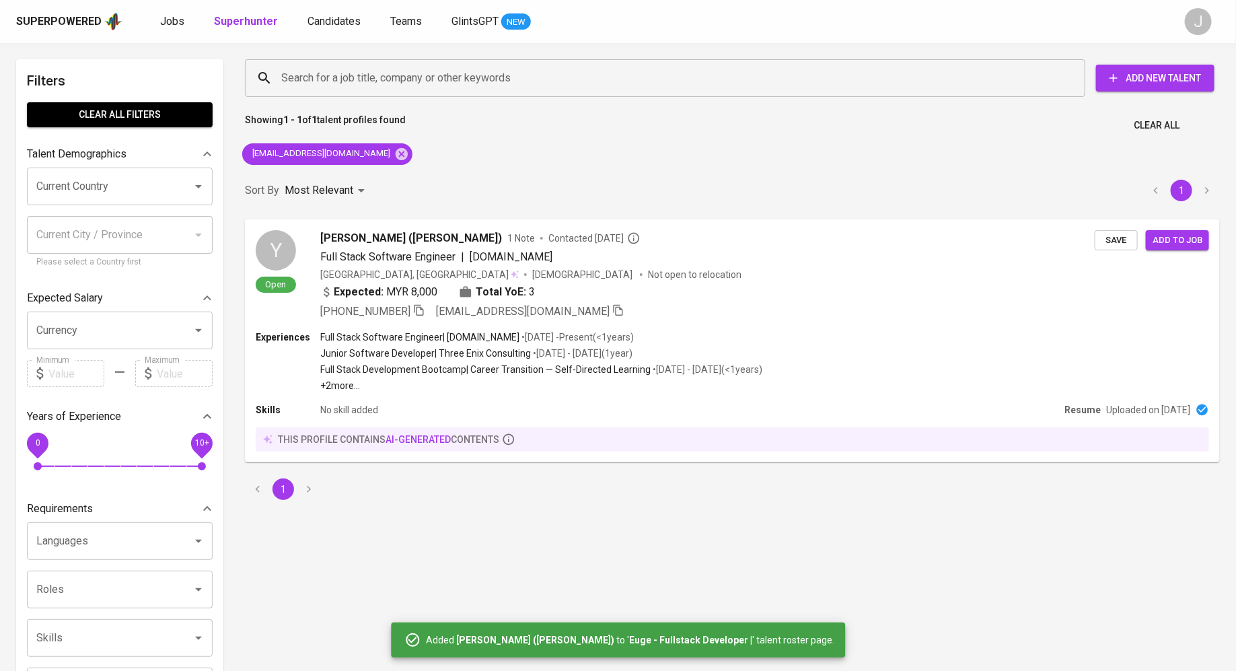
click at [932, 538] on div "Search for a job title, company or other keywords Search for a job title, compa…" at bounding box center [732, 613] width 975 height 1109
click at [174, 10] on div "Superpowered Jobs Superhunter Candidates Teams GlintsGPT NEW J" at bounding box center [618, 21] width 1236 height 43
click at [174, 18] on span "Jobs" at bounding box center [172, 21] width 24 height 13
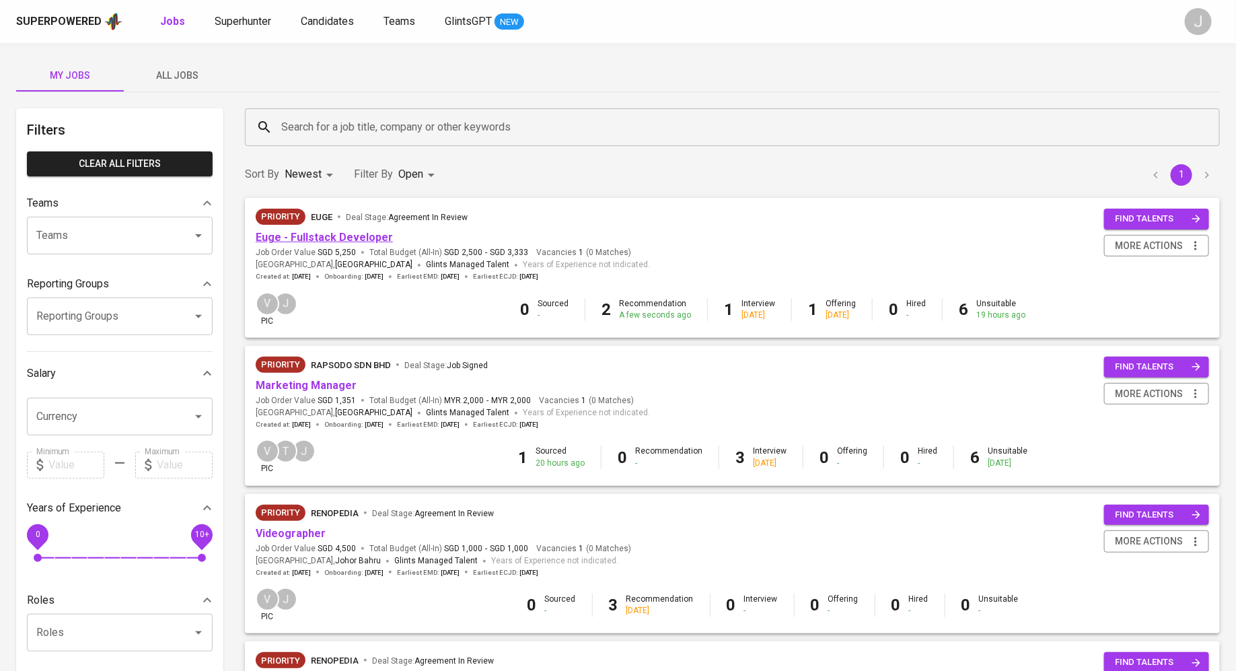
click at [307, 231] on link "Euge - Fullstack Developer" at bounding box center [324, 237] width 137 height 13
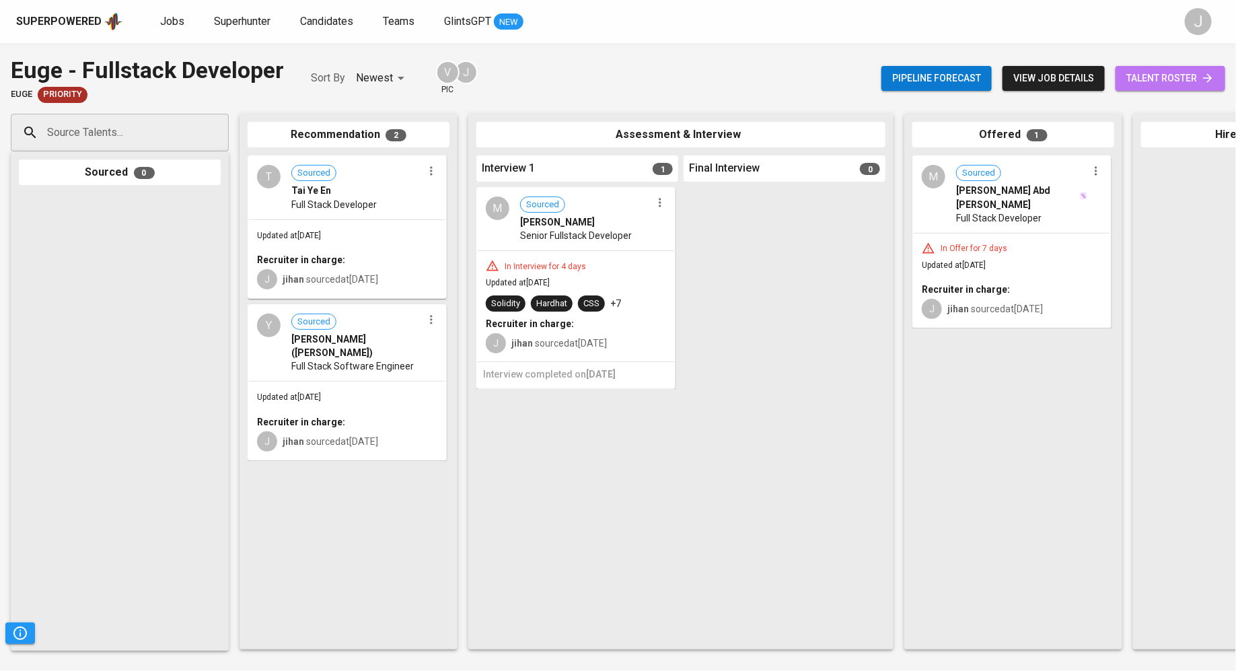
click at [1169, 83] on span "talent roster" at bounding box center [1170, 78] width 88 height 17
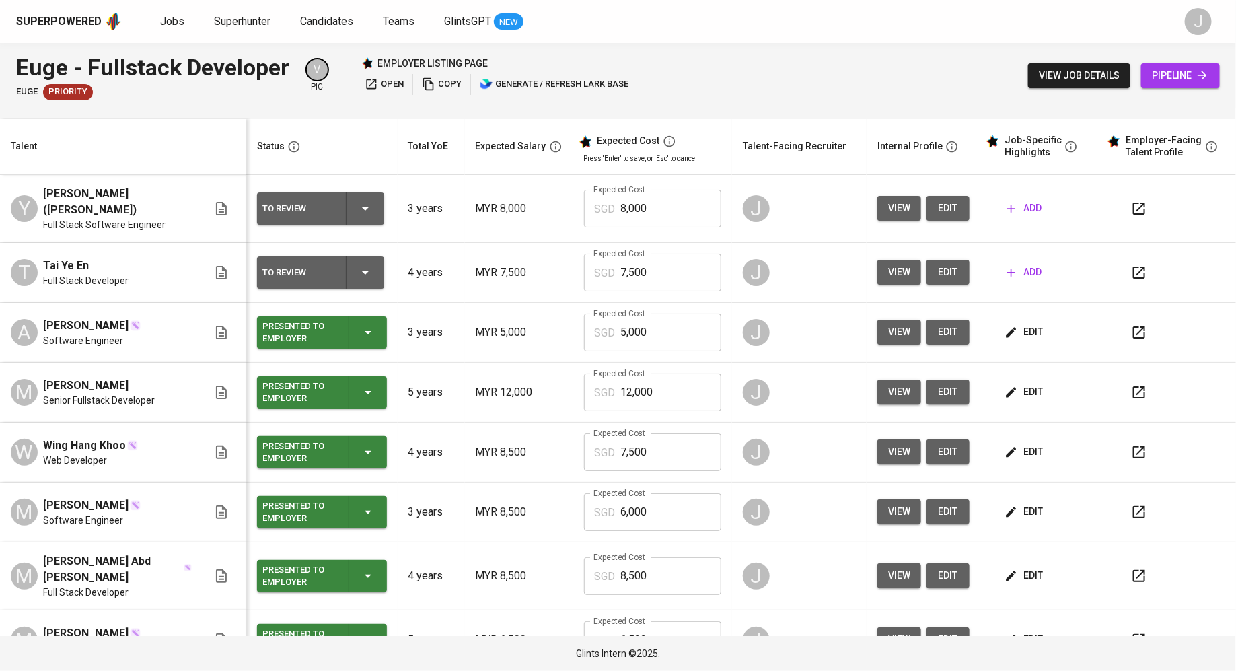
click at [645, 261] on input "7,500" at bounding box center [671, 273] width 100 height 38
click at [743, 208] on div "J" at bounding box center [756, 208] width 27 height 27
click at [803, 260] on div "J" at bounding box center [799, 272] width 113 height 32
click at [1005, 208] on icon "button" at bounding box center [1011, 208] width 13 height 13
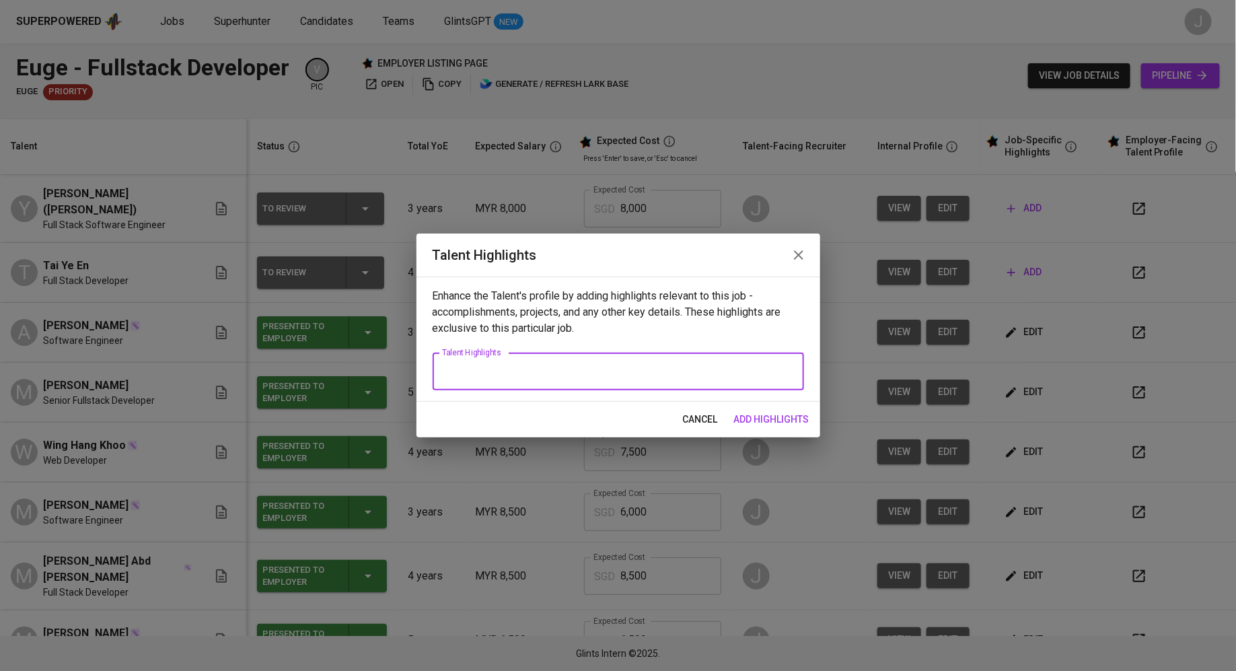
click at [514, 373] on textarea at bounding box center [618, 371] width 353 height 13
paste textarea "[PERSON_NAME] is a results-driven Full-Stack Software Engineer with 3 years of …"
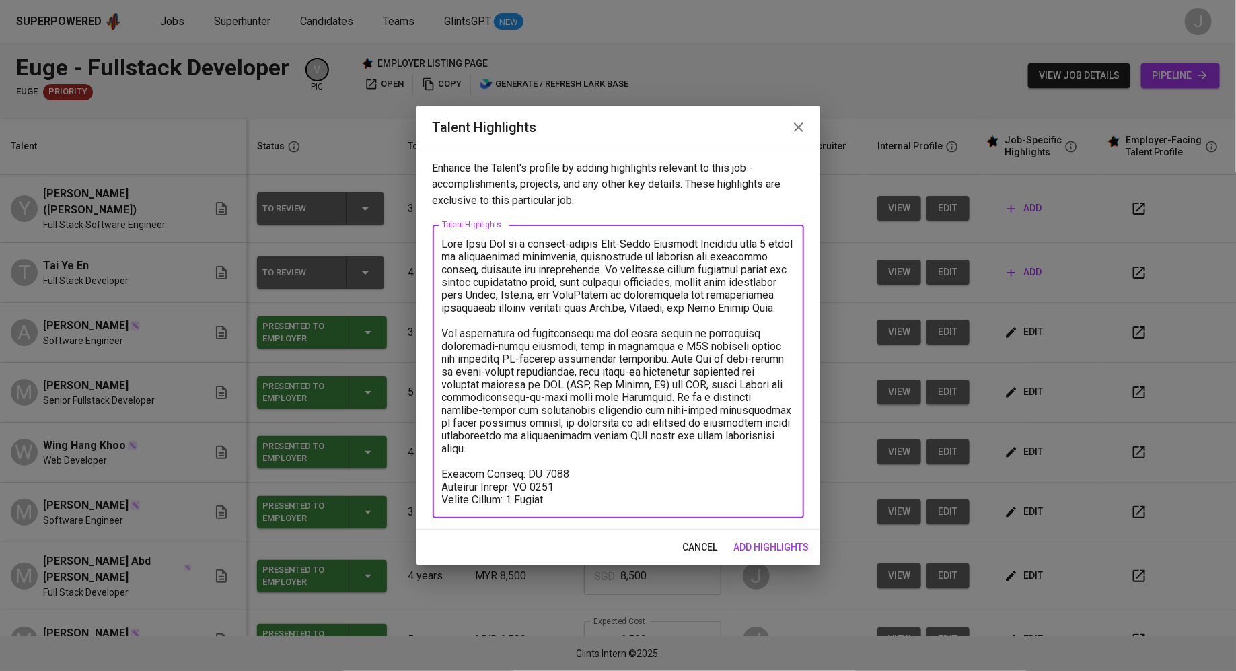
click at [535, 406] on textarea at bounding box center [618, 372] width 353 height 268
click at [595, 469] on textarea at bounding box center [618, 372] width 353 height 268
click at [583, 504] on textarea at bounding box center [618, 372] width 353 height 268
click at [448, 246] on textarea at bounding box center [618, 372] width 353 height 268
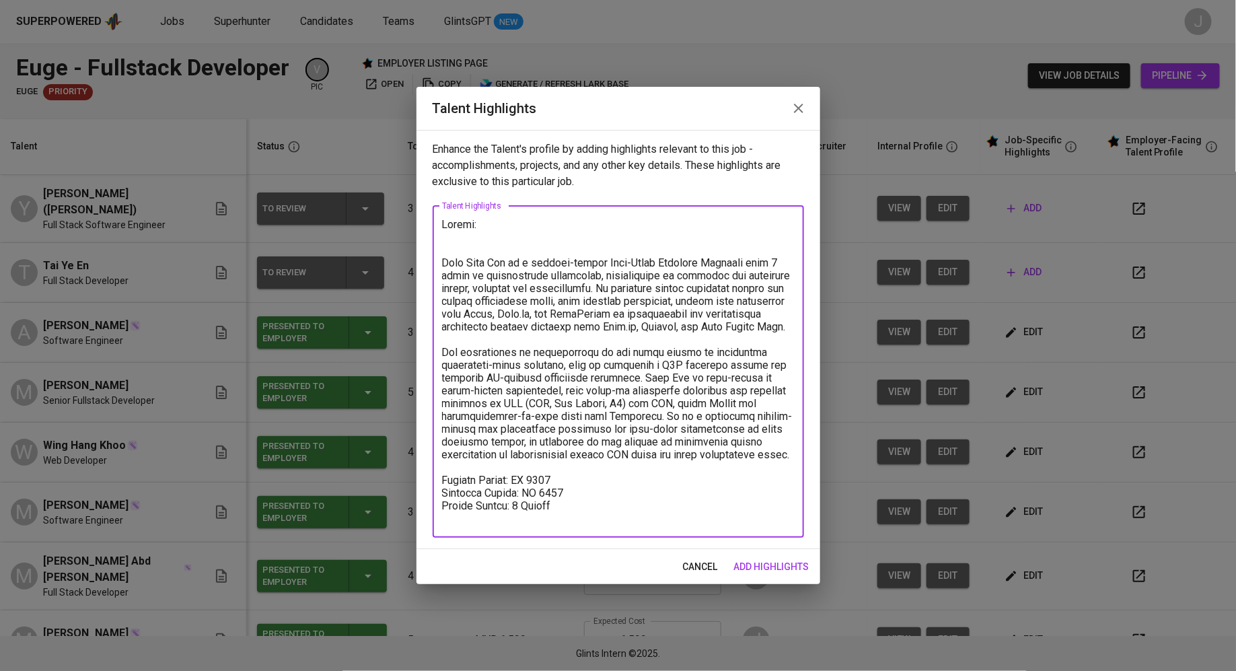
click at [507, 240] on textarea at bounding box center [618, 371] width 353 height 307
click at [516, 226] on textarea at bounding box center [618, 371] width 353 height 307
paste textarea "[URL][DOMAIN_NAME]"
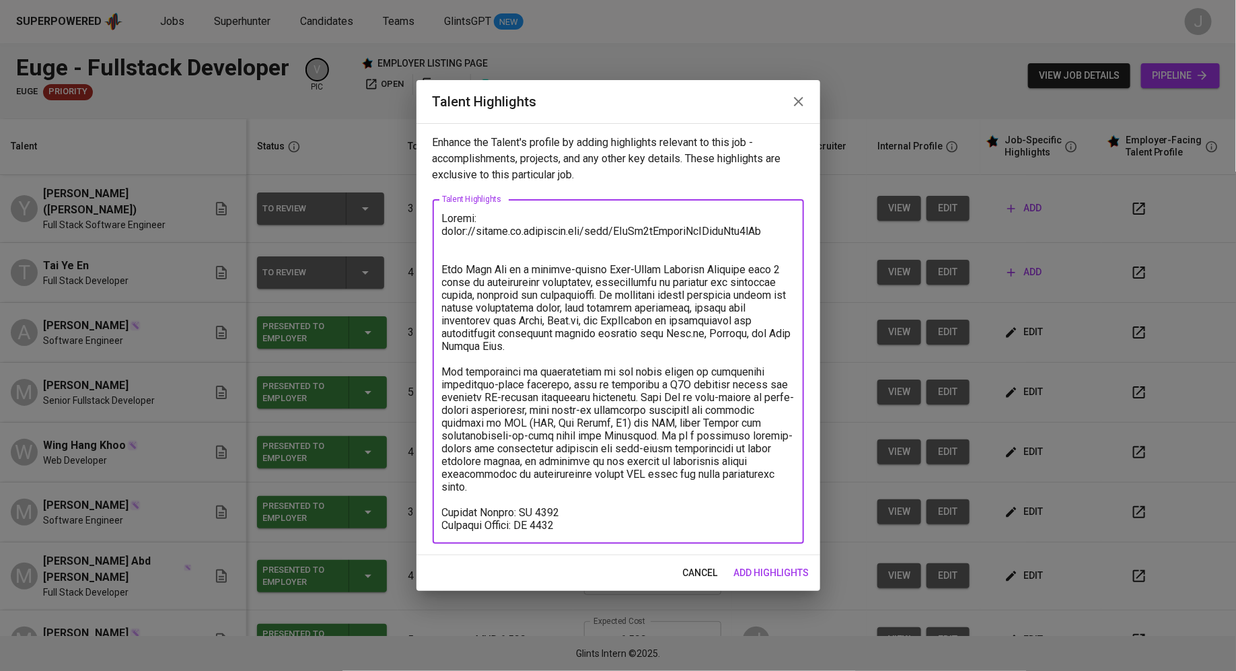
click at [529, 259] on textarea at bounding box center [618, 372] width 353 height 320
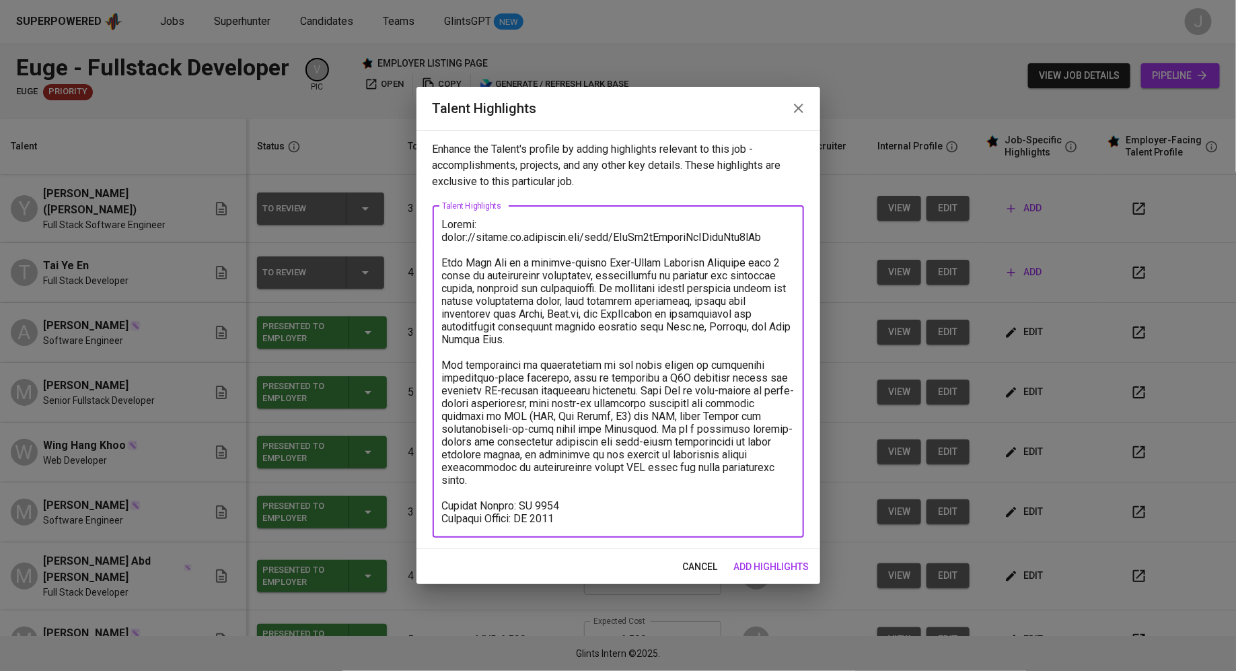
type textarea "Resume: [URL][DOMAIN_NAME] [PERSON_NAME] is a results-driven Full-Stack Softwar…"
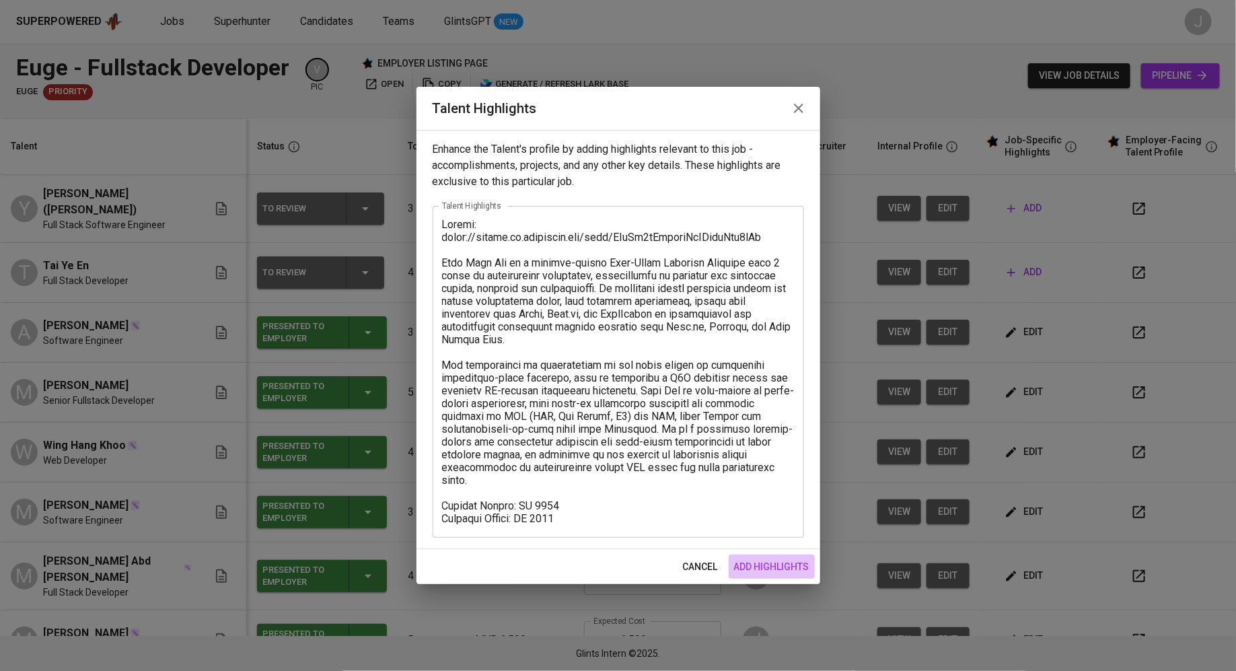
click at [766, 565] on span "add highlights" at bounding box center [771, 566] width 75 height 17
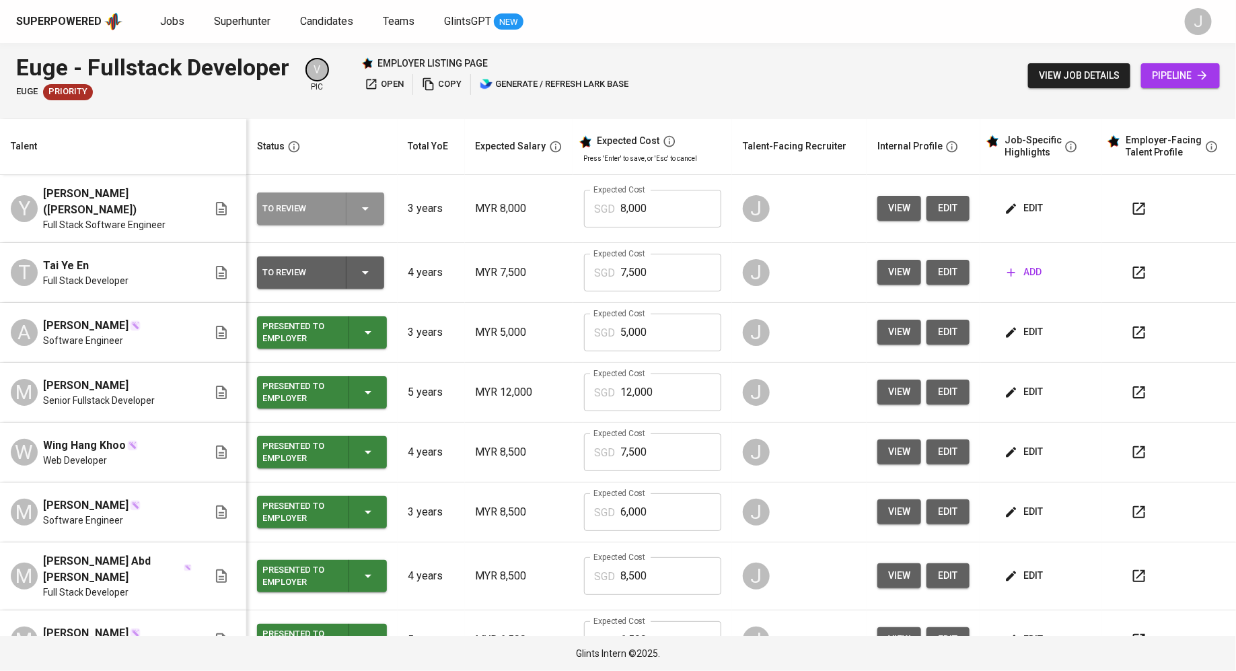
click at [331, 210] on div "To Review" at bounding box center [320, 208] width 116 height 32
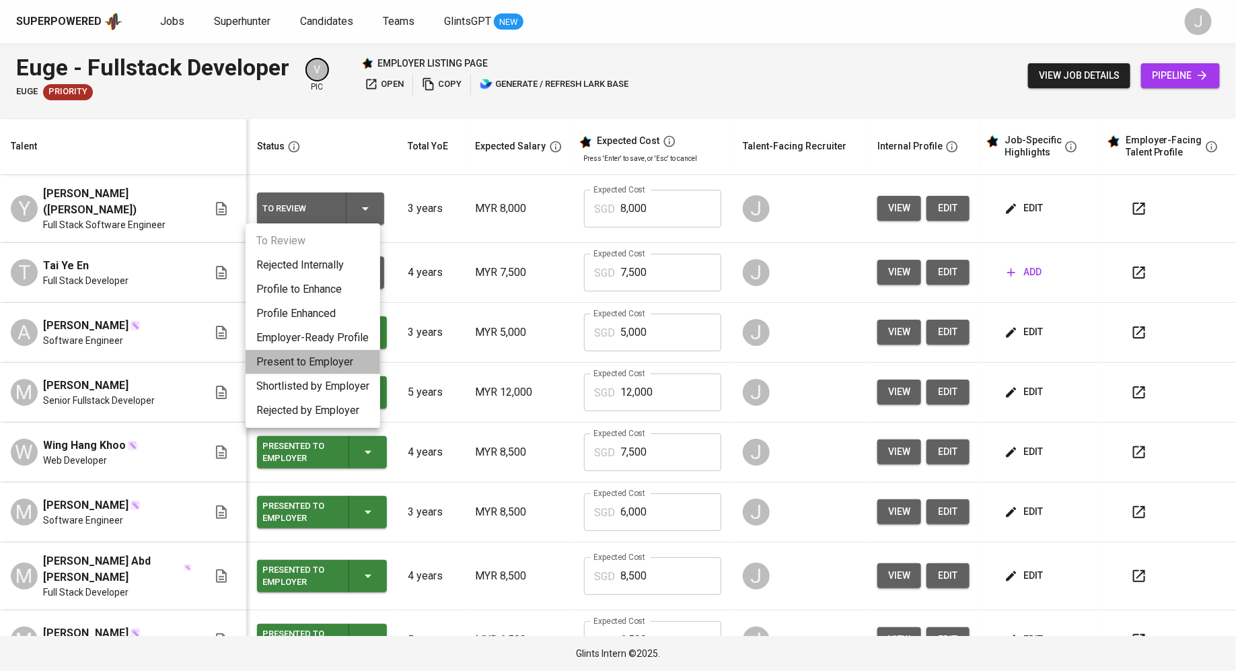
click at [340, 350] on li "Present to Employer" at bounding box center [313, 362] width 135 height 24
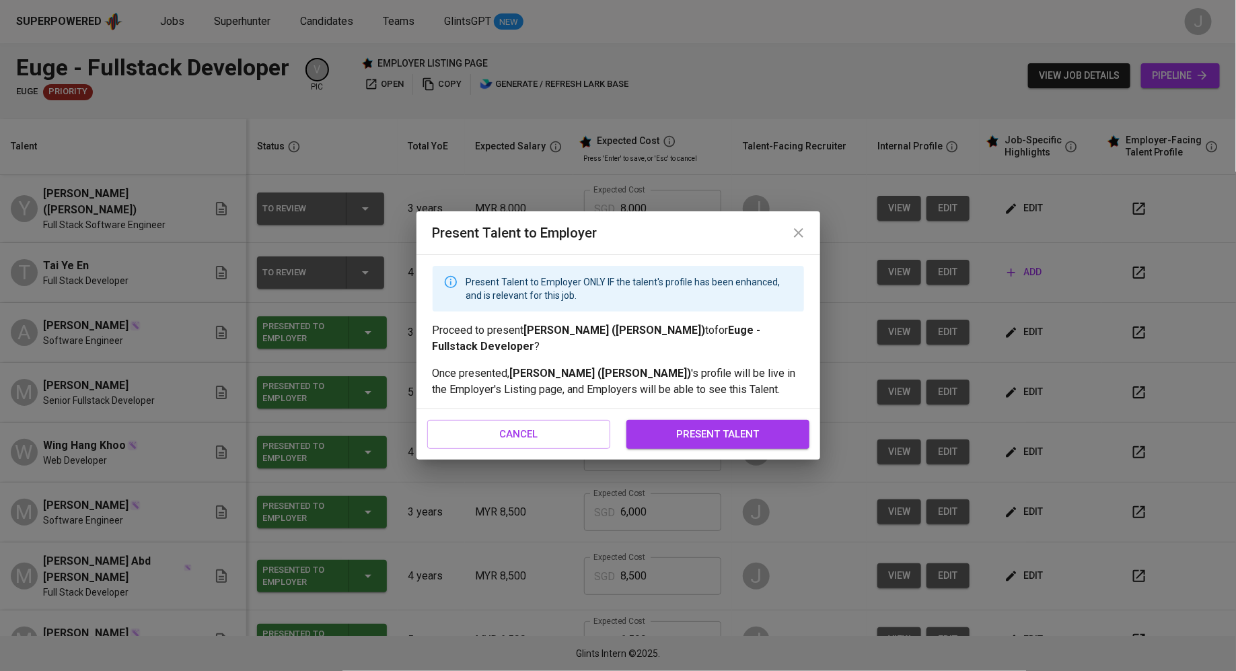
click at [794, 434] on button "present talent" at bounding box center [717, 434] width 183 height 28
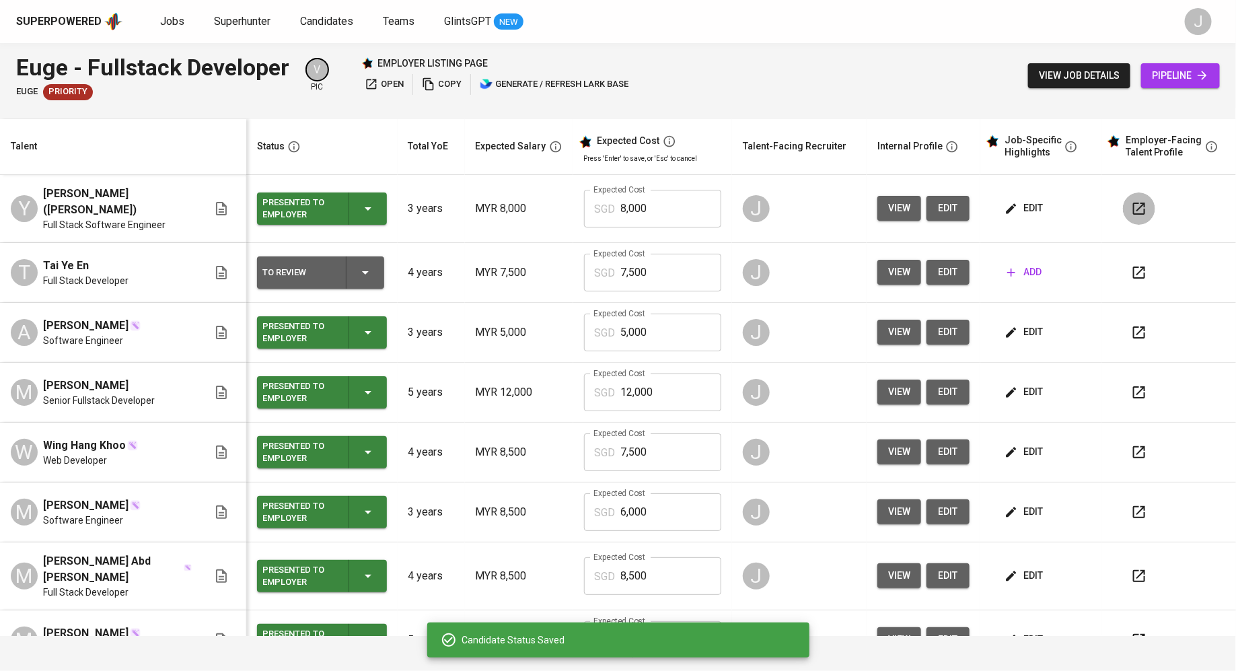
click at [1131, 201] on icon "button" at bounding box center [1139, 209] width 16 height 16
click at [323, 260] on div "To Review" at bounding box center [320, 272] width 116 height 32
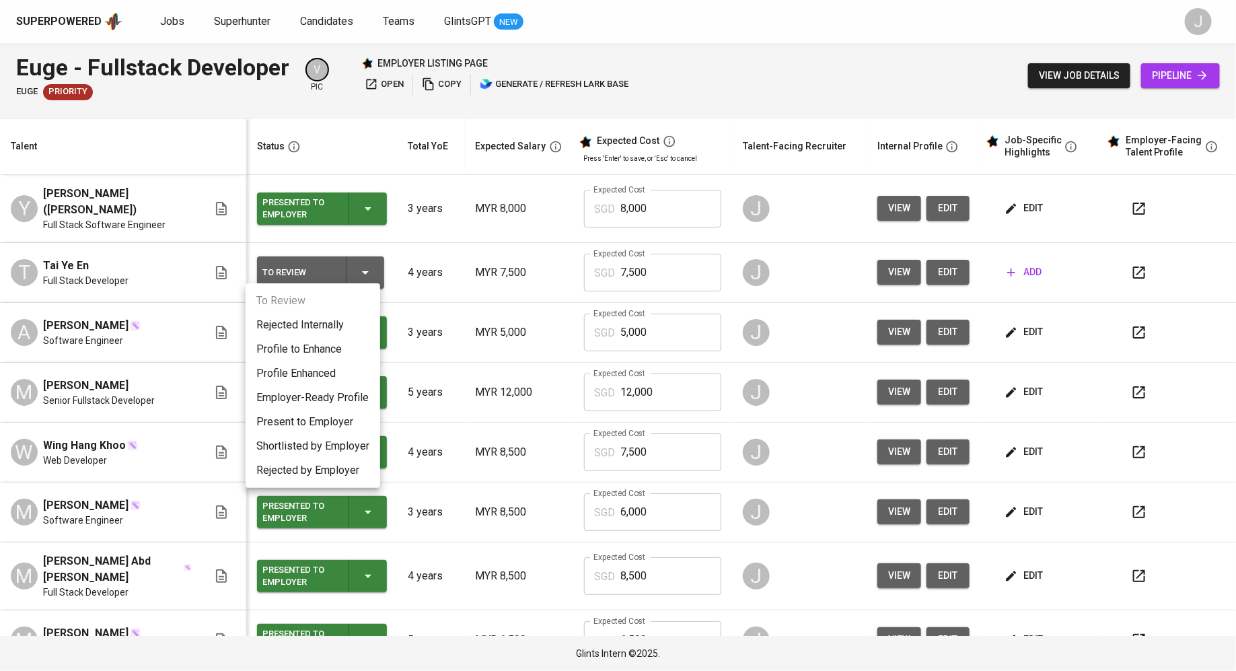
click at [674, 252] on div at bounding box center [618, 335] width 1236 height 671
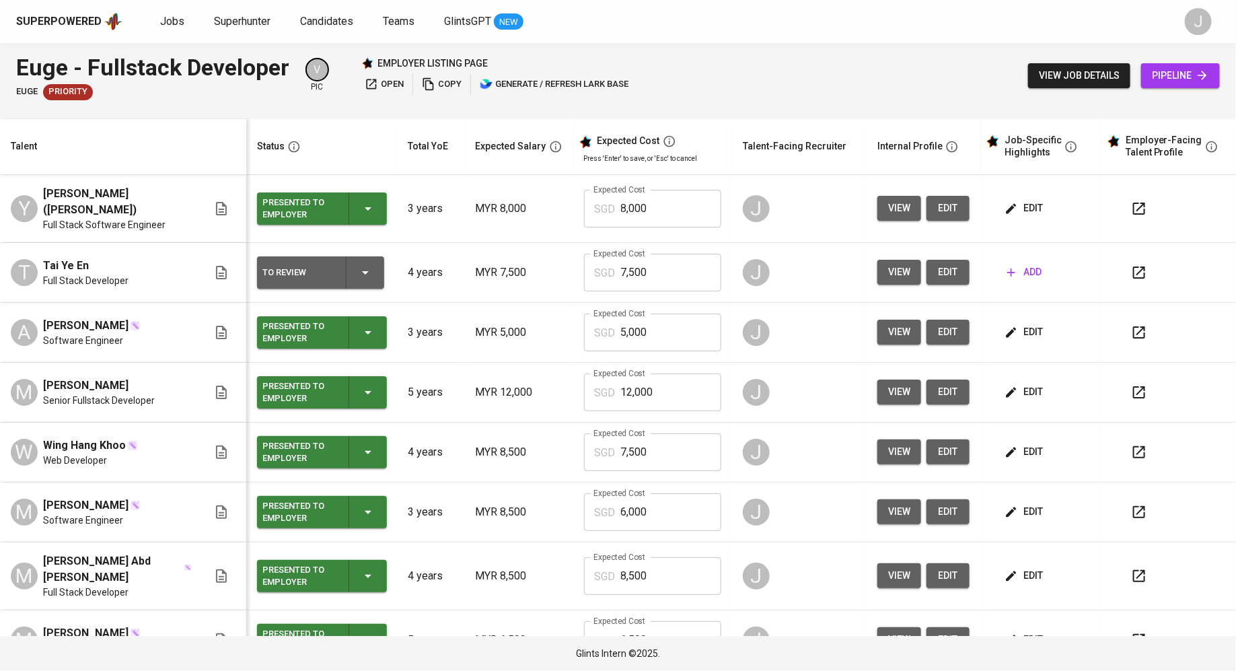
click at [1011, 270] on span "add" at bounding box center [1024, 272] width 34 height 17
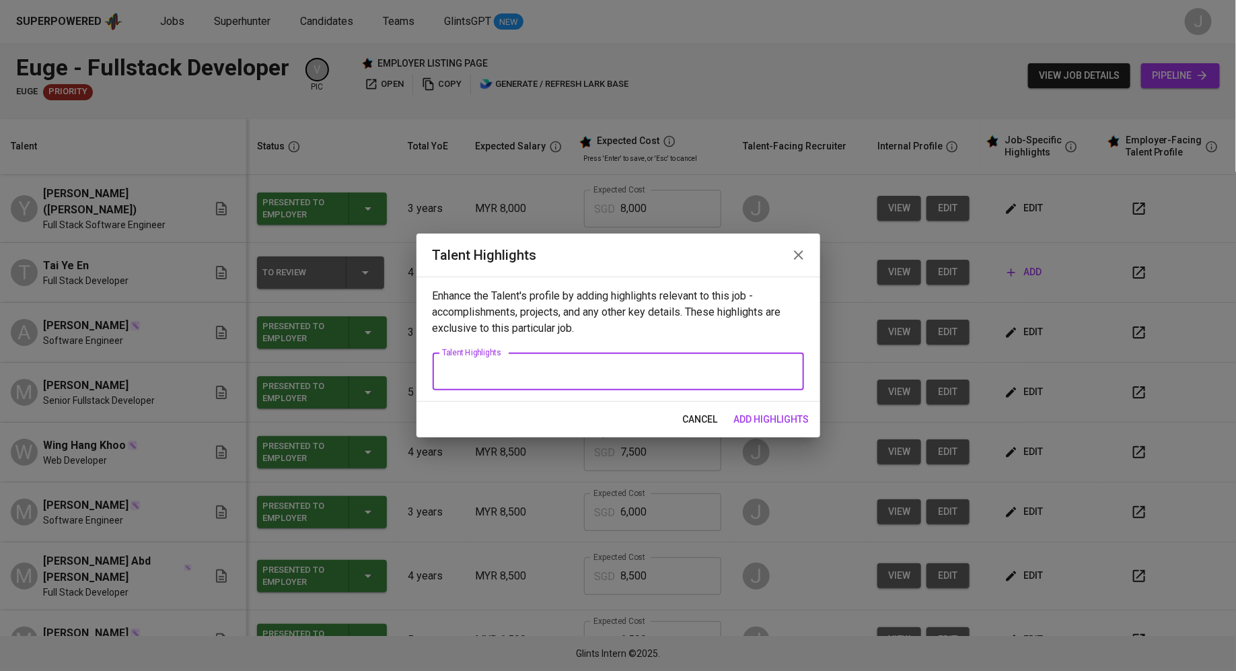
click at [509, 373] on textarea at bounding box center [618, 371] width 353 height 13
paste textarea "[PERSON_NAME] En is a proficient Full Stack Developer with a solid 4-year track…"
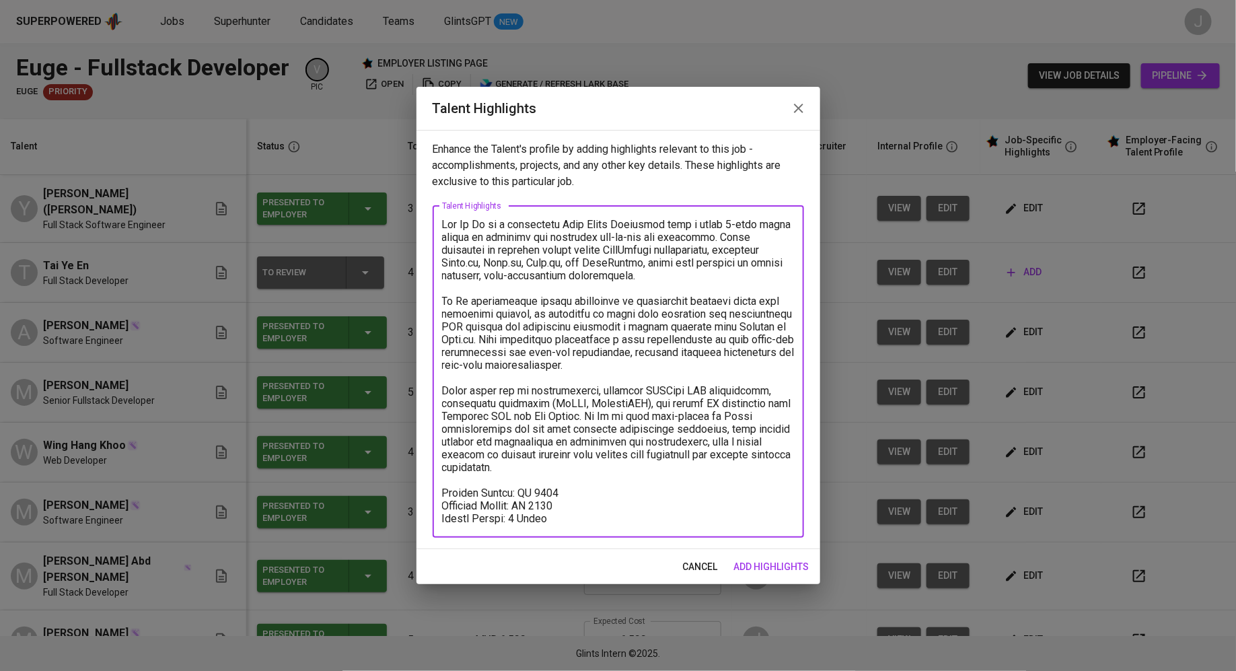
click at [528, 270] on textarea at bounding box center [618, 371] width 353 height 307
click at [535, 316] on textarea at bounding box center [618, 371] width 353 height 307
click at [575, 357] on textarea at bounding box center [618, 371] width 353 height 307
click at [676, 378] on textarea at bounding box center [618, 371] width 353 height 307
click at [688, 414] on textarea at bounding box center [618, 371] width 353 height 307
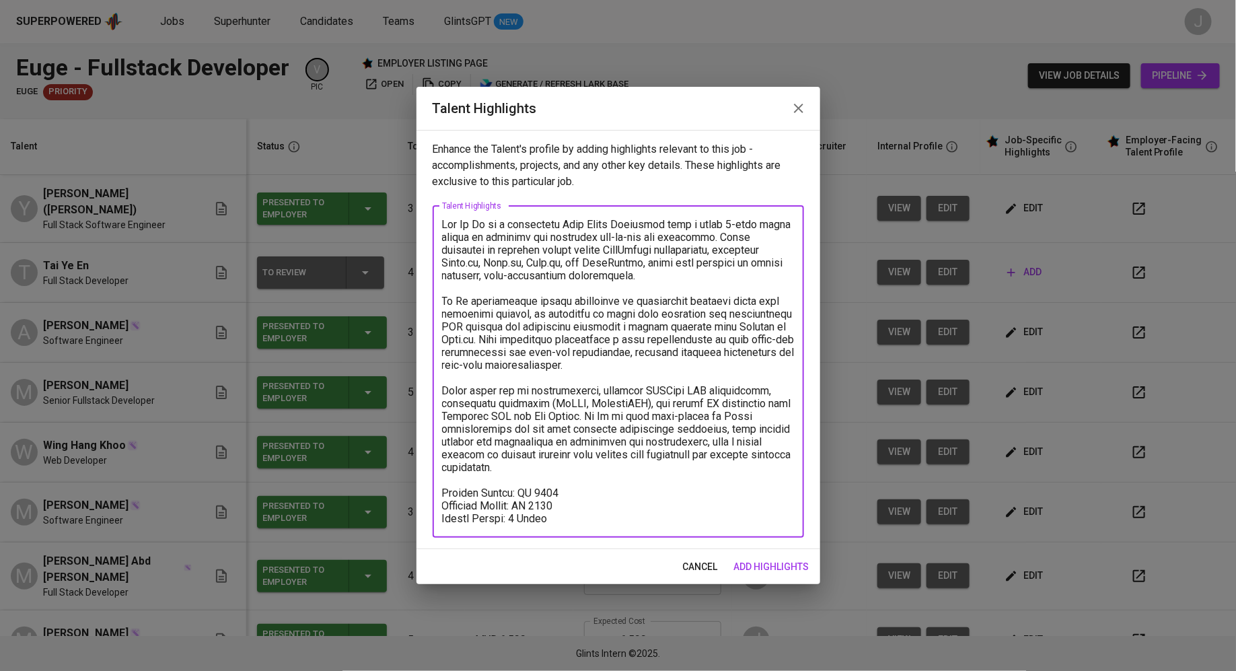
click at [443, 225] on textarea at bounding box center [618, 371] width 353 height 307
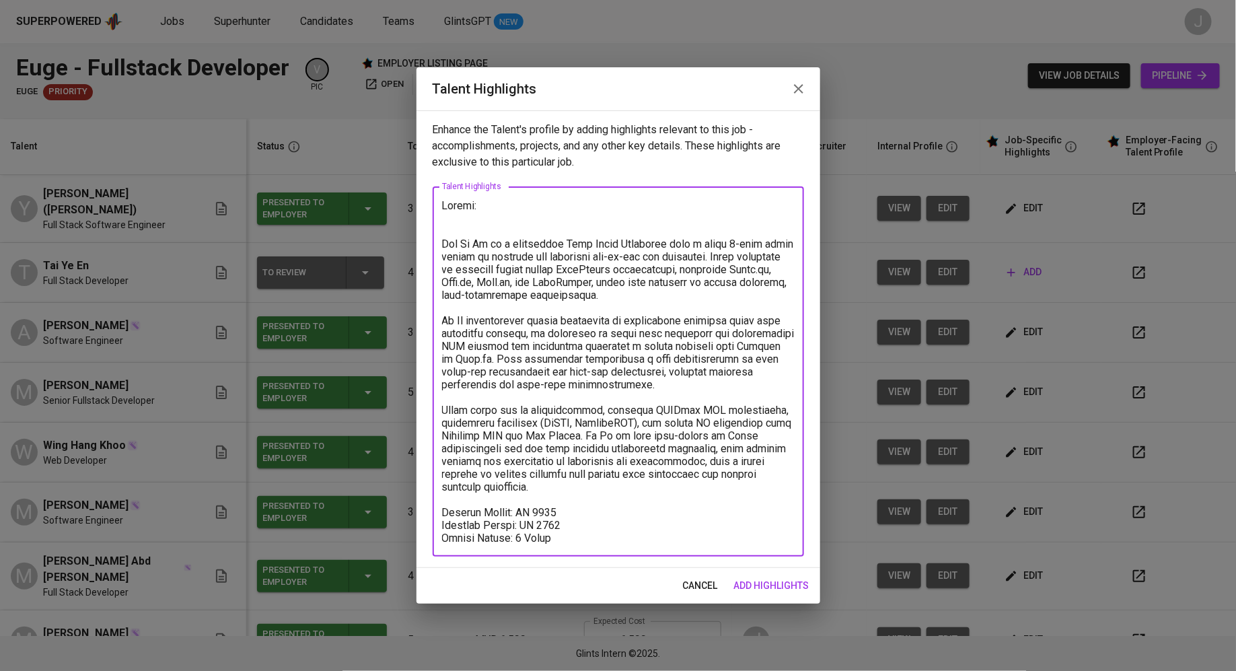
click at [501, 201] on textarea at bounding box center [618, 371] width 353 height 345
paste textarea "[URL][DOMAIN_NAME]"
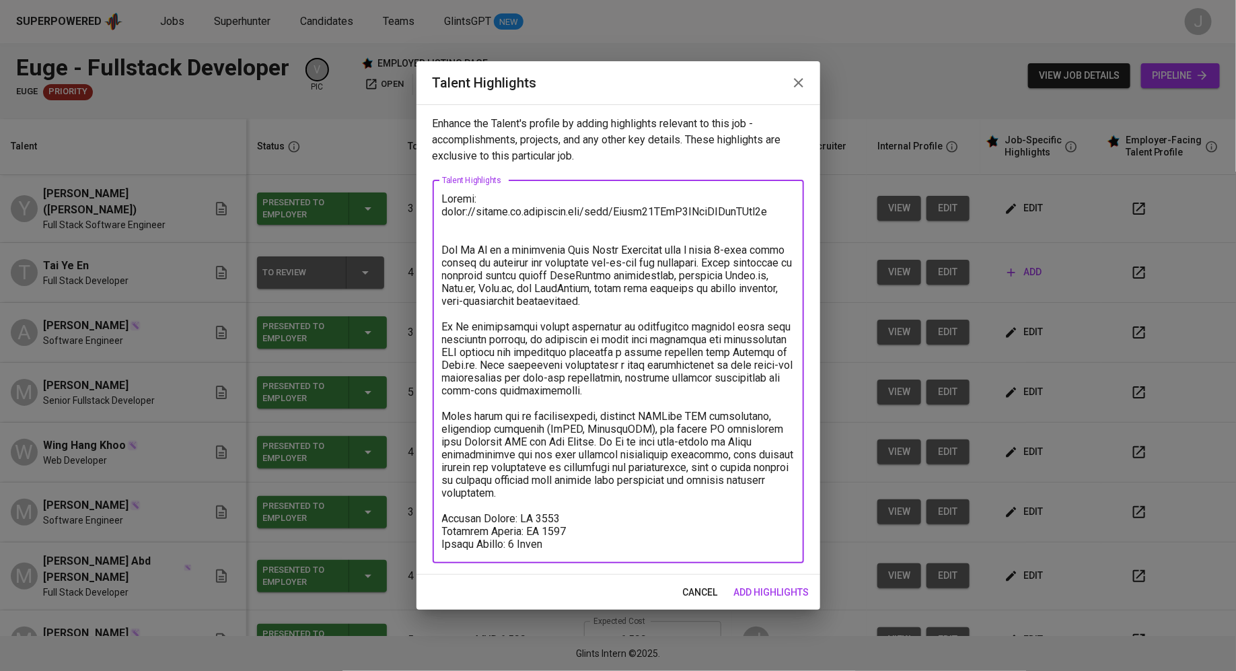
click at [499, 238] on textarea at bounding box center [618, 371] width 353 height 358
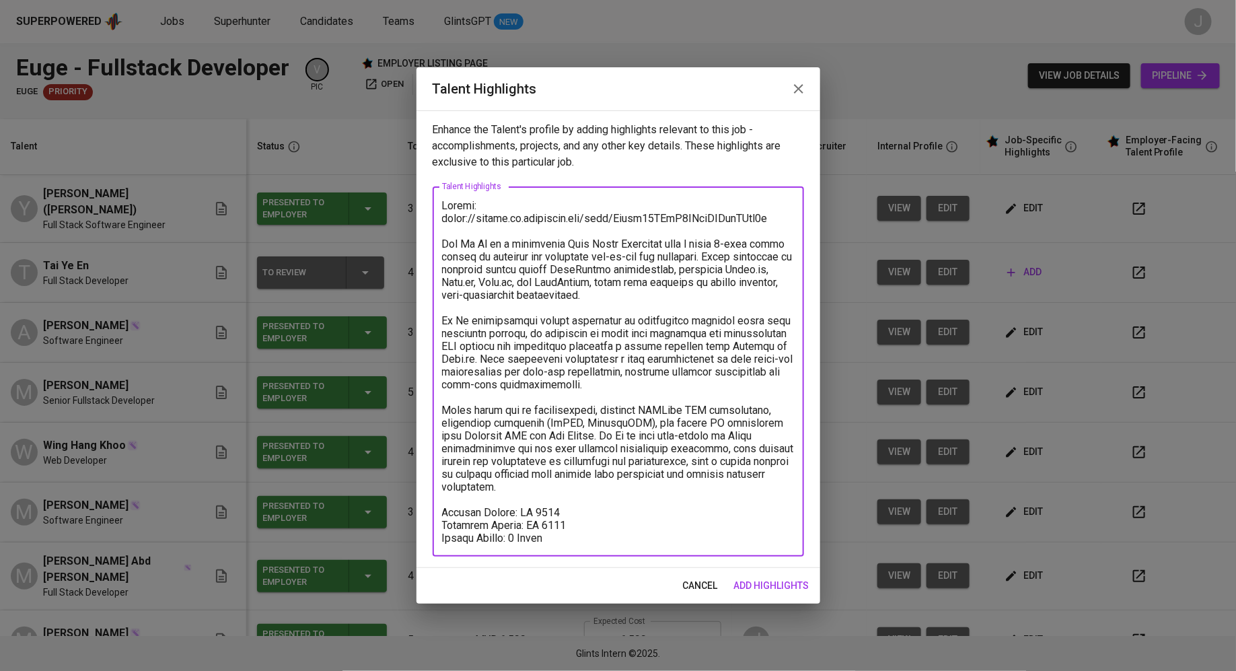
click at [531, 300] on textarea at bounding box center [618, 371] width 353 height 345
type textarea "Resume: [URL][DOMAIN_NAME] [PERSON_NAME] En is a proficient Full Stack Develope…"
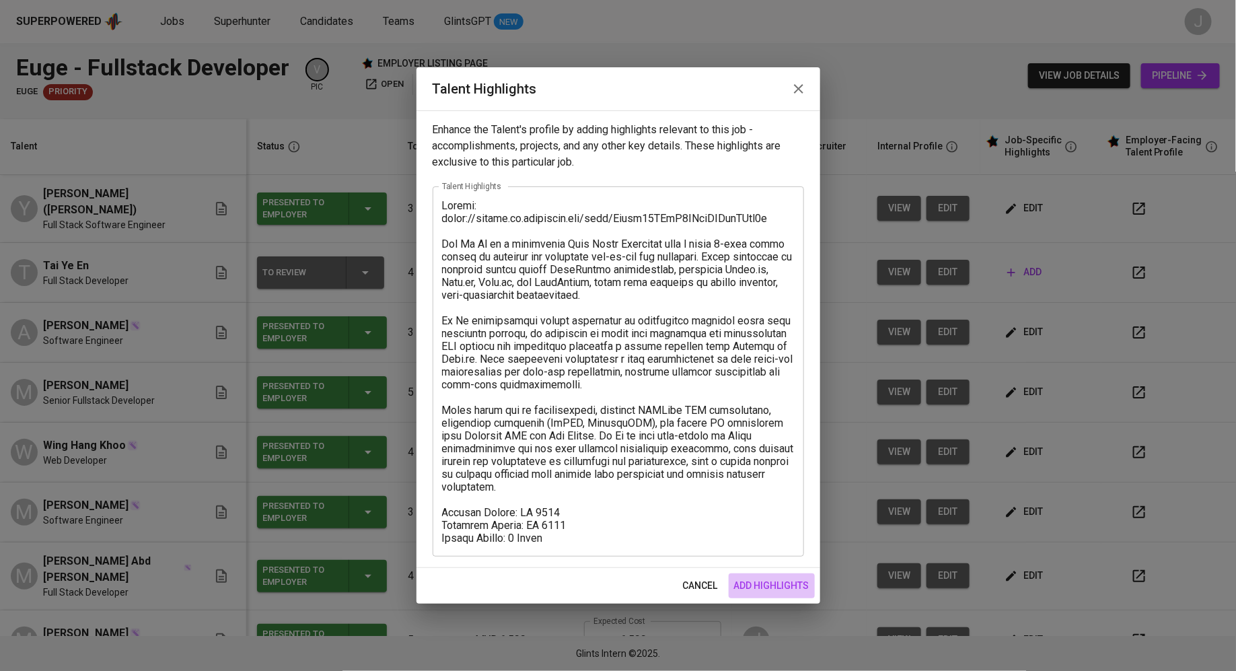
click at [789, 587] on span "add highlights" at bounding box center [771, 585] width 75 height 17
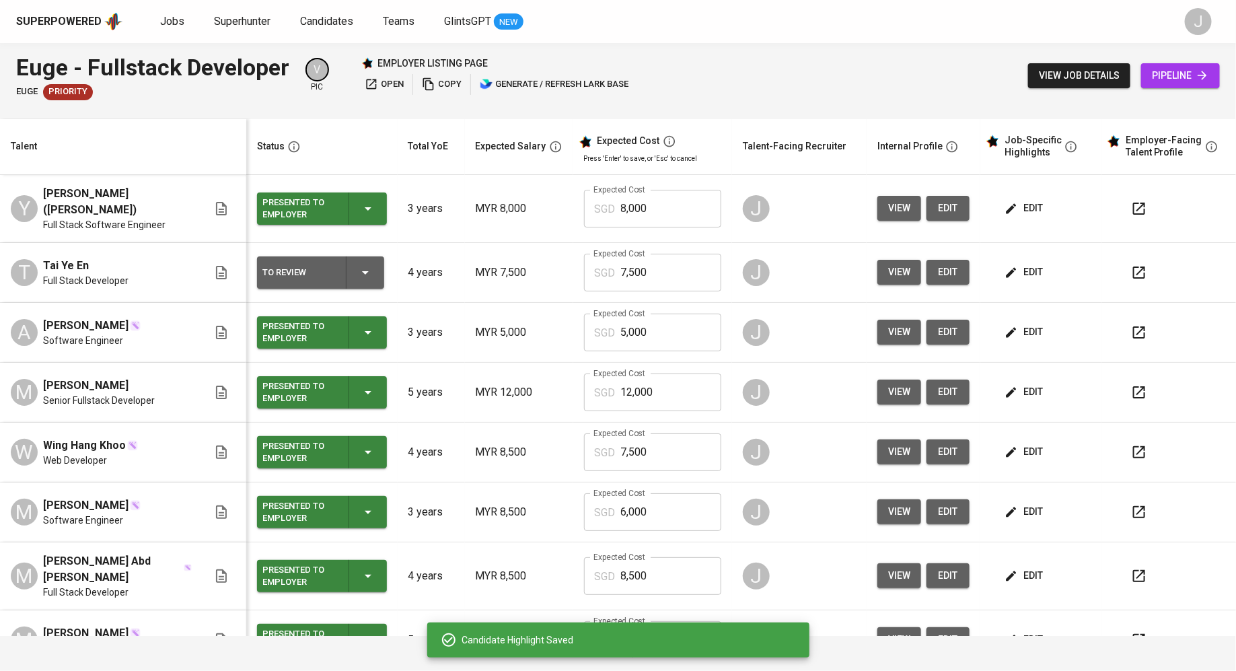
click at [332, 269] on div "To Review" at bounding box center [320, 272] width 116 height 32
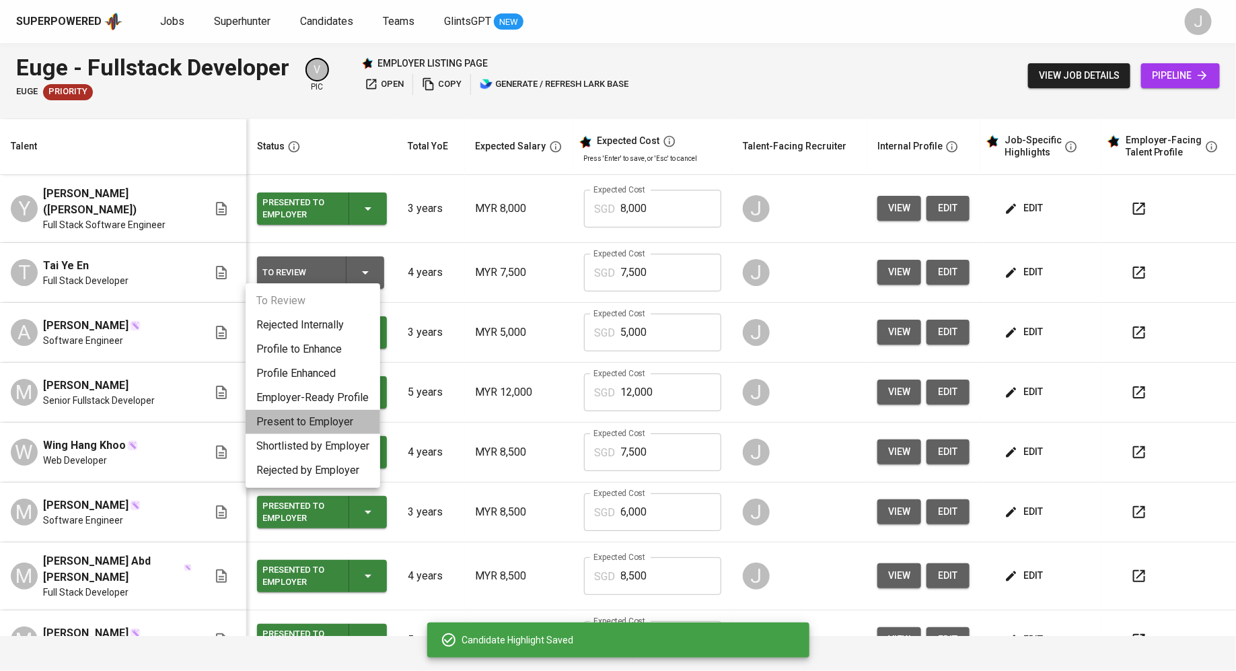
click at [324, 416] on li "Present to Employer" at bounding box center [313, 422] width 135 height 24
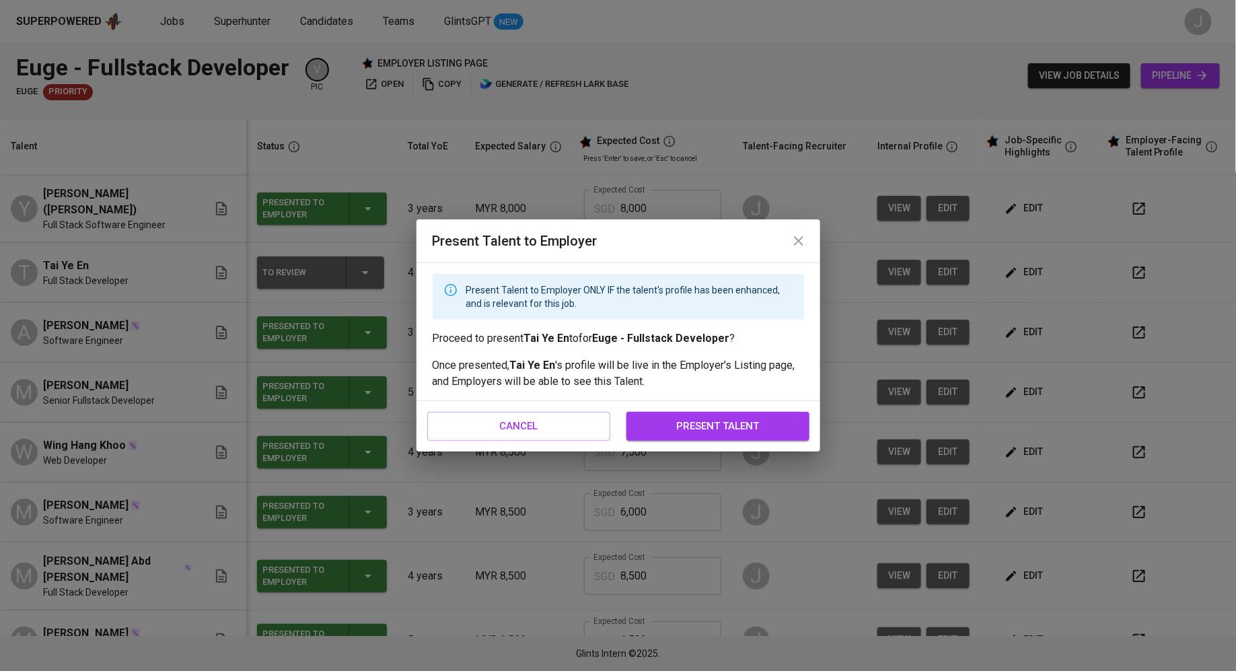
click at [759, 430] on span "present talent" at bounding box center [717, 425] width 153 height 17
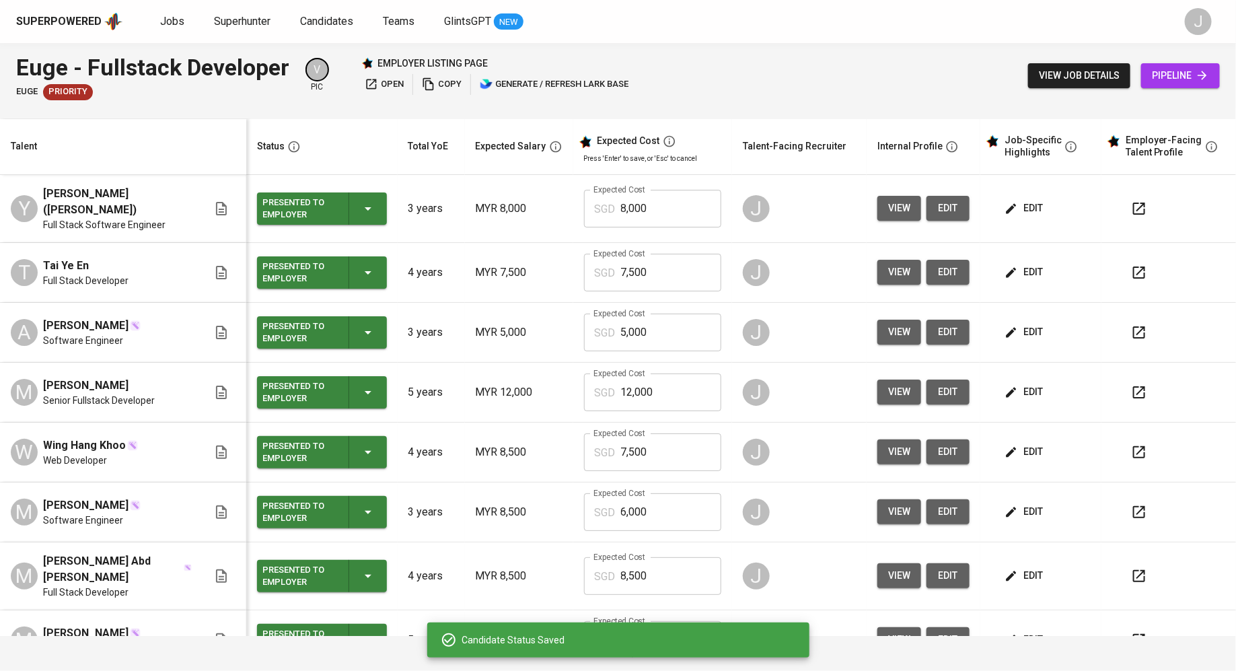
click at [640, 209] on input "8,000" at bounding box center [671, 209] width 100 height 38
click at [662, 244] on td "Expected Cost SGD 7,500 Expected Cost" at bounding box center [652, 273] width 159 height 60
click at [661, 280] on input "7,500" at bounding box center [671, 273] width 100 height 38
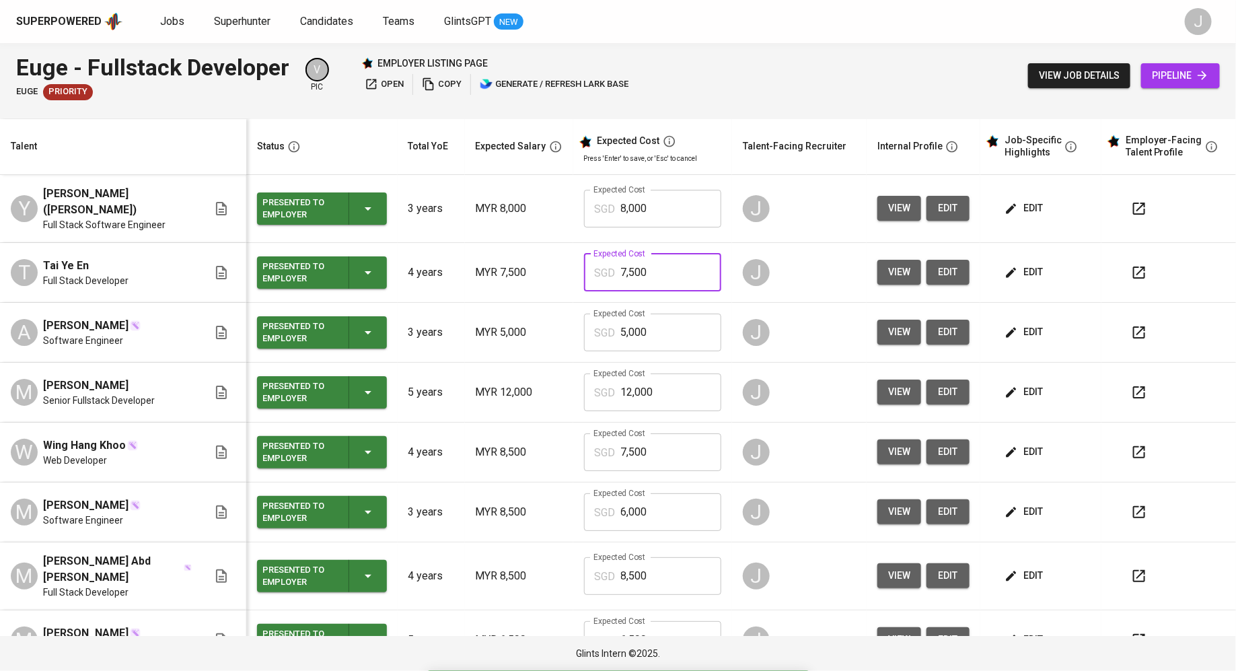
click at [661, 280] on input "7,500" at bounding box center [671, 273] width 100 height 38
type input "6,500"
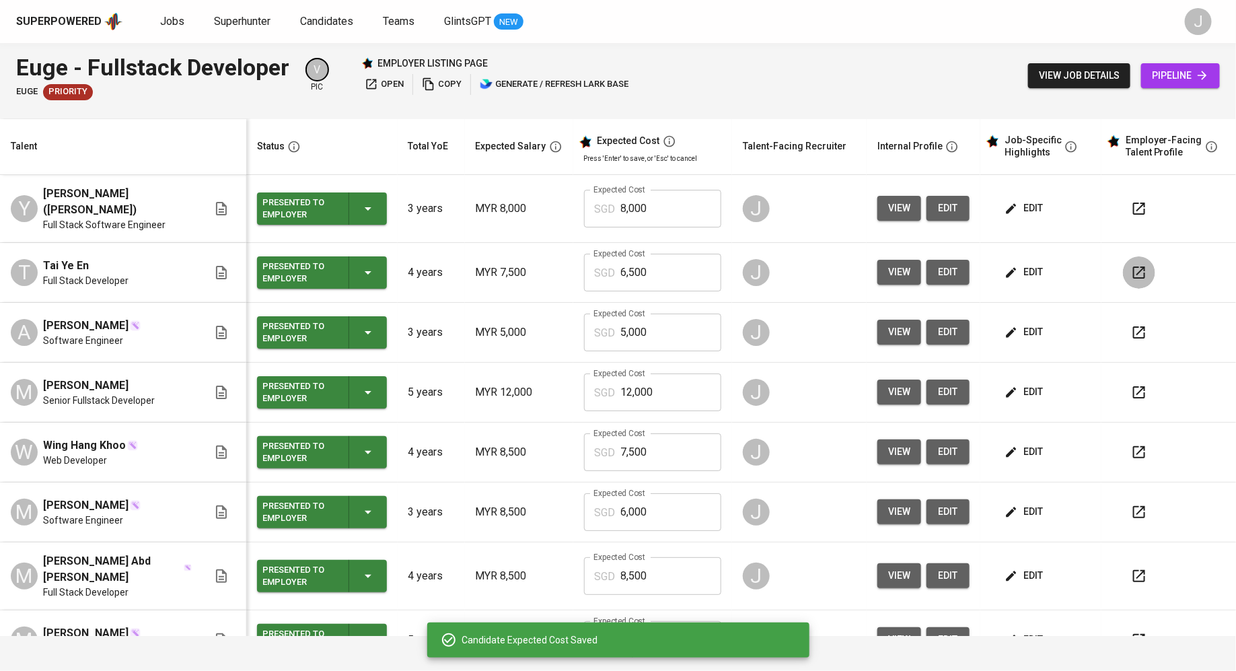
click at [1131, 264] on icon "button" at bounding box center [1139, 272] width 16 height 16
